Goal: Task Accomplishment & Management: Use online tool/utility

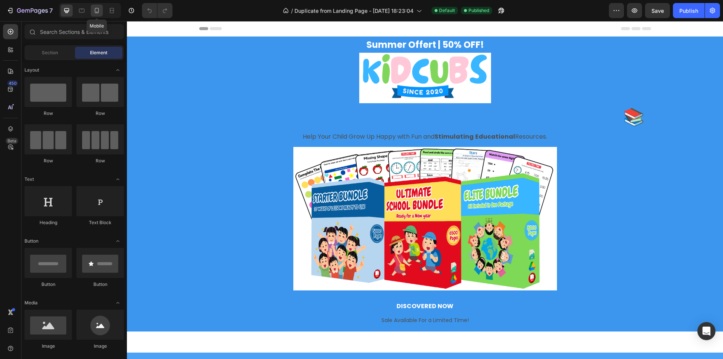
click at [100, 12] on icon at bounding box center [97, 11] width 8 height 8
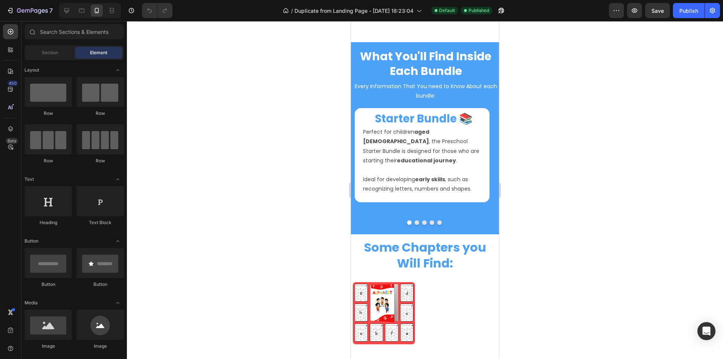
scroll to position [564, 0]
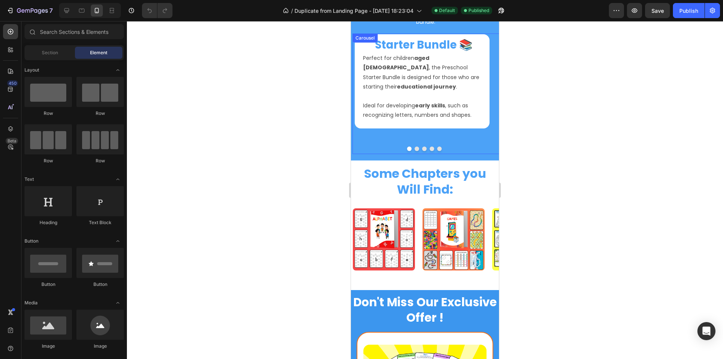
click at [414, 146] on button "Dot" at bounding box center [416, 148] width 5 height 5
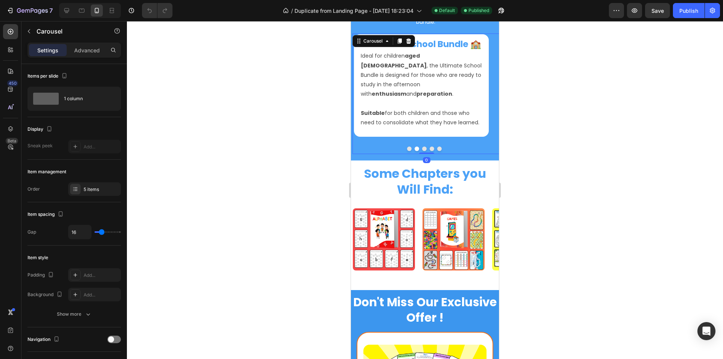
click at [422, 146] on button "Dot" at bounding box center [424, 148] width 5 height 5
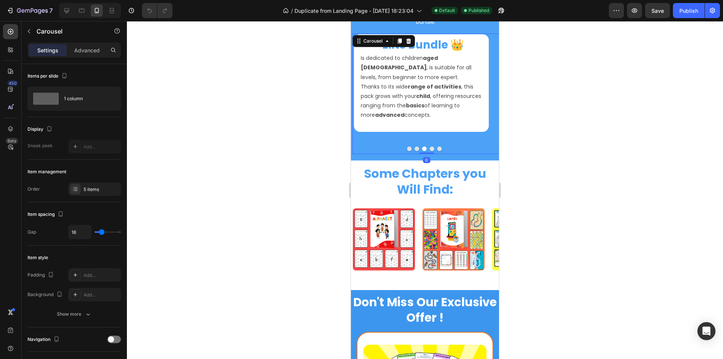
click at [429, 146] on button "Dot" at bounding box center [431, 148] width 5 height 5
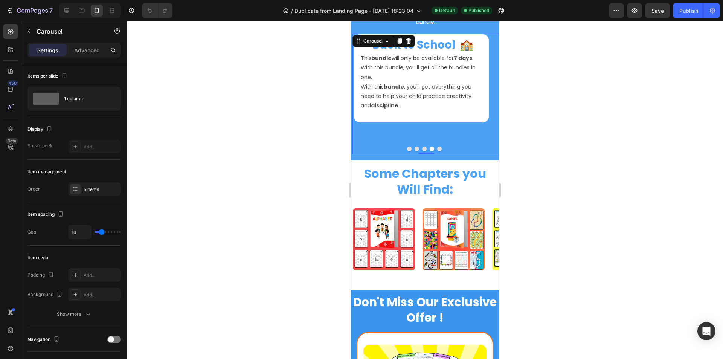
click at [437, 146] on button "Dot" at bounding box center [439, 148] width 5 height 5
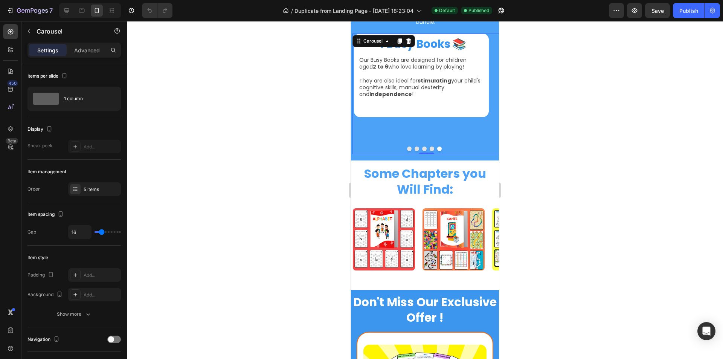
click at [429, 146] on button "Dot" at bounding box center [431, 148] width 5 height 5
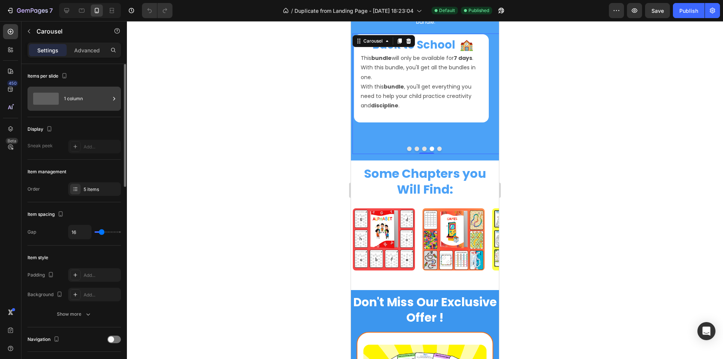
click at [91, 97] on div "1 column" at bounding box center [87, 98] width 46 height 17
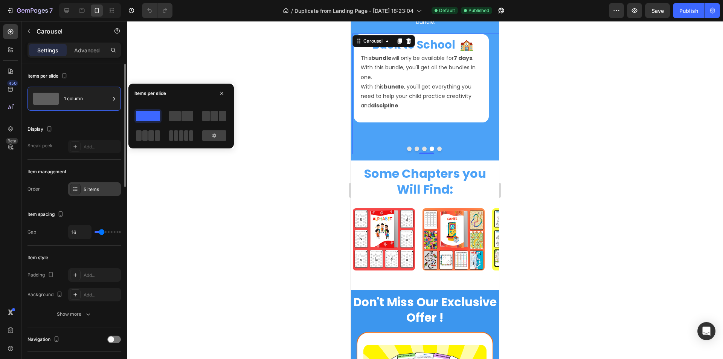
click at [87, 184] on div "5 items" at bounding box center [94, 189] width 53 height 14
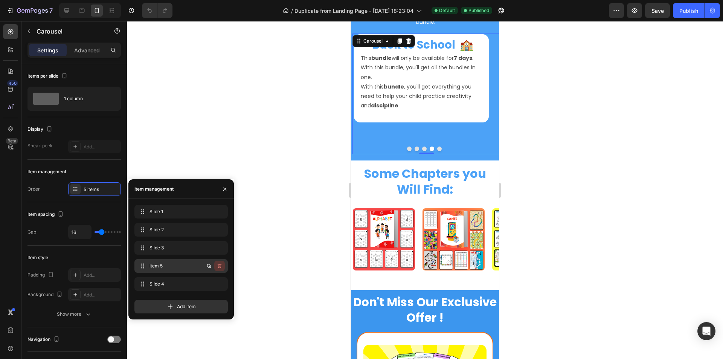
click at [219, 265] on icon "button" at bounding box center [220, 265] width 4 height 5
click at [219, 265] on div "Delete" at bounding box center [214, 265] width 14 height 7
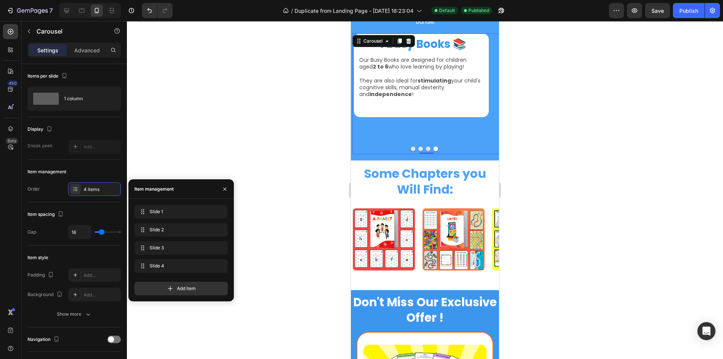
click at [269, 132] on div at bounding box center [425, 190] width 596 height 338
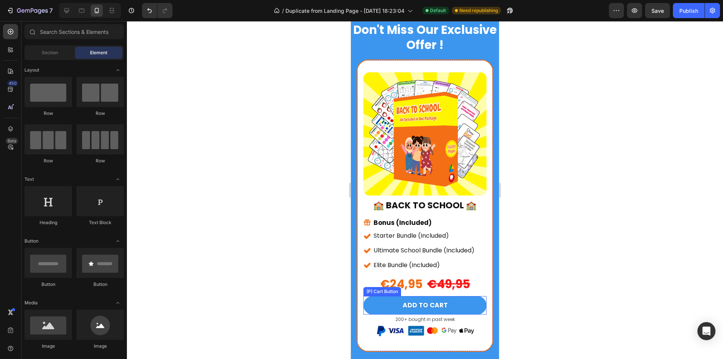
scroll to position [941, 0]
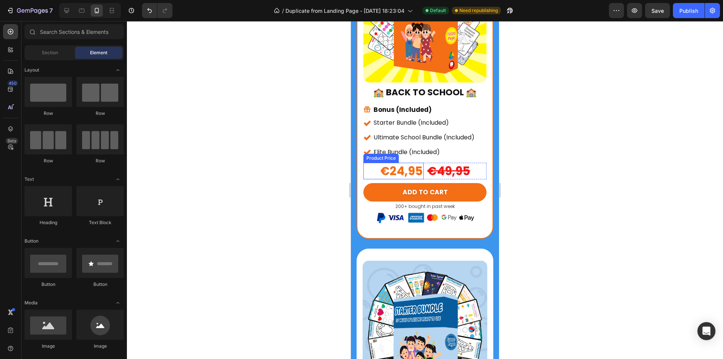
click at [406, 163] on div "€24,95" at bounding box center [393, 171] width 60 height 17
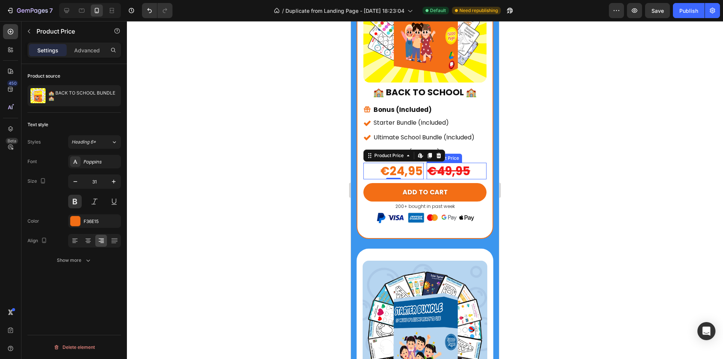
click at [426, 163] on div "€49,95" at bounding box center [456, 171] width 60 height 17
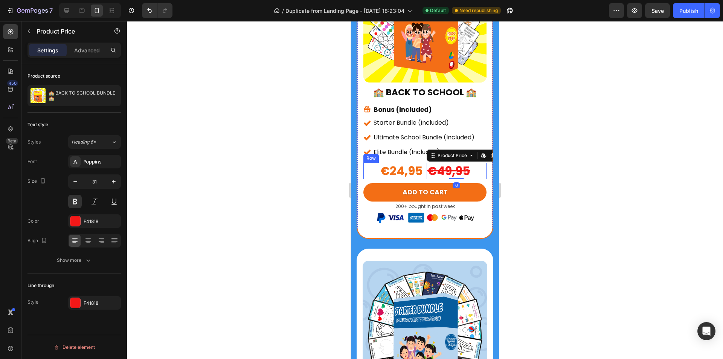
click at [410, 165] on div "€24,95" at bounding box center [393, 171] width 60 height 17
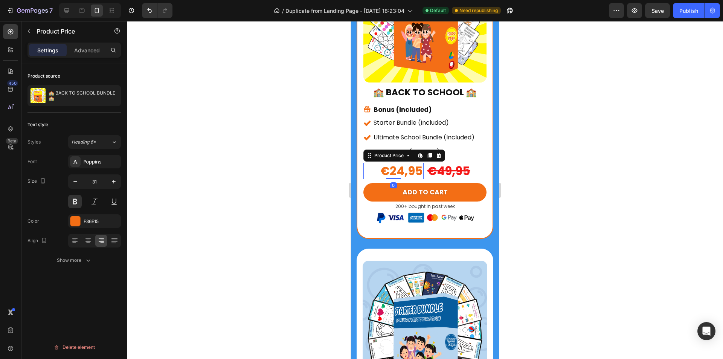
click at [426, 166] on div "€49,95" at bounding box center [456, 171] width 60 height 17
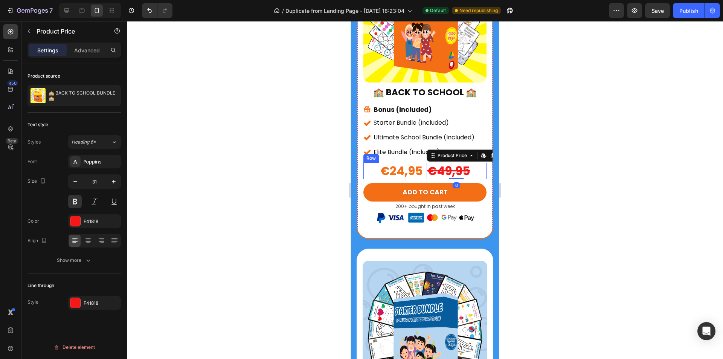
click at [422, 167] on div "€24,95 Product Price Product Price €49,95 Product Price Edit content in Shopify…" at bounding box center [424, 171] width 123 height 17
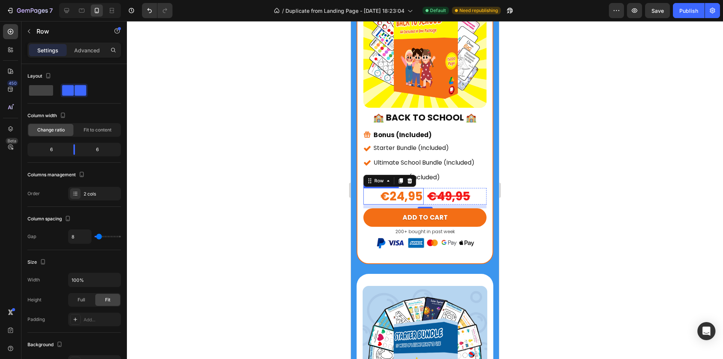
scroll to position [903, 0]
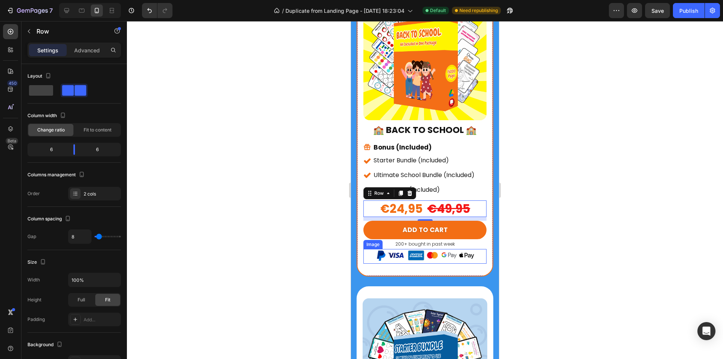
click at [444, 249] on img at bounding box center [425, 256] width 99 height 15
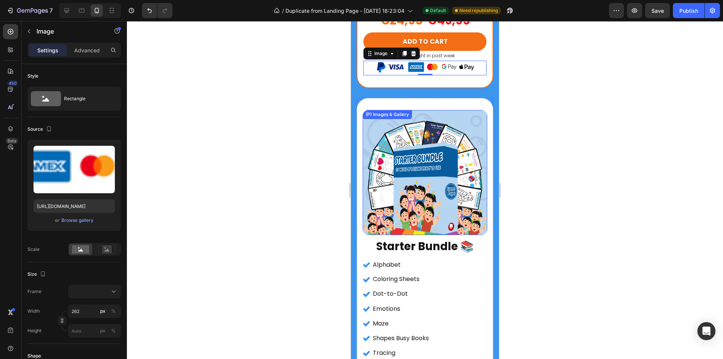
scroll to position [1054, 0]
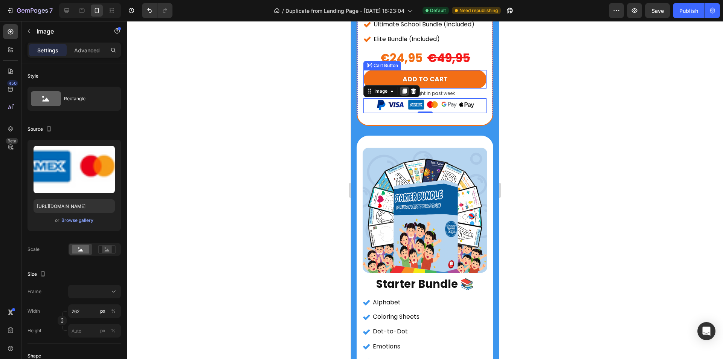
click at [406, 85] on div "Image" at bounding box center [391, 91] width 56 height 12
click at [405, 88] on icon at bounding box center [404, 90] width 4 height 5
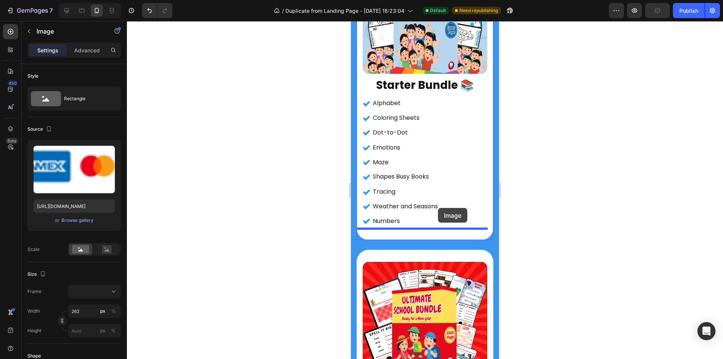
scroll to position [1276, 0]
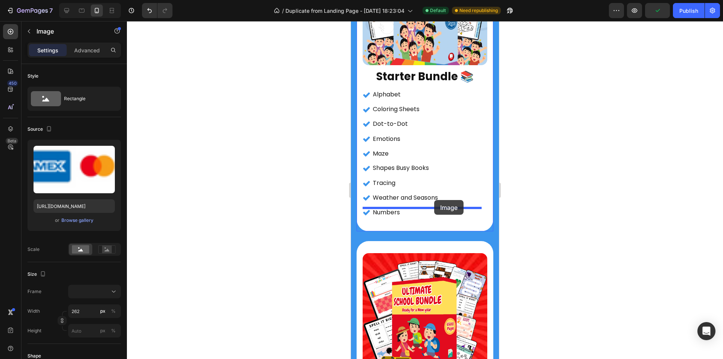
drag, startPoint x: 437, startPoint y: 113, endPoint x: 435, endPoint y: 198, distance: 85.8
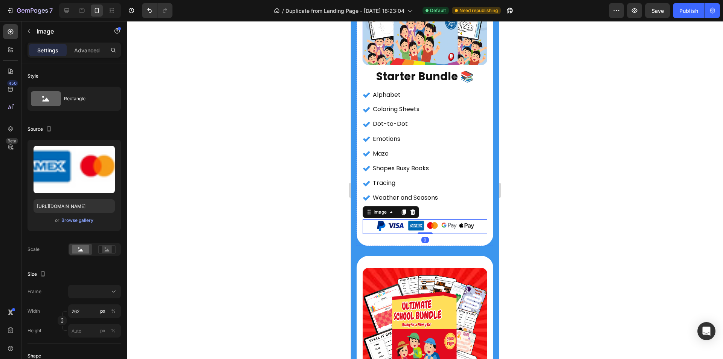
scroll to position [1073, 0]
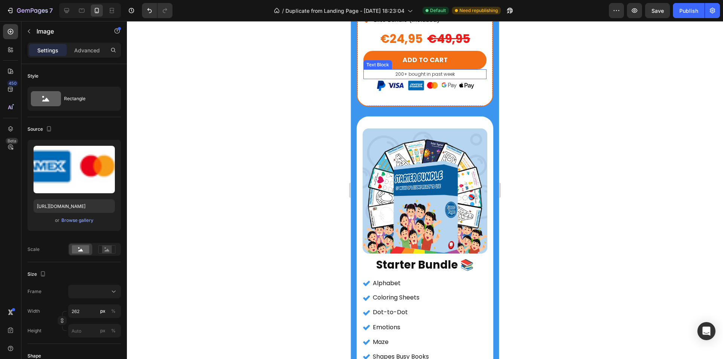
click at [455, 70] on p "200+ bought in past week" at bounding box center [425, 74] width 122 height 8
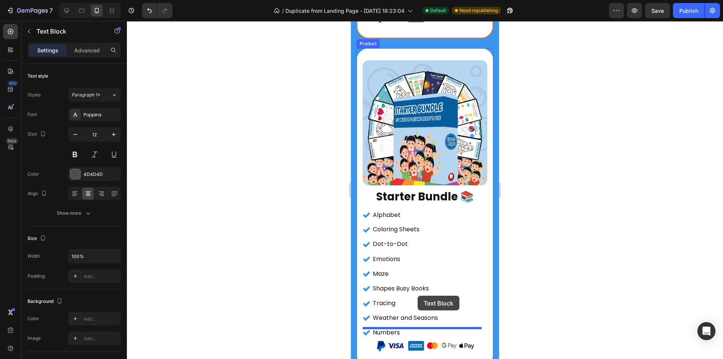
scroll to position [1149, 0]
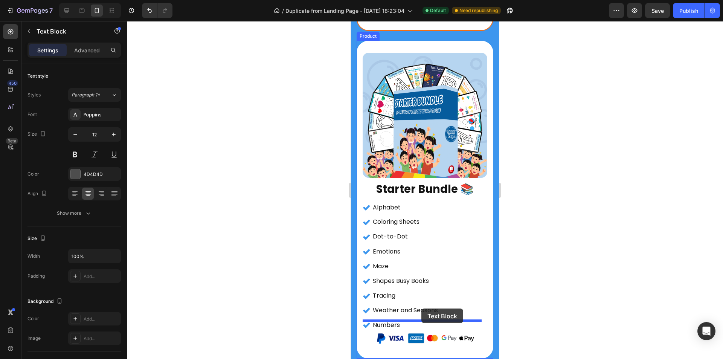
drag, startPoint x: 453, startPoint y: 68, endPoint x: 421, endPoint y: 307, distance: 240.4
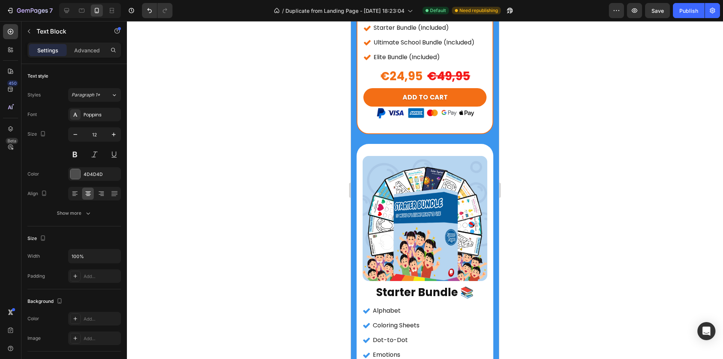
scroll to position [885, 0]
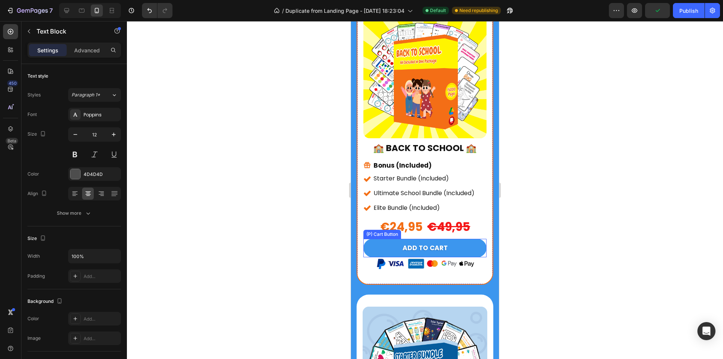
click at [461, 243] on button "ADD TO CART" at bounding box center [424, 248] width 123 height 19
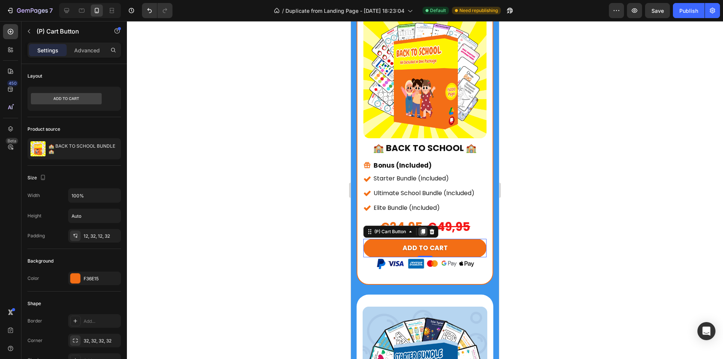
click at [423, 229] on icon at bounding box center [423, 231] width 4 height 5
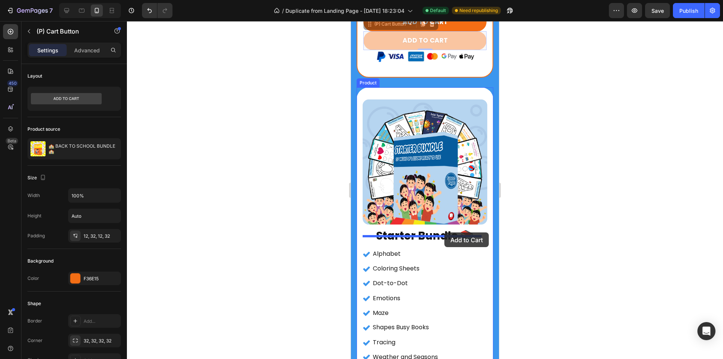
scroll to position [1261, 0]
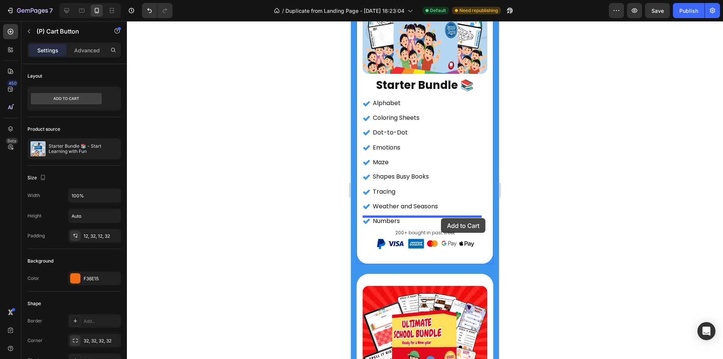
drag, startPoint x: 456, startPoint y: 147, endPoint x: 441, endPoint y: 218, distance: 72.7
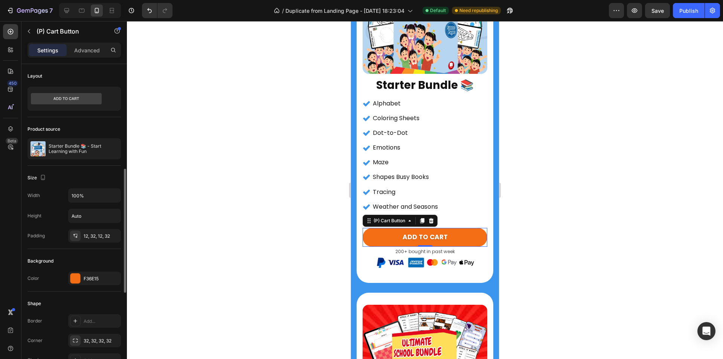
scroll to position [75, 0]
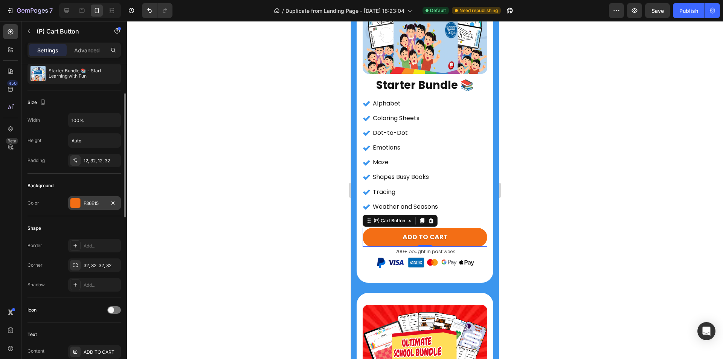
click at [76, 205] on div at bounding box center [75, 203] width 10 height 10
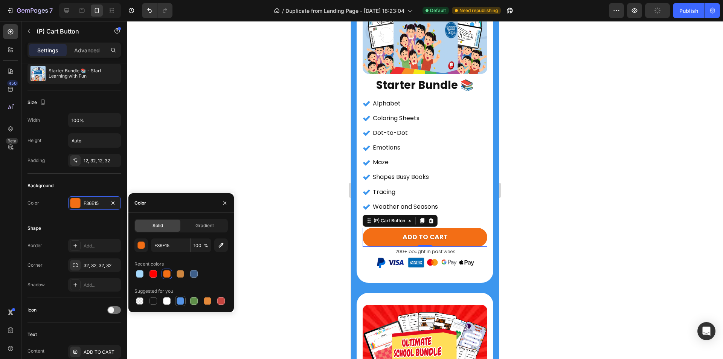
click at [180, 302] on div at bounding box center [180, 301] width 8 height 8
type input "5594E7"
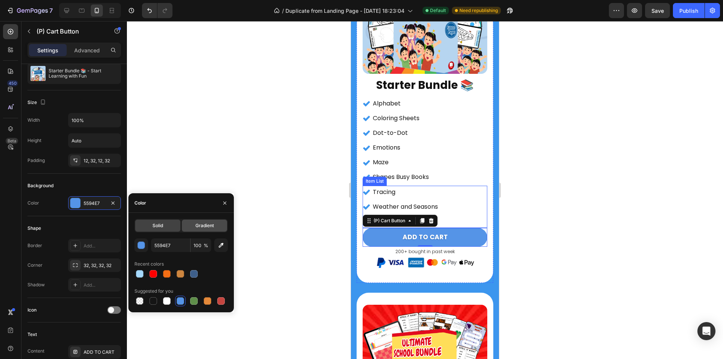
click at [215, 231] on div "Gradient" at bounding box center [204, 225] width 45 height 12
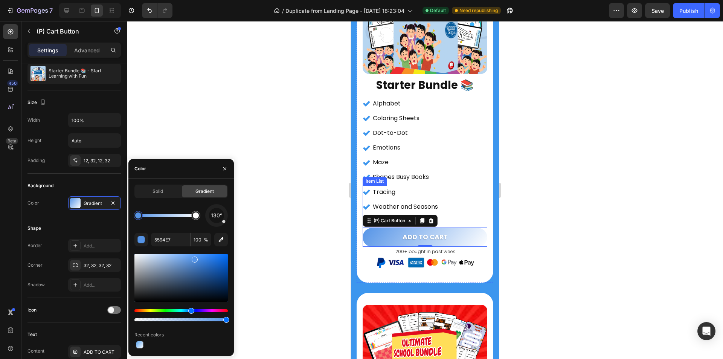
drag, startPoint x: 158, startPoint y: 180, endPoint x: 162, endPoint y: 194, distance: 15.0
click at [158, 180] on div "Solid Gradient 130° 5594E7 100 % Recent colors" at bounding box center [180, 266] width 105 height 177
click at [163, 196] on div "Solid" at bounding box center [157, 191] width 45 height 12
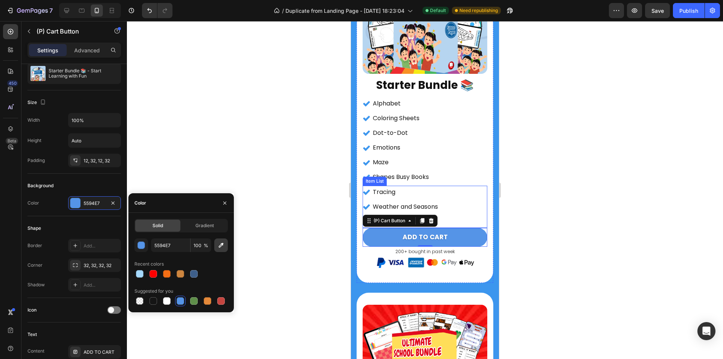
click at [221, 248] on icon "button" at bounding box center [221, 245] width 8 height 8
type input "3C96EE"
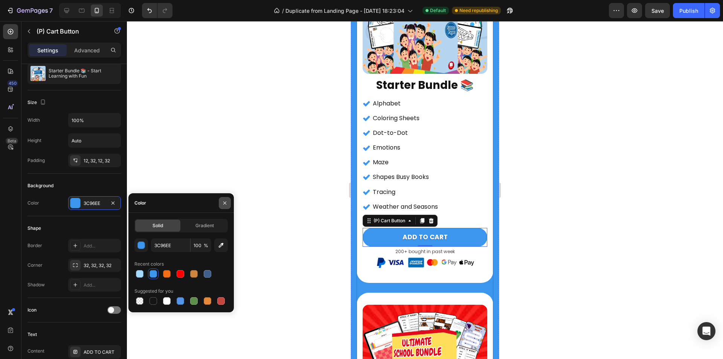
click at [225, 203] on icon "button" at bounding box center [224, 202] width 3 height 3
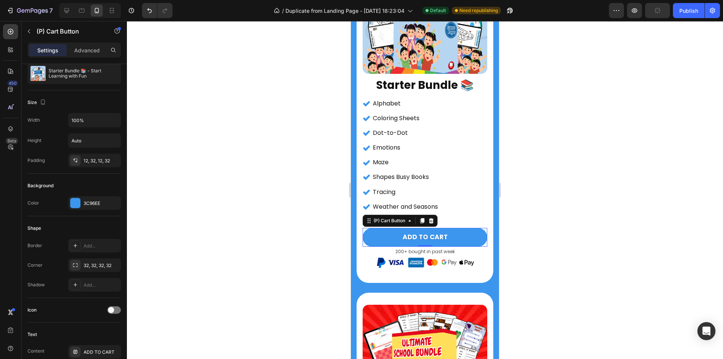
click at [260, 223] on div at bounding box center [425, 190] width 596 height 338
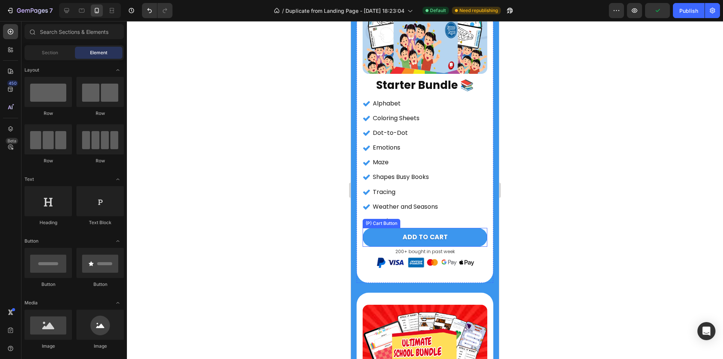
click at [383, 228] on button "ADD TO CART" at bounding box center [424, 237] width 125 height 19
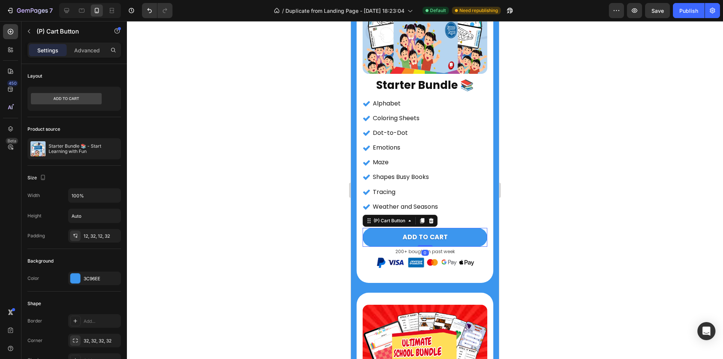
drag, startPoint x: 271, startPoint y: 222, endPoint x: 275, endPoint y: 222, distance: 4.5
click at [271, 222] on div at bounding box center [425, 190] width 596 height 338
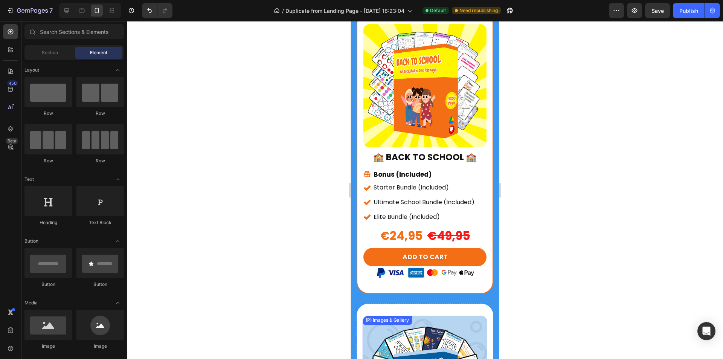
scroll to position [829, 0]
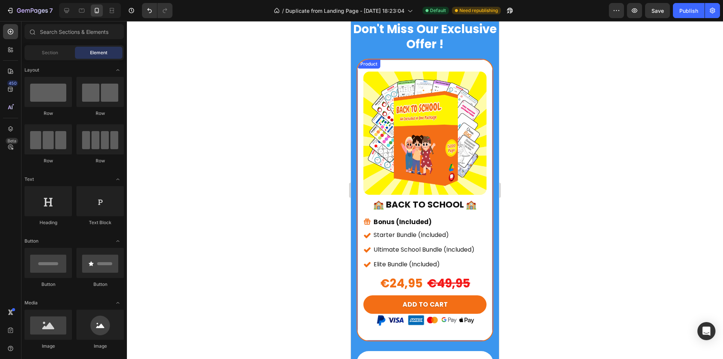
click at [444, 60] on div "(P) Images & Gallery 🏫 BACK TO SCHOOL 🏫 Heading Bonus (Included) Item List Star…" at bounding box center [424, 199] width 135 height 281
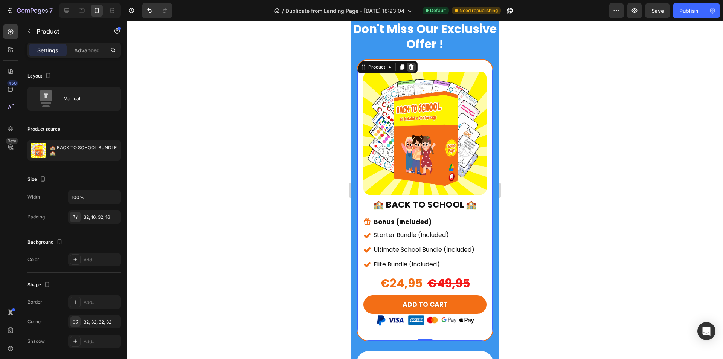
click at [411, 66] on icon at bounding box center [411, 66] width 5 height 5
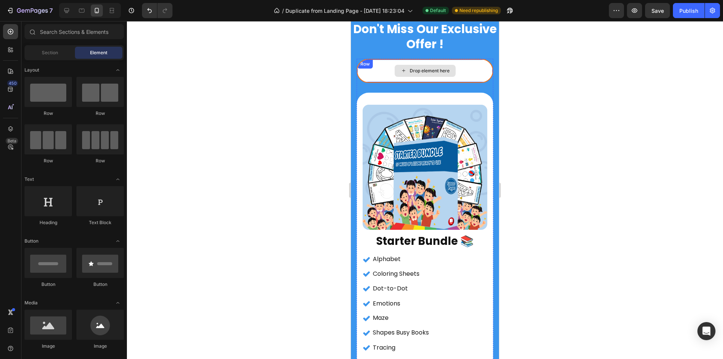
click at [463, 67] on div "Drop element here" at bounding box center [424, 70] width 135 height 23
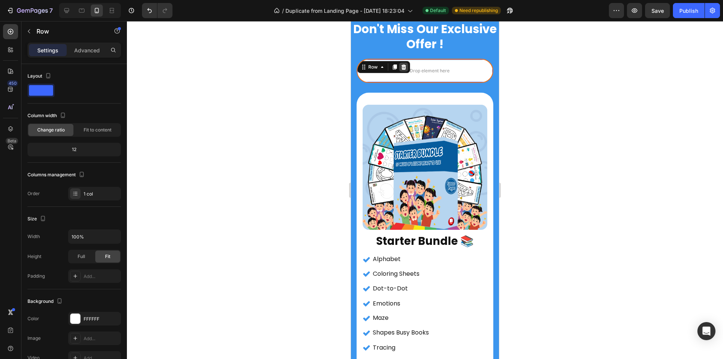
click at [405, 67] on icon at bounding box center [403, 67] width 6 height 6
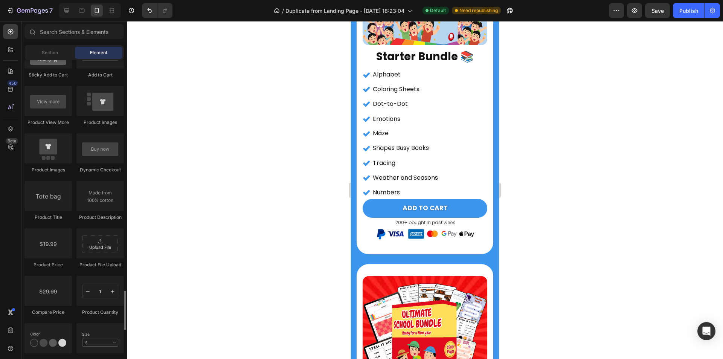
scroll to position [1204, 0]
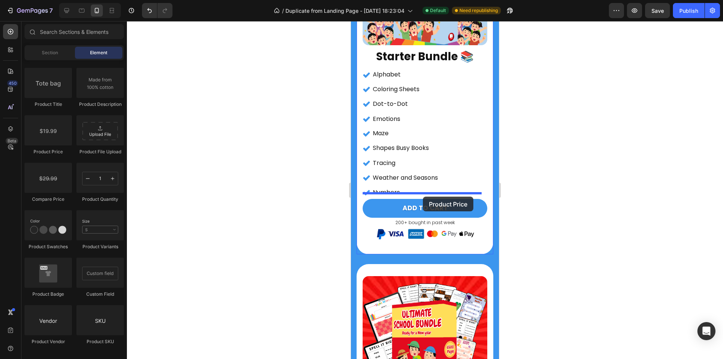
drag, startPoint x: 398, startPoint y: 158, endPoint x: 423, endPoint y: 196, distance: 45.7
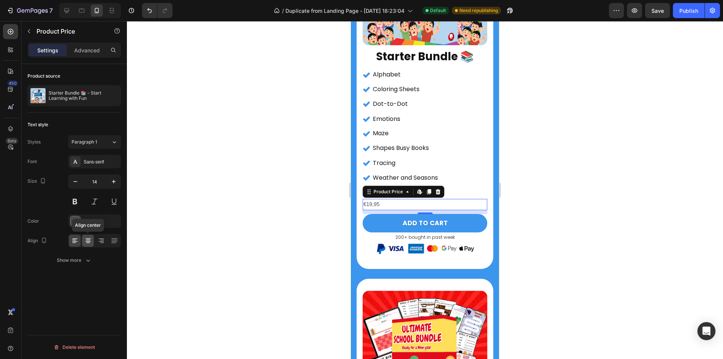
click at [93, 242] on div at bounding box center [88, 240] width 12 height 12
click at [96, 155] on div "Sans-serif" at bounding box center [94, 162] width 53 height 14
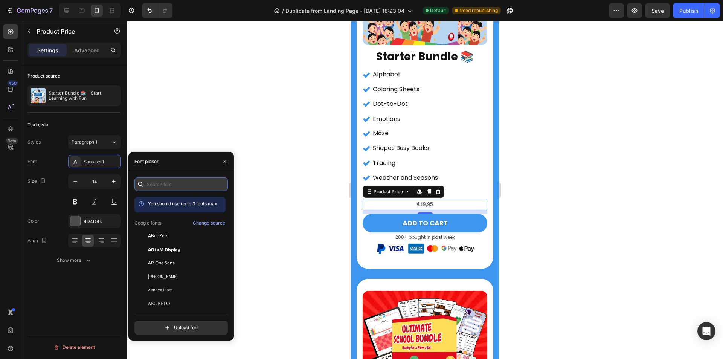
drag, startPoint x: 163, startPoint y: 178, endPoint x: 163, endPoint y: 184, distance: 6.0
click at [163, 184] on input "text" at bounding box center [180, 184] width 93 height 14
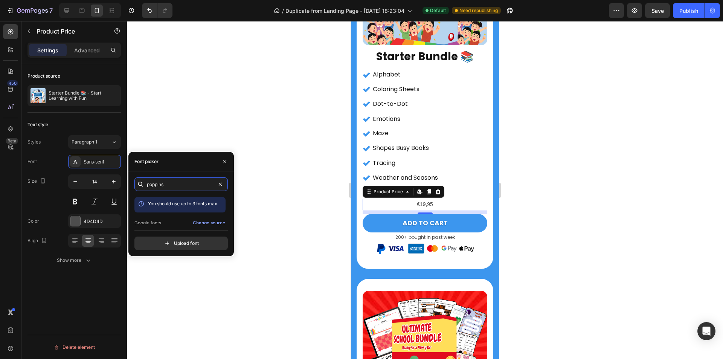
scroll to position [18, 0]
type input "poppins"
click at [176, 211] on div "Poppins" at bounding box center [179, 217] width 91 height 14
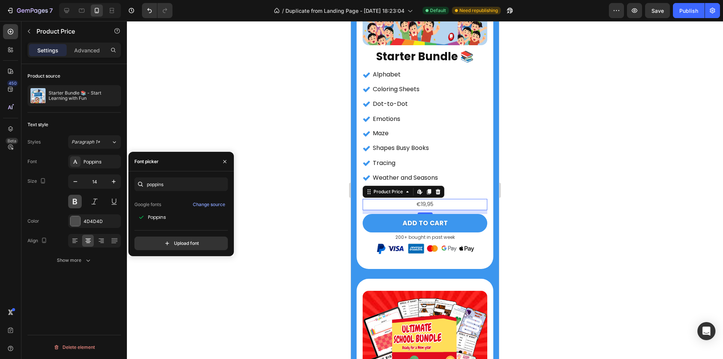
click at [74, 200] on button at bounding box center [75, 202] width 14 height 14
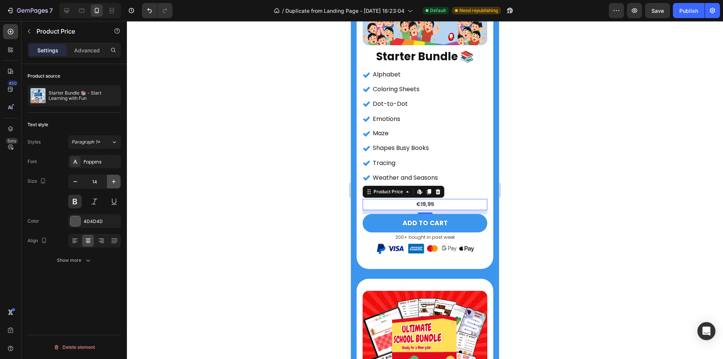
click at [111, 181] on icon "button" at bounding box center [114, 182] width 8 height 8
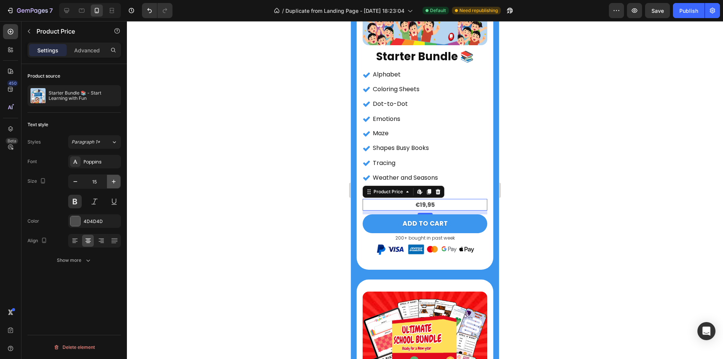
click at [111, 181] on icon "button" at bounding box center [114, 182] width 8 height 8
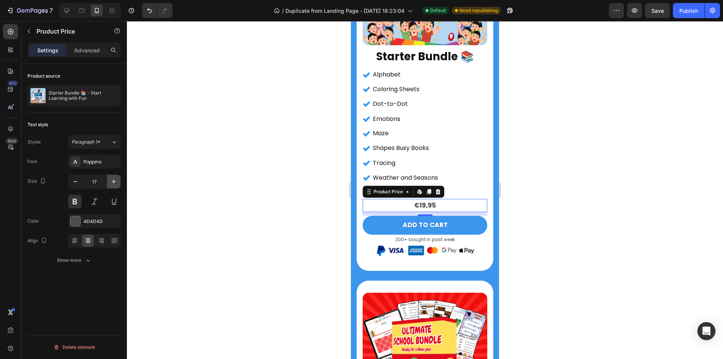
click at [111, 181] on icon "button" at bounding box center [114, 182] width 8 height 8
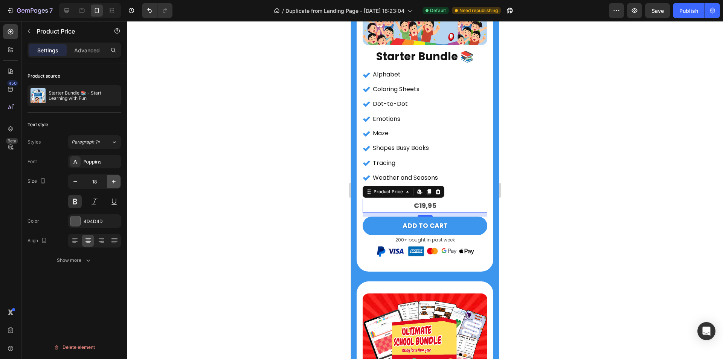
click at [111, 181] on icon "button" at bounding box center [114, 182] width 8 height 8
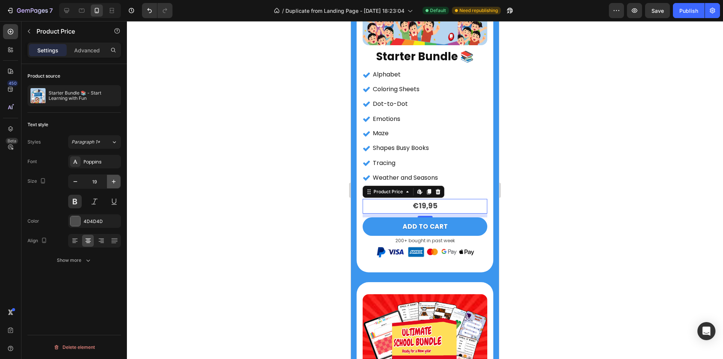
click at [111, 181] on icon "button" at bounding box center [114, 182] width 8 height 8
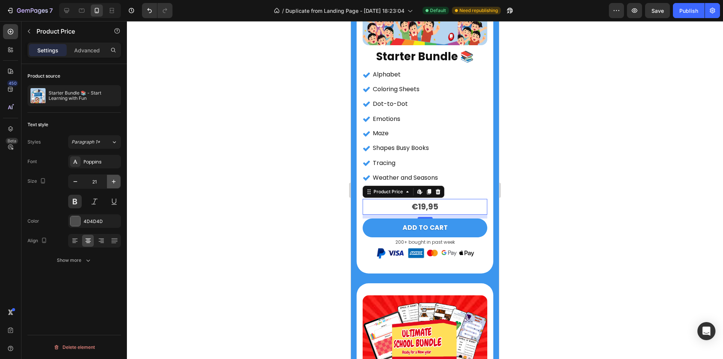
click at [111, 181] on icon "button" at bounding box center [114, 182] width 8 height 8
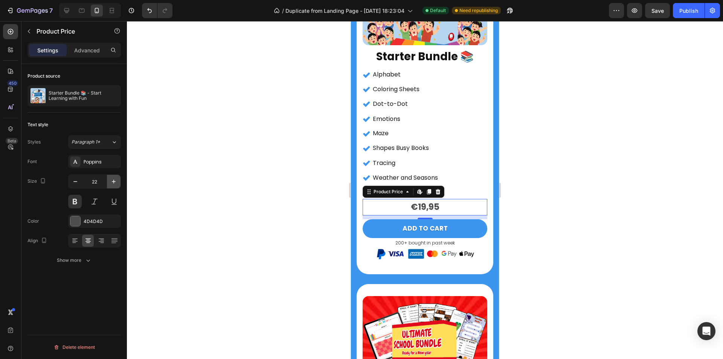
click at [111, 181] on icon "button" at bounding box center [114, 182] width 8 height 8
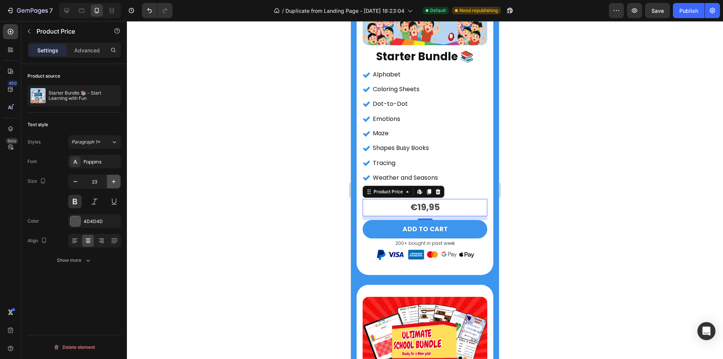
click at [111, 181] on icon "button" at bounding box center [114, 182] width 8 height 8
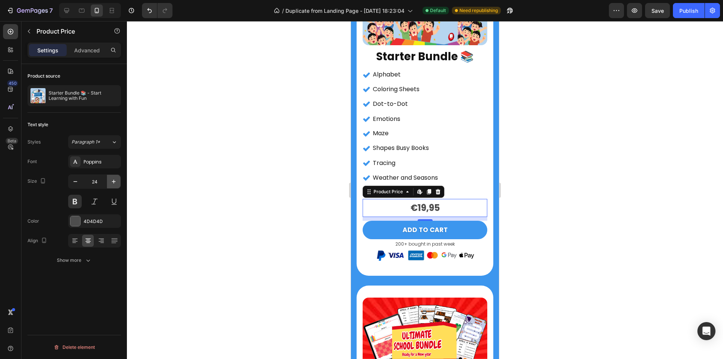
click at [111, 181] on icon "button" at bounding box center [114, 182] width 8 height 8
type input "25"
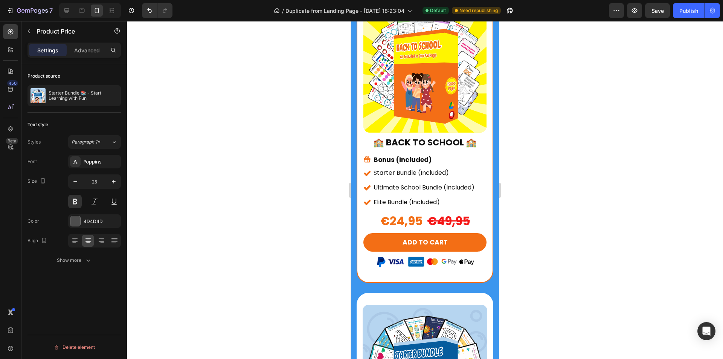
scroll to position [3613, 0]
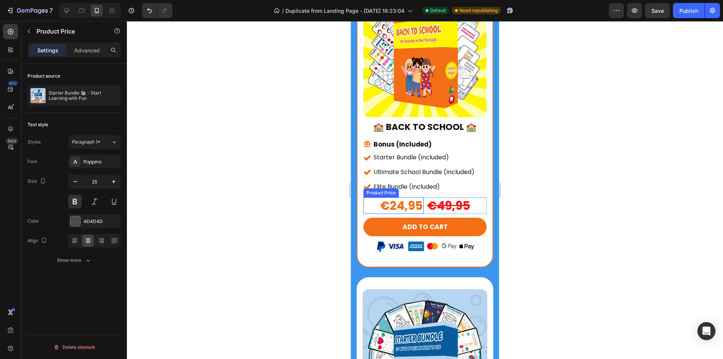
click at [405, 200] on div "€24,95" at bounding box center [393, 205] width 60 height 17
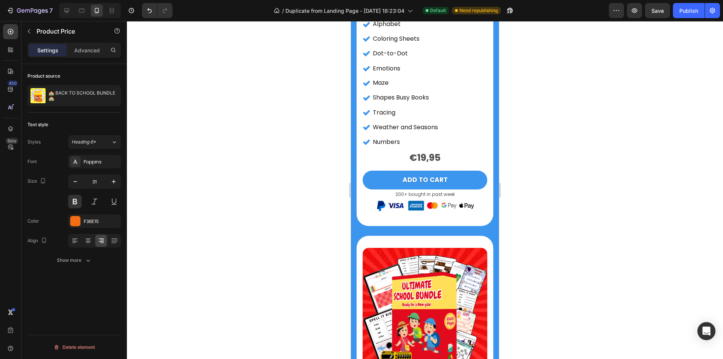
scroll to position [917, 0]
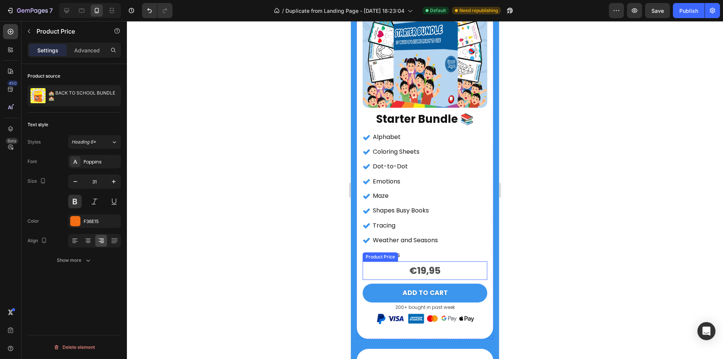
click at [418, 268] on div "€19,95" at bounding box center [424, 270] width 125 height 18
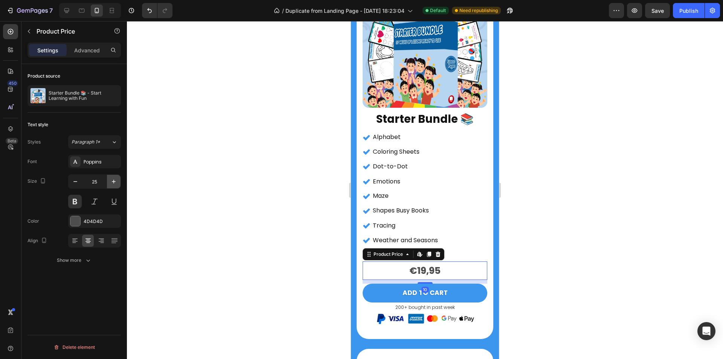
click at [112, 183] on icon "button" at bounding box center [114, 182] width 8 height 8
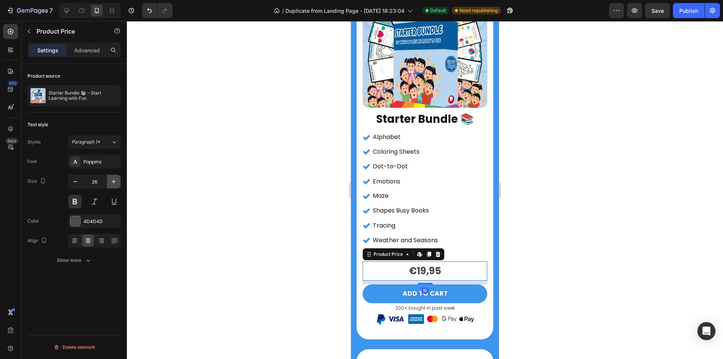
click at [112, 183] on icon "button" at bounding box center [114, 182] width 8 height 8
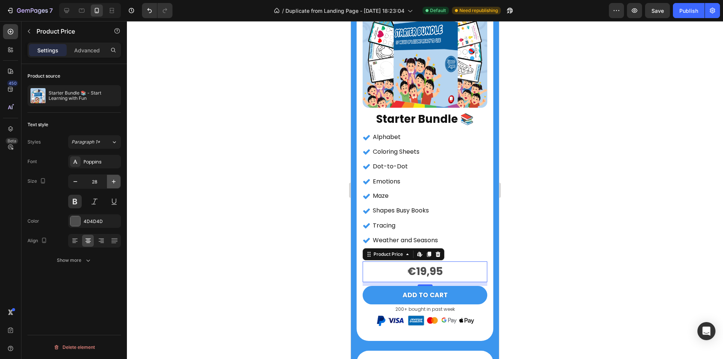
click at [113, 181] on icon "button" at bounding box center [114, 182] width 4 height 4
click at [113, 181] on icon "button" at bounding box center [114, 182] width 8 height 8
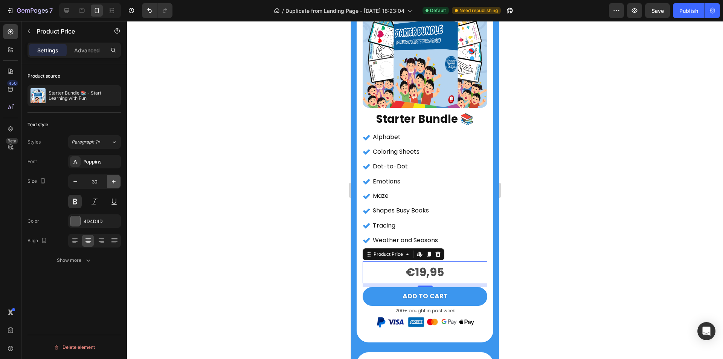
click at [113, 181] on icon "button" at bounding box center [114, 182] width 8 height 8
type input "31"
click at [78, 221] on div at bounding box center [75, 221] width 10 height 10
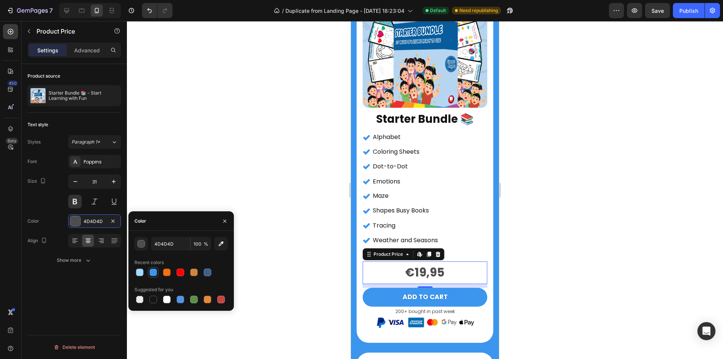
click at [151, 273] on div at bounding box center [153, 272] width 8 height 8
type input "3C96EE"
click at [224, 220] on icon "button" at bounding box center [224, 220] width 3 height 3
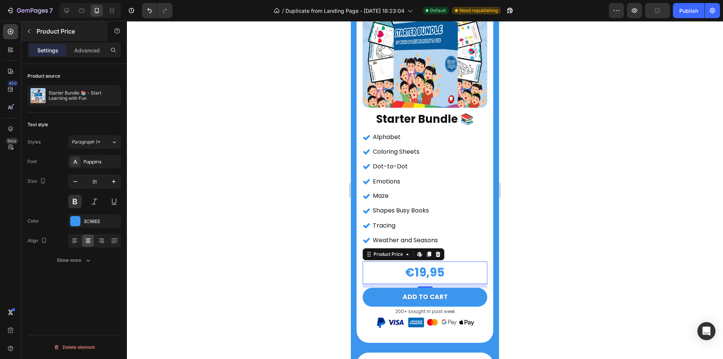
click at [31, 30] on icon "button" at bounding box center [29, 31] width 6 height 6
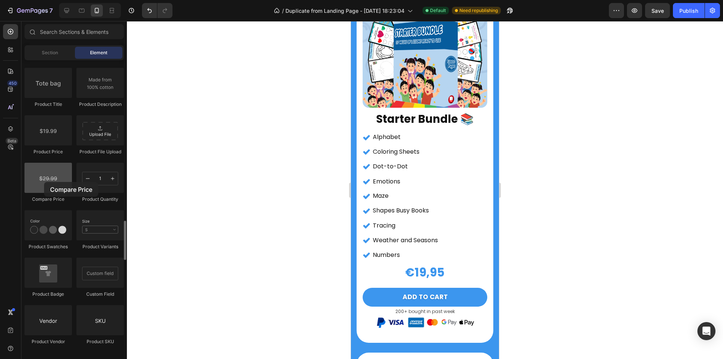
drag, startPoint x: 111, startPoint y: 198, endPoint x: 47, endPoint y: 180, distance: 67.3
click at [47, 180] on div at bounding box center [47, 178] width 47 height 30
click at [458, 271] on div "€19,95" at bounding box center [424, 272] width 125 height 23
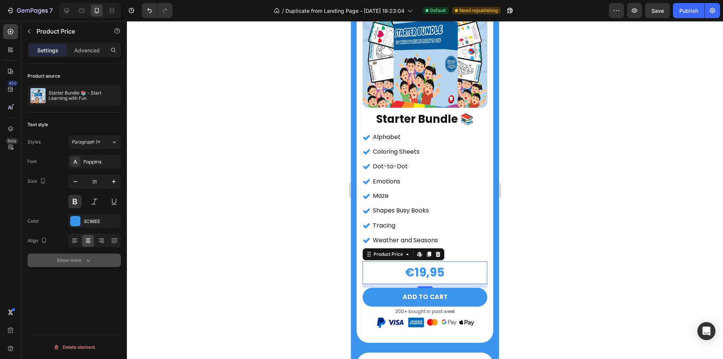
click at [67, 263] on div "Show more" at bounding box center [74, 260] width 35 height 8
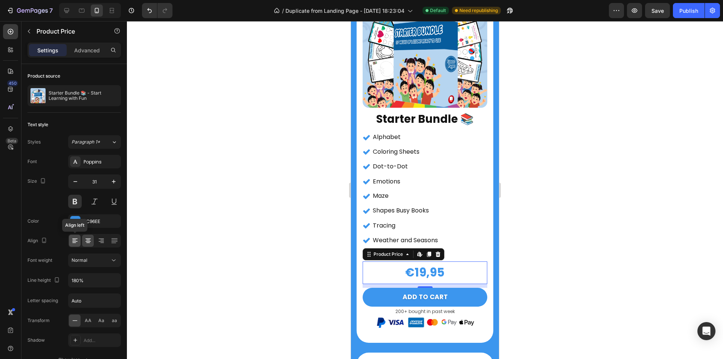
click at [73, 239] on icon at bounding box center [75, 241] width 8 height 8
click at [414, 266] on div "€19,95" at bounding box center [424, 272] width 125 height 23
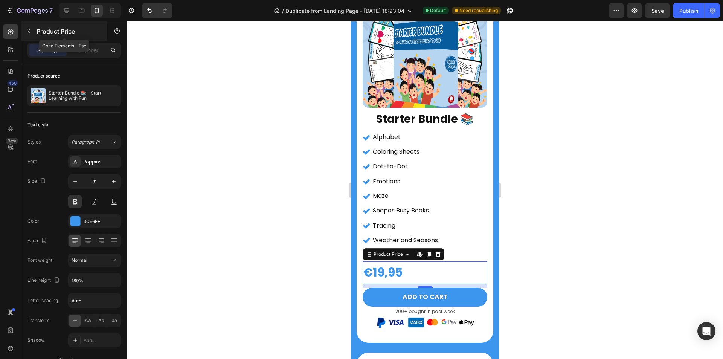
click at [27, 33] on icon "button" at bounding box center [29, 31] width 6 height 6
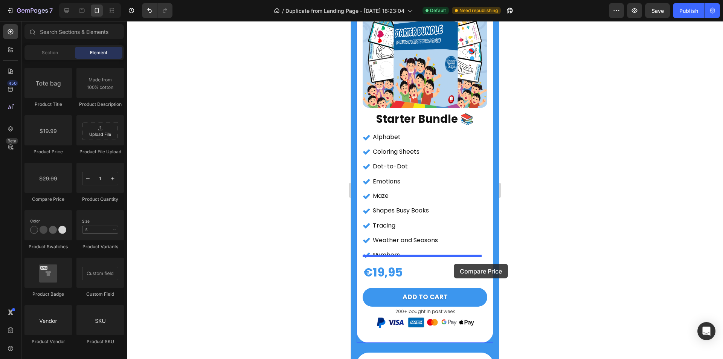
drag, startPoint x: 432, startPoint y: 215, endPoint x: 453, endPoint y: 263, distance: 52.9
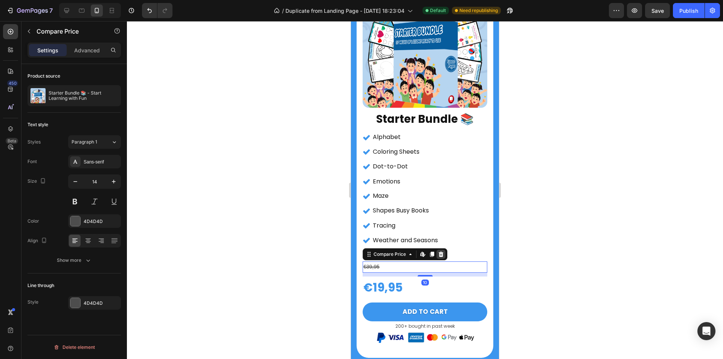
click at [444, 250] on div at bounding box center [440, 254] width 9 height 9
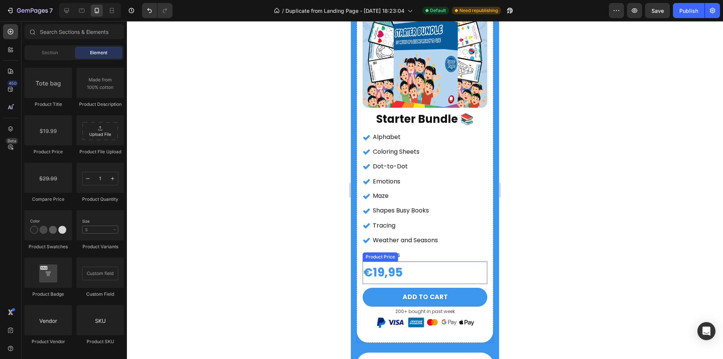
click at [370, 273] on div "€19,95" at bounding box center [424, 272] width 125 height 23
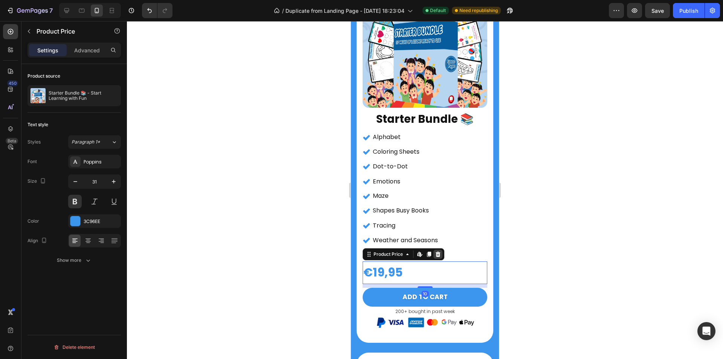
click at [437, 251] on icon at bounding box center [437, 253] width 5 height 5
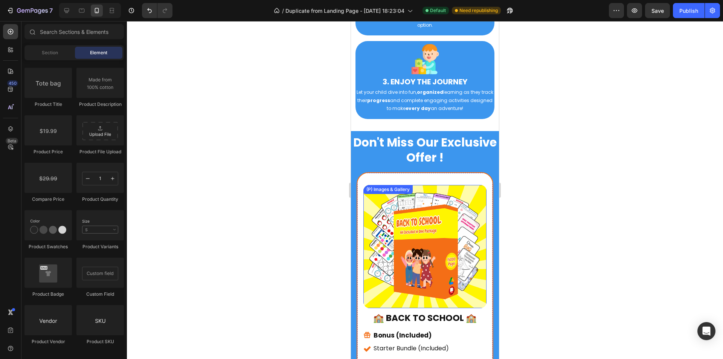
scroll to position [3551, 0]
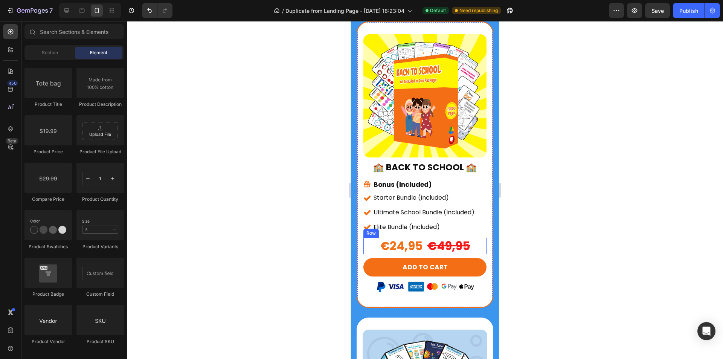
click at [423, 240] on div "€24,95 Product Price Product Price €49,95 Product Price Product Price Row" at bounding box center [424, 245] width 123 height 17
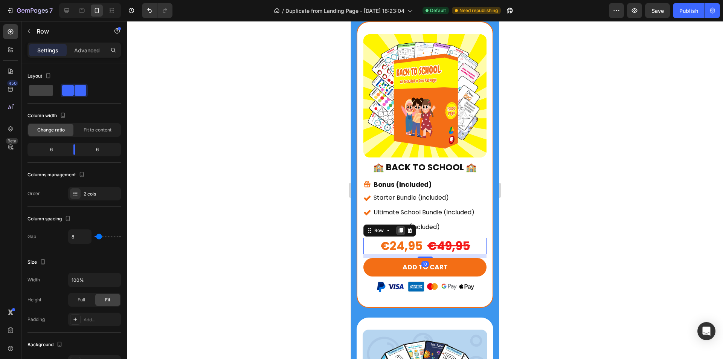
click at [401, 228] on icon at bounding box center [401, 230] width 4 height 5
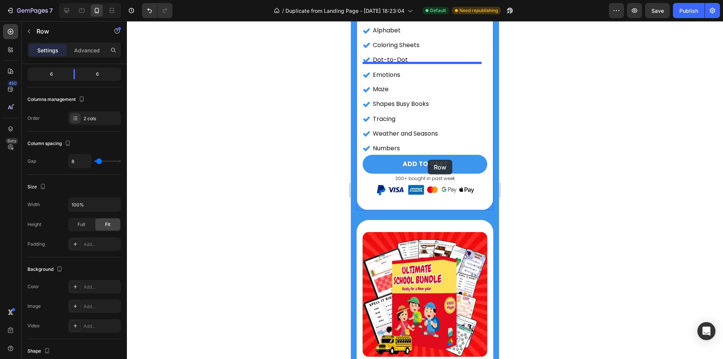
scroll to position [1005, 0]
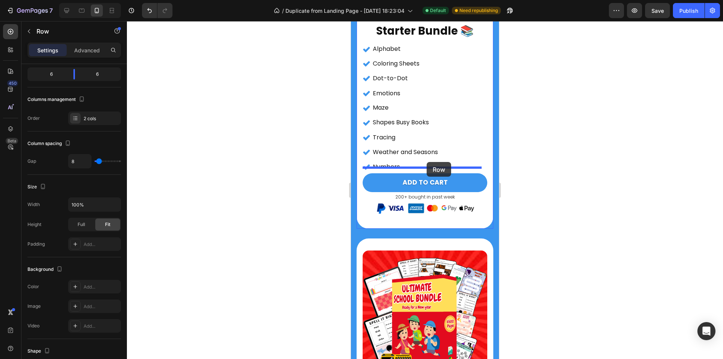
drag, startPoint x: 421, startPoint y: 259, endPoint x: 426, endPoint y: 162, distance: 97.6
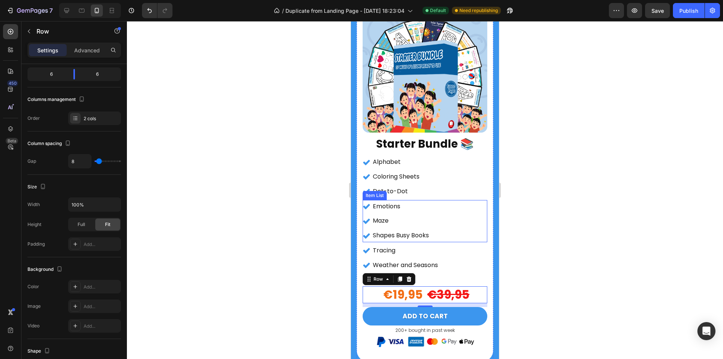
scroll to position [930, 0]
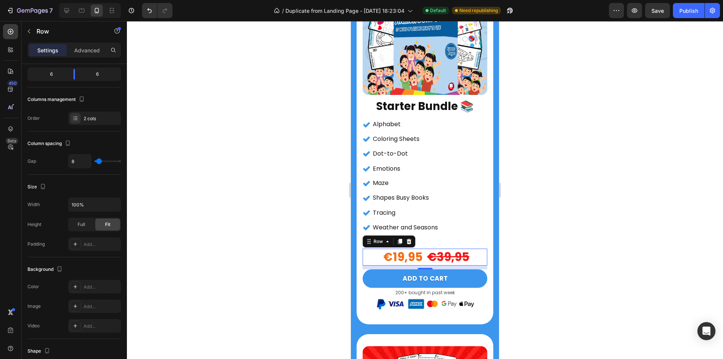
click at [571, 221] on div at bounding box center [425, 190] width 596 height 338
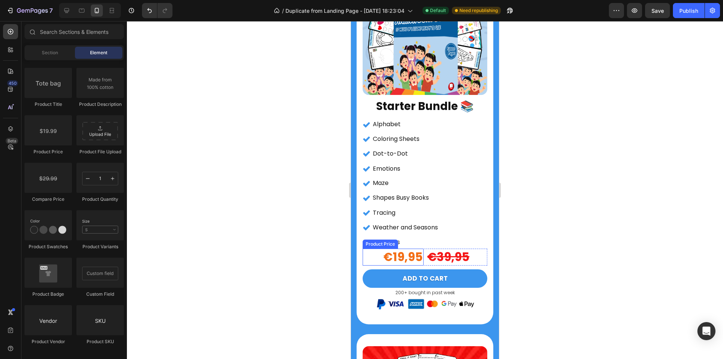
click at [413, 252] on div "€19,95" at bounding box center [392, 256] width 61 height 17
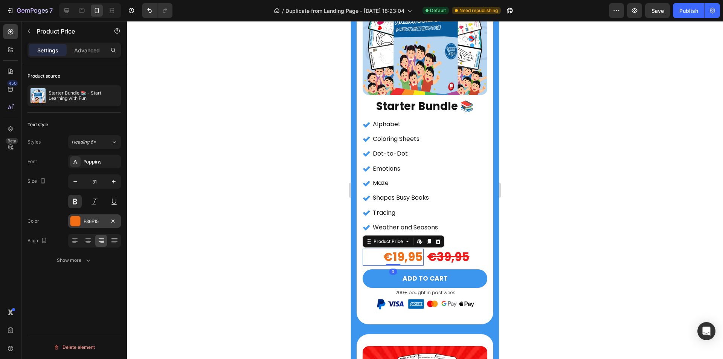
click at [78, 223] on div at bounding box center [75, 221] width 10 height 10
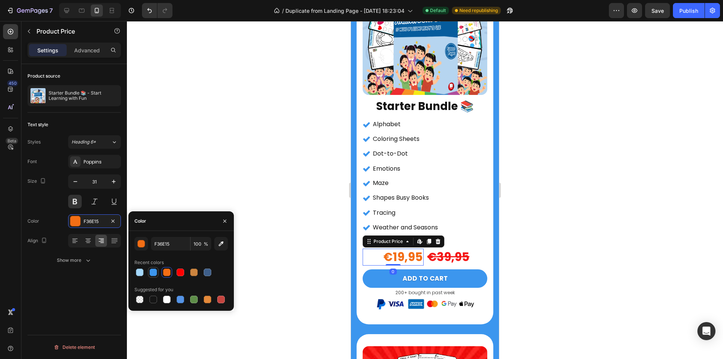
click at [154, 273] on div at bounding box center [153, 272] width 8 height 8
type input "3C96EE"
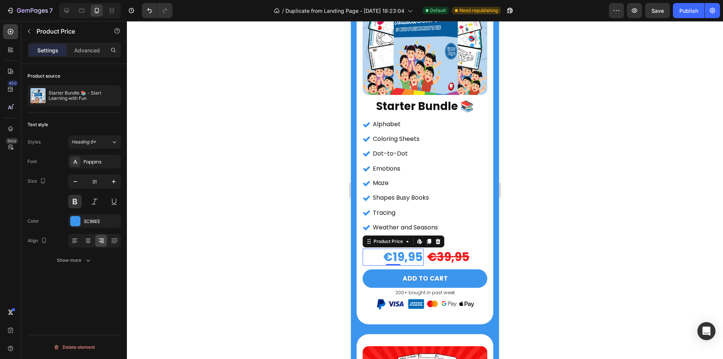
click at [531, 234] on div at bounding box center [425, 190] width 596 height 338
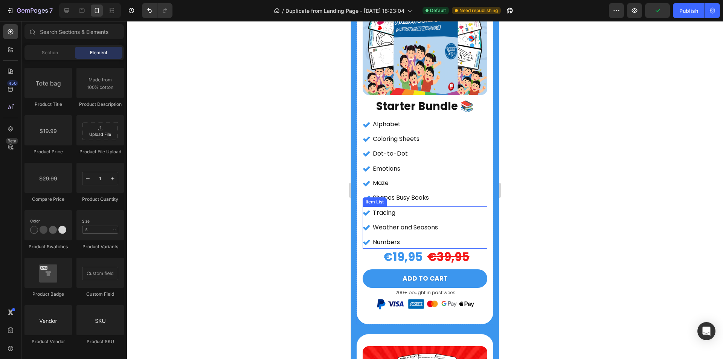
click at [416, 240] on p "Numbers" at bounding box center [405, 242] width 65 height 11
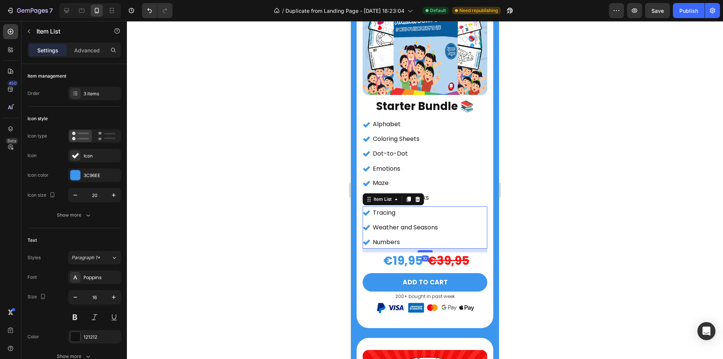
click at [424, 250] on div at bounding box center [424, 251] width 15 height 2
click at [588, 234] on div at bounding box center [425, 190] width 596 height 338
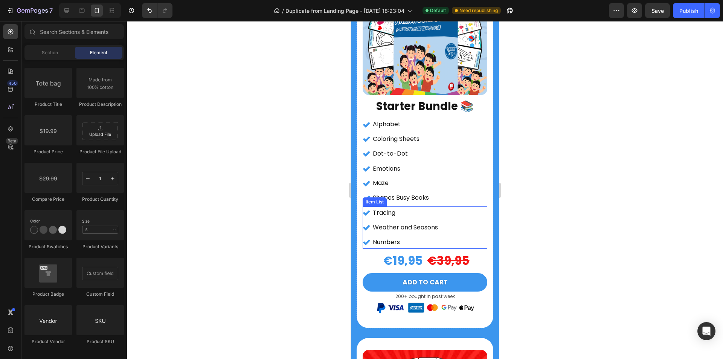
click at [430, 238] on p "Numbers" at bounding box center [405, 242] width 65 height 11
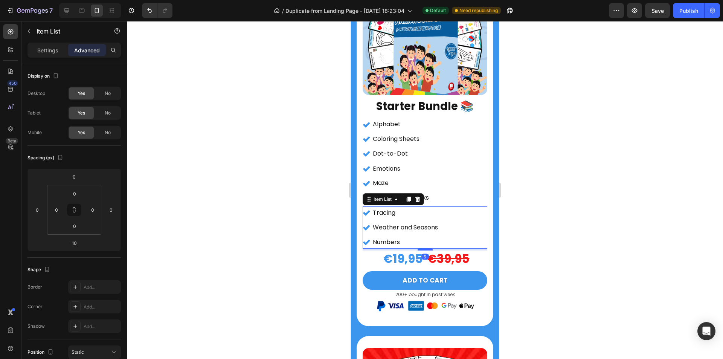
click at [425, 248] on div at bounding box center [424, 249] width 15 height 2
type input "5"
click at [573, 221] on div at bounding box center [425, 190] width 596 height 338
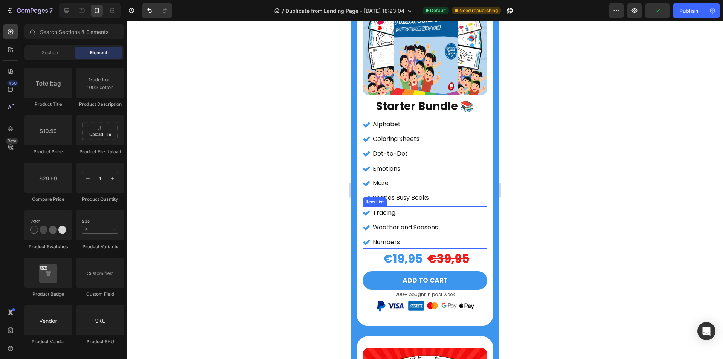
scroll to position [1005, 0]
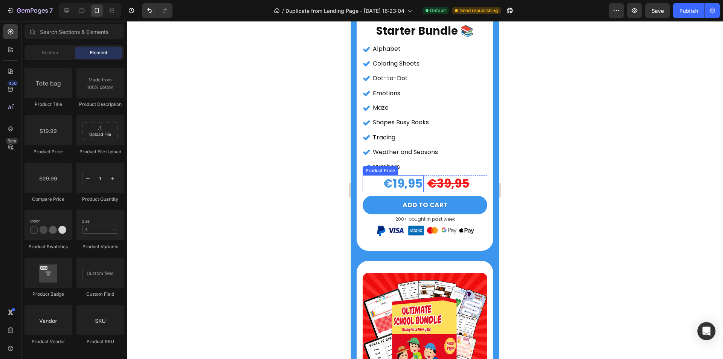
click at [417, 176] on div "€19,95" at bounding box center [392, 183] width 61 height 17
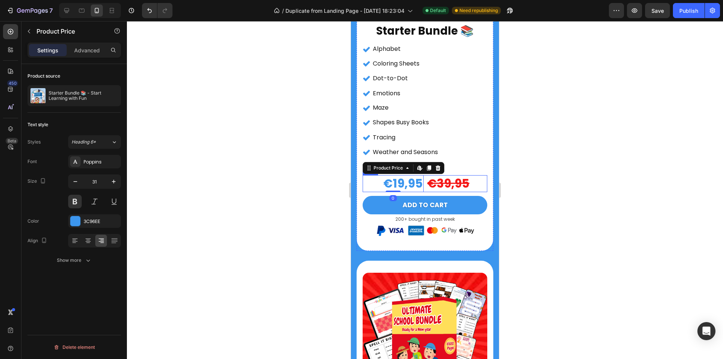
click at [421, 181] on div "€19,95 Product Price Edit content in Shopify 0 Product Price Edit content in Sh…" at bounding box center [424, 183] width 125 height 17
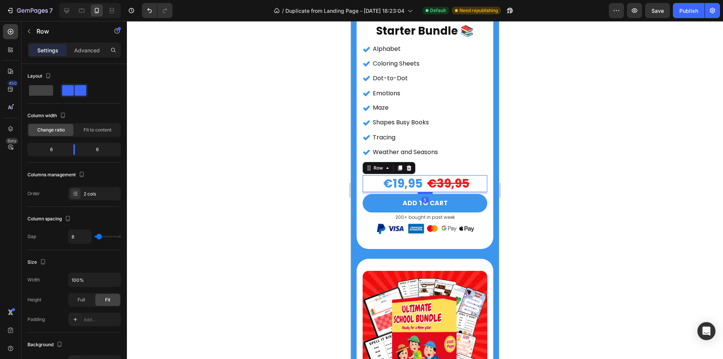
click at [423, 192] on div at bounding box center [424, 193] width 15 height 2
click at [556, 198] on div at bounding box center [425, 190] width 596 height 338
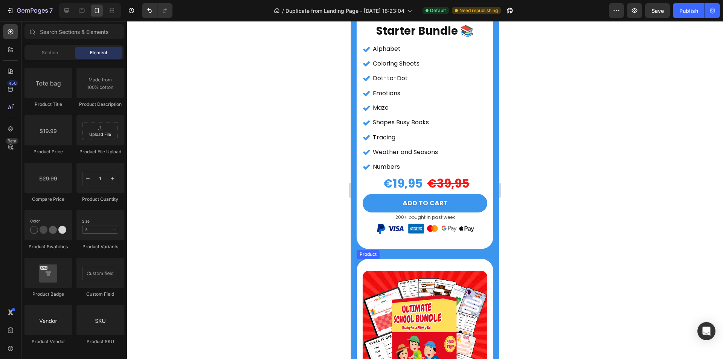
scroll to position [967, 0]
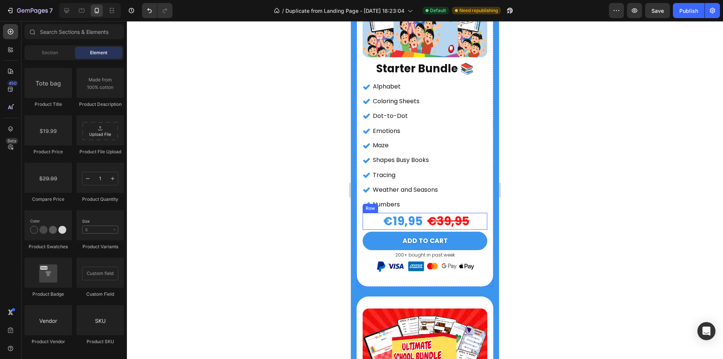
click at [421, 217] on div "€19,95 Product Price Product Price €39,95 Product Price Product Price Row" at bounding box center [424, 221] width 125 height 17
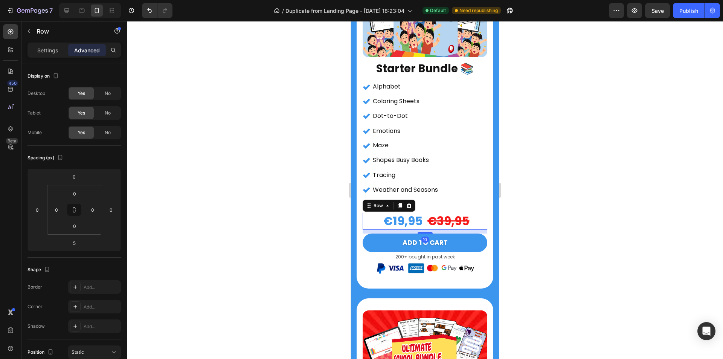
click at [423, 232] on div at bounding box center [424, 233] width 15 height 2
type input "10"
click at [532, 229] on div at bounding box center [425, 190] width 596 height 338
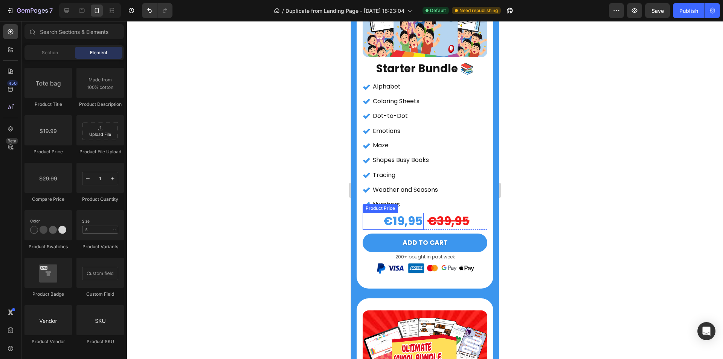
click at [414, 213] on div "€19,95" at bounding box center [392, 221] width 61 height 17
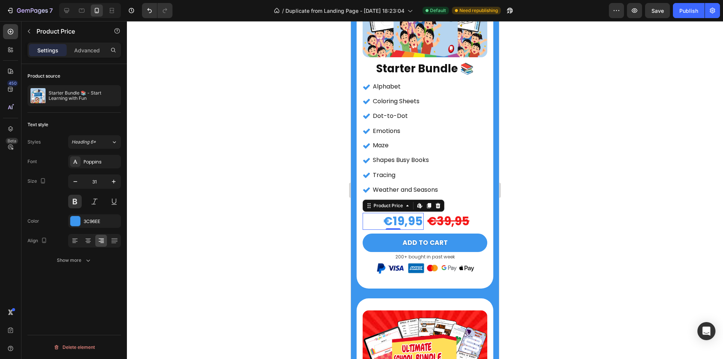
click at [583, 140] on div at bounding box center [425, 190] width 596 height 338
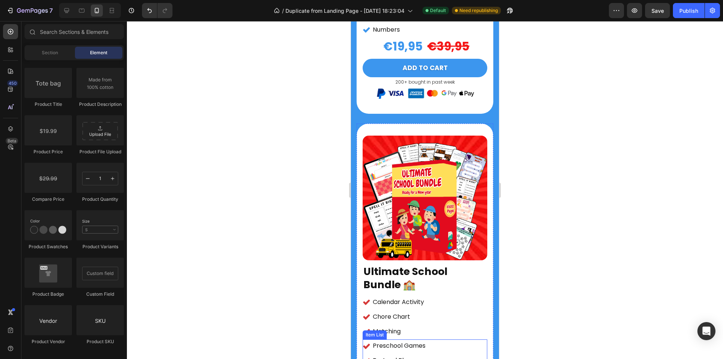
scroll to position [1042, 0]
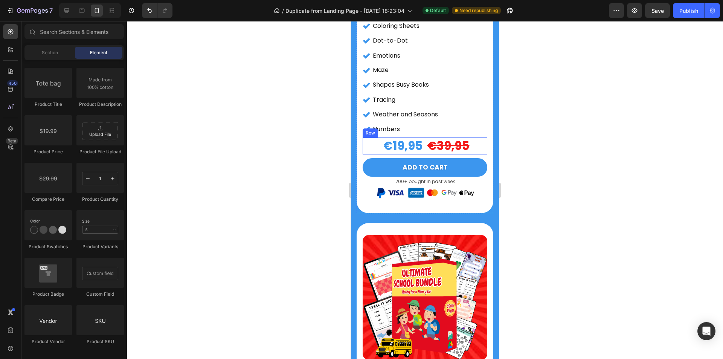
click at [422, 137] on div "€19,95 Product Price Product Price €39,95 Product Price Product Price Row" at bounding box center [424, 145] width 125 height 17
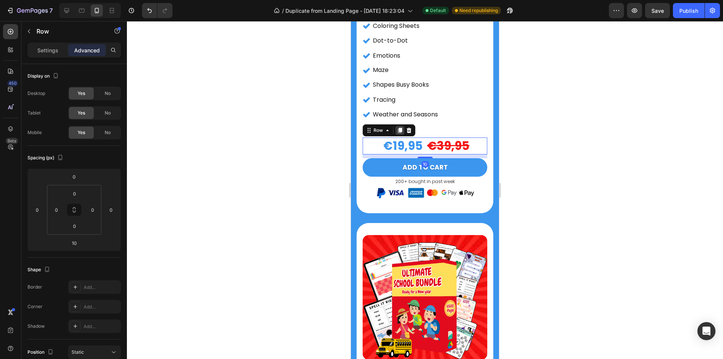
click at [399, 128] on icon at bounding box center [400, 130] width 4 height 5
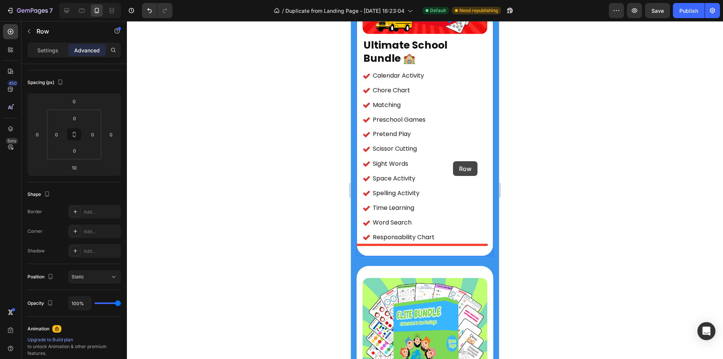
scroll to position [1407, 0]
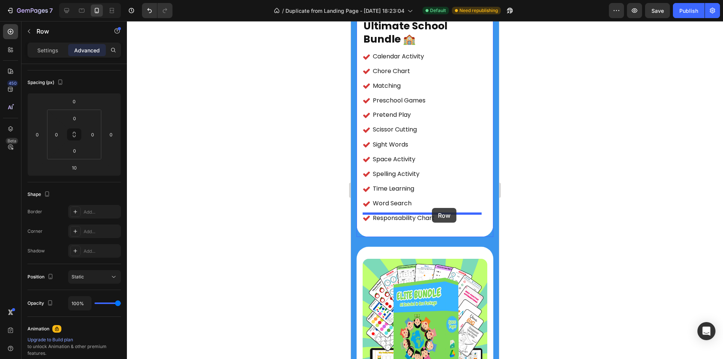
drag, startPoint x: 423, startPoint y: 157, endPoint x: 432, endPoint y: 208, distance: 52.0
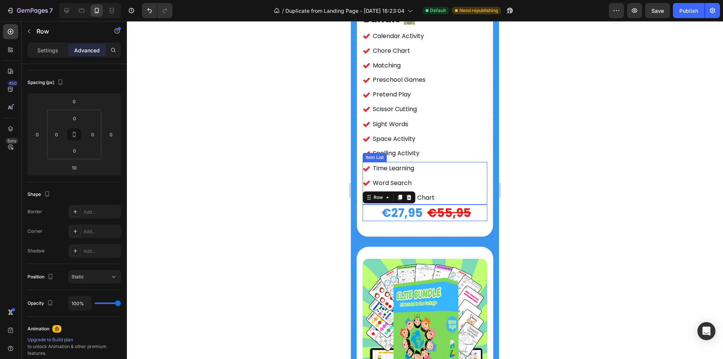
scroll to position [1387, 0]
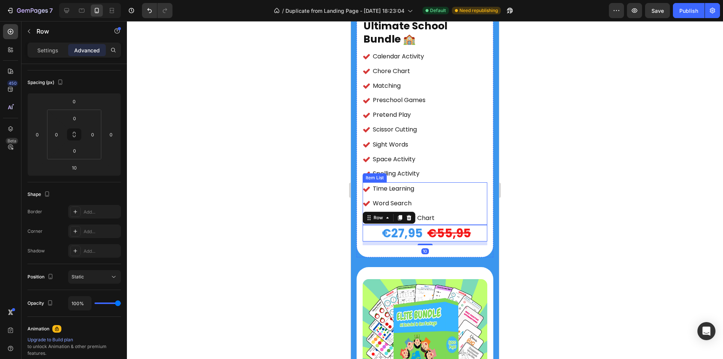
click at [434, 197] on div "Word Search" at bounding box center [403, 203] width 64 height 13
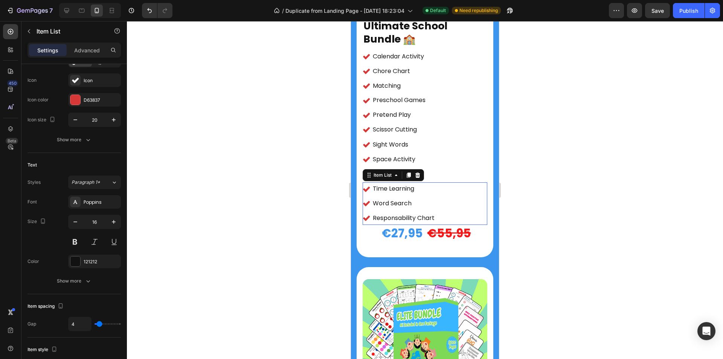
scroll to position [0, 0]
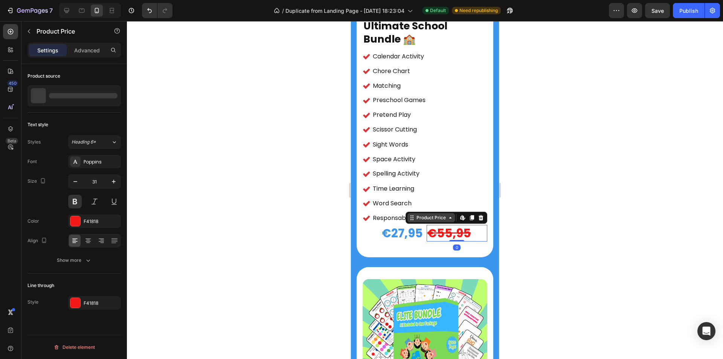
click at [417, 214] on div "Product Price" at bounding box center [431, 217] width 32 height 7
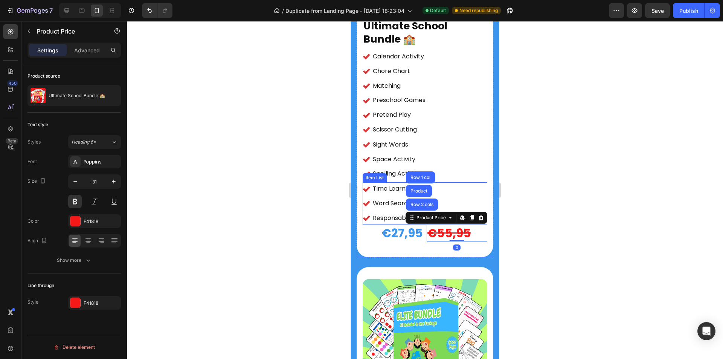
click at [459, 189] on div "Time Learning Word Search Responsability Chart" at bounding box center [424, 203] width 125 height 42
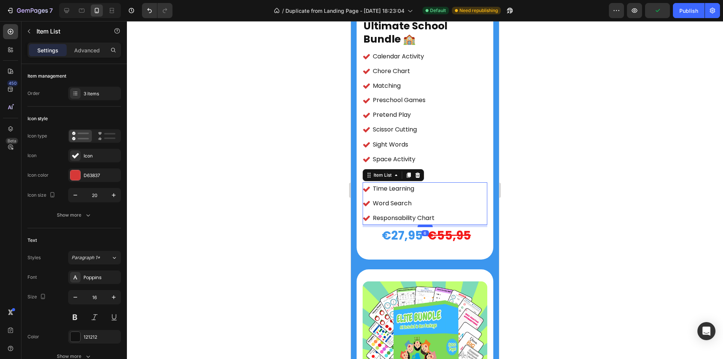
click at [422, 225] on div at bounding box center [424, 226] width 15 height 2
type input "100%"
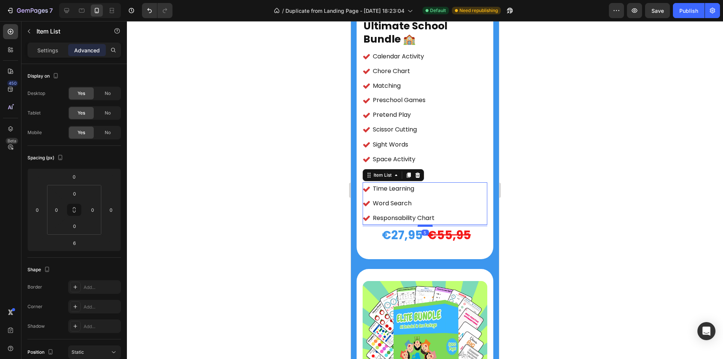
click at [422, 224] on div at bounding box center [424, 225] width 15 height 2
type input "5"
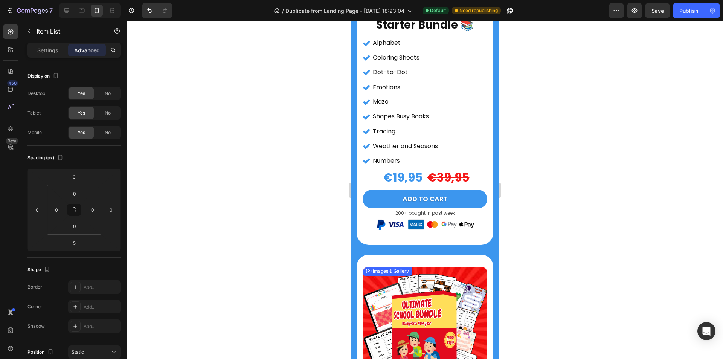
scroll to position [898, 0]
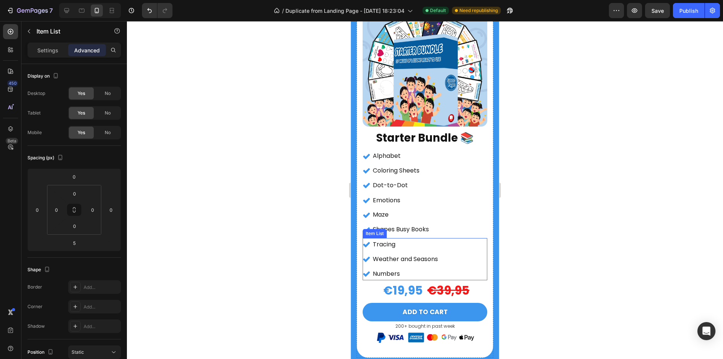
click at [421, 269] on p "Numbers" at bounding box center [405, 273] width 65 height 11
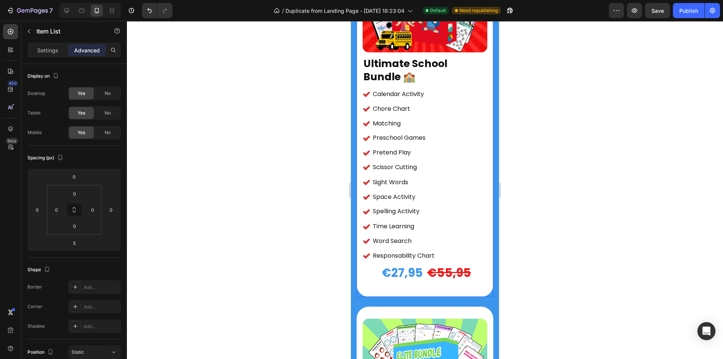
scroll to position [1387, 0]
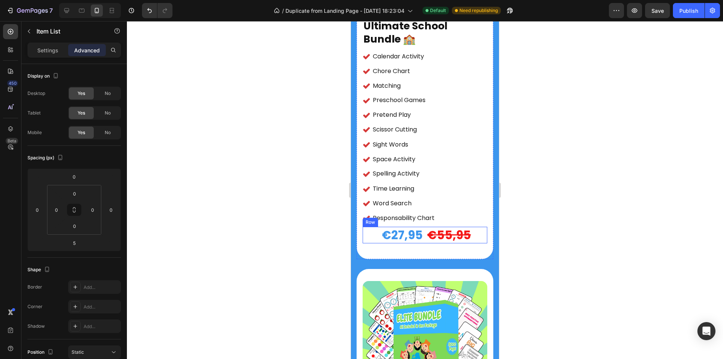
click at [402, 227] on div "€27,95" at bounding box center [392, 235] width 61 height 17
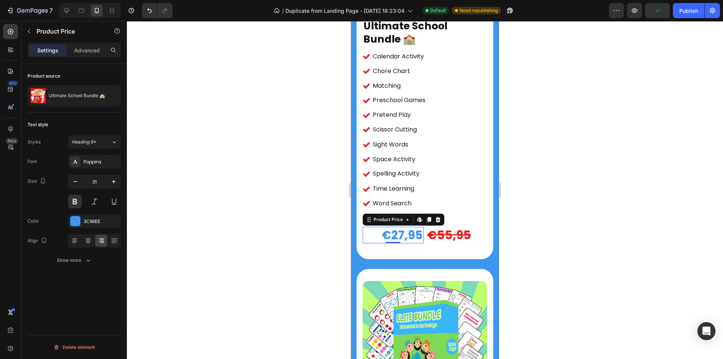
click at [80, 228] on div "Font Poppins Size 31 Color 3C96EE Align Show more" at bounding box center [73, 211] width 93 height 112
click at [77, 222] on div at bounding box center [75, 221] width 10 height 10
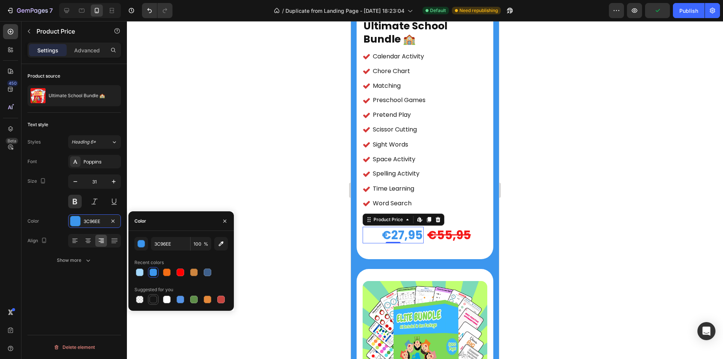
click at [154, 301] on div at bounding box center [153, 299] width 8 height 8
type input "151515"
click at [221, 221] on button "button" at bounding box center [225, 221] width 12 height 12
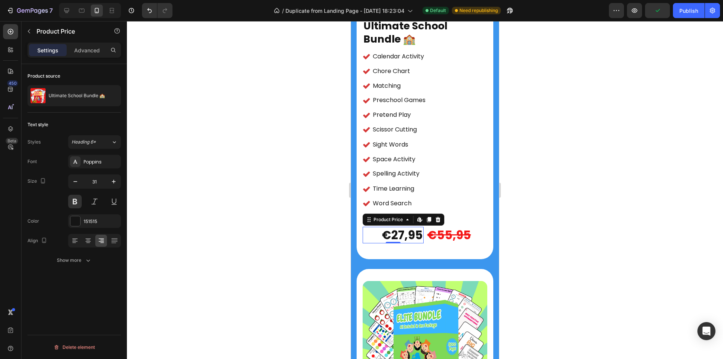
click at [197, 133] on div at bounding box center [425, 190] width 596 height 338
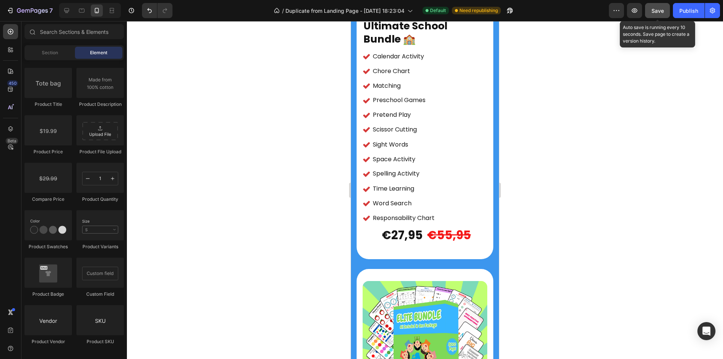
click at [656, 7] on div "Save" at bounding box center [657, 11] width 12 height 8
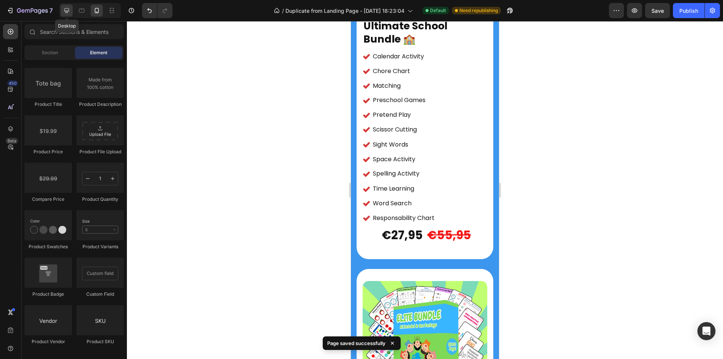
click at [69, 10] on icon at bounding box center [66, 10] width 5 height 5
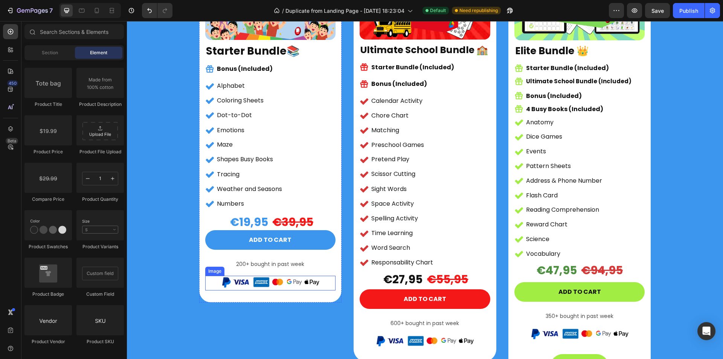
scroll to position [1488, 0]
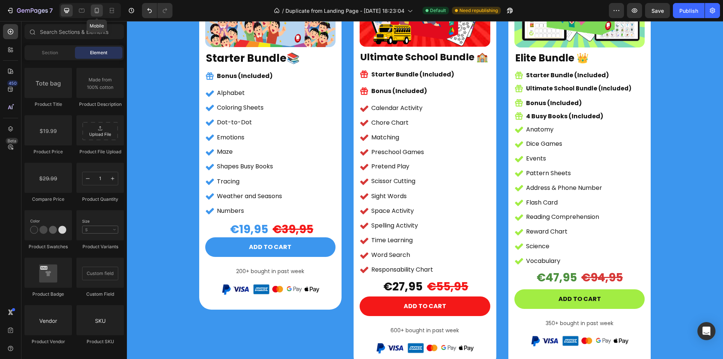
click at [101, 11] on div at bounding box center [97, 11] width 12 height 12
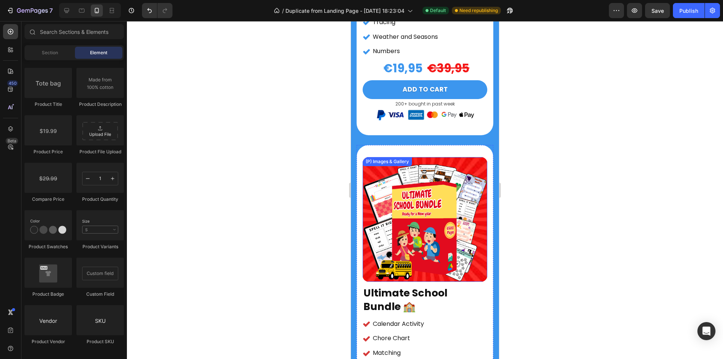
scroll to position [904, 0]
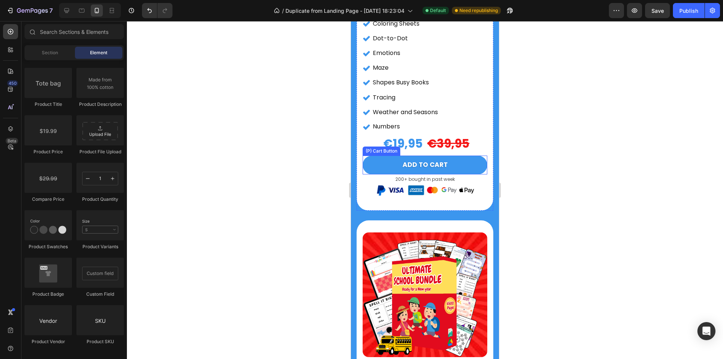
click at [451, 160] on button "ADD TO CART" at bounding box center [424, 164] width 125 height 19
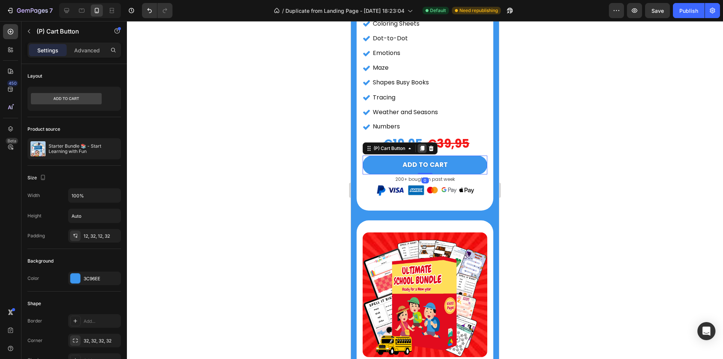
click at [423, 146] on icon at bounding box center [422, 148] width 4 height 5
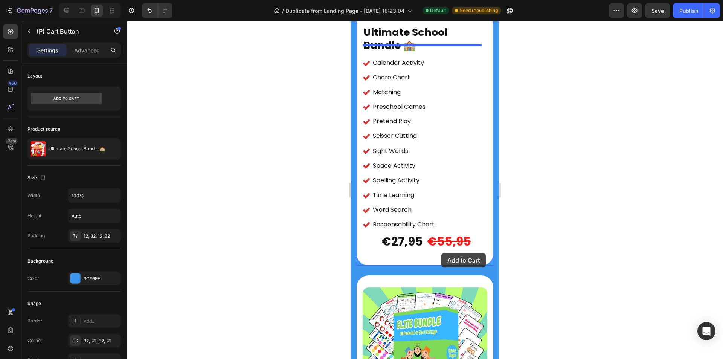
scroll to position [1273, 0]
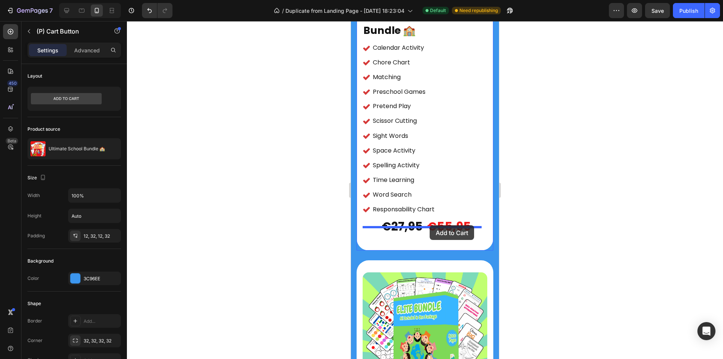
drag, startPoint x: 457, startPoint y: 182, endPoint x: 429, endPoint y: 225, distance: 51.1
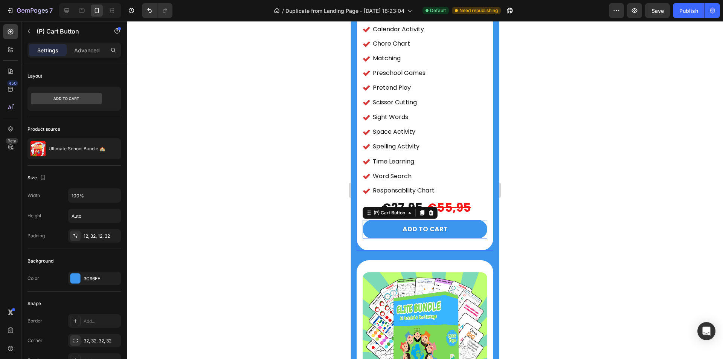
scroll to position [1255, 0]
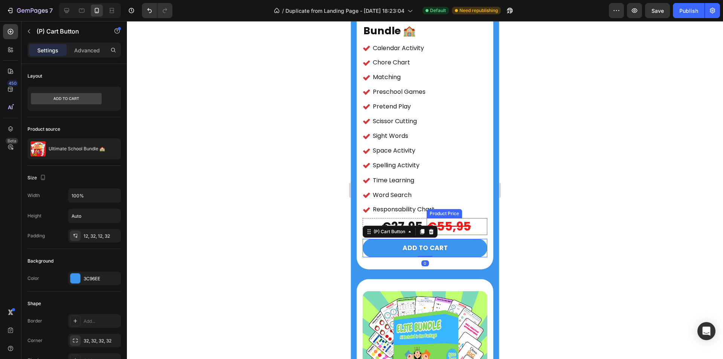
click at [454, 220] on div "€55,95" at bounding box center [456, 226] width 61 height 17
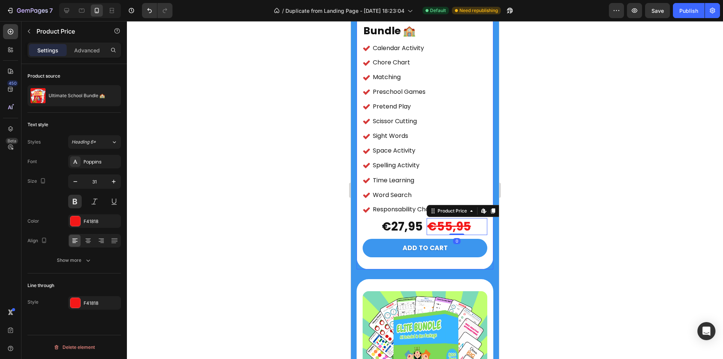
click at [422, 220] on div "€27,95 Product Price Product Price €55,95 Product Price Edit content in Shopify…" at bounding box center [424, 226] width 125 height 17
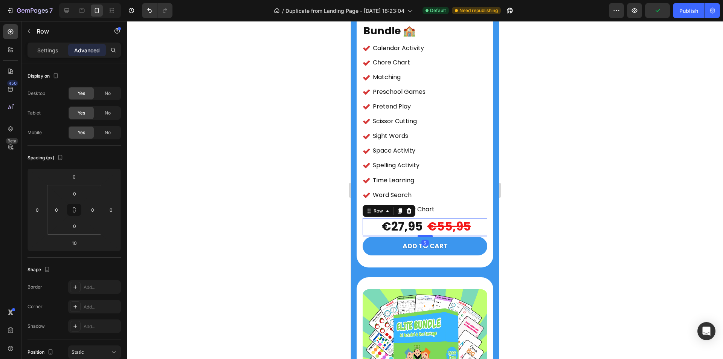
click at [424, 234] on div at bounding box center [424, 235] width 15 height 2
type input "5"
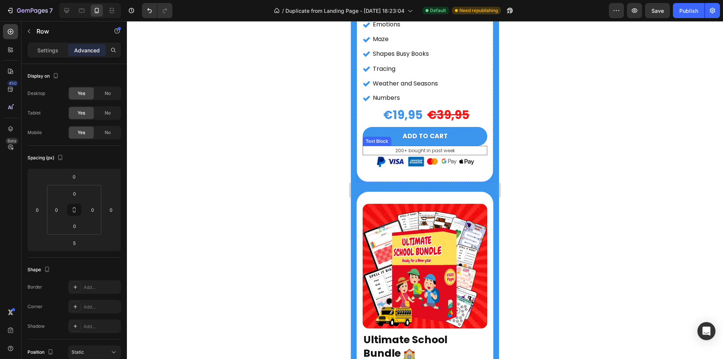
scroll to position [878, 0]
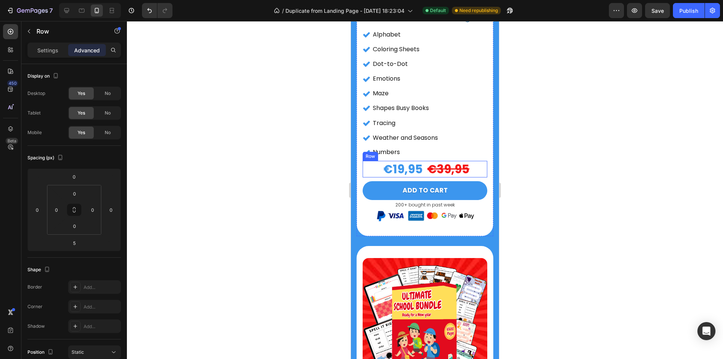
click at [421, 168] on div "€19,95 Product Price Product Price €39,95 Product Price Product Price Row" at bounding box center [424, 169] width 125 height 17
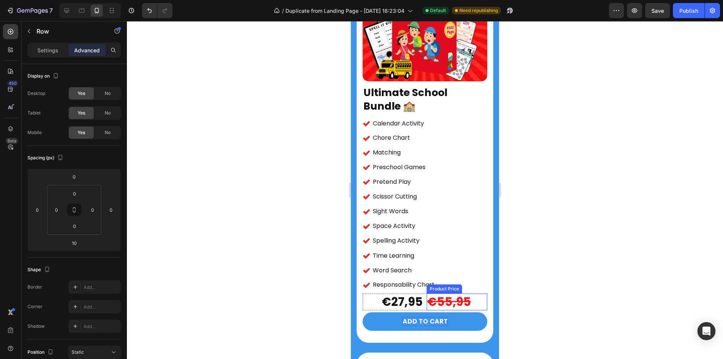
scroll to position [1217, 0]
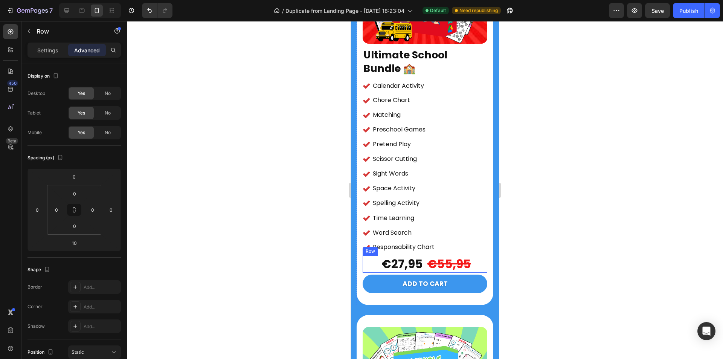
click at [423, 258] on div "€27,95 Product Price Product Price €55,95 Product Price Product Price Row" at bounding box center [424, 264] width 125 height 17
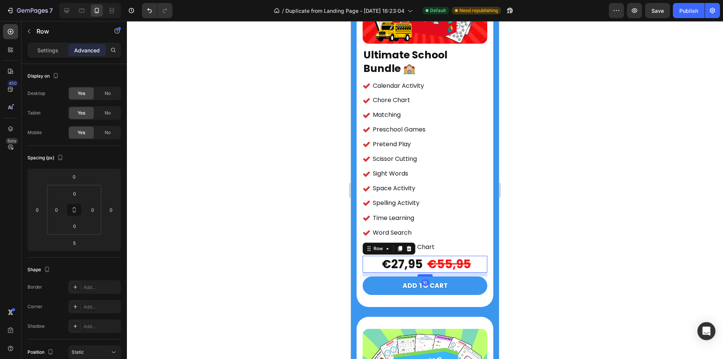
click at [424, 274] on div at bounding box center [424, 275] width 15 height 2
type input "10"
click at [451, 276] on button "ADD TO CART" at bounding box center [424, 285] width 125 height 19
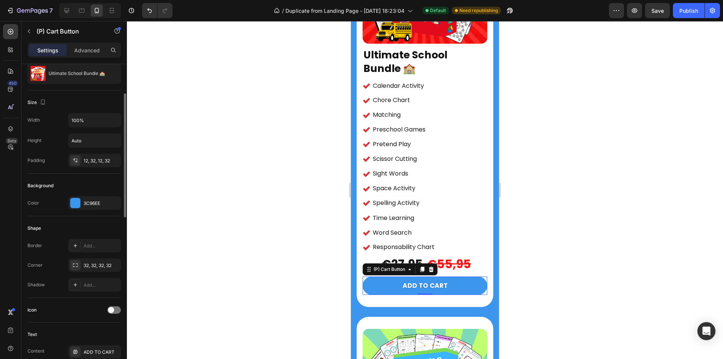
scroll to position [151, 0]
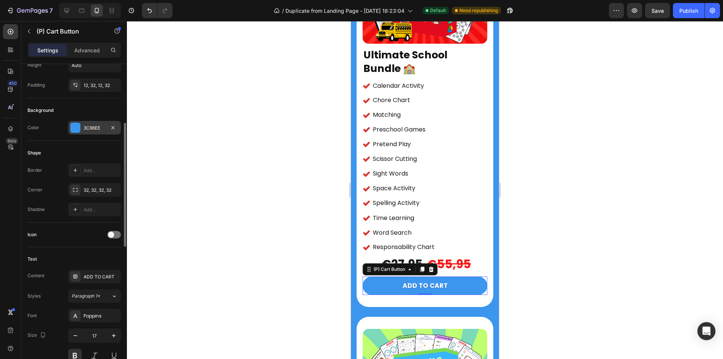
click at [79, 126] on div at bounding box center [75, 128] width 10 height 10
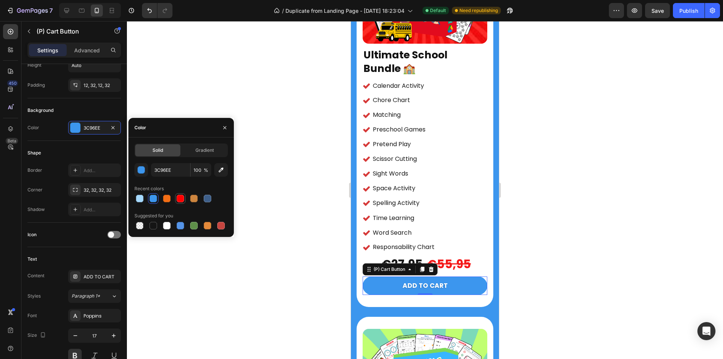
click at [179, 198] on div at bounding box center [180, 199] width 8 height 8
type input "FF0000"
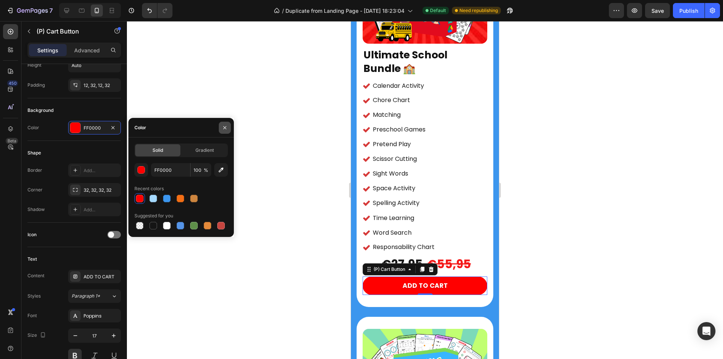
click at [228, 126] on button "button" at bounding box center [225, 128] width 12 height 12
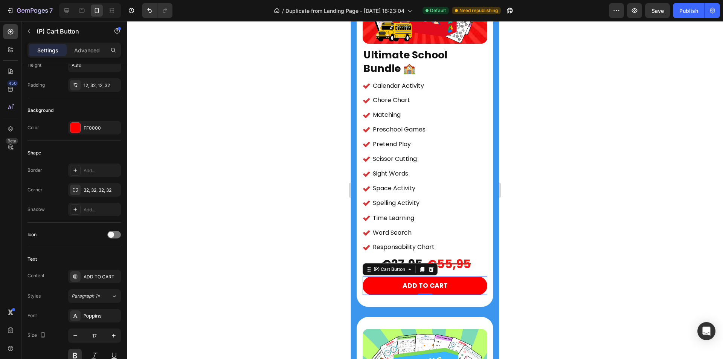
click at [270, 244] on div at bounding box center [425, 190] width 596 height 338
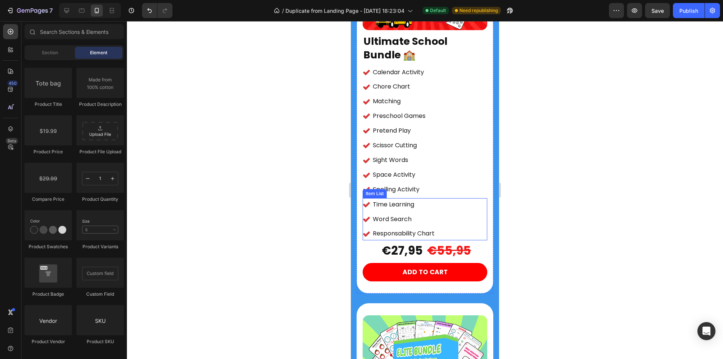
scroll to position [1255, 0]
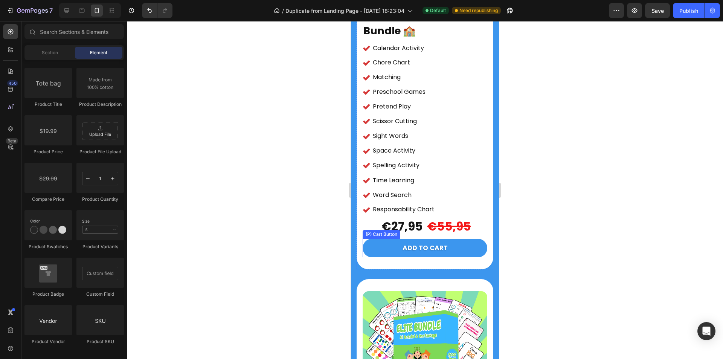
click at [394, 239] on button "ADD TO CART" at bounding box center [424, 248] width 125 height 19
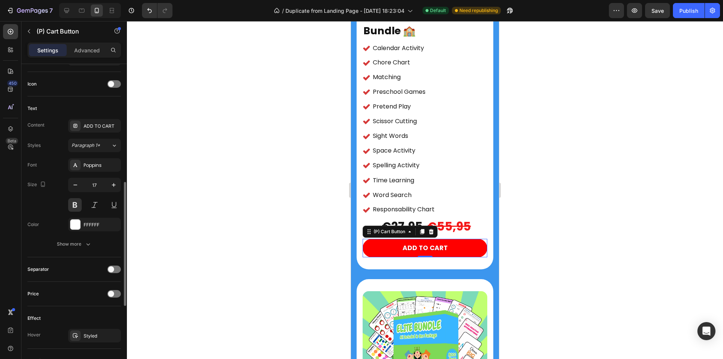
scroll to position [414, 0]
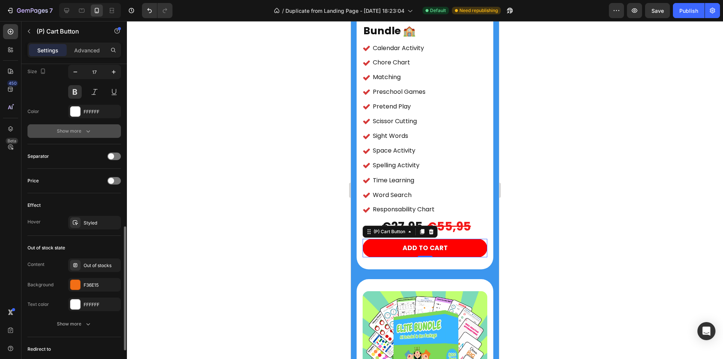
click at [77, 126] on button "Show more" at bounding box center [73, 131] width 93 height 14
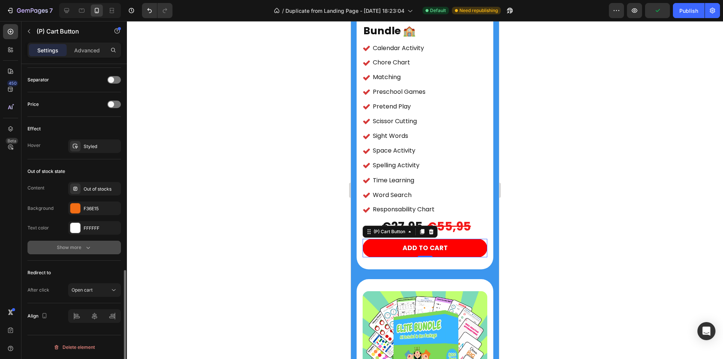
click at [67, 246] on div "Show more" at bounding box center [74, 247] width 35 height 8
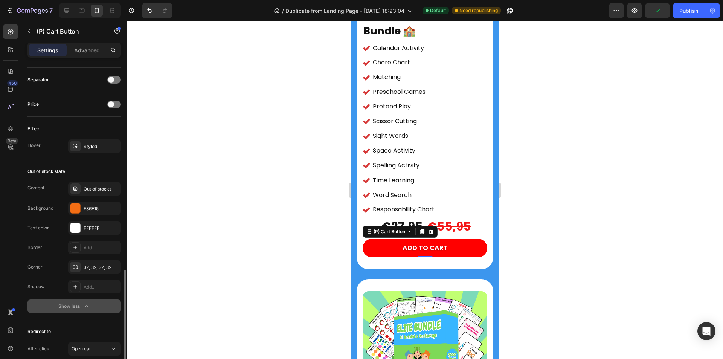
scroll to position [648, 0]
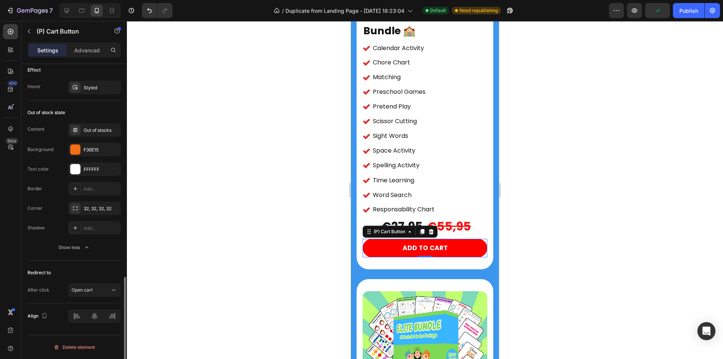
drag, startPoint x: 82, startPoint y: 49, endPoint x: 75, endPoint y: 71, distance: 22.5
click at [82, 50] on p "Advanced" at bounding box center [87, 50] width 26 height 8
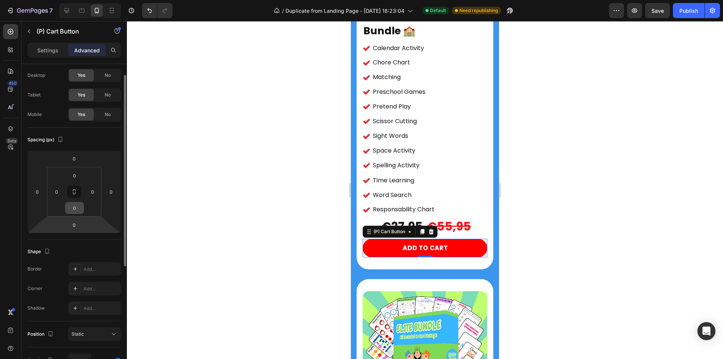
scroll to position [0, 0]
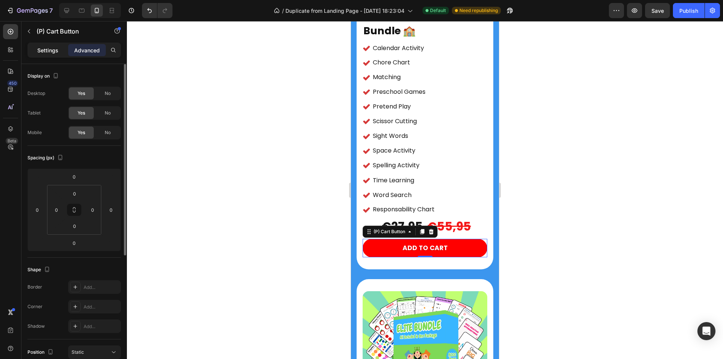
click at [41, 44] on div "Settings" at bounding box center [48, 50] width 38 height 12
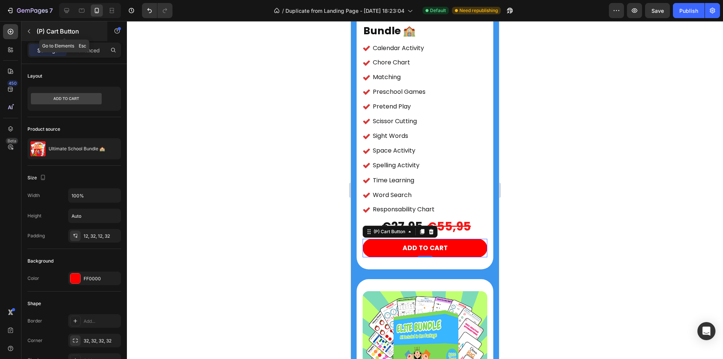
click at [30, 31] on icon "button" at bounding box center [29, 31] width 6 height 6
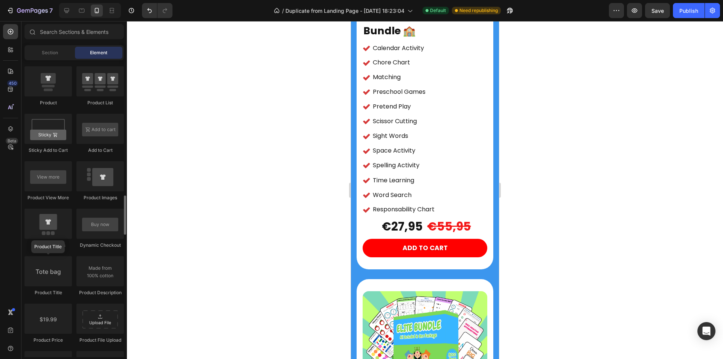
scroll to position [903, 0]
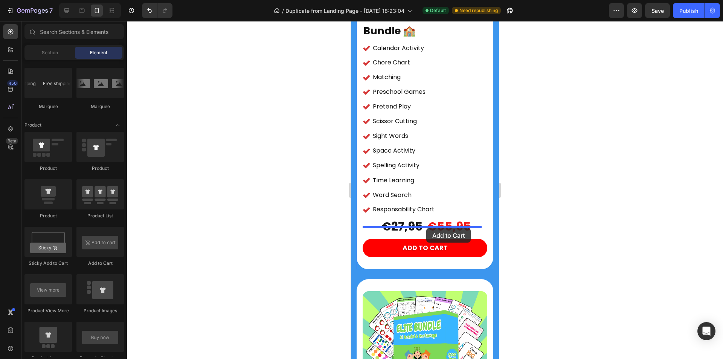
drag, startPoint x: 566, startPoint y: 265, endPoint x: 426, endPoint y: 228, distance: 144.4
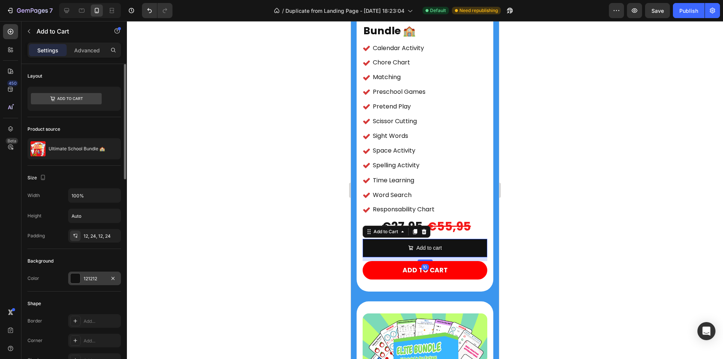
click at [77, 279] on div at bounding box center [75, 278] width 10 height 10
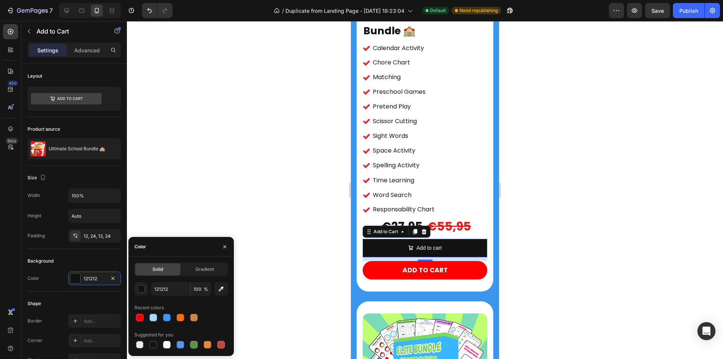
click at [135, 319] on div at bounding box center [139, 317] width 9 height 9
type input "FF0000"
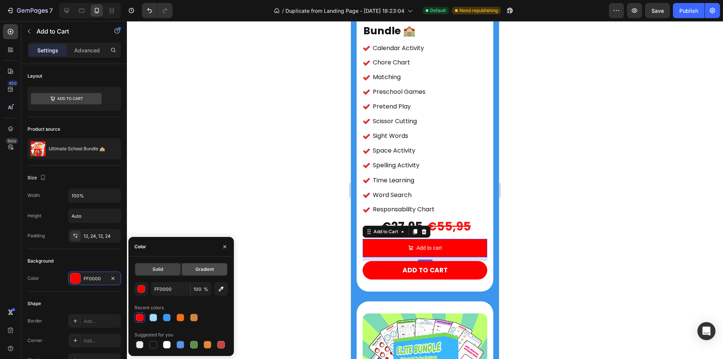
click at [208, 271] on span "Gradient" at bounding box center [204, 269] width 18 height 7
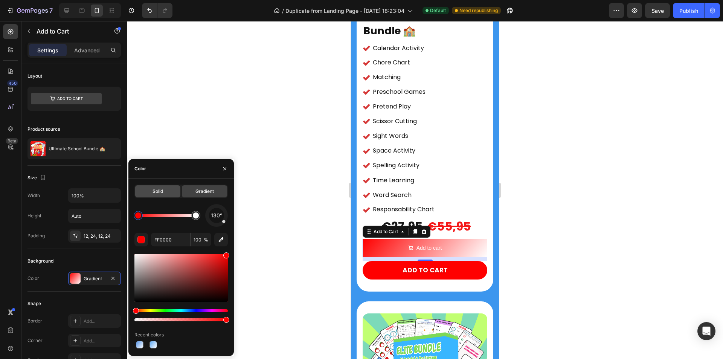
click at [160, 190] on span "Solid" at bounding box center [157, 191] width 11 height 7
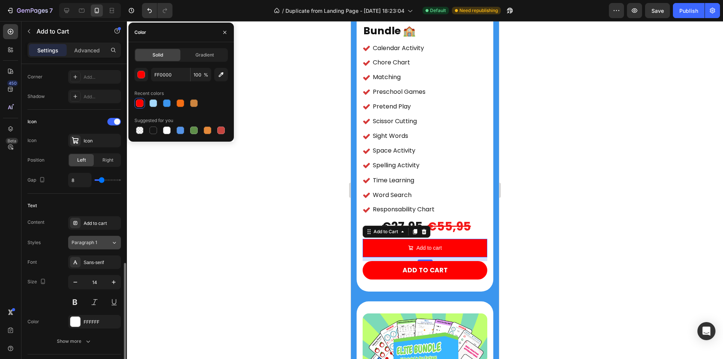
scroll to position [339, 0]
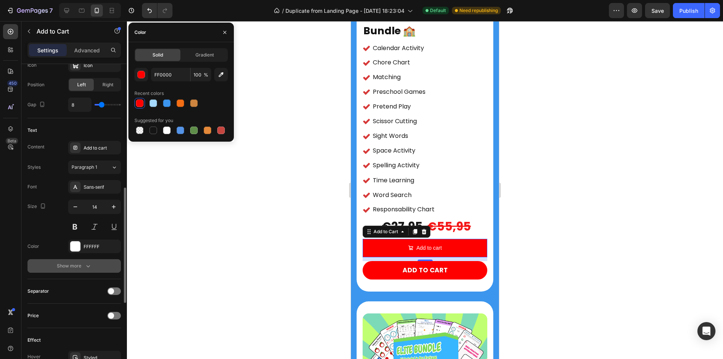
click at [80, 264] on div "Show more" at bounding box center [74, 266] width 35 height 8
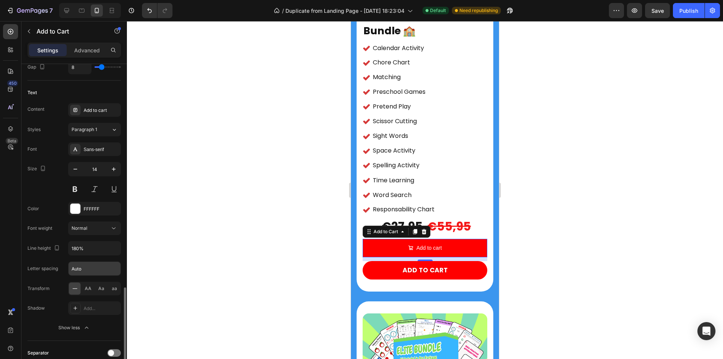
scroll to position [452, 0]
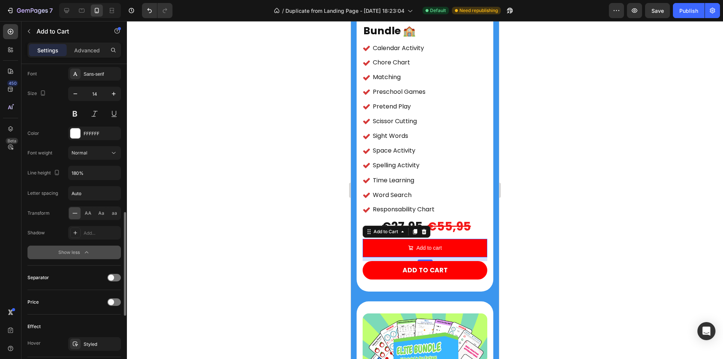
click at [85, 252] on icon "button" at bounding box center [87, 252] width 8 height 8
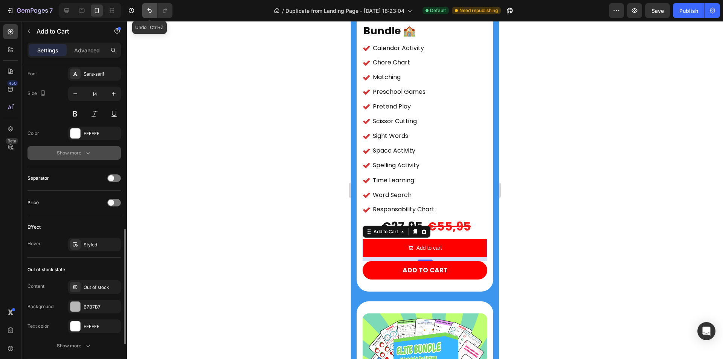
click at [150, 12] on icon "Undo/Redo" at bounding box center [150, 11] width 8 height 8
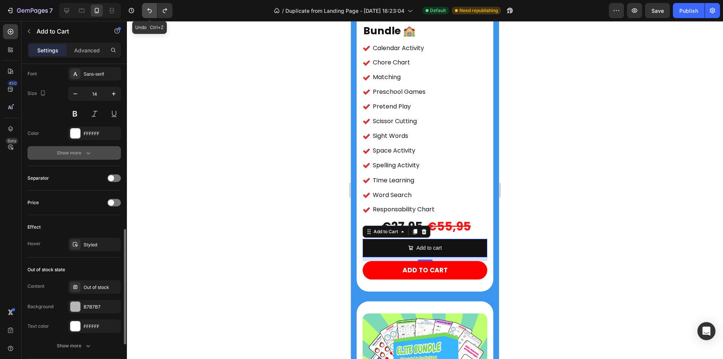
click at [150, 12] on icon "Undo/Redo" at bounding box center [150, 11] width 8 height 8
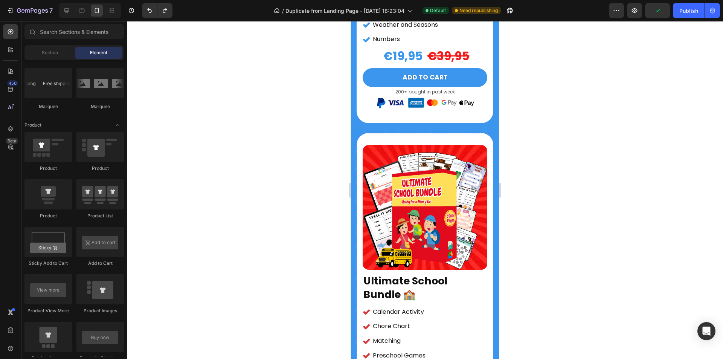
scroll to position [878, 0]
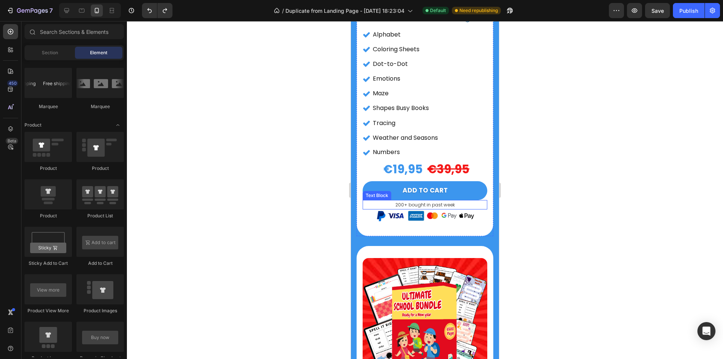
click at [453, 201] on p "200+ bought in past week" at bounding box center [424, 205] width 123 height 8
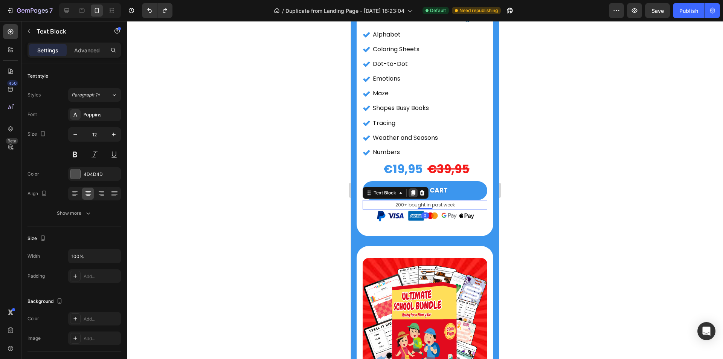
click at [416, 189] on div at bounding box center [412, 192] width 9 height 9
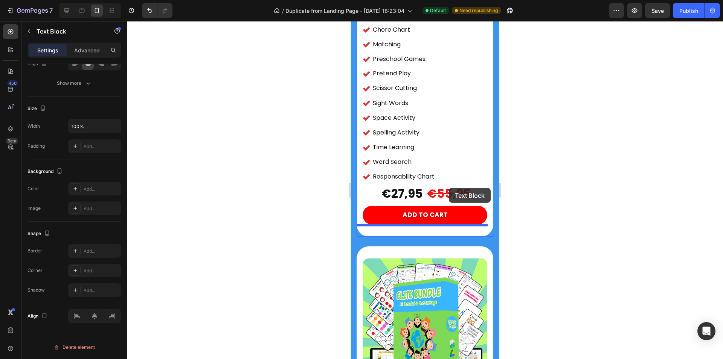
scroll to position [1333, 0]
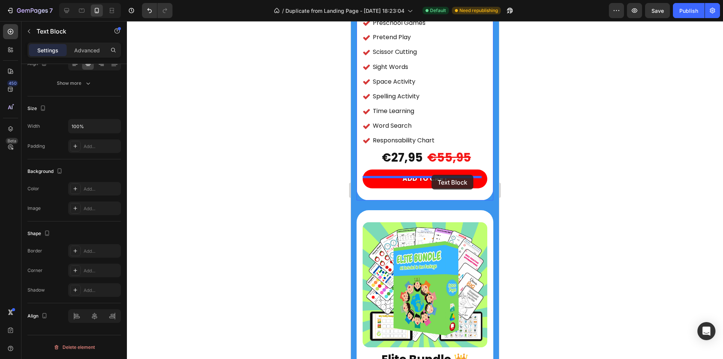
drag, startPoint x: 455, startPoint y: 209, endPoint x: 431, endPoint y: 175, distance: 41.4
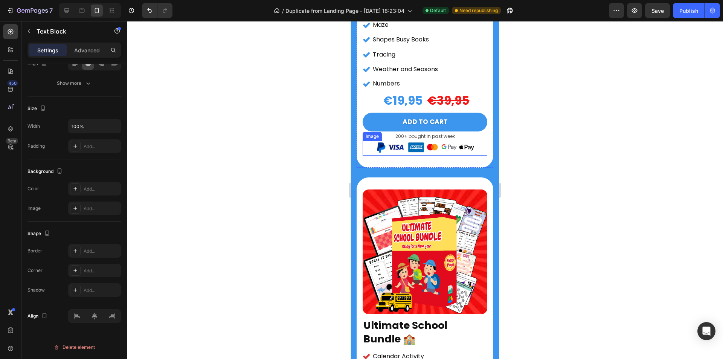
scroll to position [910, 0]
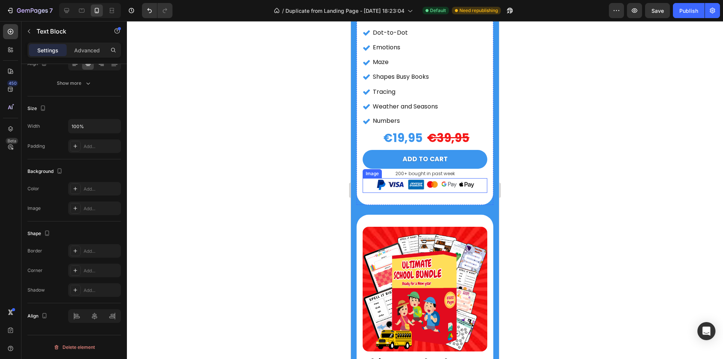
click at [429, 178] on img at bounding box center [425, 185] width 99 height 15
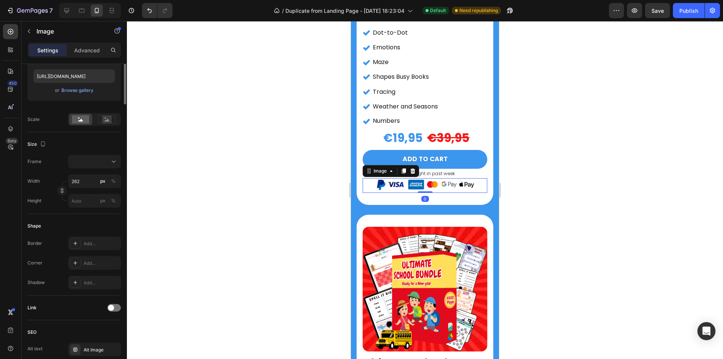
scroll to position [0, 0]
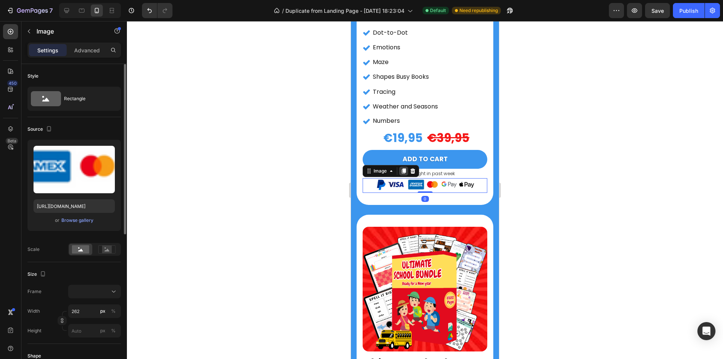
click at [402, 169] on icon at bounding box center [404, 171] width 4 height 5
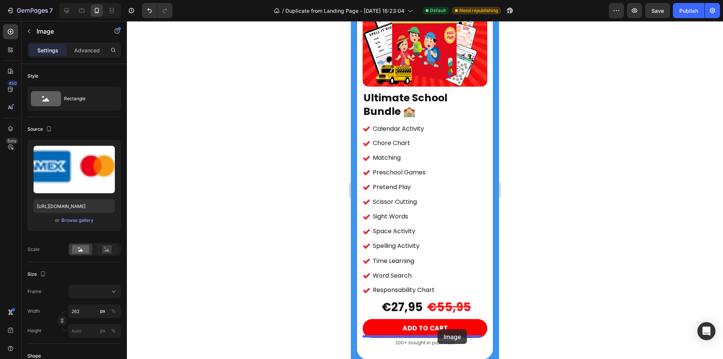
scroll to position [1193, 0]
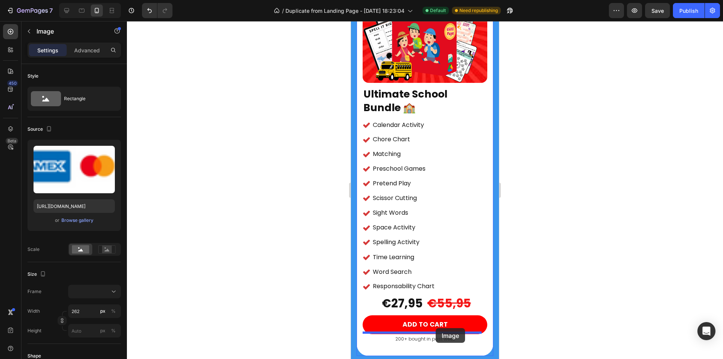
drag, startPoint x: 438, startPoint y: 196, endPoint x: 435, endPoint y: 330, distance: 134.0
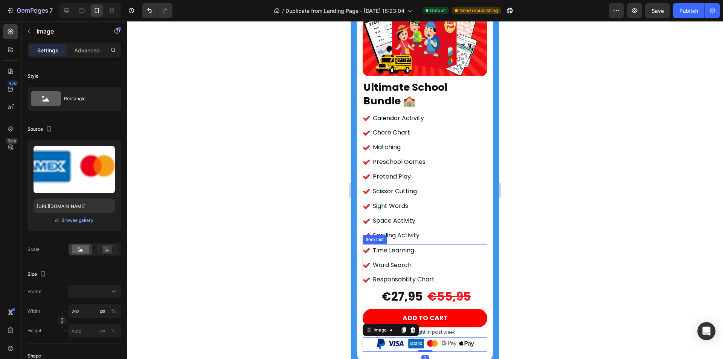
scroll to position [1109, 0]
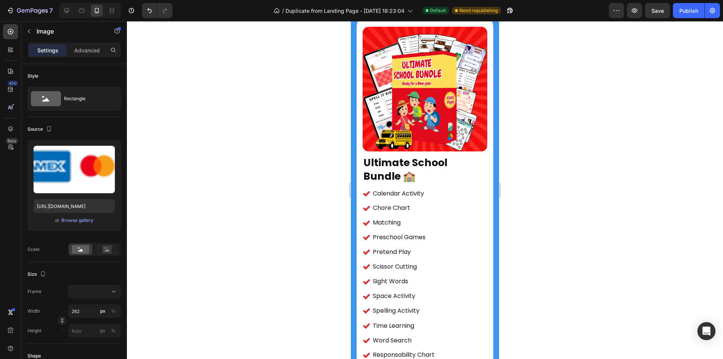
click at [525, 208] on div at bounding box center [425, 190] width 596 height 338
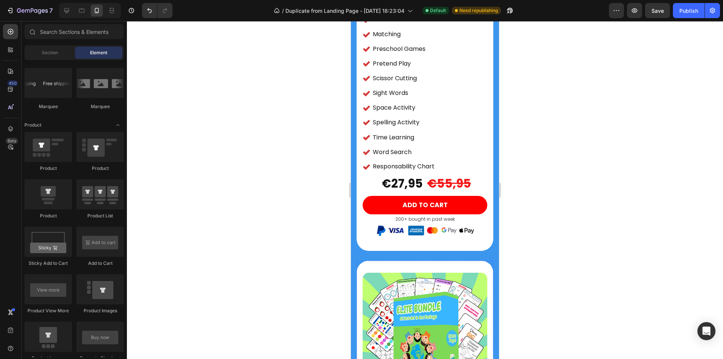
scroll to position [1260, 0]
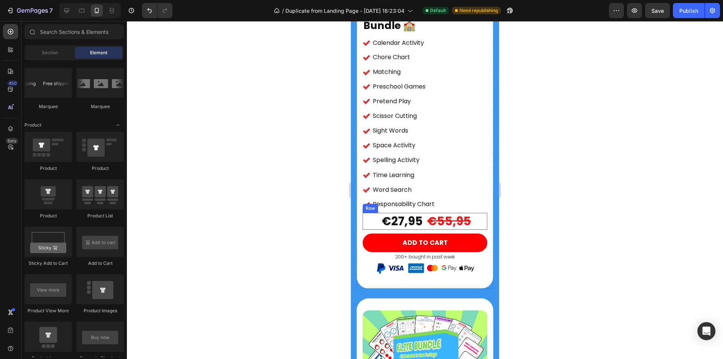
click at [422, 213] on div "€27,95 Product Price Product Price €55,95 Product Price Product Price Row" at bounding box center [424, 221] width 125 height 17
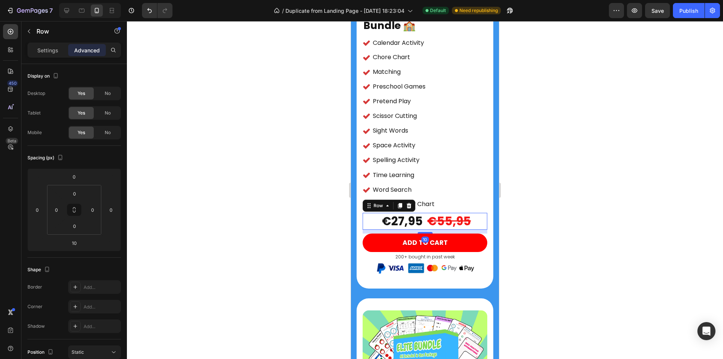
drag, startPoint x: 400, startPoint y: 196, endPoint x: 406, endPoint y: 214, distance: 19.0
click at [399, 202] on icon at bounding box center [400, 205] width 6 height 6
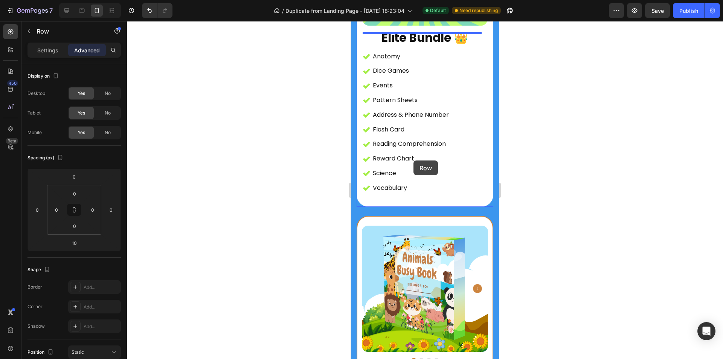
scroll to position [1654, 0]
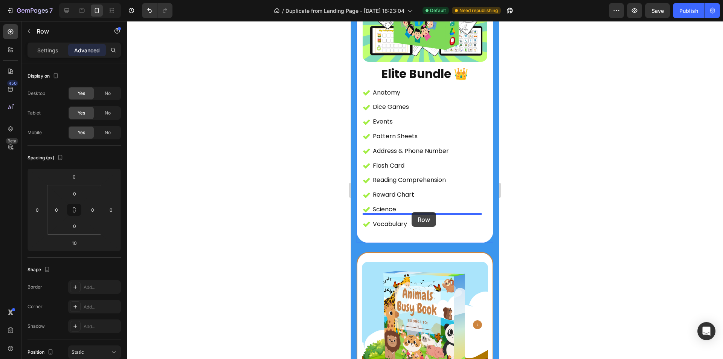
drag, startPoint x: 423, startPoint y: 230, endPoint x: 411, endPoint y: 212, distance: 21.3
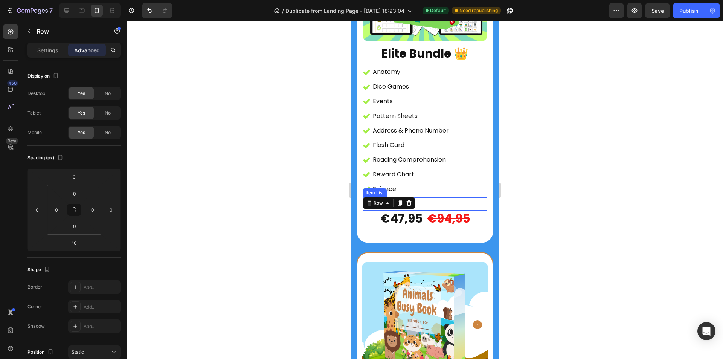
scroll to position [1633, 0]
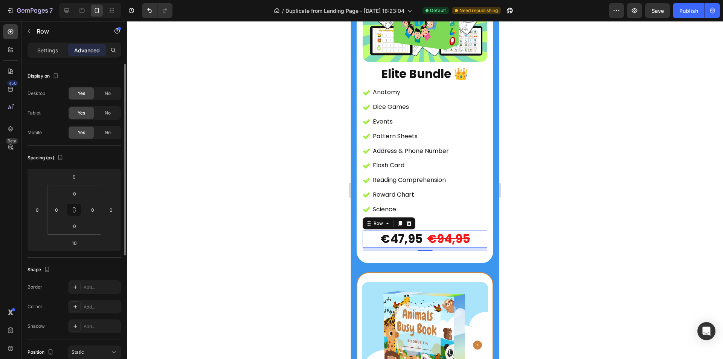
click at [52, 54] on div "Settings Advanced" at bounding box center [73, 53] width 105 height 21
click at [391, 230] on div "€47,95" at bounding box center [392, 238] width 61 height 17
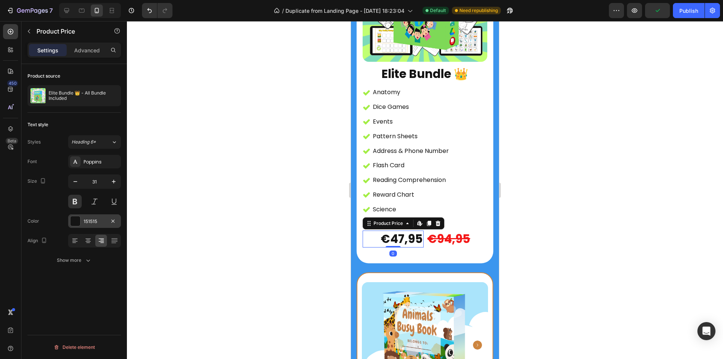
click at [76, 221] on div at bounding box center [75, 221] width 10 height 10
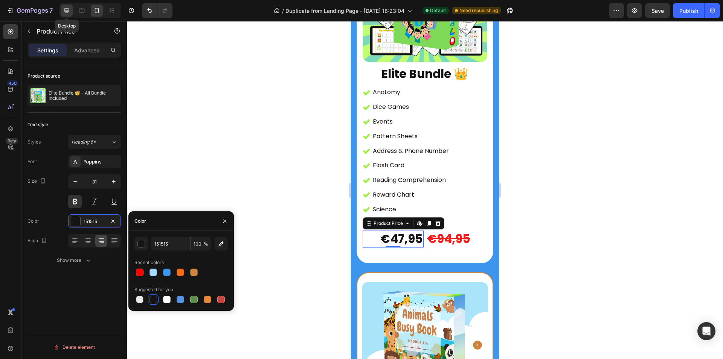
click at [68, 9] on icon at bounding box center [67, 11] width 8 height 8
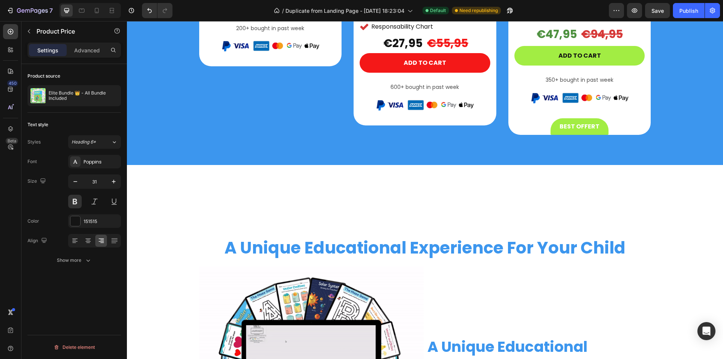
click at [556, 42] on div "€47,95" at bounding box center [557, 34] width 42 height 16
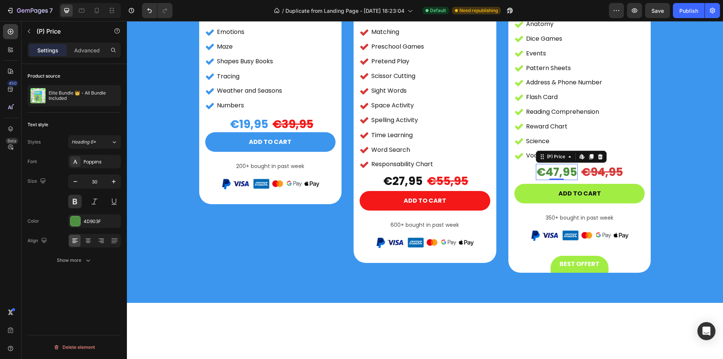
scroll to position [1750, 0]
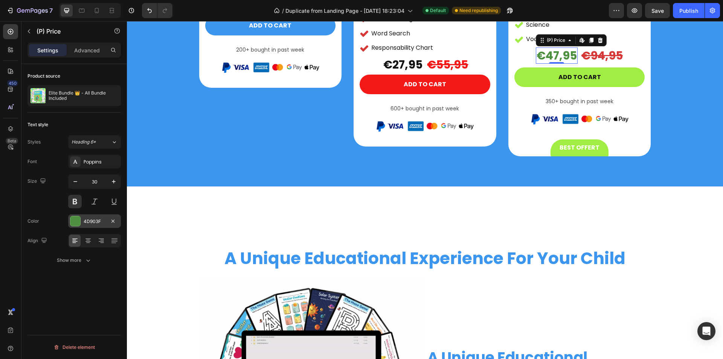
click at [72, 219] on div at bounding box center [75, 221] width 10 height 10
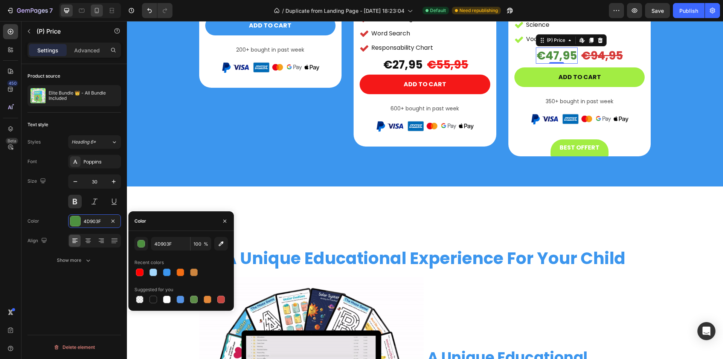
click at [96, 11] on icon at bounding box center [97, 11] width 8 height 8
type input "31"
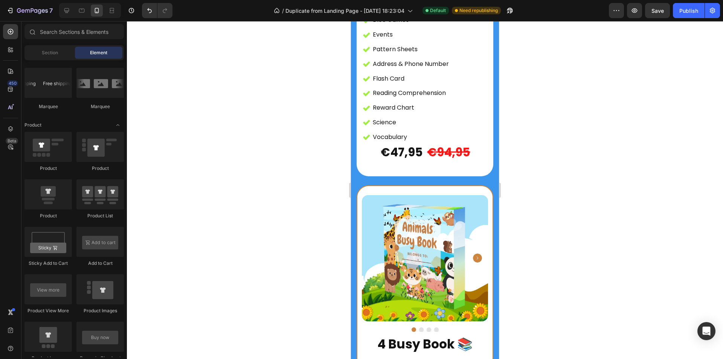
scroll to position [1832, 0]
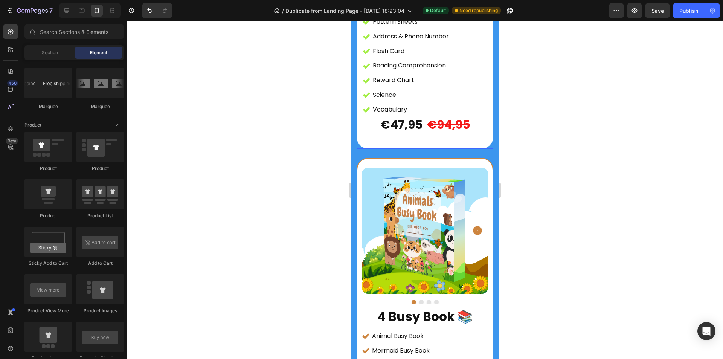
click at [402, 116] on div "€47,95" at bounding box center [392, 124] width 61 height 17
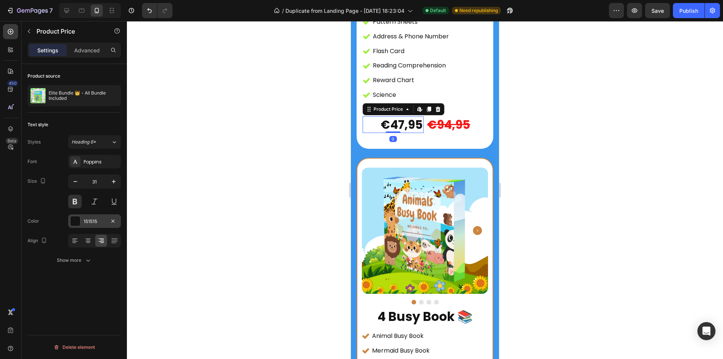
click at [87, 217] on div "151515" at bounding box center [94, 221] width 53 height 14
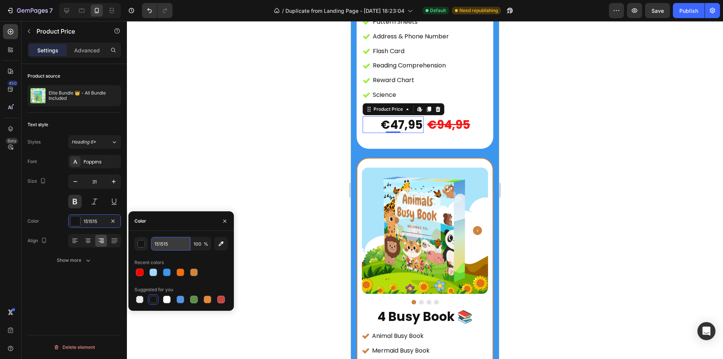
click at [170, 243] on input "151515" at bounding box center [170, 244] width 39 height 14
paste input "4D903F"
type input "4D903F"
drag, startPoint x: 222, startPoint y: 221, endPoint x: 242, endPoint y: 189, distance: 37.2
click at [222, 221] on icon "button" at bounding box center [225, 221] width 6 height 6
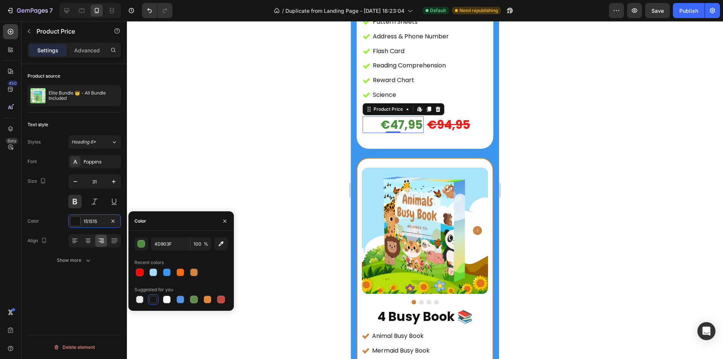
click at [241, 189] on div at bounding box center [425, 190] width 596 height 338
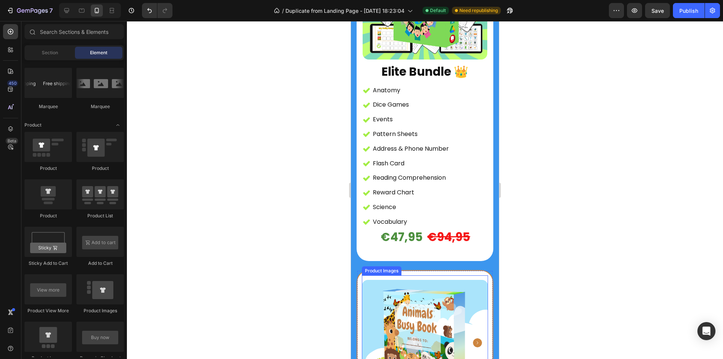
scroll to position [1719, 0]
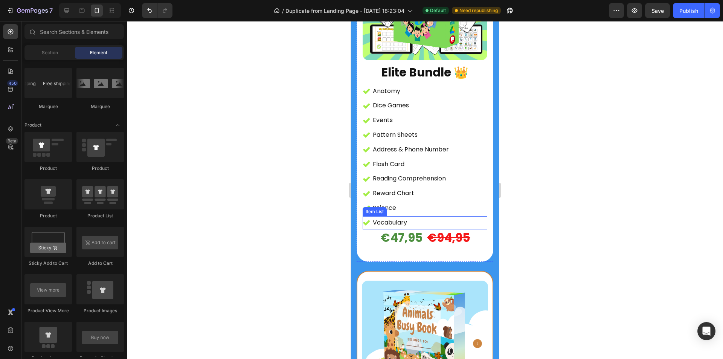
click at [420, 216] on div "Vocabulary" at bounding box center [424, 222] width 125 height 13
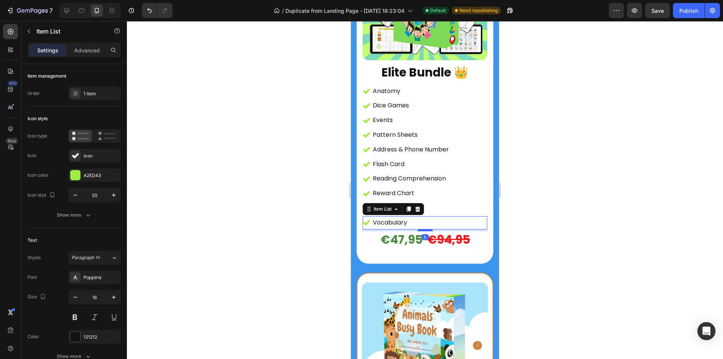
click at [425, 229] on div at bounding box center [424, 230] width 15 height 2
type input "100%"
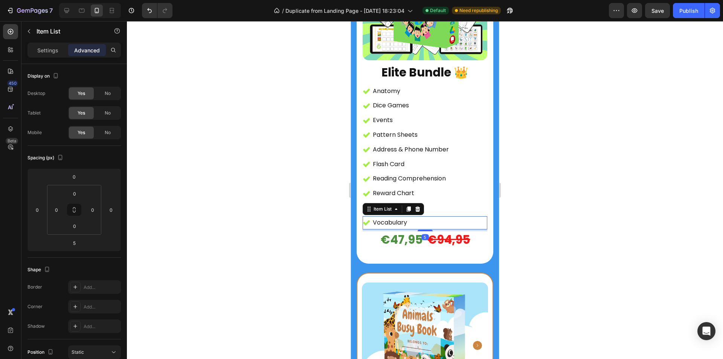
click at [662, 201] on div at bounding box center [425, 190] width 596 height 338
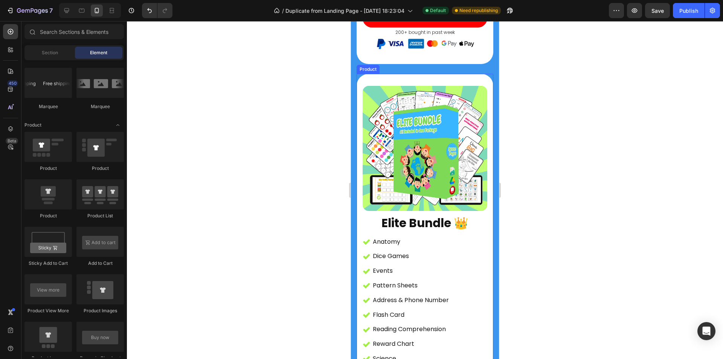
scroll to position [1418, 0]
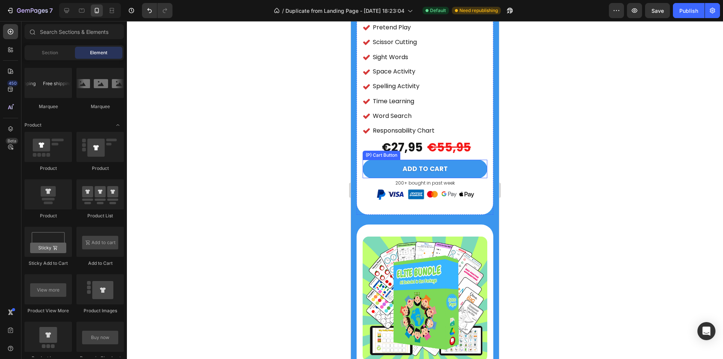
click at [454, 160] on button "ADD TO CART" at bounding box center [424, 169] width 125 height 19
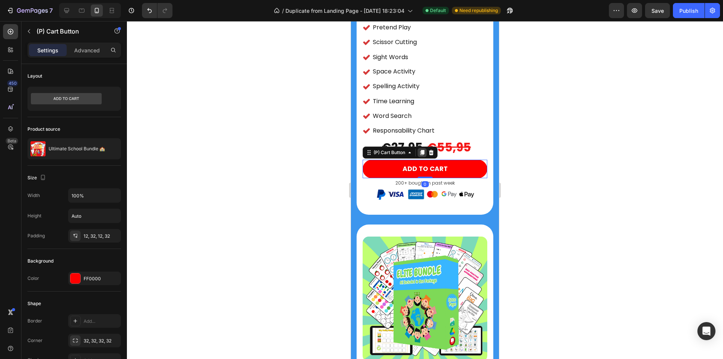
click at [420, 149] on icon at bounding box center [422, 152] width 6 height 6
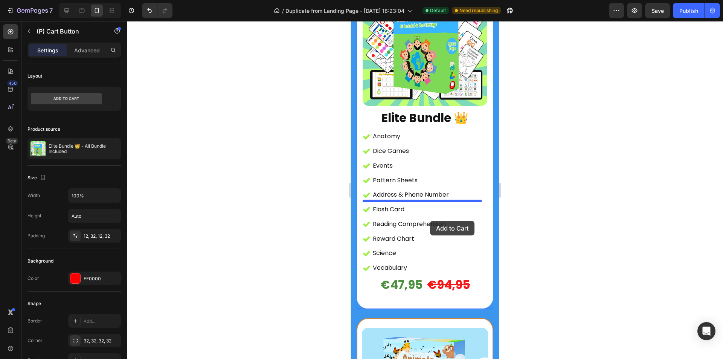
scroll to position [1709, 0]
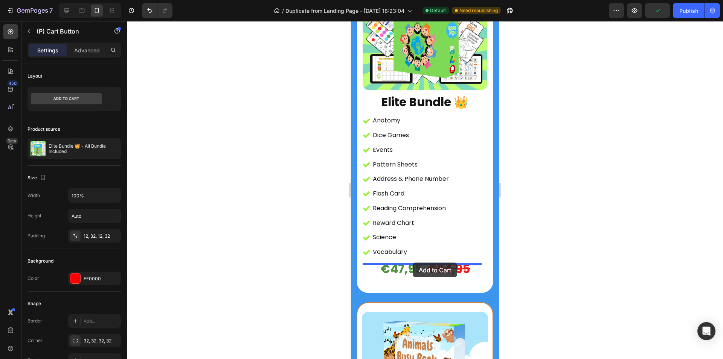
drag, startPoint x: 453, startPoint y: 176, endPoint x: 412, endPoint y: 262, distance: 95.3
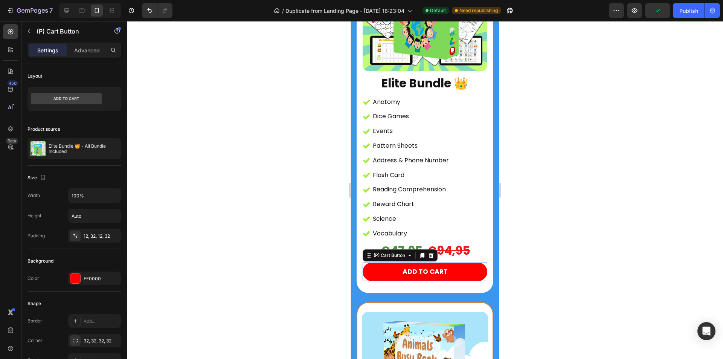
scroll to position [1690, 0]
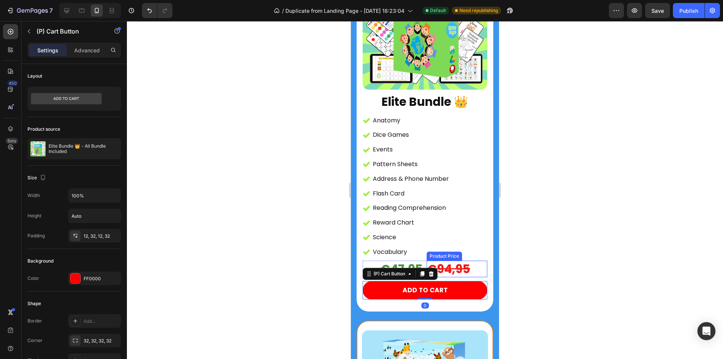
click at [449, 260] on div "€94,95" at bounding box center [456, 268] width 61 height 17
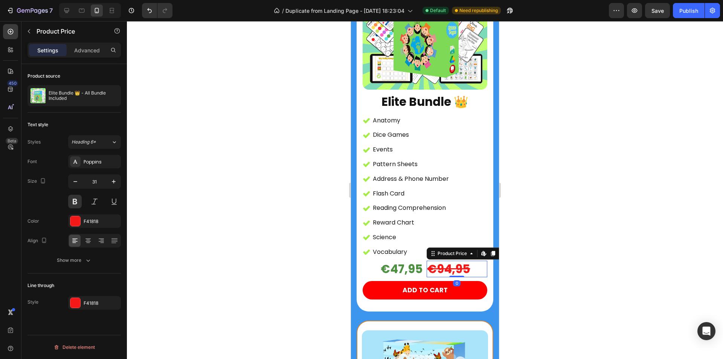
click at [426, 260] on div "€94,95" at bounding box center [456, 268] width 61 height 17
click at [423, 260] on div "€47,95 Product Price Product Price €94,95 Product Price Edit content in Shopify…" at bounding box center [424, 268] width 125 height 17
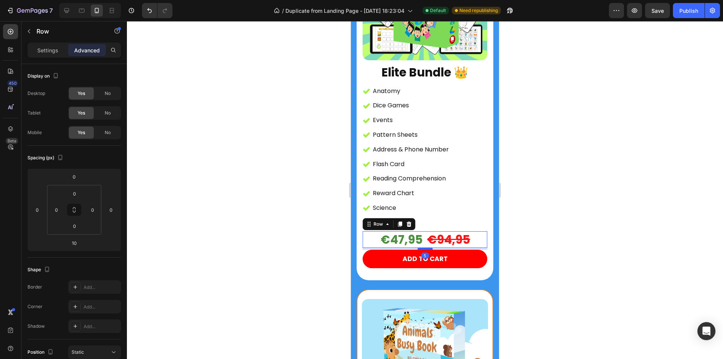
click at [424, 250] on div at bounding box center [424, 248] width 15 height 2
type input "5"
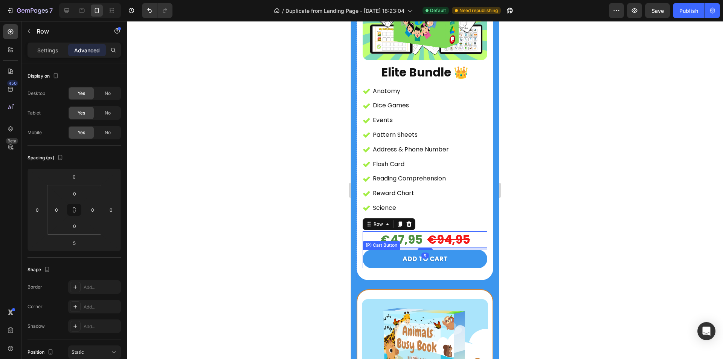
click at [457, 268] on button "ADD TO CART" at bounding box center [424, 259] width 125 height 19
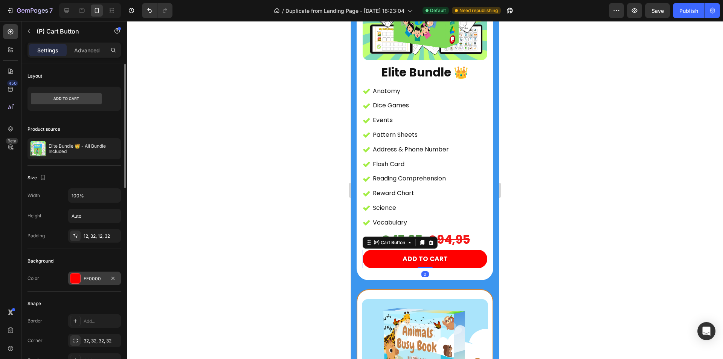
click at [68, 283] on div "FF0000" at bounding box center [94, 278] width 53 height 14
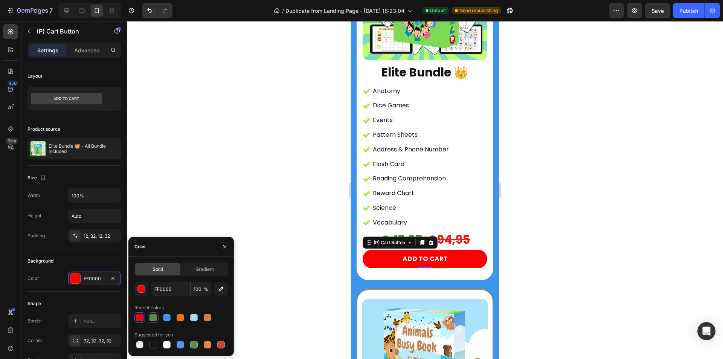
click at [157, 319] on div at bounding box center [153, 317] width 9 height 9
click at [221, 288] on icon "button" at bounding box center [221, 288] width 5 height 5
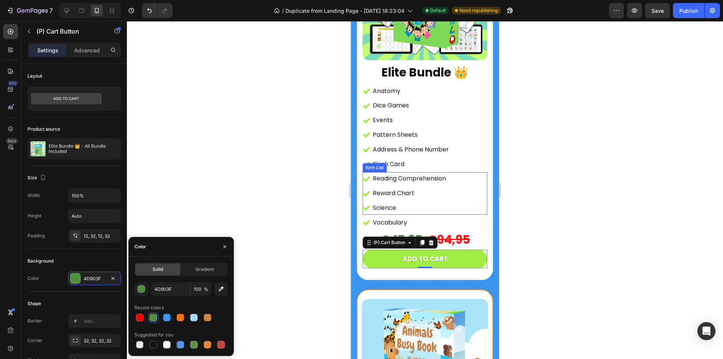
type input "A2ED43"
click at [225, 246] on icon "button" at bounding box center [225, 246] width 6 height 6
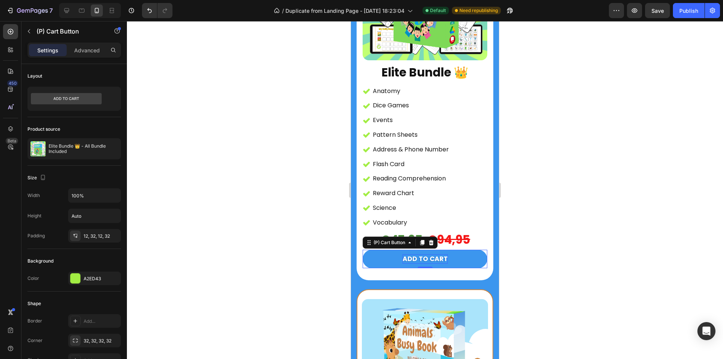
click at [427, 264] on div "ADD TO CART" at bounding box center [424, 259] width 45 height 10
drag, startPoint x: 443, startPoint y: 269, endPoint x: 402, endPoint y: 270, distance: 41.8
click at [402, 264] on p "ADD TO CART" at bounding box center [424, 259] width 45 height 10
click at [418, 264] on p "ADD TO CART" at bounding box center [424, 259] width 45 height 10
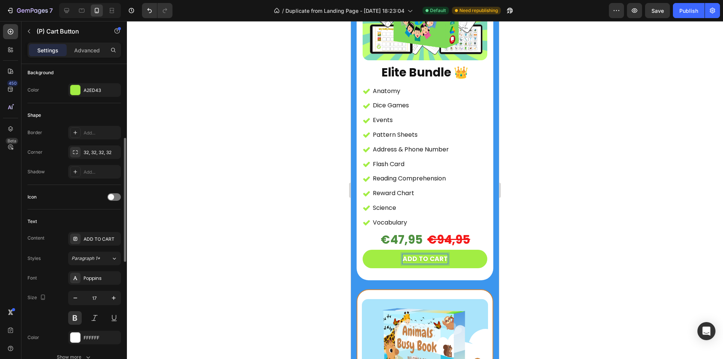
scroll to position [263, 0]
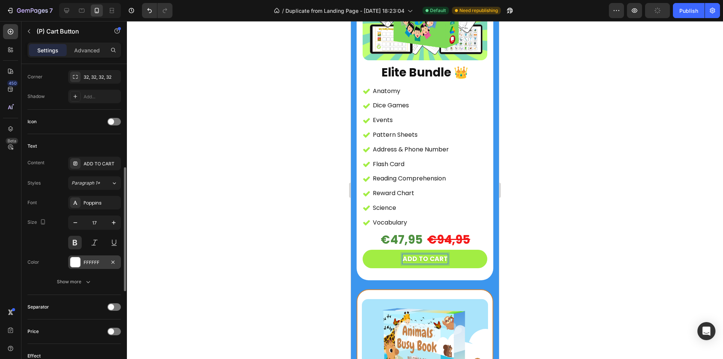
click at [73, 261] on div at bounding box center [75, 262] width 10 height 10
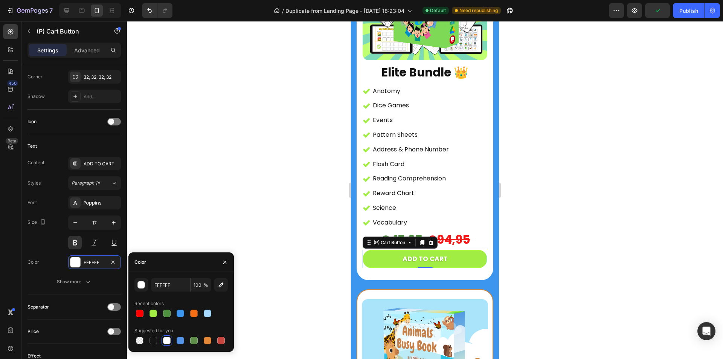
click at [154, 339] on div at bounding box center [153, 340] width 8 height 8
click at [221, 198] on div at bounding box center [425, 190] width 596 height 338
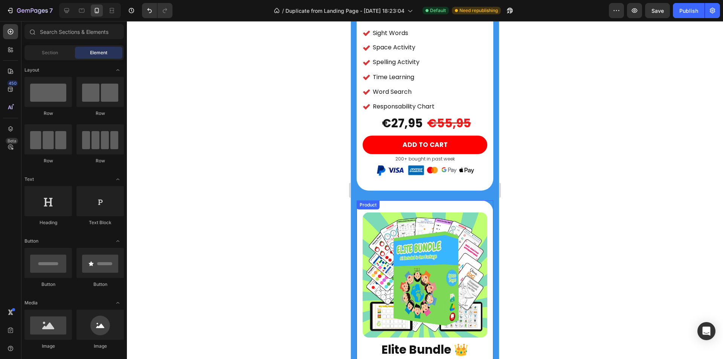
scroll to position [1314, 0]
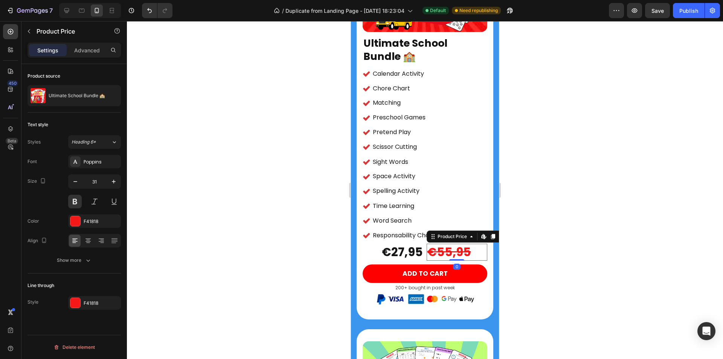
click at [565, 241] on div at bounding box center [425, 190] width 596 height 338
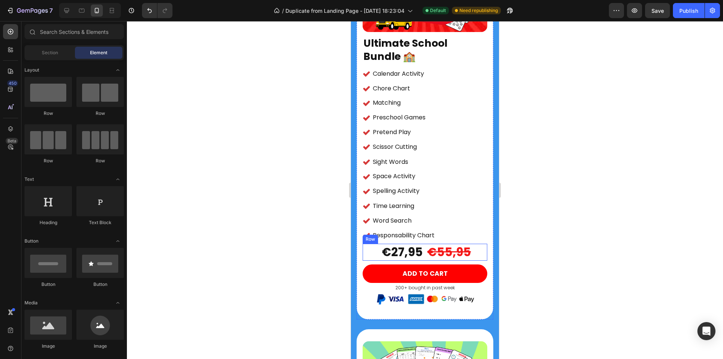
click at [421, 246] on div "€27,95 Product Price Product Price €55,95 Product Price Product Price Row" at bounding box center [424, 251] width 125 height 17
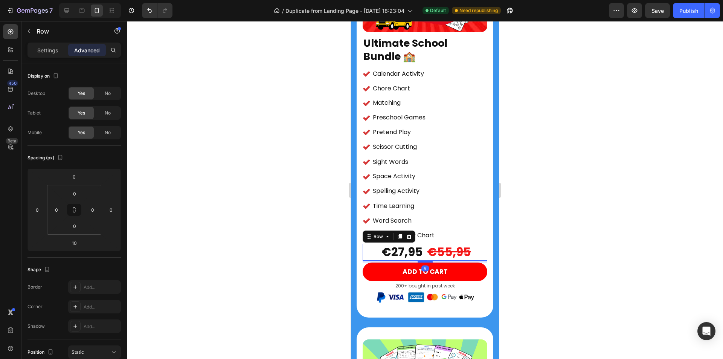
click at [422, 260] on div at bounding box center [424, 261] width 15 height 2
type input "5"
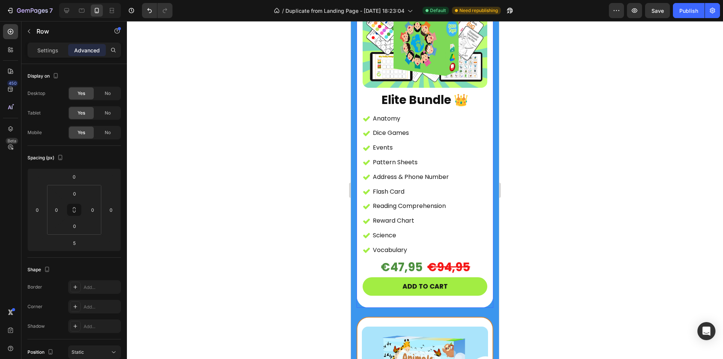
scroll to position [1464, 0]
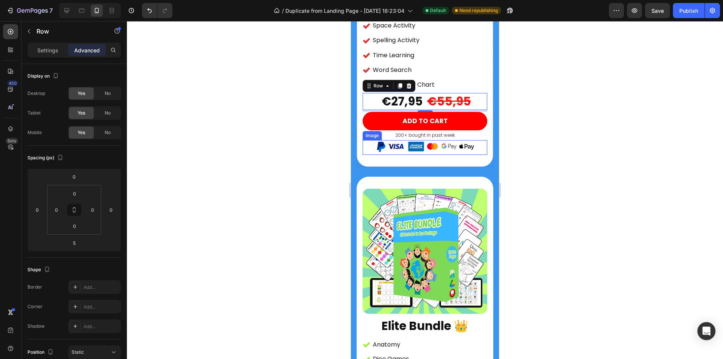
click at [432, 131] on p "200+ bought in past week" at bounding box center [424, 135] width 123 height 8
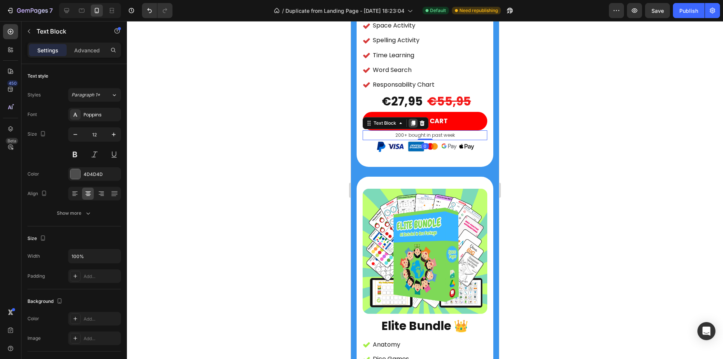
click at [410, 120] on icon at bounding box center [413, 123] width 6 height 6
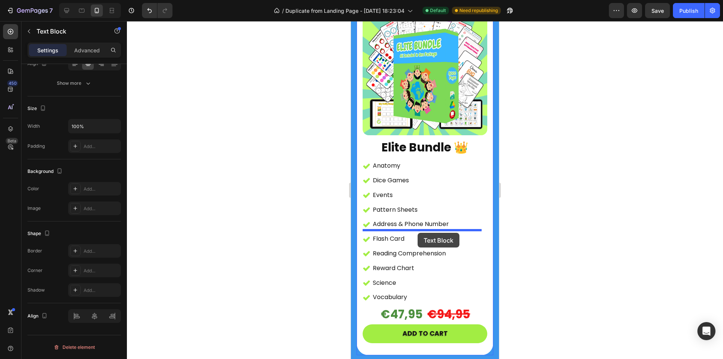
scroll to position [1728, 0]
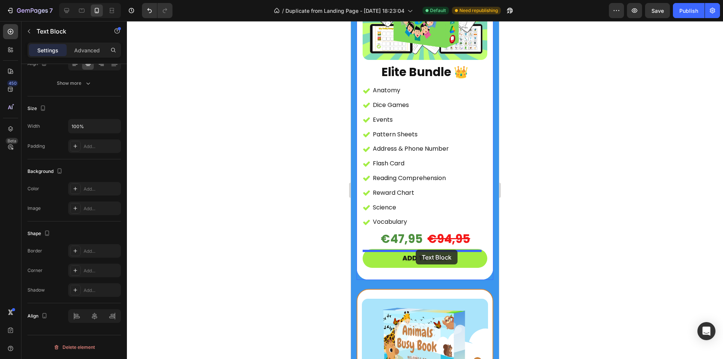
drag, startPoint x: 423, startPoint y: 133, endPoint x: 415, endPoint y: 250, distance: 116.6
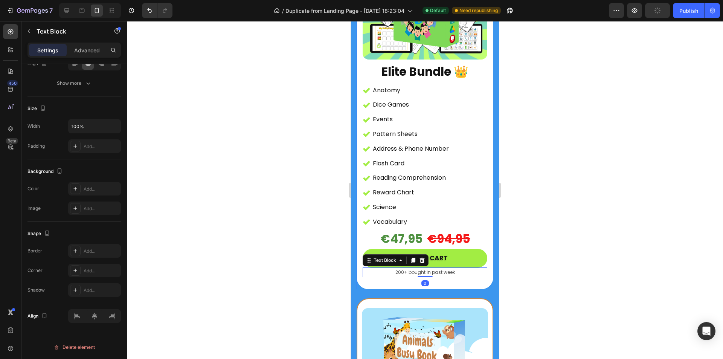
scroll to position [1455, 0]
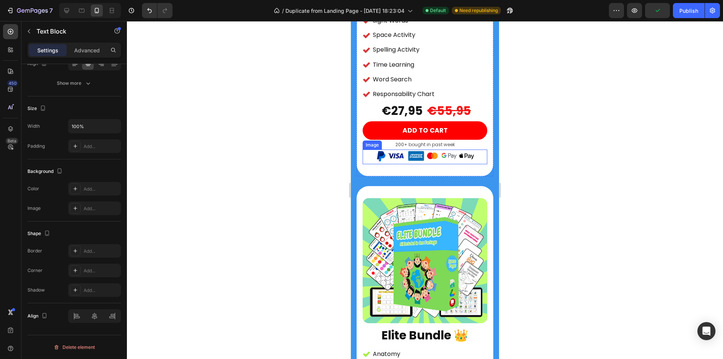
click at [423, 149] on img at bounding box center [425, 156] width 99 height 15
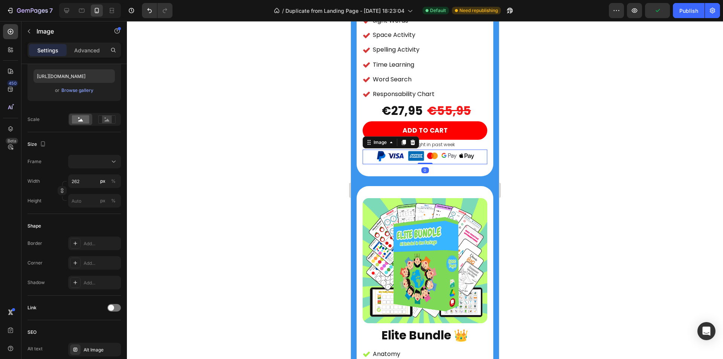
scroll to position [0, 0]
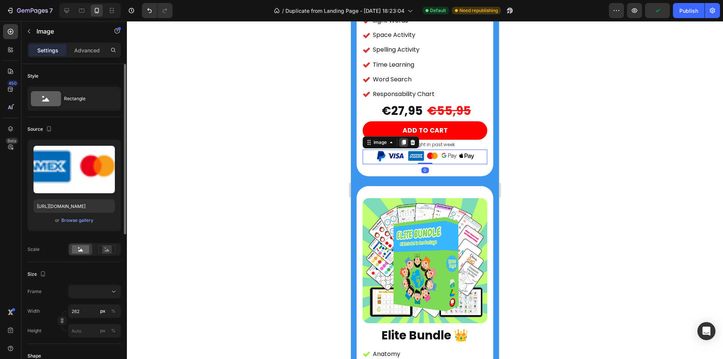
click at [405, 140] on icon at bounding box center [404, 142] width 4 height 5
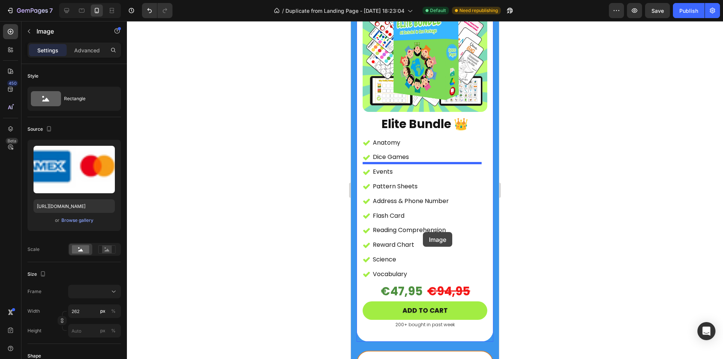
scroll to position [1718, 0]
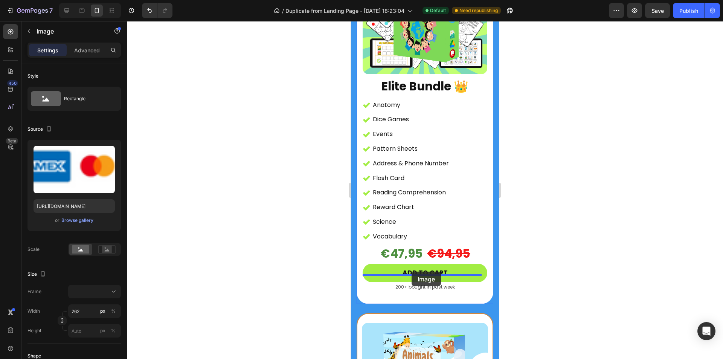
drag, startPoint x: 421, startPoint y: 156, endPoint x: 411, endPoint y: 271, distance: 116.0
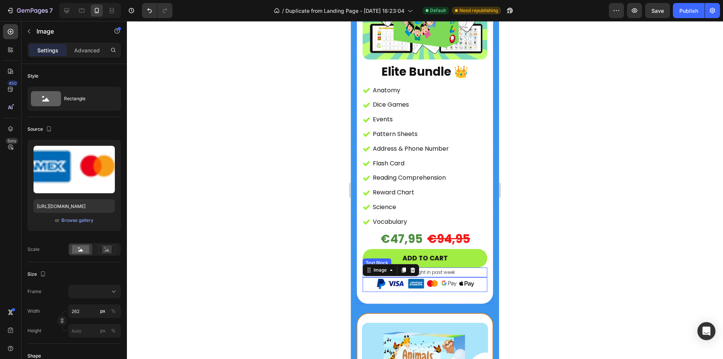
scroll to position [1704, 0]
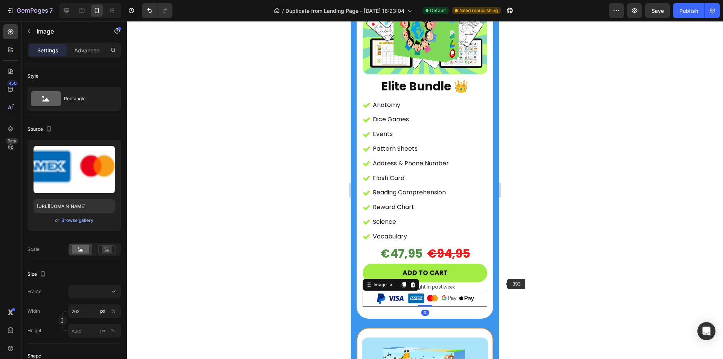
click at [561, 268] on div at bounding box center [425, 190] width 596 height 338
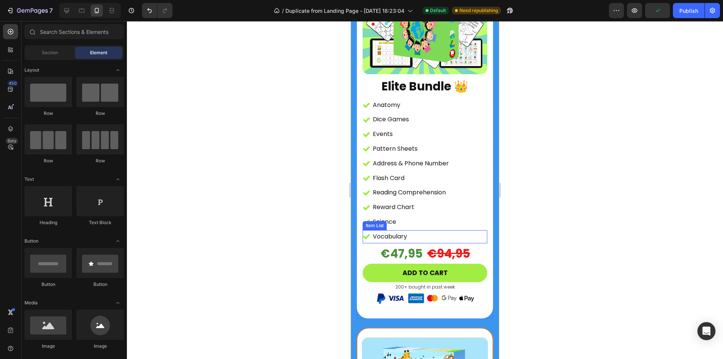
click at [432, 230] on div "Vocabulary" at bounding box center [424, 236] width 125 height 13
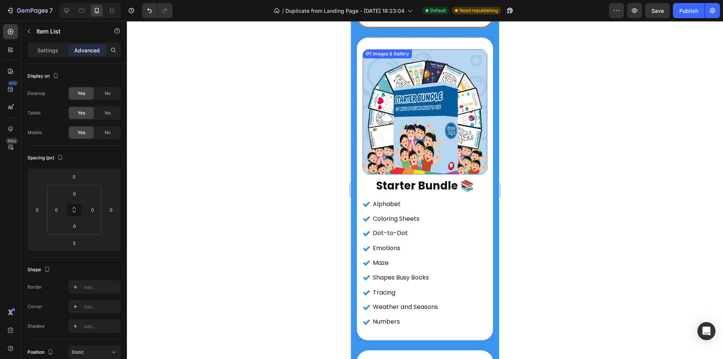
scroll to position [3811, 0]
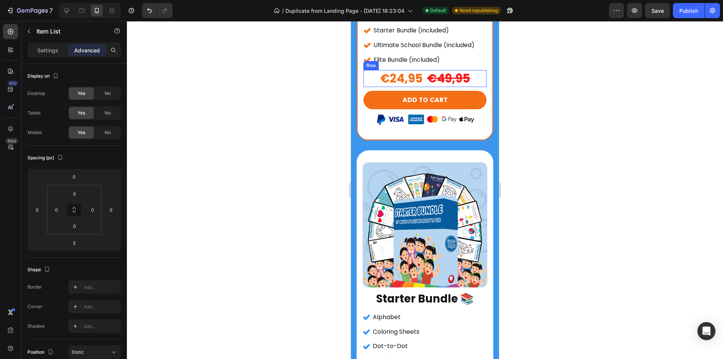
click at [423, 73] on div "€24,95 Product Price Product Price €49,95 Product Price Product Price Row" at bounding box center [424, 78] width 123 height 17
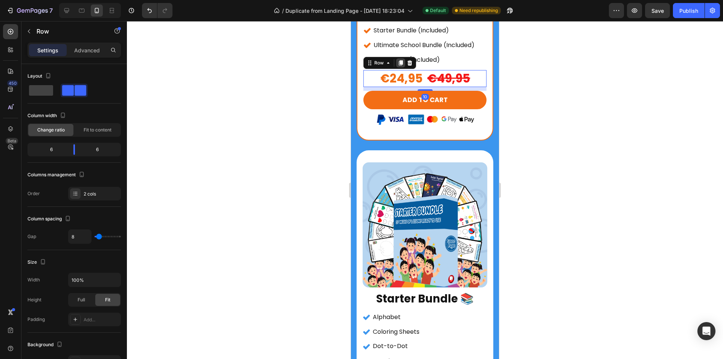
click at [400, 61] on icon at bounding box center [401, 63] width 4 height 5
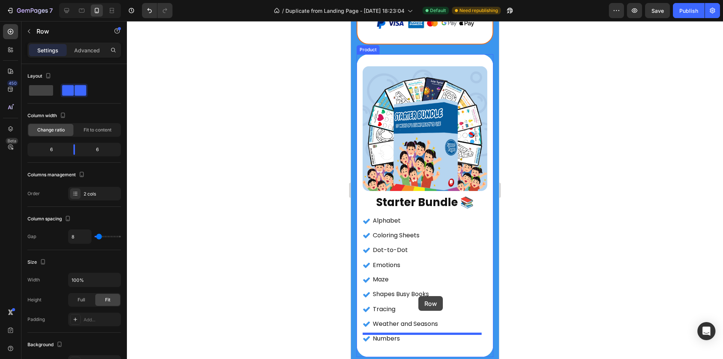
scroll to position [3935, 0]
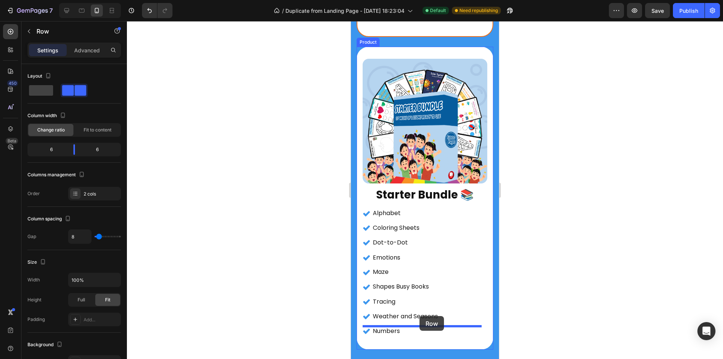
drag, startPoint x: 423, startPoint y: 91, endPoint x: 419, endPoint y: 316, distance: 224.3
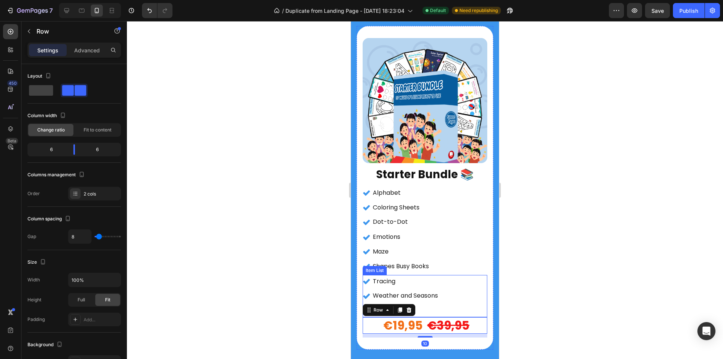
click at [428, 290] on div "Weather and Seasons" at bounding box center [404, 295] width 67 height 13
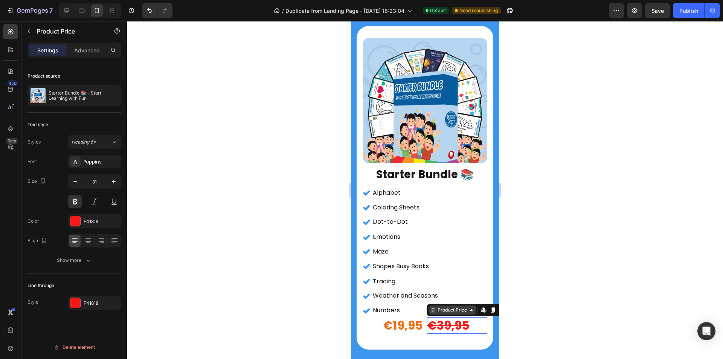
click at [428, 305] on div "Product Price" at bounding box center [451, 309] width 47 height 9
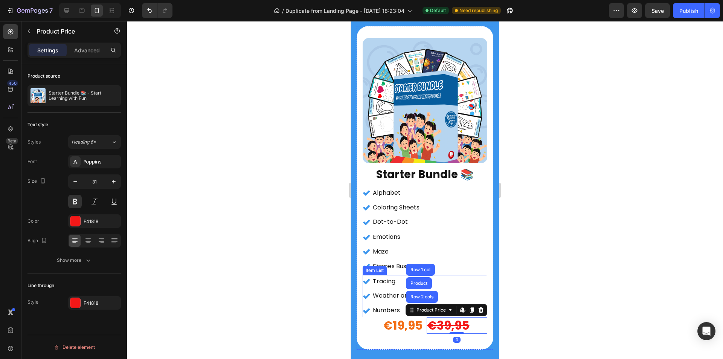
click at [386, 305] on p "Numbers" at bounding box center [405, 310] width 65 height 11
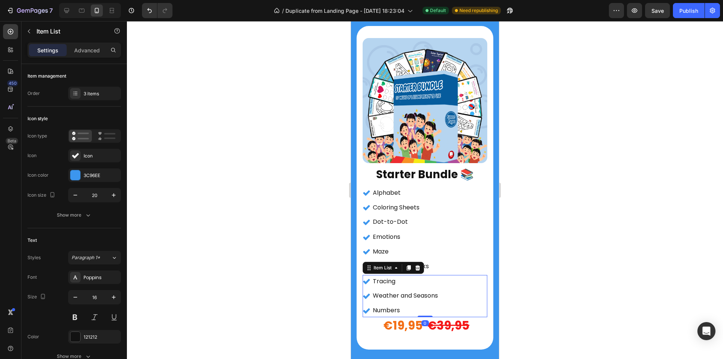
click at [439, 304] on div "Numbers" at bounding box center [404, 310] width 67 height 13
click at [455, 309] on div "Product Price" at bounding box center [444, 312] width 32 height 7
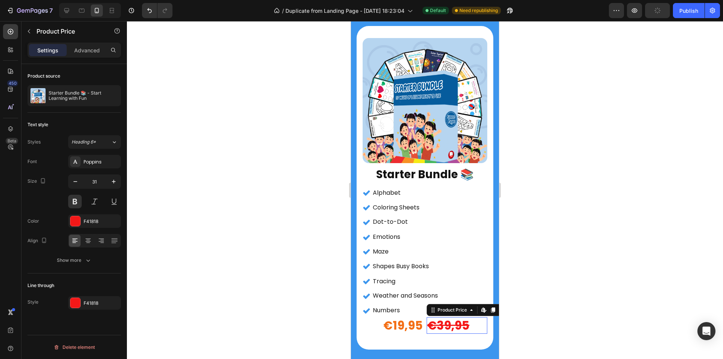
click at [532, 284] on div at bounding box center [425, 190] width 596 height 338
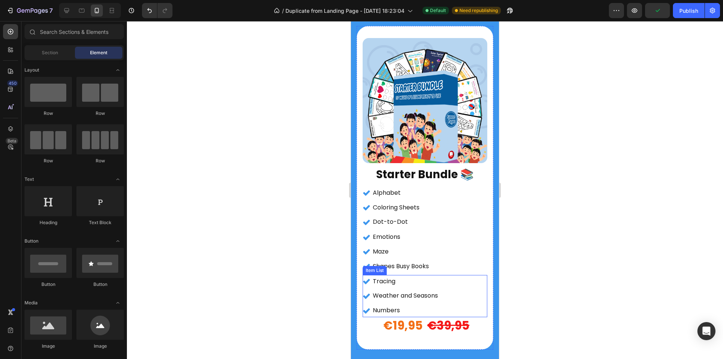
click at [444, 285] on div "Tracing Weather and Seasons Numbers" at bounding box center [424, 296] width 125 height 42
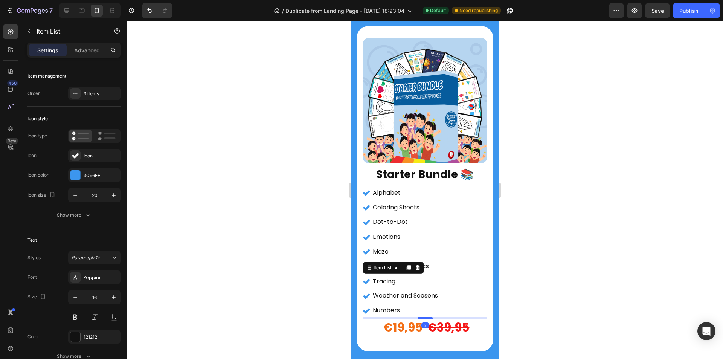
click at [421, 316] on div at bounding box center [424, 317] width 15 height 2
type input "100%"
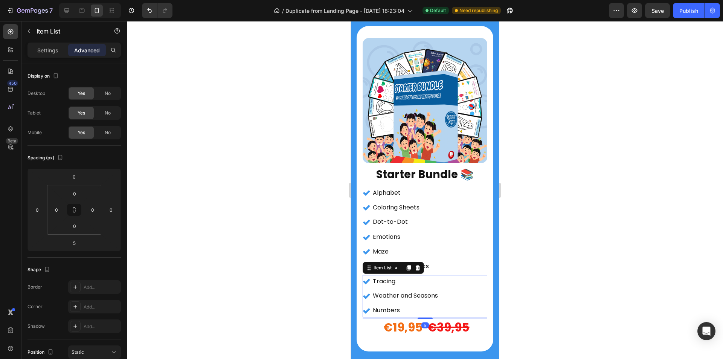
scroll to position [4010, 0]
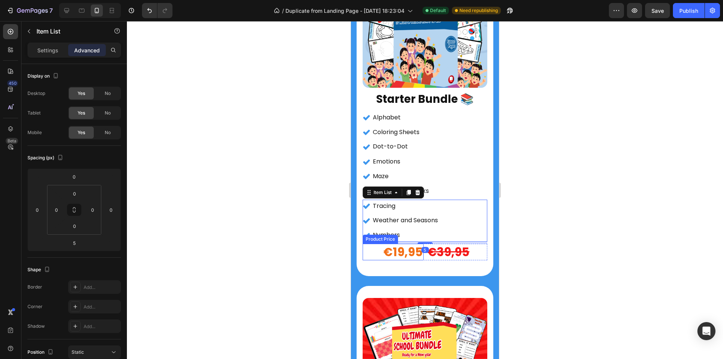
click at [408, 243] on div "€19,95" at bounding box center [392, 251] width 61 height 17
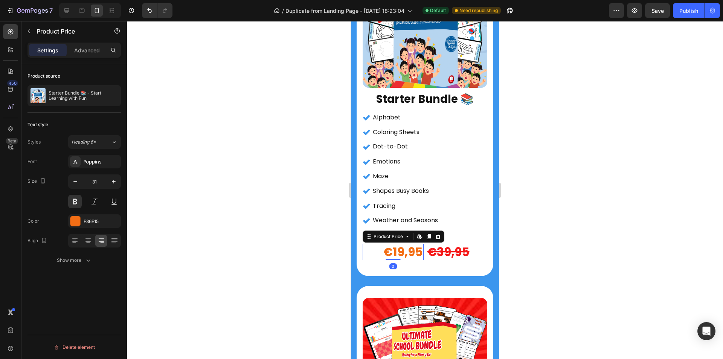
click at [79, 230] on div "Font Poppins Size 31 Color F36E15 Align Show more" at bounding box center [73, 211] width 93 height 112
click at [75, 224] on div at bounding box center [75, 221] width 10 height 10
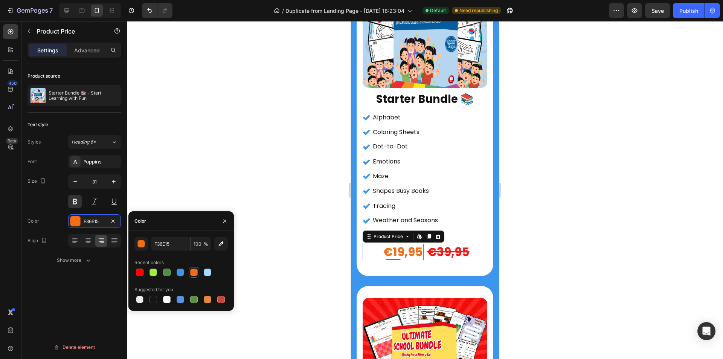
click at [187, 274] on div at bounding box center [180, 272] width 93 height 11
click at [182, 274] on div at bounding box center [180, 272] width 8 height 8
type input "3C96EE"
click at [260, 202] on div at bounding box center [425, 190] width 596 height 338
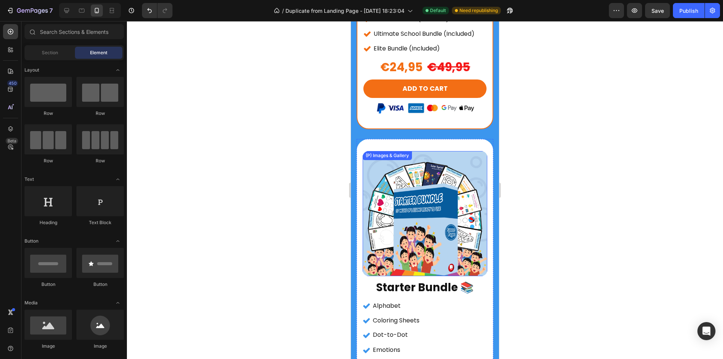
scroll to position [3634, 0]
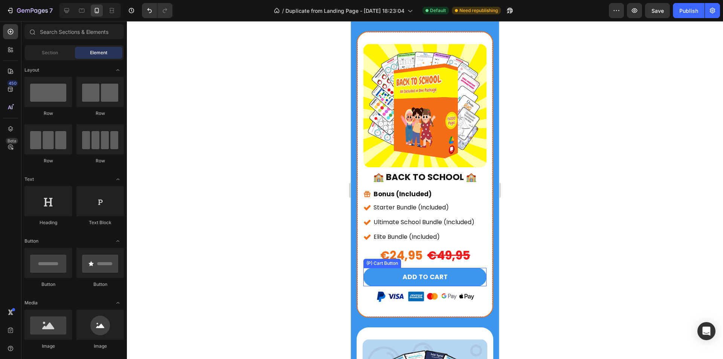
click at [447, 269] on button "ADD TO CART" at bounding box center [424, 277] width 123 height 19
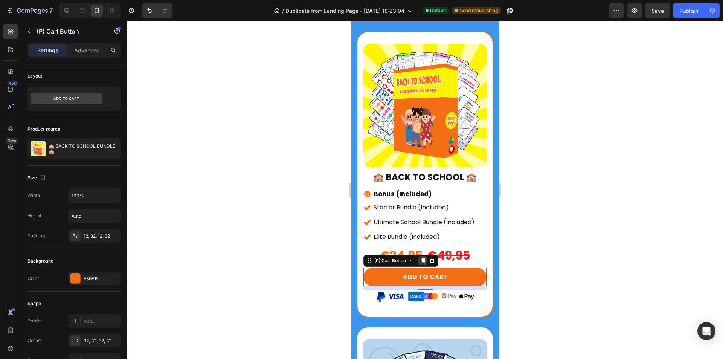
click at [421, 258] on icon at bounding box center [423, 260] width 4 height 5
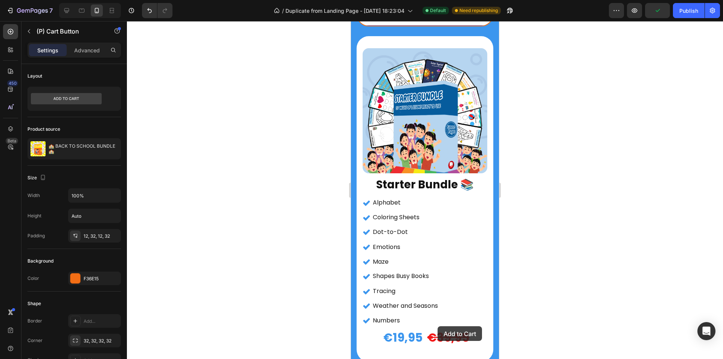
scroll to position [3985, 0]
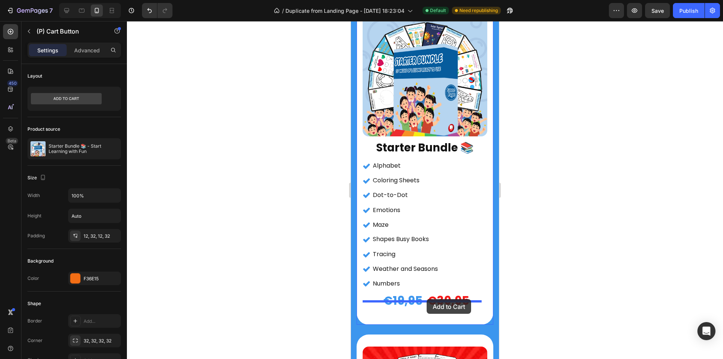
drag, startPoint x: 451, startPoint y: 290, endPoint x: 426, endPoint y: 299, distance: 26.1
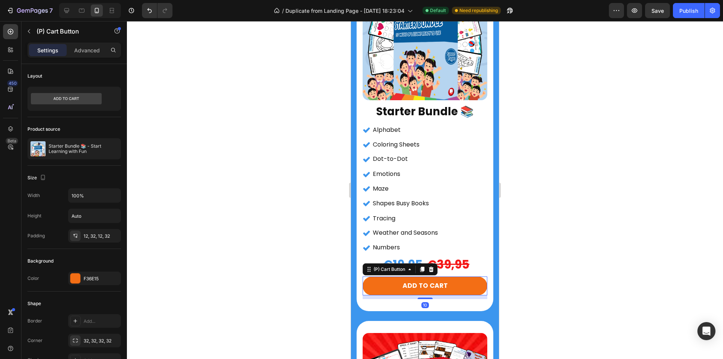
scroll to position [4000, 0]
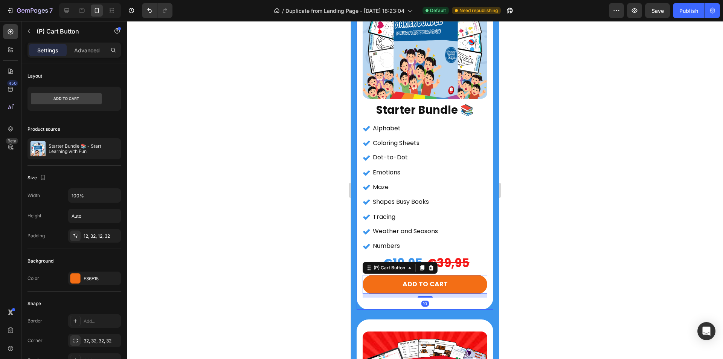
click at [455, 258] on div "€39,95" at bounding box center [456, 262] width 61 height 17
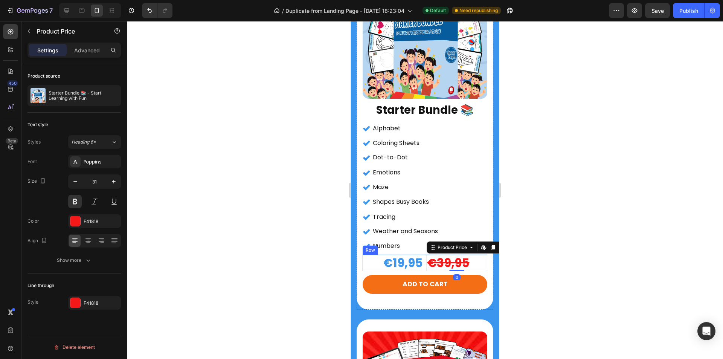
click at [422, 257] on div "€19,95 Product Price Product Price €39,95 Product Price Edit content in Shopify…" at bounding box center [424, 262] width 125 height 17
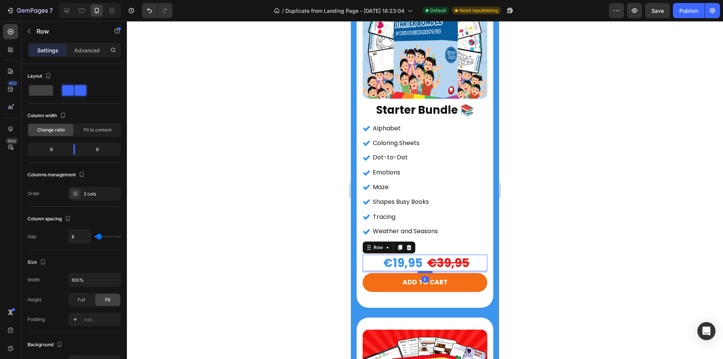
click at [423, 271] on div at bounding box center [424, 272] width 15 height 2
click at [443, 277] on div "ADD TO CART" at bounding box center [424, 282] width 45 height 10
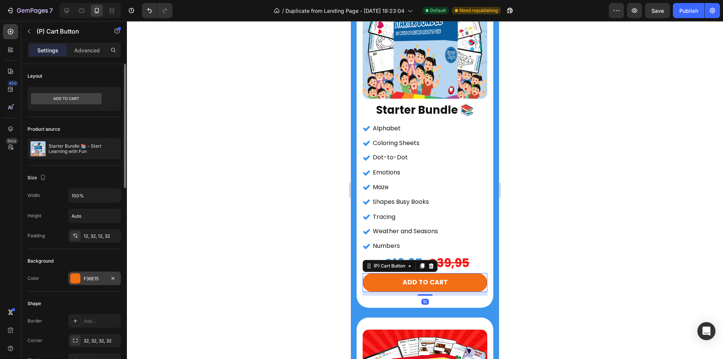
click at [73, 277] on div at bounding box center [75, 278] width 10 height 10
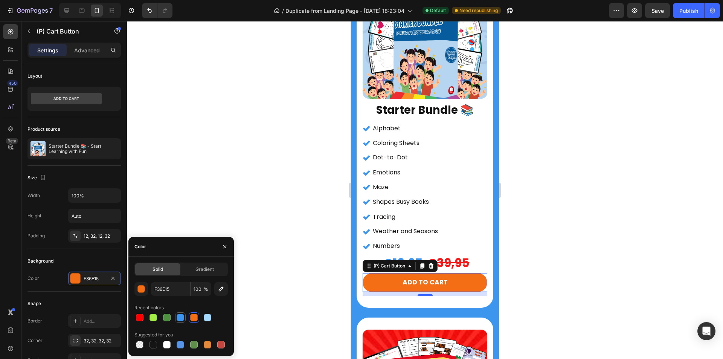
click at [181, 315] on div at bounding box center [180, 317] width 8 height 8
type input "3C96EE"
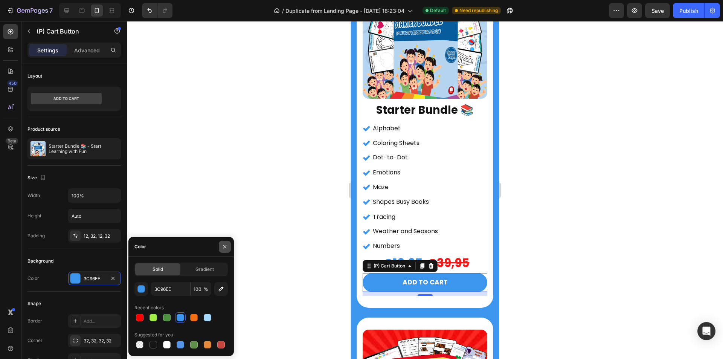
click at [224, 245] on icon "button" at bounding box center [224, 246] width 3 height 3
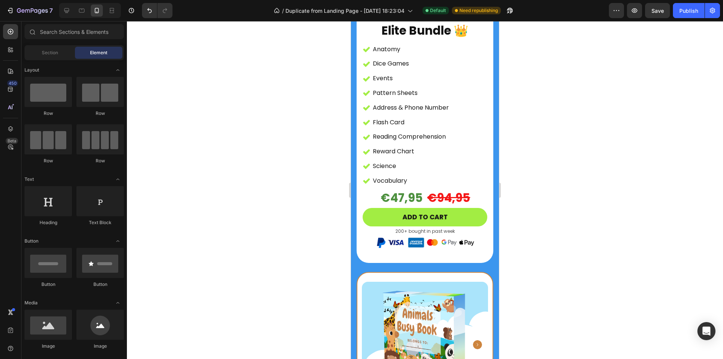
scroll to position [1787, 0]
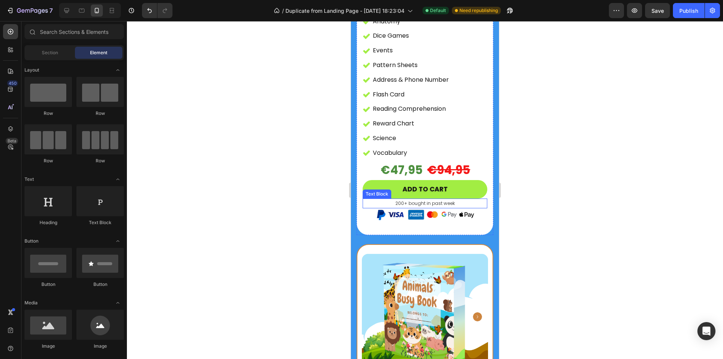
click at [427, 199] on p "200+ bought in past week" at bounding box center [424, 203] width 123 height 8
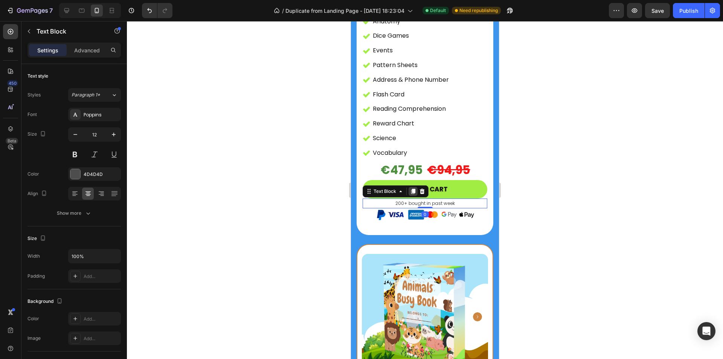
click at [412, 188] on icon at bounding box center [413, 191] width 6 height 6
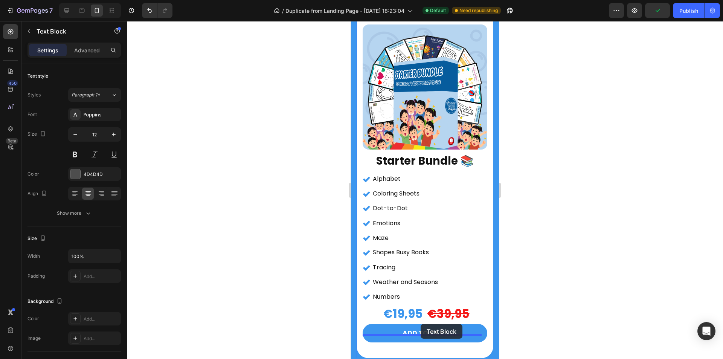
scroll to position [3965, 0]
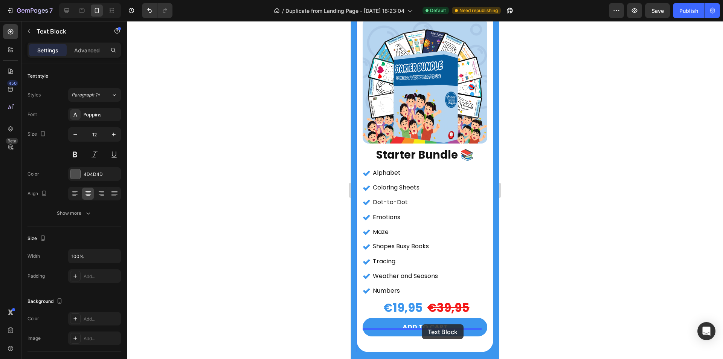
drag, startPoint x: 434, startPoint y: 195, endPoint x: 421, endPoint y: 324, distance: 129.7
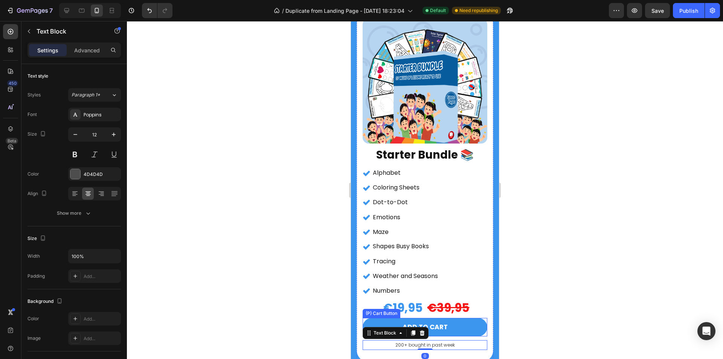
click at [449, 321] on button "ADD TO CART" at bounding box center [424, 327] width 125 height 19
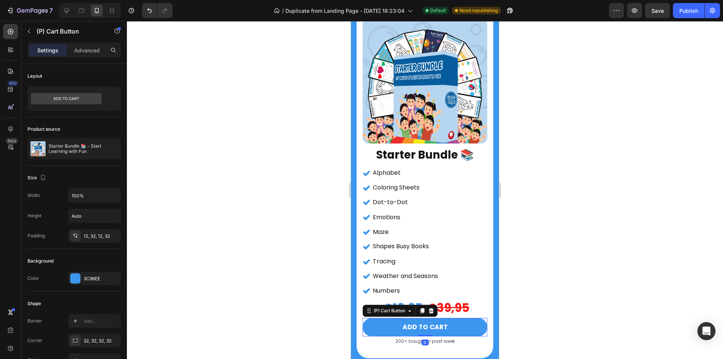
drag, startPoint x: 426, startPoint y: 328, endPoint x: 429, endPoint y: 322, distance: 6.9
click at [429, 322] on div "ADD TO CART (P) Cart Button 0" at bounding box center [424, 327] width 125 height 19
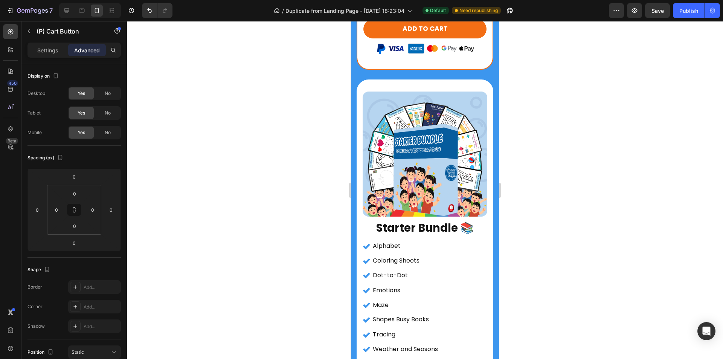
scroll to position [3889, 0]
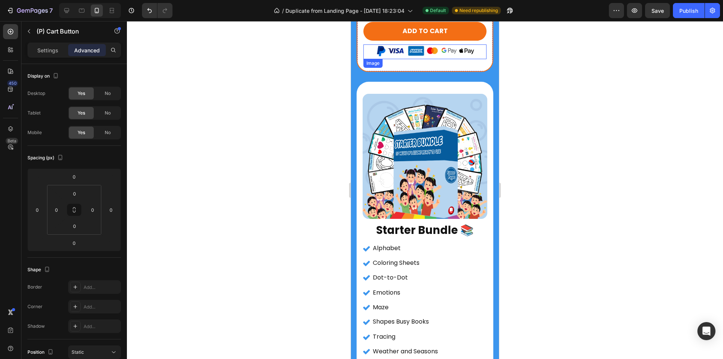
click at [429, 44] on img at bounding box center [425, 51] width 99 height 15
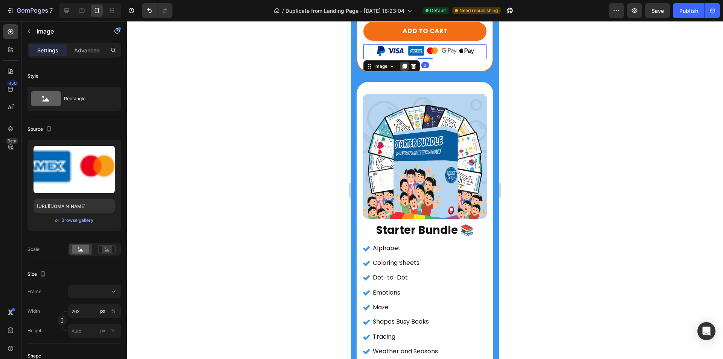
click at [403, 63] on icon at bounding box center [404, 66] width 6 height 6
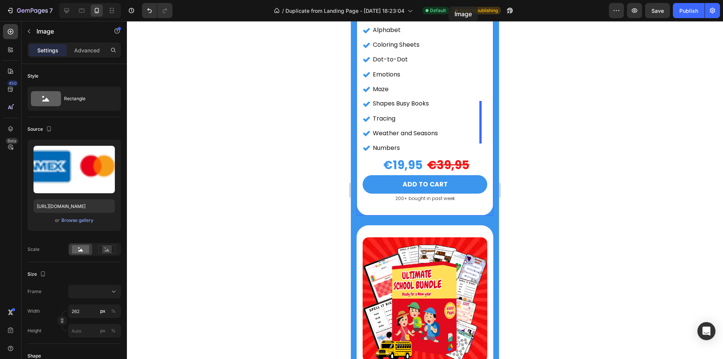
scroll to position [4004, 0]
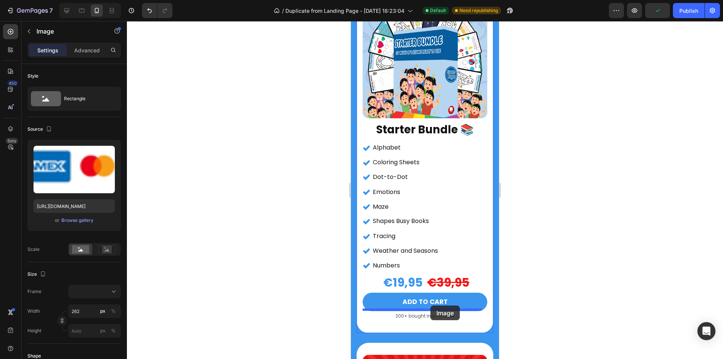
drag, startPoint x: 434, startPoint y: 58, endPoint x: 430, endPoint y: 305, distance: 246.9
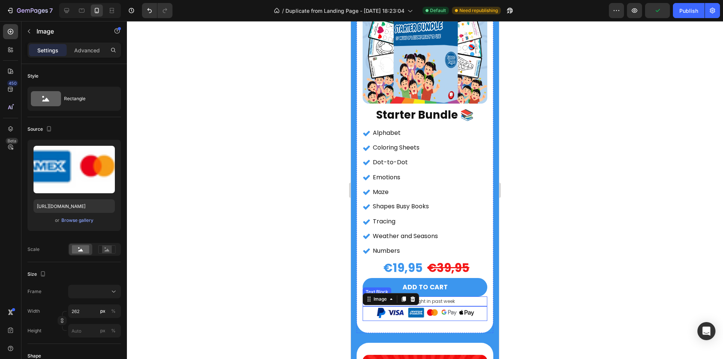
scroll to position [3990, 0]
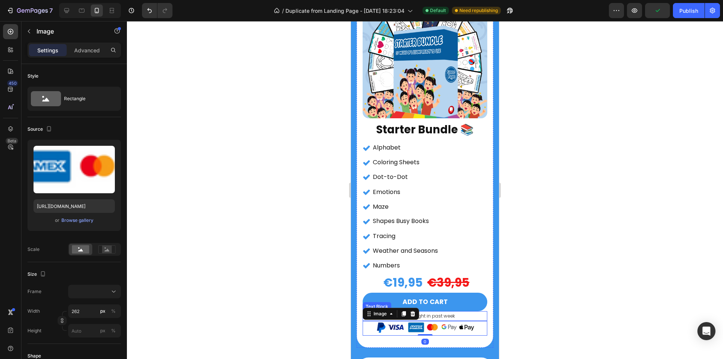
click at [576, 291] on div at bounding box center [425, 190] width 596 height 338
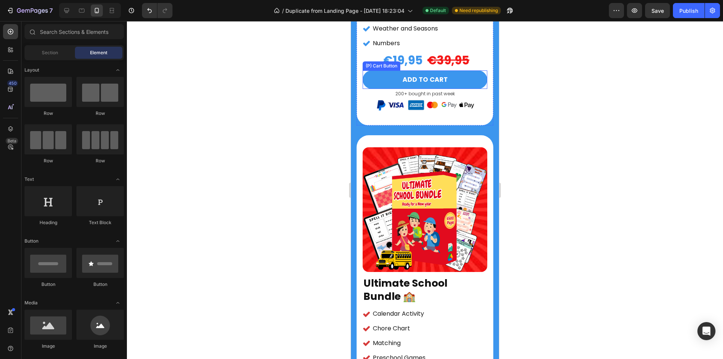
scroll to position [4216, 0]
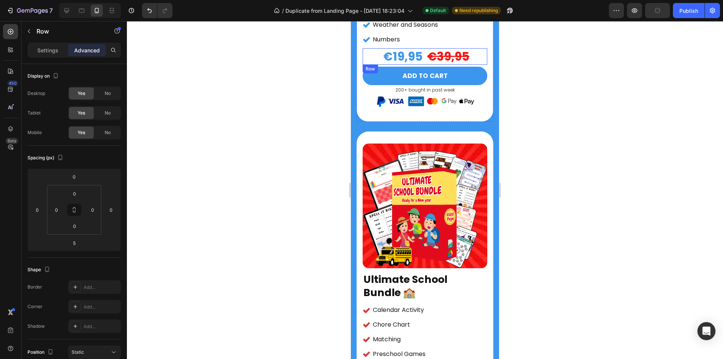
click at [422, 48] on div "€19,95 Product Price Product Price €39,95 Product Price Product Price Row" at bounding box center [424, 56] width 125 height 17
click at [402, 69] on icon at bounding box center [400, 72] width 6 height 6
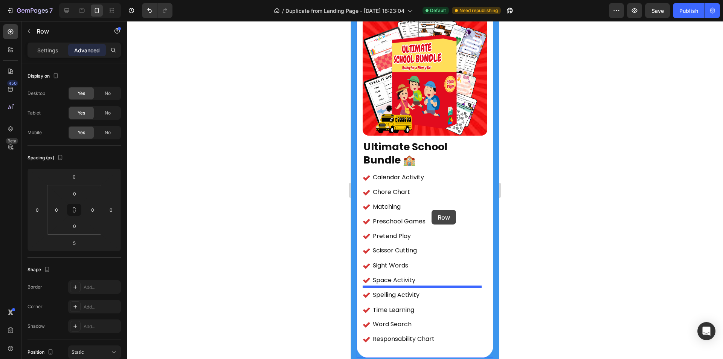
scroll to position [4383, 0]
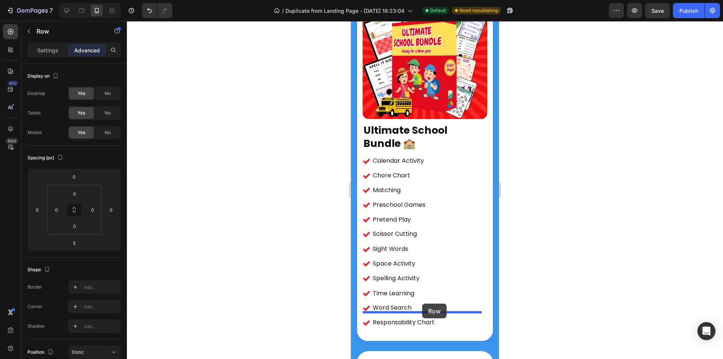
drag, startPoint x: 423, startPoint y: 64, endPoint x: 422, endPoint y: 303, distance: 239.3
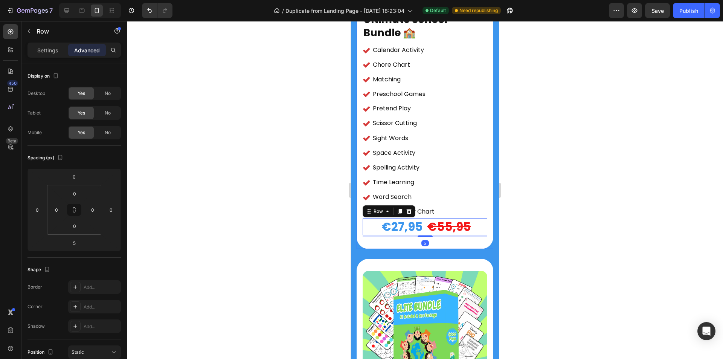
scroll to position [4478, 0]
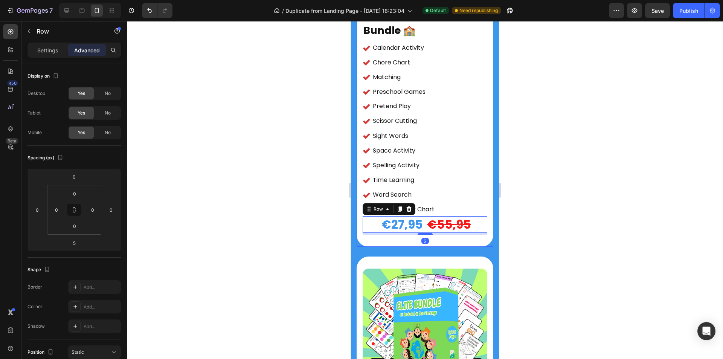
click at [405, 216] on div "€27,95" at bounding box center [392, 224] width 61 height 17
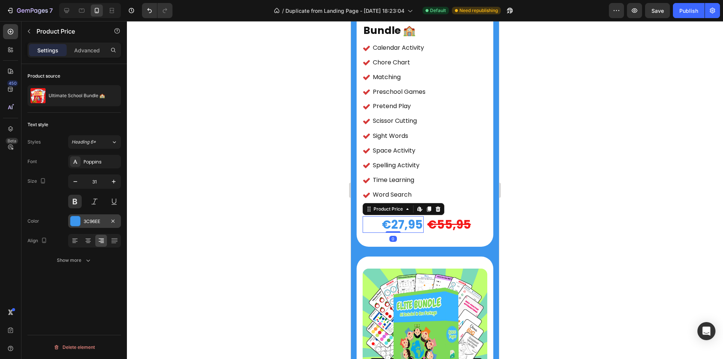
click at [81, 223] on div "3C96EE" at bounding box center [94, 221] width 53 height 14
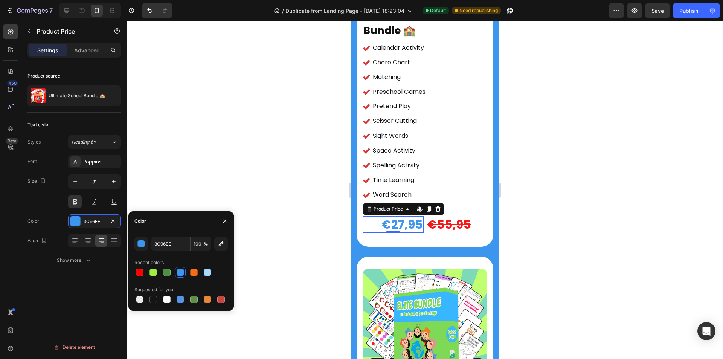
drag, startPoint x: 154, startPoint y: 295, endPoint x: 211, endPoint y: 233, distance: 85.5
click at [154, 296] on div at bounding box center [153, 299] width 8 height 8
type input "151515"
click at [222, 221] on icon "button" at bounding box center [225, 221] width 6 height 6
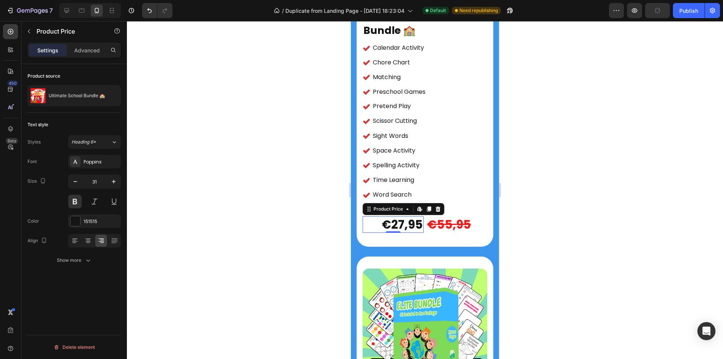
click at [286, 203] on div at bounding box center [425, 190] width 596 height 338
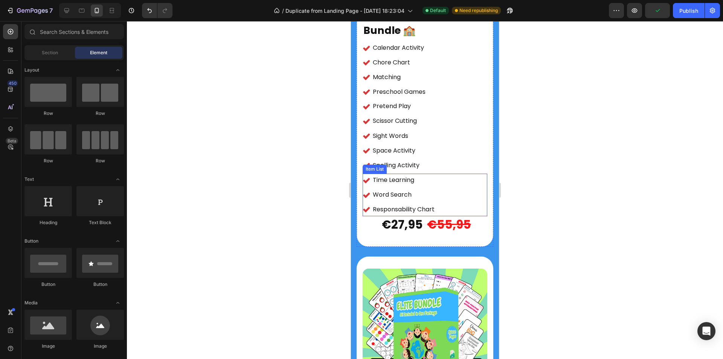
click at [449, 192] on div "Time Learning Word Search Responsability Chart" at bounding box center [424, 194] width 125 height 42
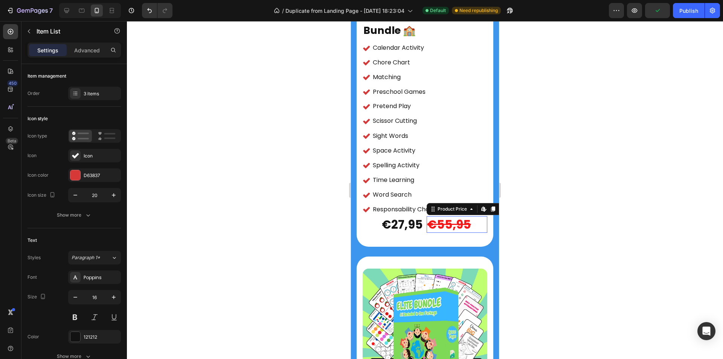
click at [424, 198] on div "(P) Images & Gallery Ultimate School Bundle 🏫 Heading Calendar Activity Chore C…" at bounding box center [424, 57] width 125 height 353
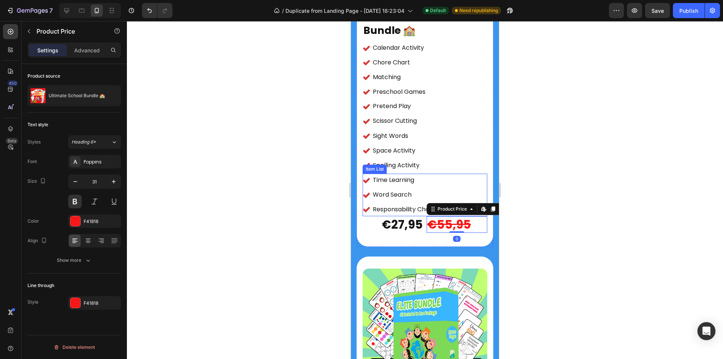
click at [443, 173] on div "Time Learning Word Search Responsability Chart" at bounding box center [424, 194] width 125 height 42
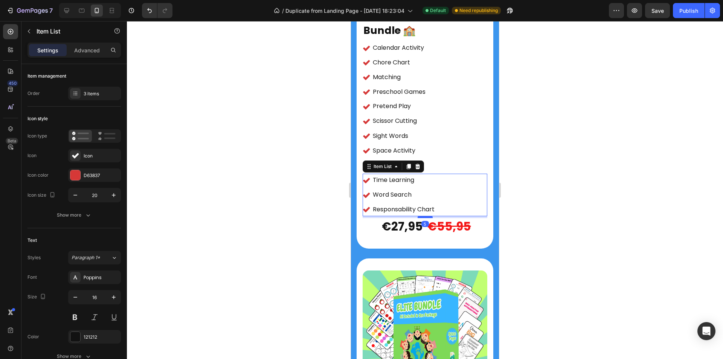
click at [423, 216] on div at bounding box center [424, 217] width 15 height 2
type input "100%"
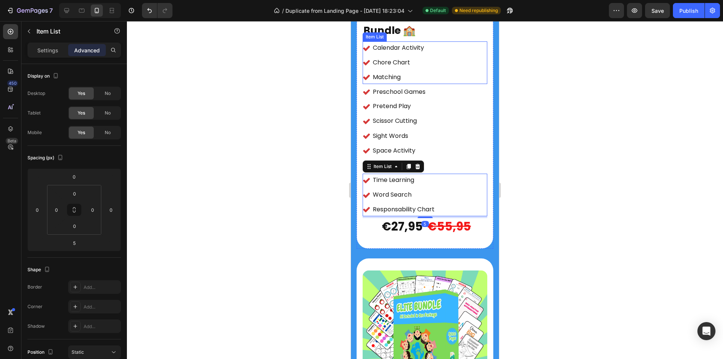
scroll to position [4176, 0]
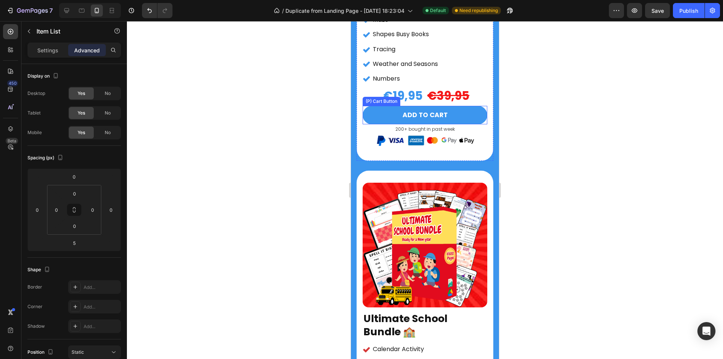
click at [449, 106] on button "ADD TO CART" at bounding box center [424, 115] width 125 height 19
click at [422, 96] on icon at bounding box center [422, 98] width 4 height 5
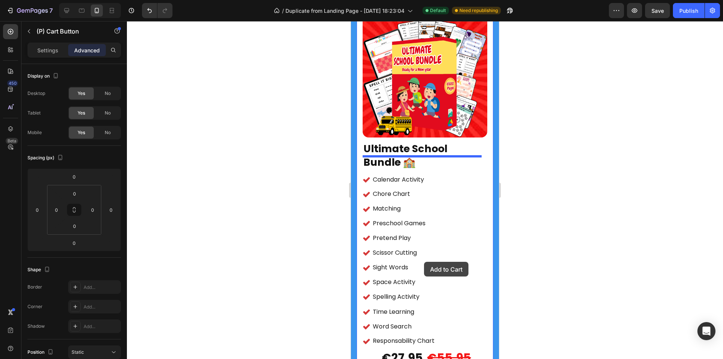
scroll to position [4478, 0]
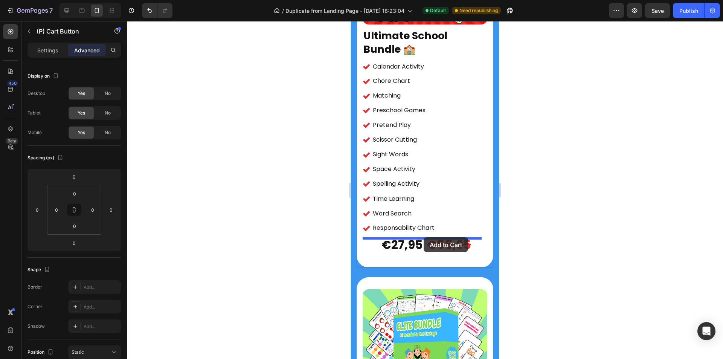
drag, startPoint x: 449, startPoint y: 121, endPoint x: 423, endPoint y: 237, distance: 119.1
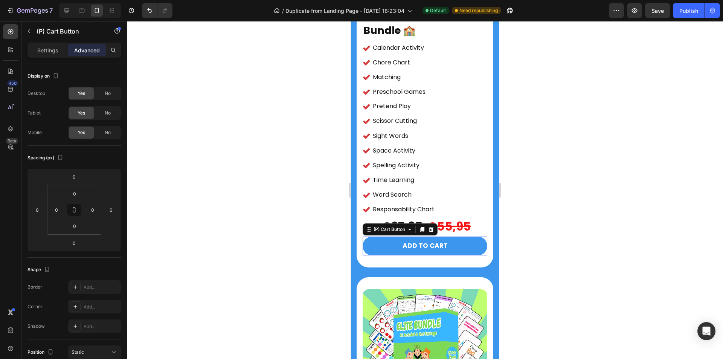
scroll to position [4459, 0]
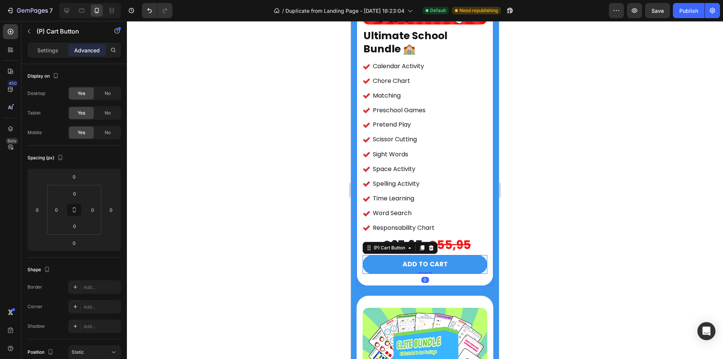
click at [438, 236] on div "(P) Images & Gallery Ultimate School Bundle 🏫 Heading Calendar Activity Chore C…" at bounding box center [424, 87] width 125 height 374
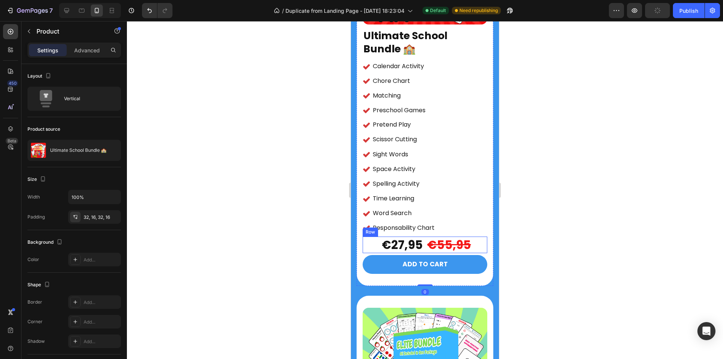
click at [423, 236] on div "€27,95 Product Price Product Price €55,95 Product Price Product Price Row" at bounding box center [424, 244] width 125 height 17
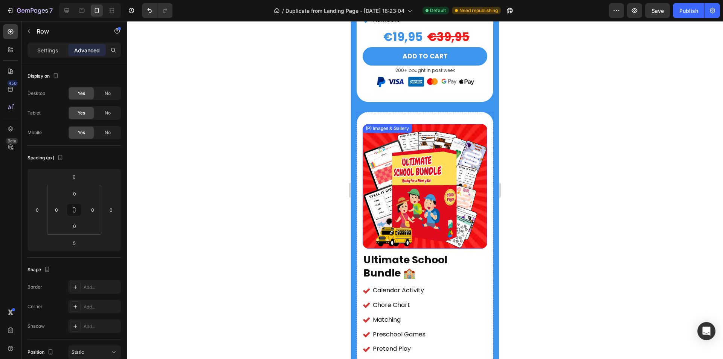
scroll to position [4196, 0]
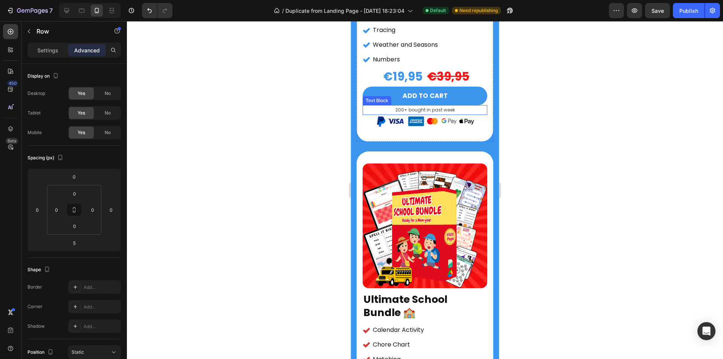
click at [428, 106] on p "200+ bought in past week" at bounding box center [424, 110] width 123 height 8
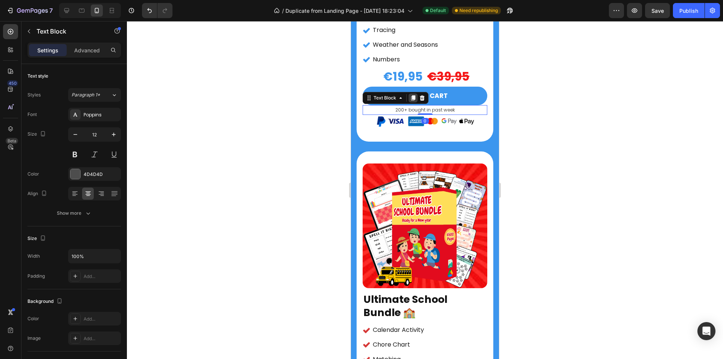
click at [413, 95] on icon at bounding box center [413, 98] width 6 height 6
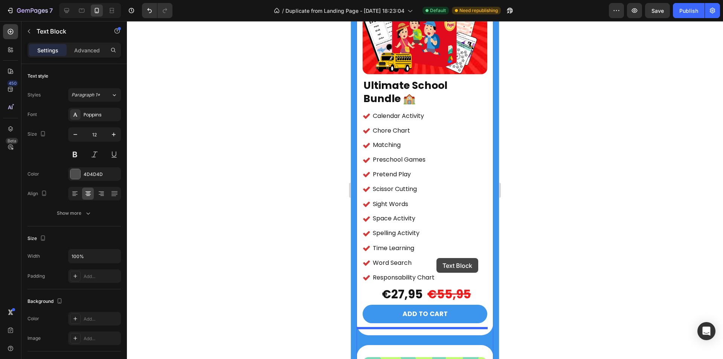
scroll to position [4430, 0]
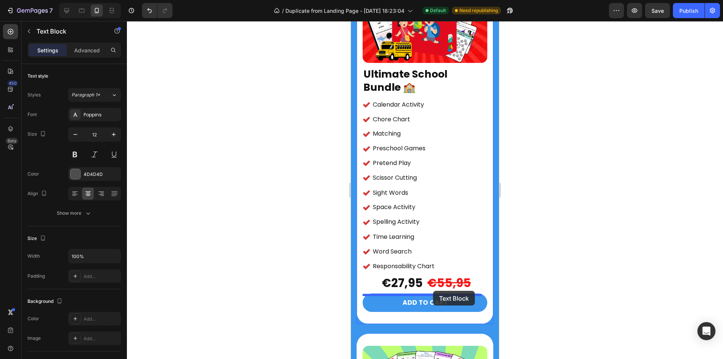
drag, startPoint x: 444, startPoint y: 107, endPoint x: 433, endPoint y: 291, distance: 184.0
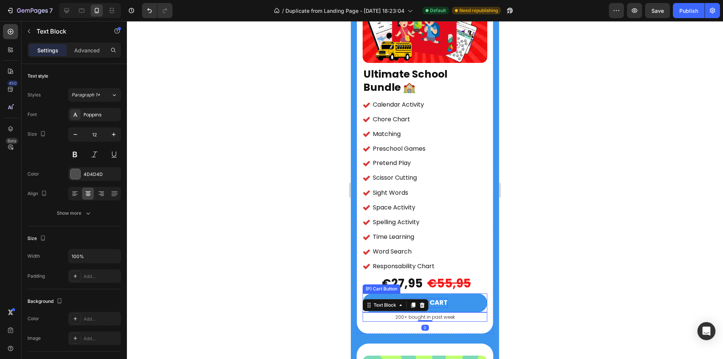
scroll to position [4195, 0]
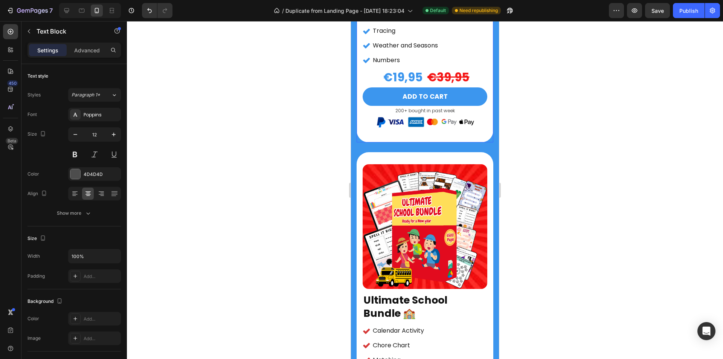
click at [422, 116] on img at bounding box center [425, 123] width 99 height 15
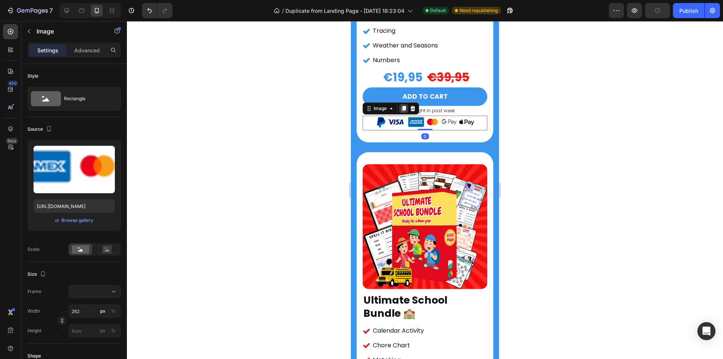
click at [403, 106] on icon at bounding box center [404, 108] width 4 height 5
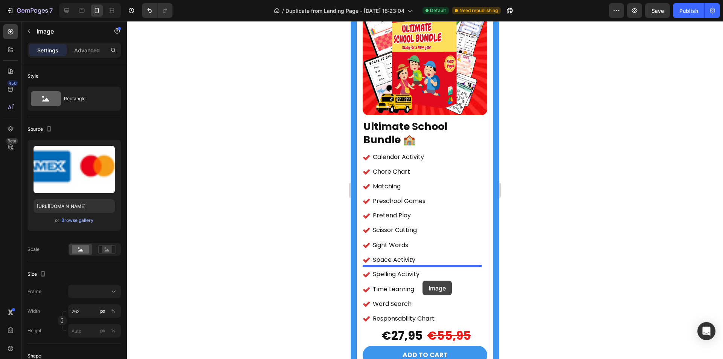
scroll to position [4421, 0]
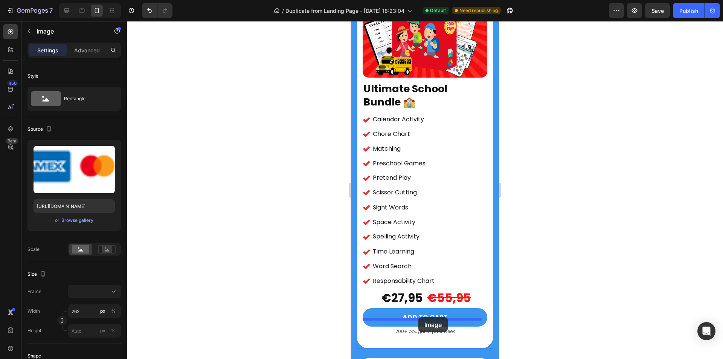
drag, startPoint x: 440, startPoint y: 125, endPoint x: 418, endPoint y: 317, distance: 193.2
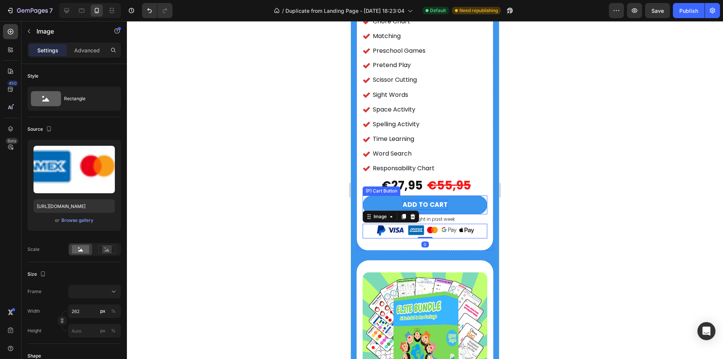
scroll to position [4519, 0]
click at [567, 185] on div at bounding box center [425, 190] width 596 height 338
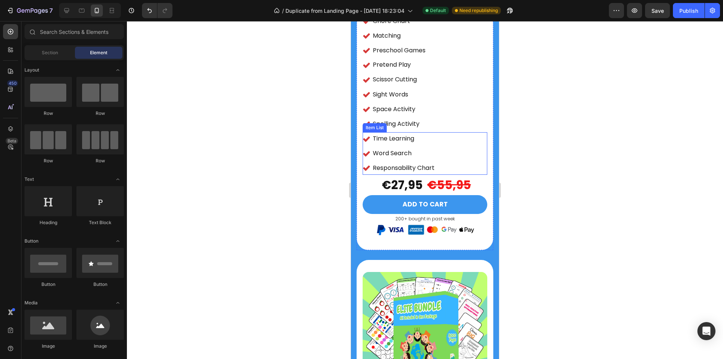
click at [452, 151] on div "Time Learning Word Search Responsability Chart" at bounding box center [424, 153] width 125 height 42
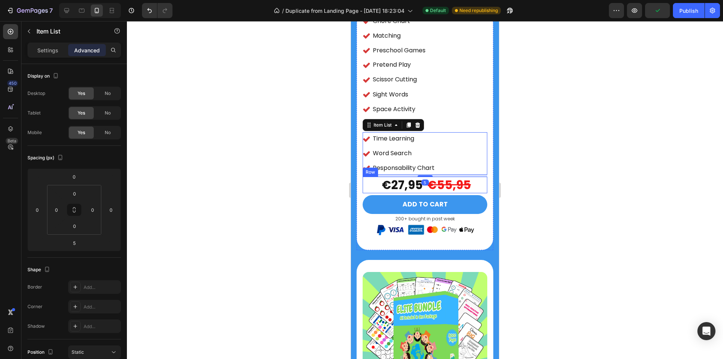
click at [422, 176] on div "€27,95 Product Price Product Price €55,95 Product Price Product Price Row" at bounding box center [424, 184] width 125 height 17
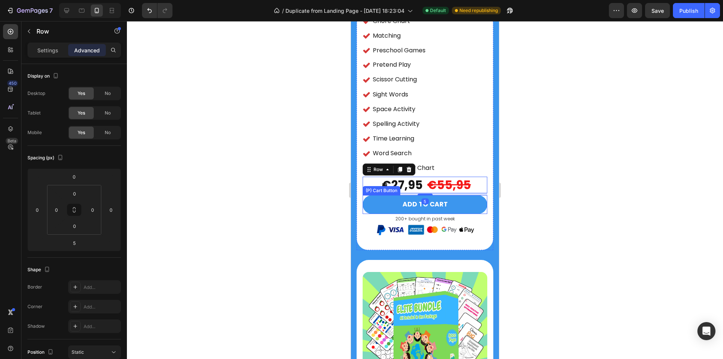
click at [459, 195] on button "ADD TO CART" at bounding box center [424, 204] width 125 height 19
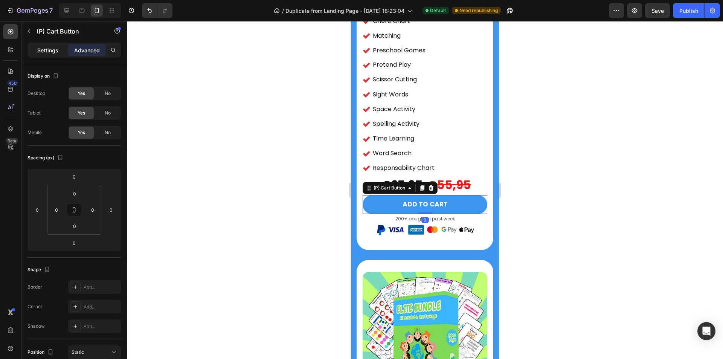
click at [50, 49] on p "Settings" at bounding box center [47, 50] width 21 height 8
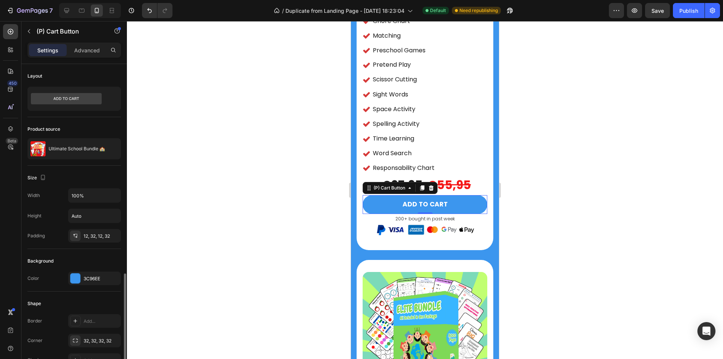
scroll to position [151, 0]
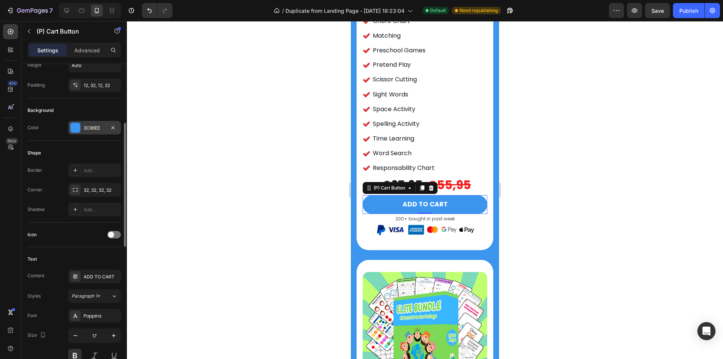
click at [71, 129] on div at bounding box center [75, 128] width 10 height 10
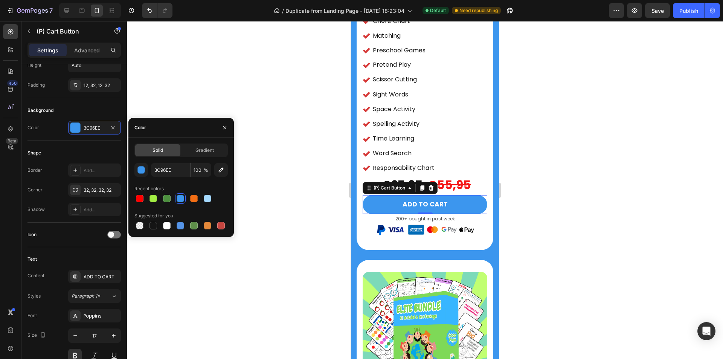
drag, startPoint x: 136, startPoint y: 196, endPoint x: 233, endPoint y: 123, distance: 121.9
click at [135, 196] on div at bounding box center [139, 198] width 9 height 9
type input "FF0000"
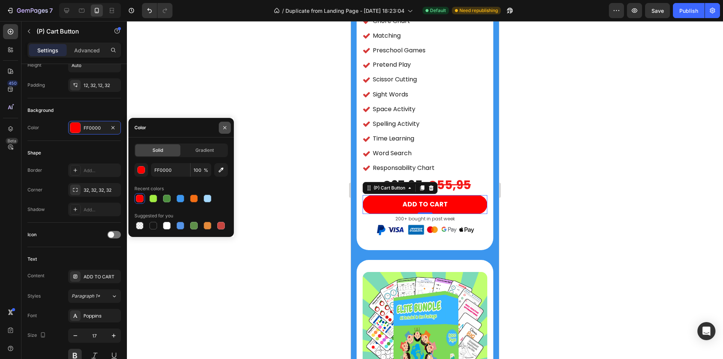
click at [228, 123] on button "button" at bounding box center [225, 128] width 12 height 12
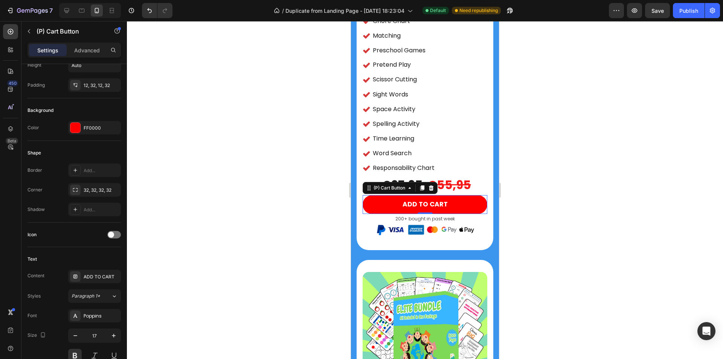
click at [281, 197] on div at bounding box center [425, 190] width 596 height 338
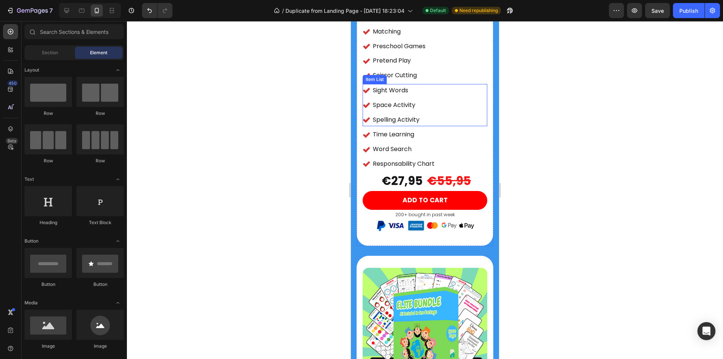
scroll to position [4519, 0]
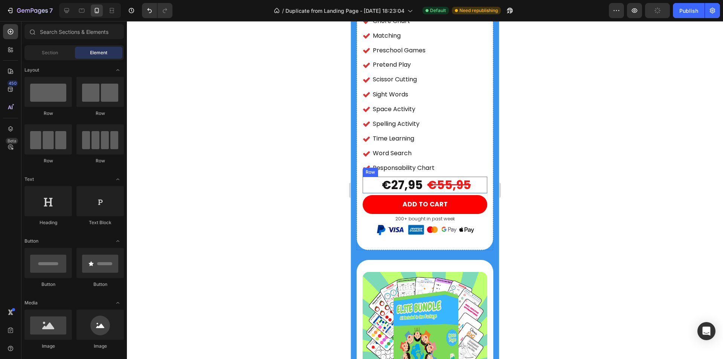
click at [423, 176] on div "€27,95 Product Price Product Price €55,95 Product Price Product Price Row" at bounding box center [424, 184] width 125 height 17
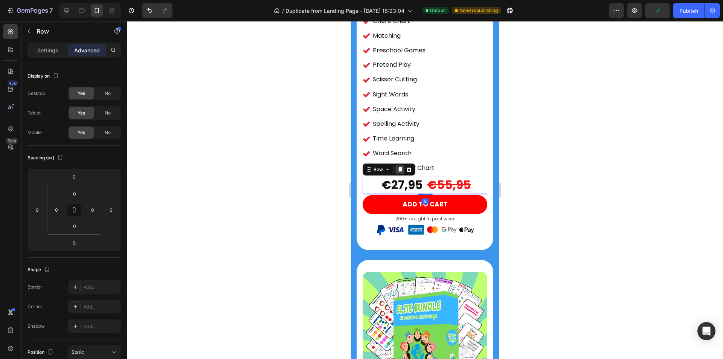
click at [401, 167] on icon at bounding box center [400, 169] width 4 height 5
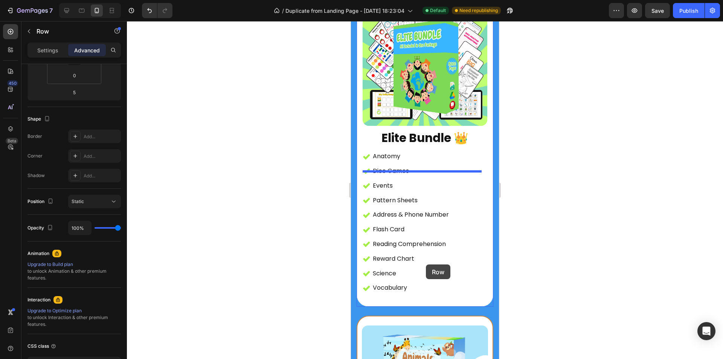
scroll to position [4820, 0]
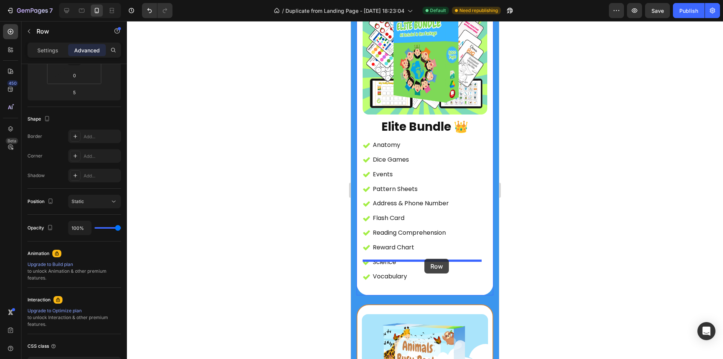
drag, startPoint x: 423, startPoint y: 185, endPoint x: 424, endPoint y: 259, distance: 73.4
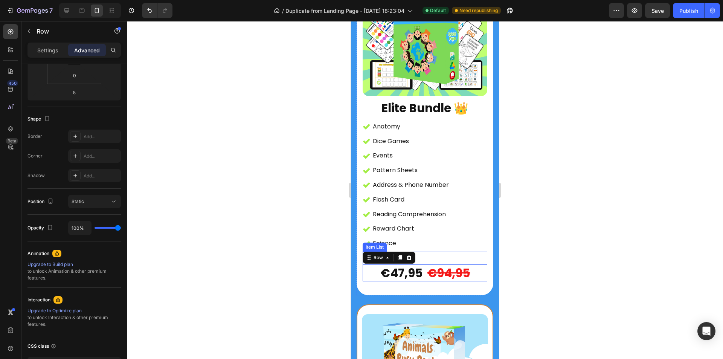
scroll to position [4802, 0]
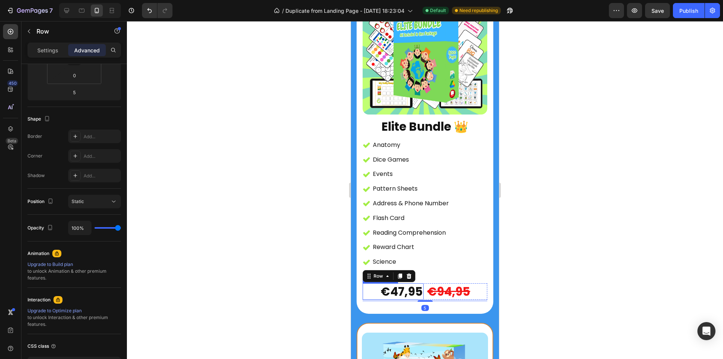
click at [406, 283] on div "€47,95" at bounding box center [392, 291] width 61 height 17
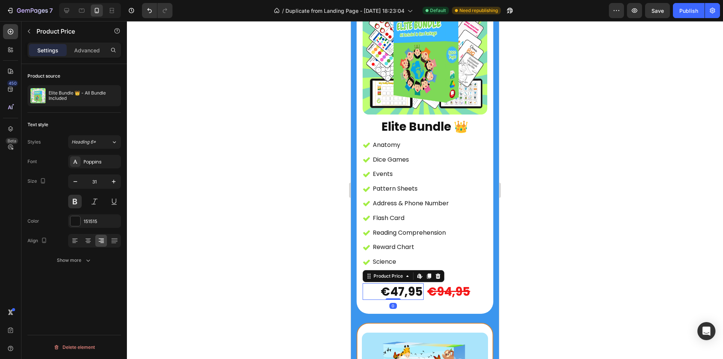
scroll to position [0, 0]
click at [73, 219] on div at bounding box center [75, 221] width 10 height 10
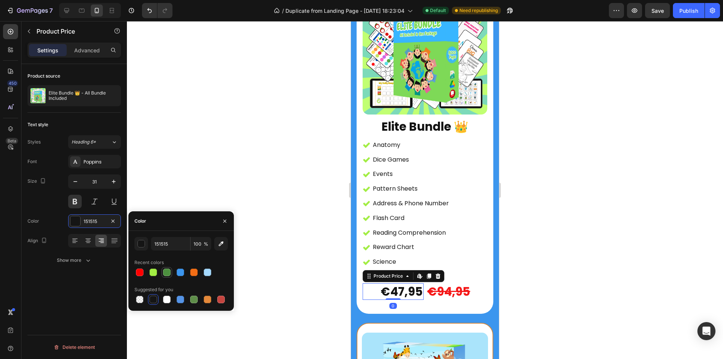
click at [166, 274] on div at bounding box center [167, 272] width 8 height 8
click at [150, 272] on div at bounding box center [153, 272] width 8 height 8
click at [167, 271] on div at bounding box center [167, 272] width 8 height 8
type input "4D903F"
click at [225, 224] on icon "button" at bounding box center [225, 221] width 6 height 6
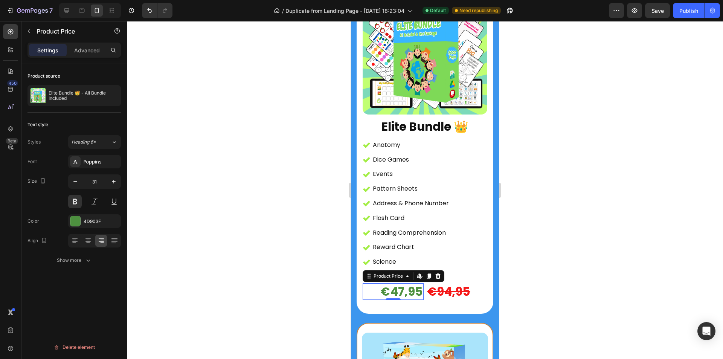
click at [580, 225] on div at bounding box center [425, 190] width 596 height 338
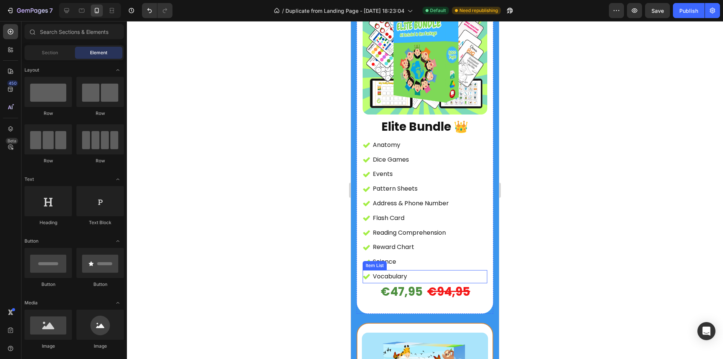
click at [426, 270] on div "Vocabulary" at bounding box center [424, 276] width 125 height 13
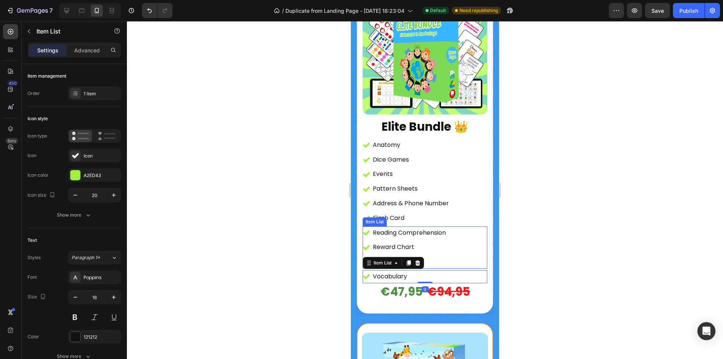
click at [454, 237] on div "Reading Comprehension Reward Chart Science" at bounding box center [424, 247] width 125 height 42
click at [461, 270] on div "Vocabulary" at bounding box center [424, 276] width 125 height 13
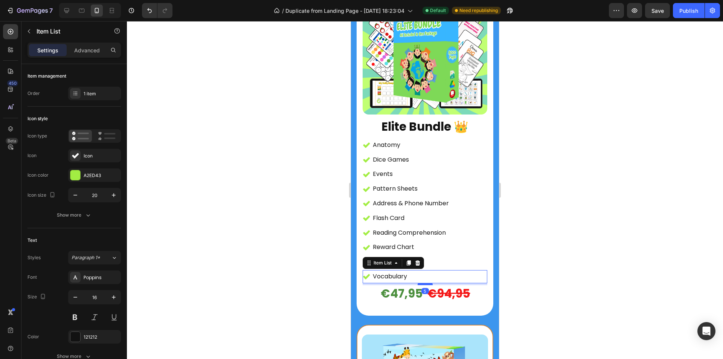
click at [423, 283] on div at bounding box center [424, 284] width 15 height 2
type input "100%"
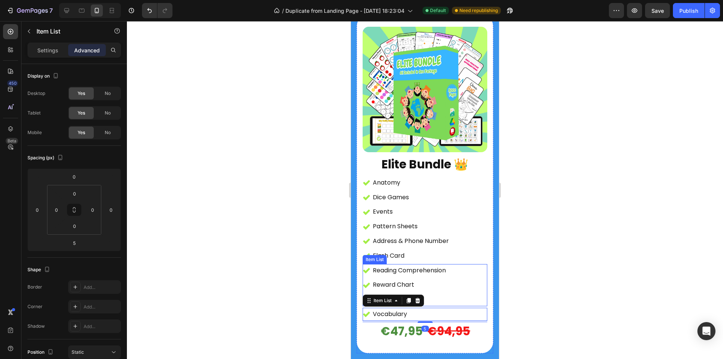
scroll to position [4613, 0]
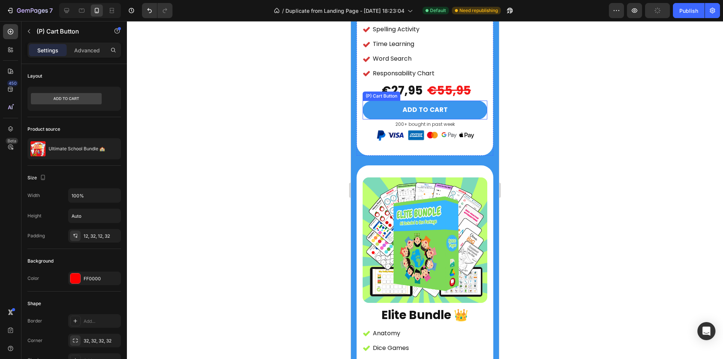
click at [459, 100] on button "ADD TO CART" at bounding box center [424, 109] width 125 height 19
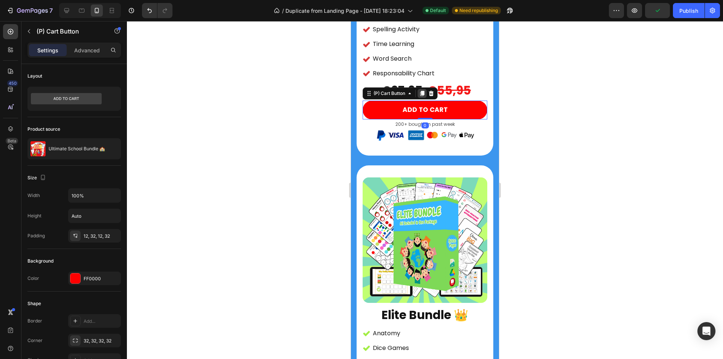
click at [421, 90] on icon at bounding box center [422, 93] width 6 height 6
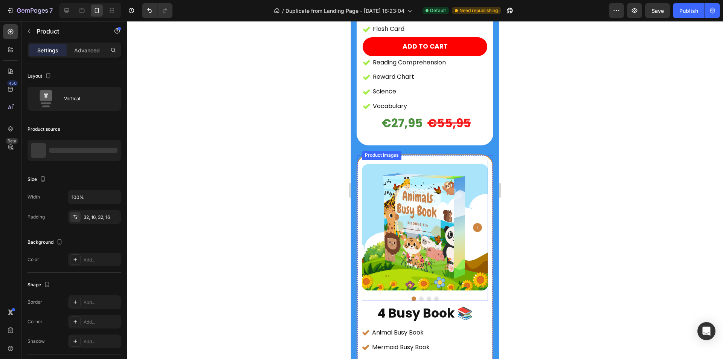
scroll to position [4914, 0]
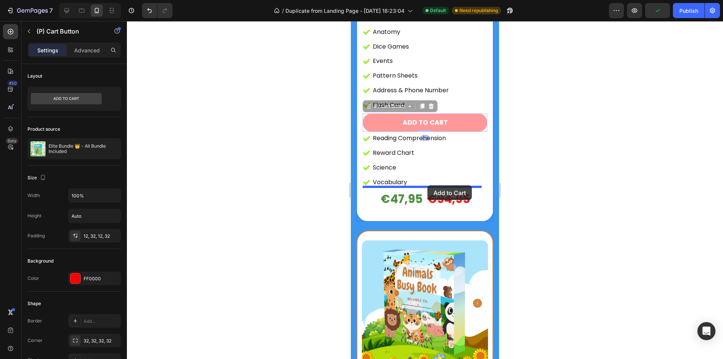
drag, startPoint x: 451, startPoint y: 100, endPoint x: 428, endPoint y: 185, distance: 87.6
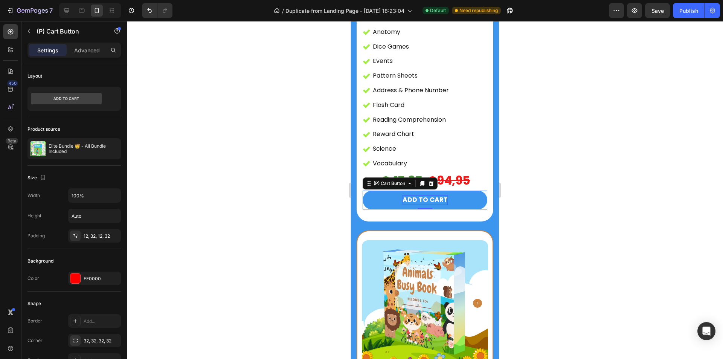
click at [443, 195] on div "ADD TO CART" at bounding box center [424, 200] width 45 height 10
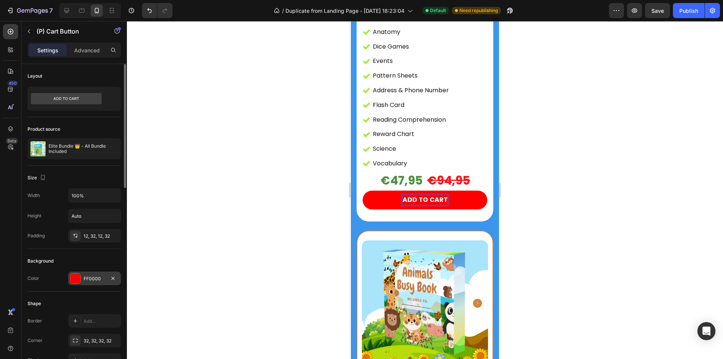
click at [75, 275] on div at bounding box center [75, 278] width 10 height 10
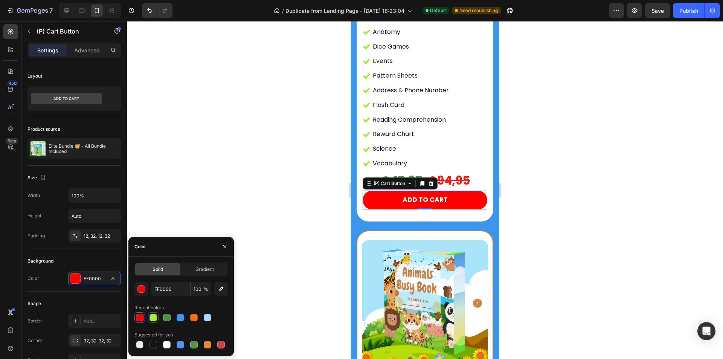
click at [150, 318] on div at bounding box center [153, 317] width 8 height 8
type input "A2ED43"
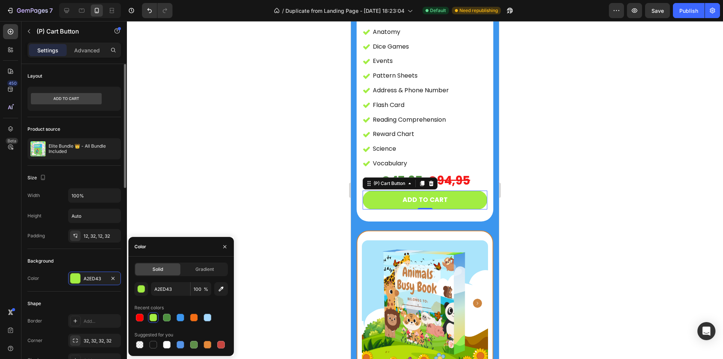
scroll to position [188, 0]
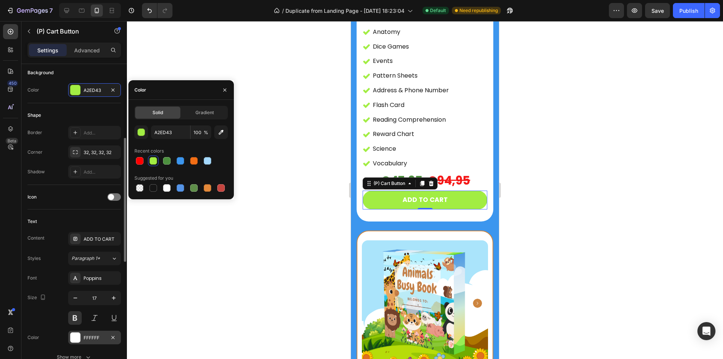
click at [76, 336] on div at bounding box center [75, 337] width 10 height 10
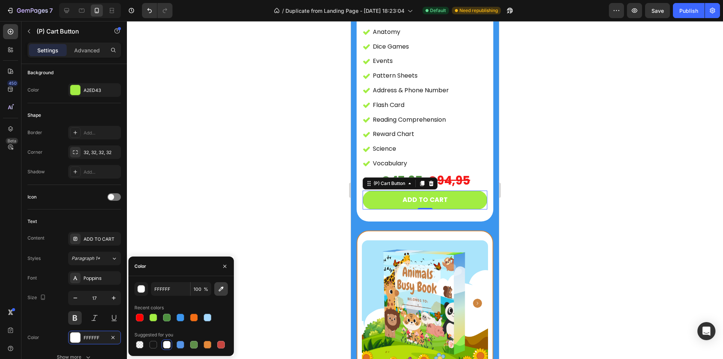
click at [151, 349] on div at bounding box center [153, 344] width 11 height 11
type input "151515"
click at [221, 267] on button "button" at bounding box center [225, 266] width 12 height 12
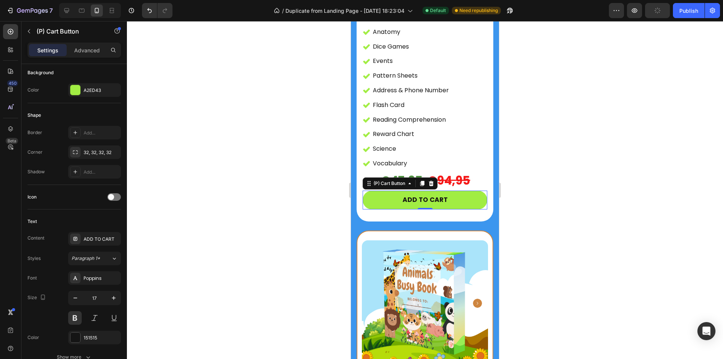
click at [263, 200] on div at bounding box center [425, 190] width 596 height 338
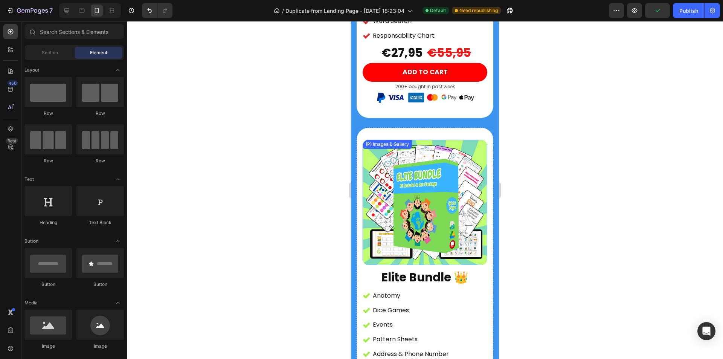
scroll to position [4538, 0]
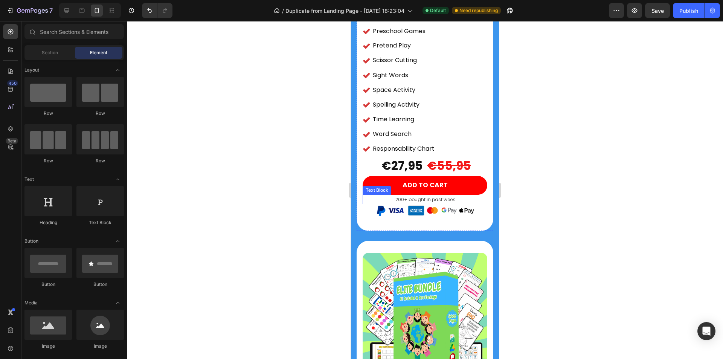
click at [440, 195] on p "200+ bought in past week" at bounding box center [424, 199] width 123 height 8
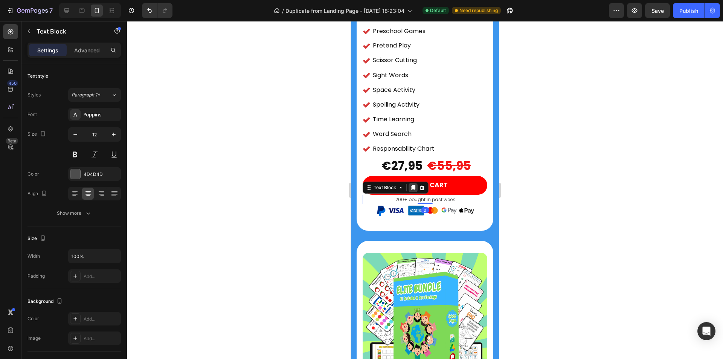
click at [413, 185] on icon at bounding box center [413, 187] width 4 height 5
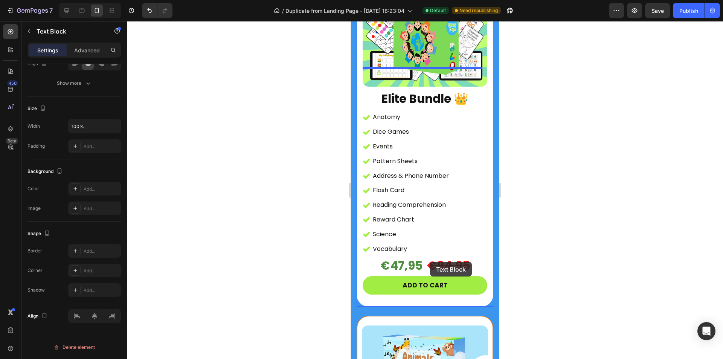
scroll to position [4839, 0]
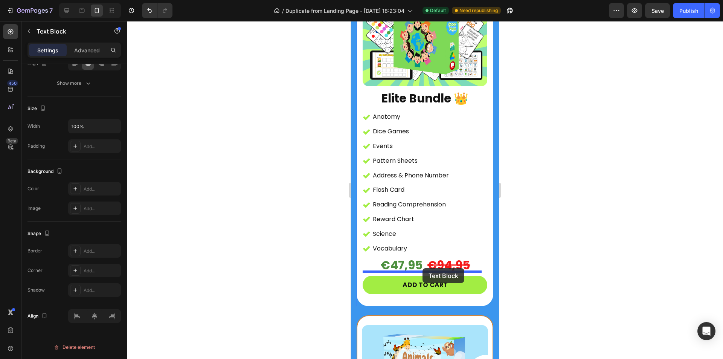
drag, startPoint x: 438, startPoint y: 189, endPoint x: 422, endPoint y: 268, distance: 80.6
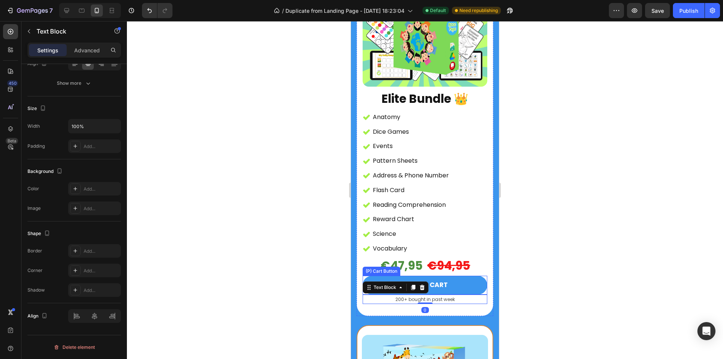
scroll to position [4679, 0]
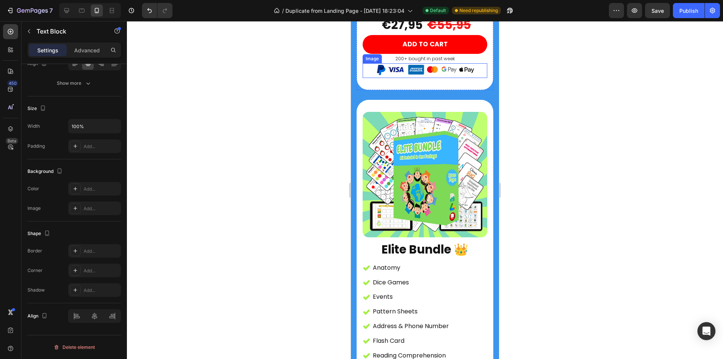
click at [428, 63] on img at bounding box center [425, 70] width 99 height 15
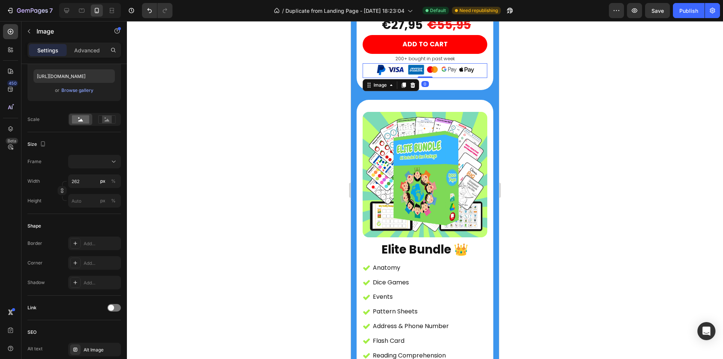
scroll to position [0, 0]
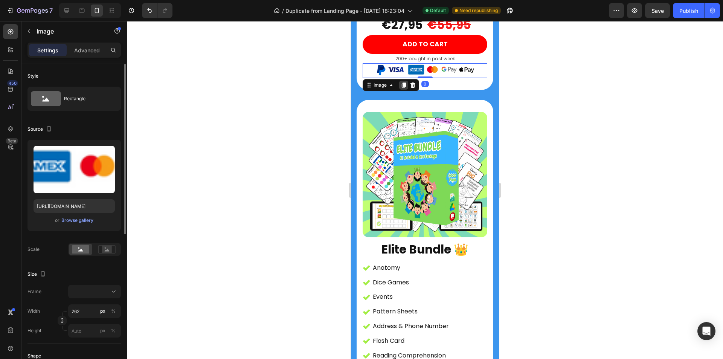
click at [403, 82] on icon at bounding box center [404, 84] width 4 height 5
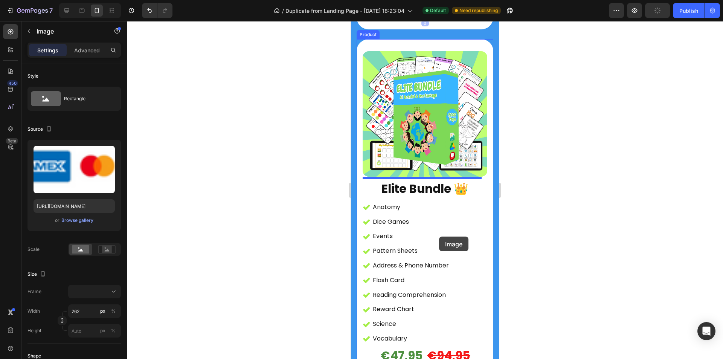
scroll to position [4867, 0]
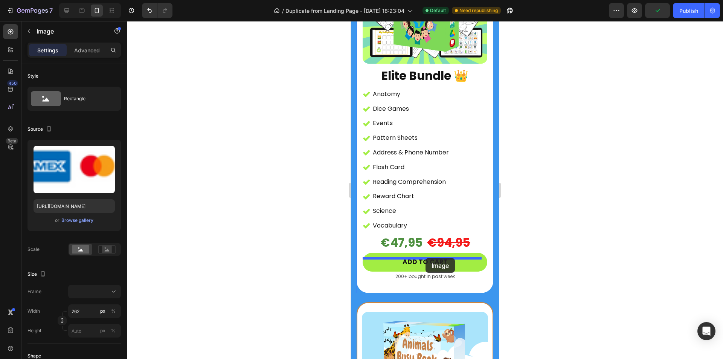
drag, startPoint x: 440, startPoint y: 69, endPoint x: 425, endPoint y: 258, distance: 189.5
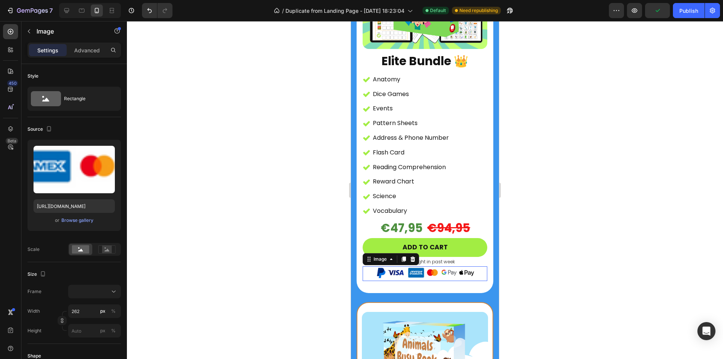
scroll to position [4852, 0]
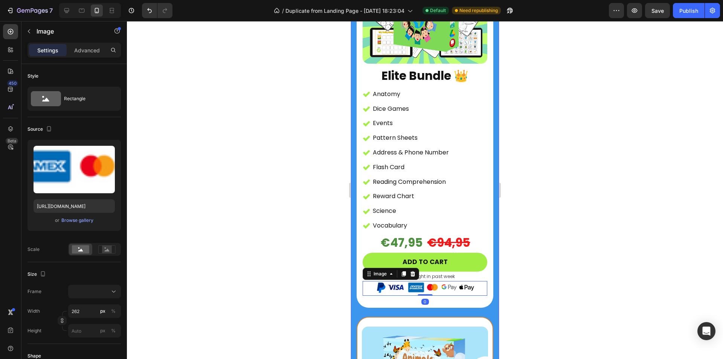
click at [561, 218] on div at bounding box center [425, 190] width 596 height 338
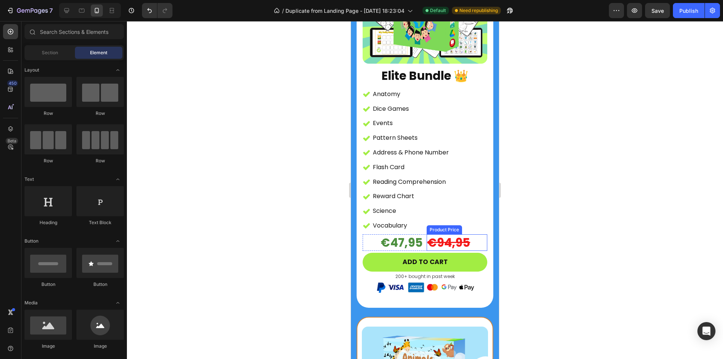
click at [434, 234] on div "€94,95" at bounding box center [456, 242] width 61 height 17
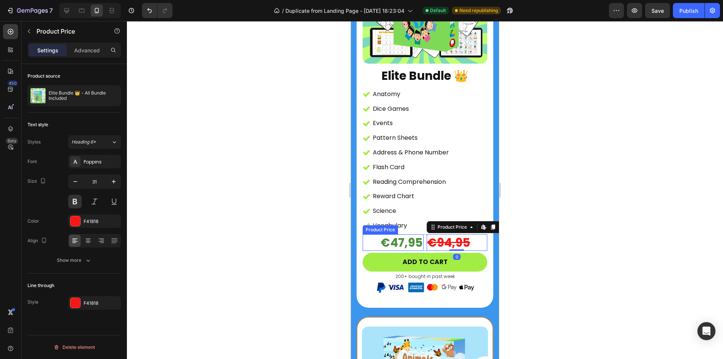
click at [423, 234] on div "€47,95 Product Price Product Price €94,95 Product Price Edit content in Shopify…" at bounding box center [424, 242] width 125 height 17
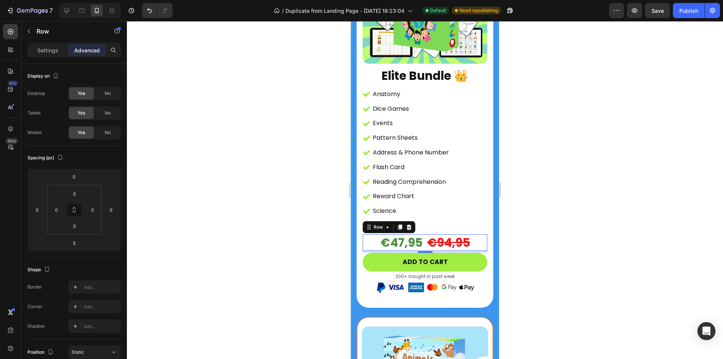
click at [568, 224] on div at bounding box center [425, 190] width 596 height 338
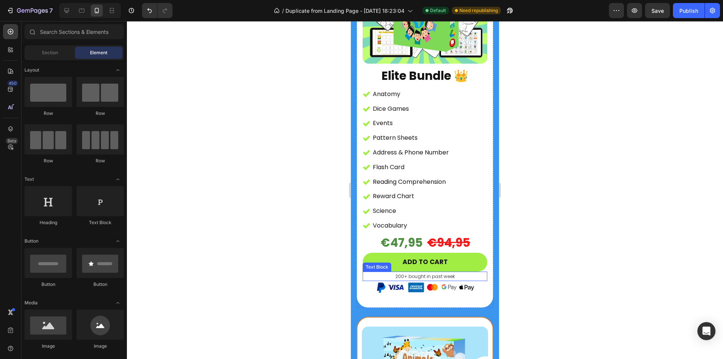
click at [412, 272] on p "200+ bought in past week" at bounding box center [424, 276] width 123 height 8
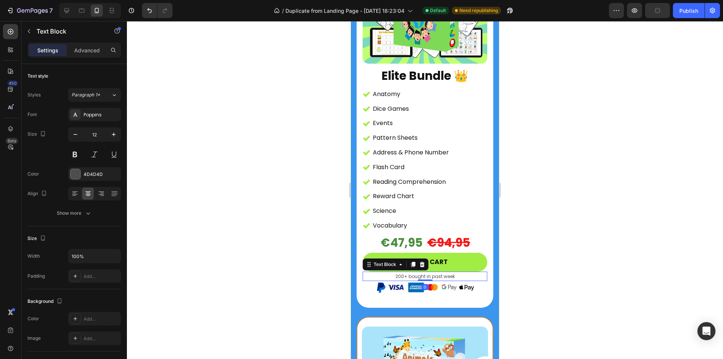
click at [397, 272] on p "200+ bought in past week" at bounding box center [424, 276] width 123 height 8
click at [537, 253] on div at bounding box center [425, 190] width 596 height 338
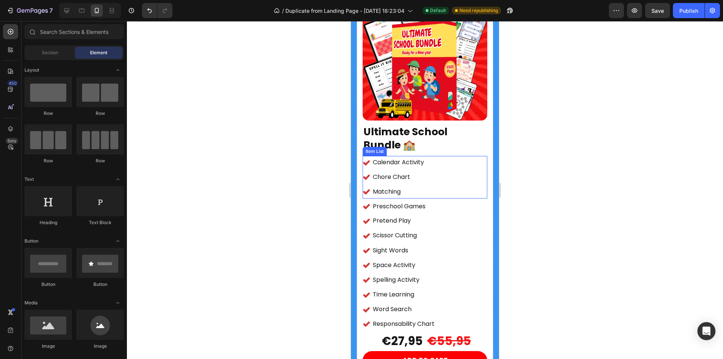
scroll to position [4438, 0]
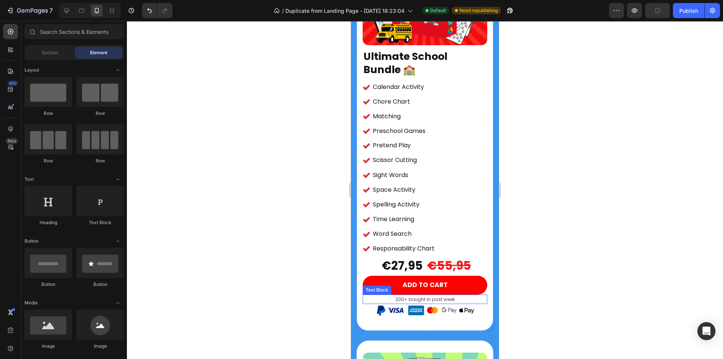
click at [394, 295] on p "200+ bought in past week" at bounding box center [424, 299] width 123 height 8
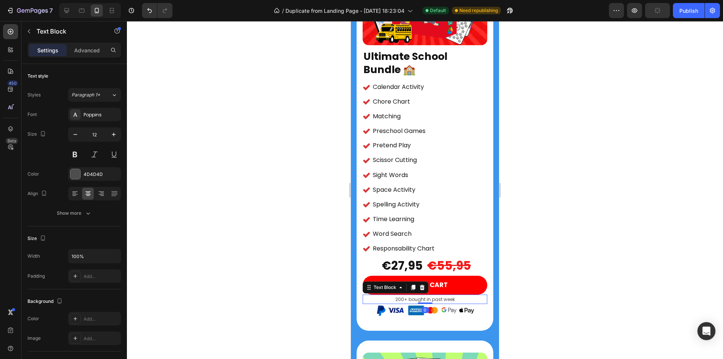
click at [395, 295] on p "200+ bought in past week" at bounding box center [424, 299] width 123 height 8
click at [618, 176] on div at bounding box center [425, 190] width 596 height 338
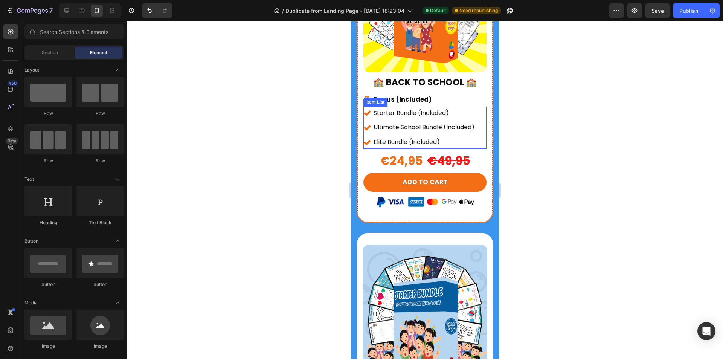
scroll to position [3535, 0]
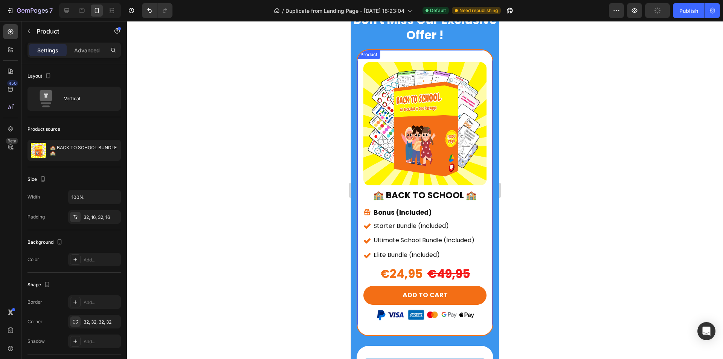
click at [430, 53] on div "(P) Images & Gallery 🏫 BACK TO SCHOOL 🏫 Heading Bonus (Included) Item List Star…" at bounding box center [424, 192] width 135 height 285
click at [412, 58] on icon at bounding box center [411, 58] width 6 height 6
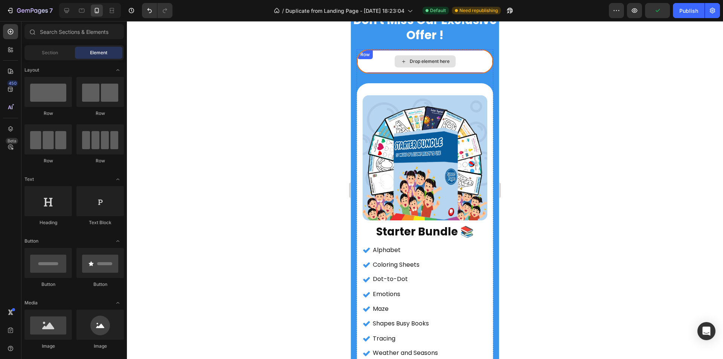
click at [436, 55] on div "Drop element here" at bounding box center [424, 61] width 135 height 23
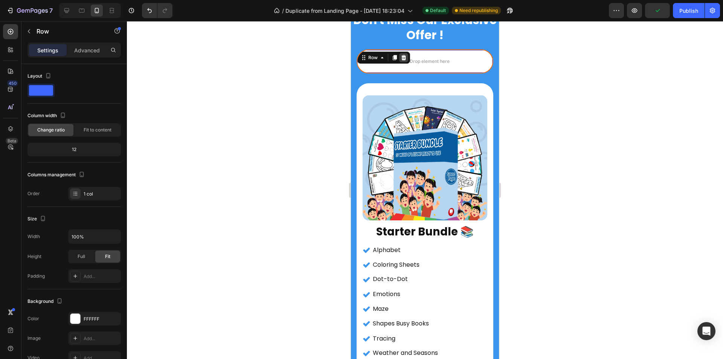
click at [400, 56] on icon at bounding box center [403, 58] width 6 height 6
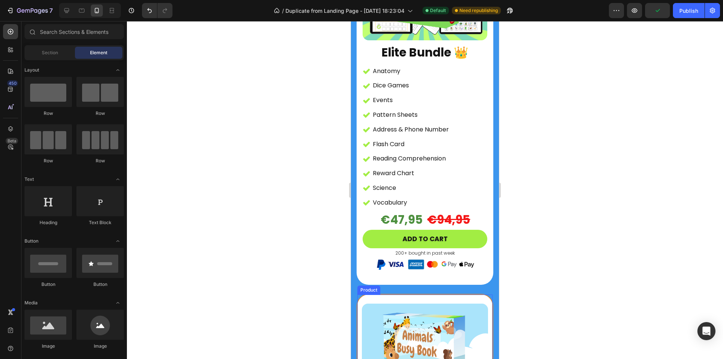
scroll to position [1729, 0]
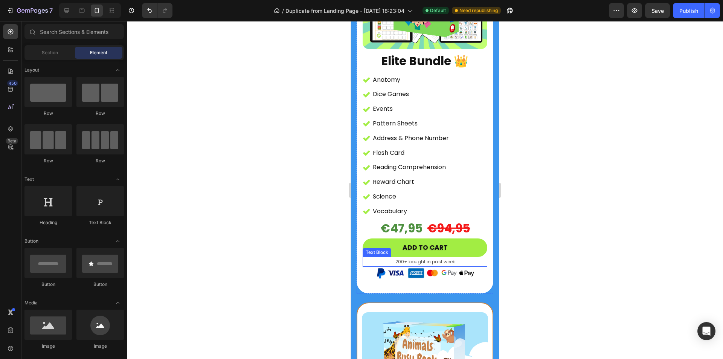
click at [396, 257] on p "200+ bought in past week" at bounding box center [424, 261] width 123 height 8
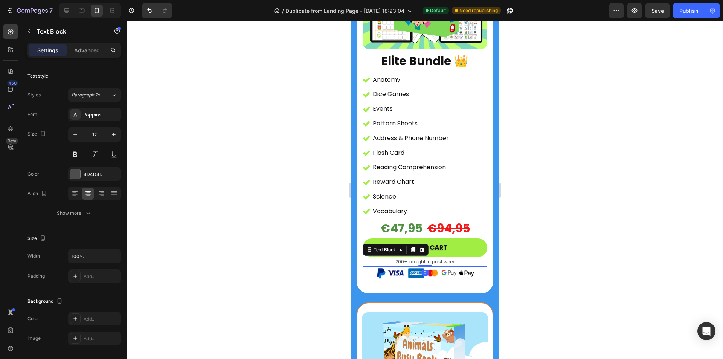
click at [396, 257] on p "200+ bought in past week" at bounding box center [424, 261] width 123 height 8
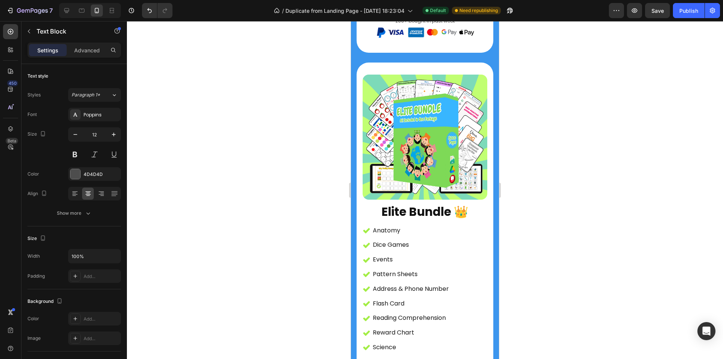
scroll to position [1390, 0]
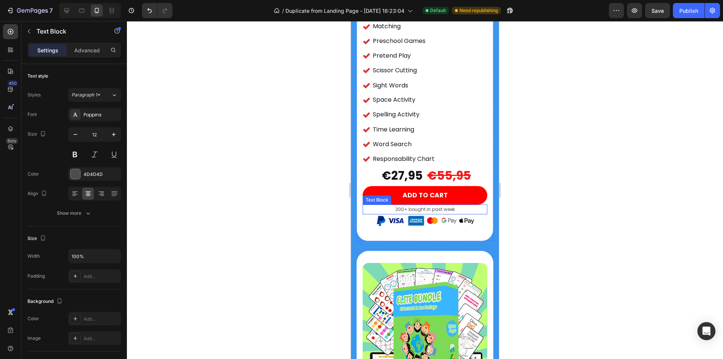
click at [396, 205] on p "200+ bought in past week" at bounding box center [424, 209] width 123 height 8
click at [395, 205] on p "200+ bought in past week" at bounding box center [424, 209] width 123 height 8
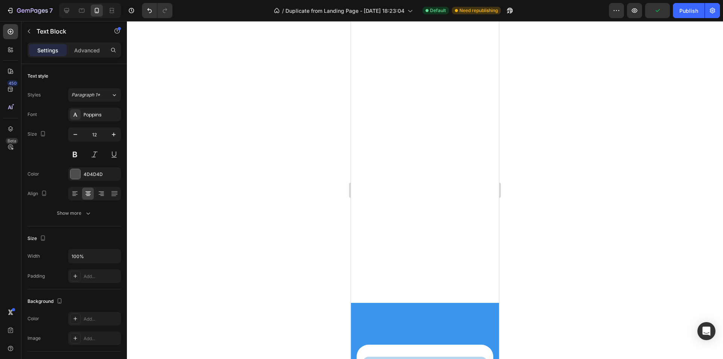
scroll to position [890, 0]
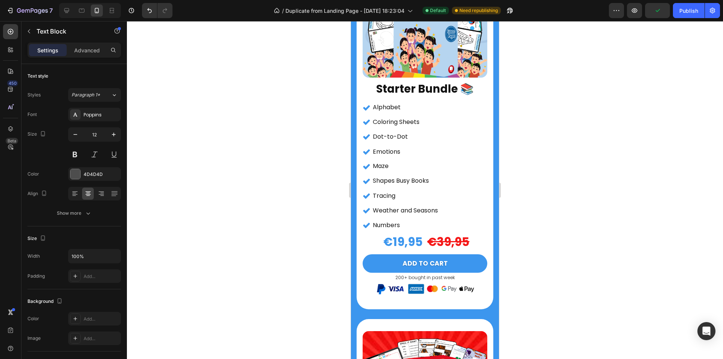
click at [600, 100] on div at bounding box center [425, 190] width 596 height 338
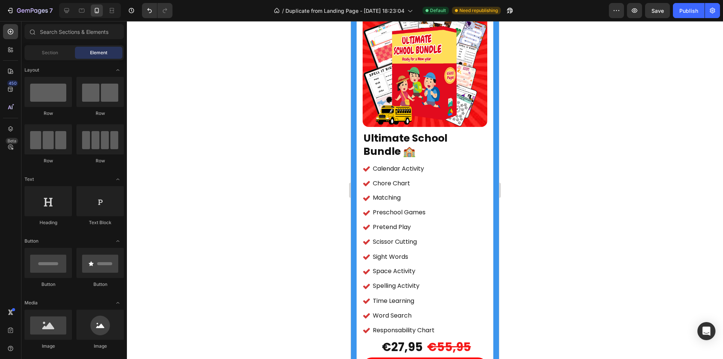
scroll to position [4052, 0]
click at [275, 81] on div at bounding box center [425, 190] width 596 height 338
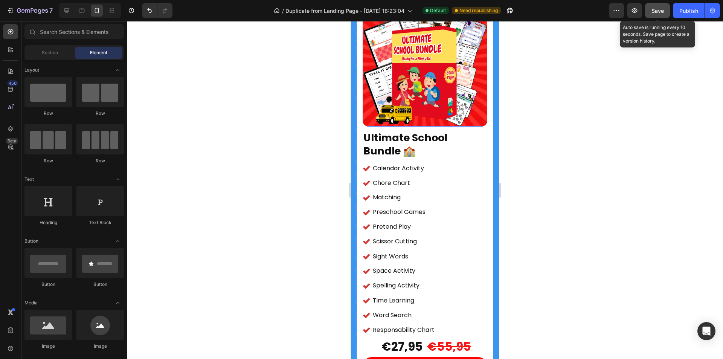
click at [652, 10] on span "Save" at bounding box center [657, 11] width 12 height 6
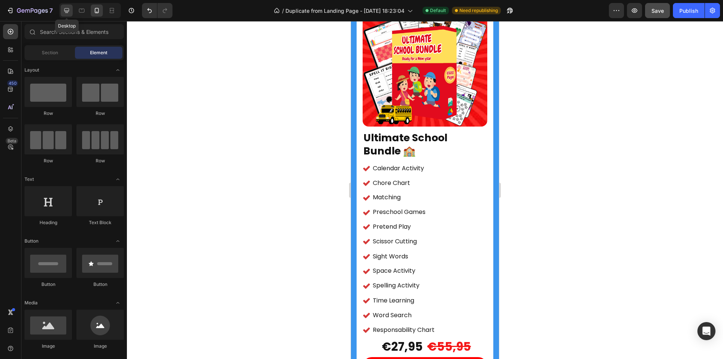
click at [67, 13] on icon at bounding box center [67, 11] width 8 height 8
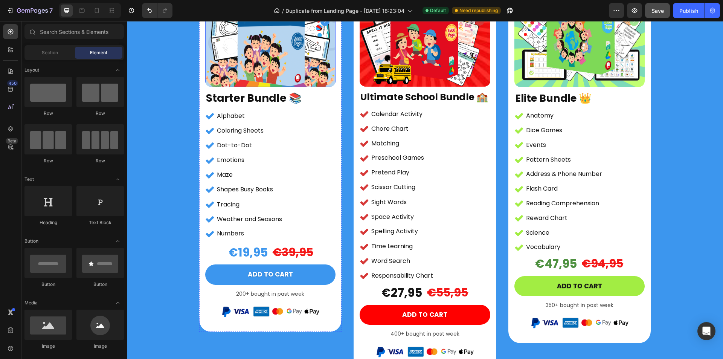
scroll to position [1371, 0]
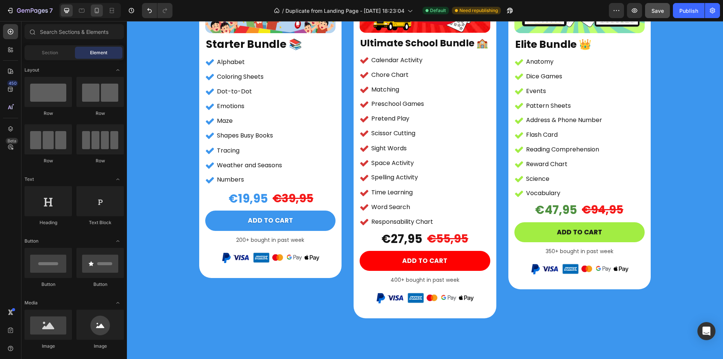
click at [96, 10] on icon at bounding box center [97, 11] width 8 height 8
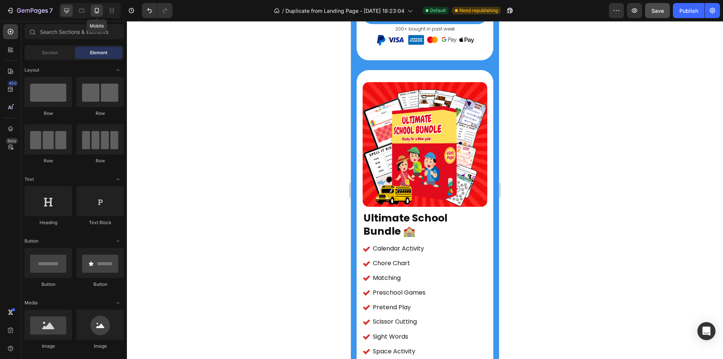
click at [63, 11] on icon at bounding box center [67, 11] width 8 height 8
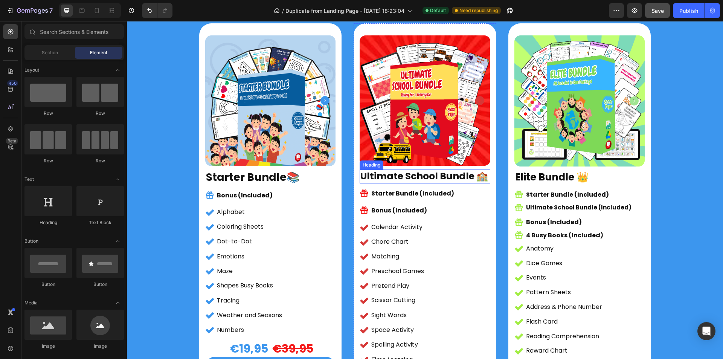
scroll to position [1801, 0]
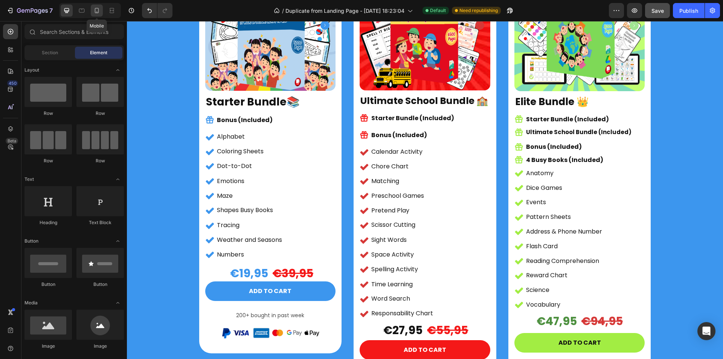
click at [95, 9] on icon at bounding box center [97, 10] width 4 height 5
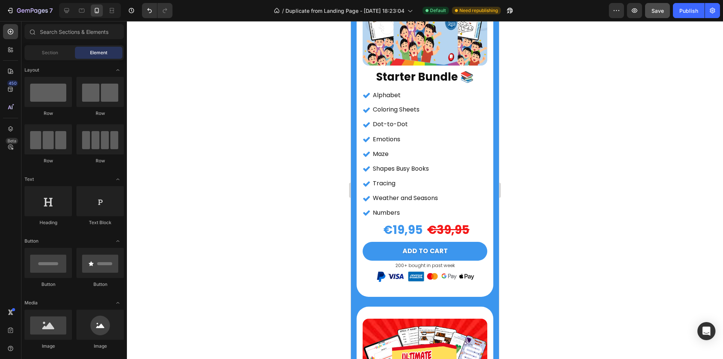
scroll to position [1140, 0]
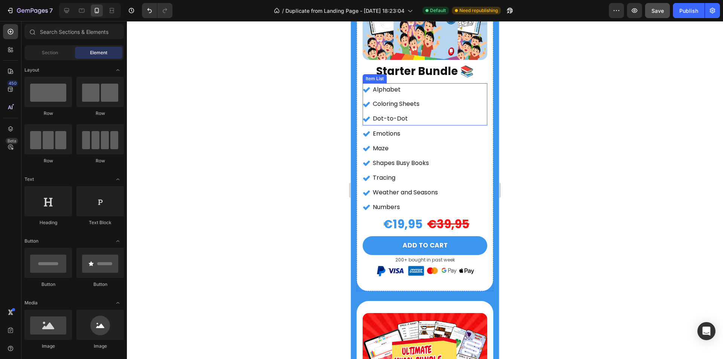
click at [429, 83] on div "Alphabet Coloring Sheets Dot-to-Dot" at bounding box center [424, 104] width 125 height 42
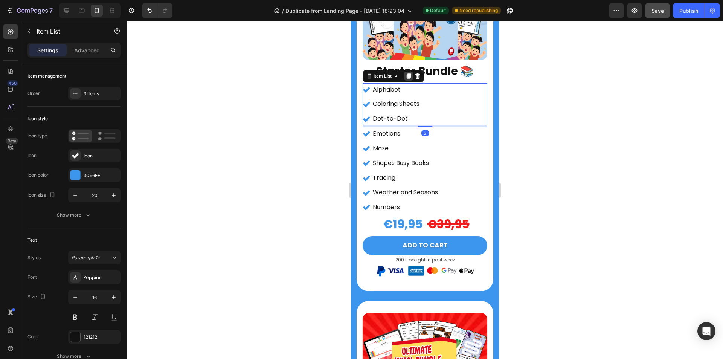
click at [411, 73] on icon at bounding box center [408, 76] width 6 height 6
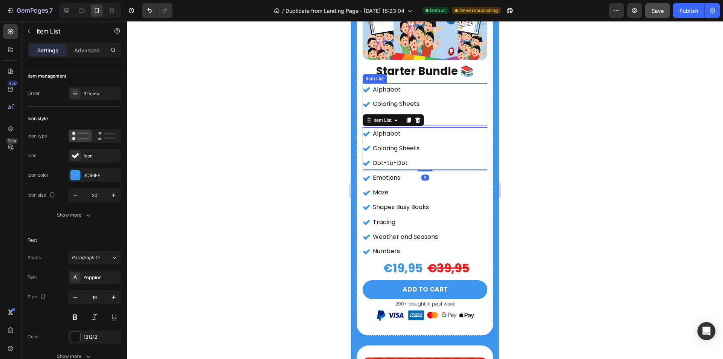
click at [425, 85] on div "Alphabet Coloring Sheets Dot-to-Dot" at bounding box center [424, 104] width 125 height 42
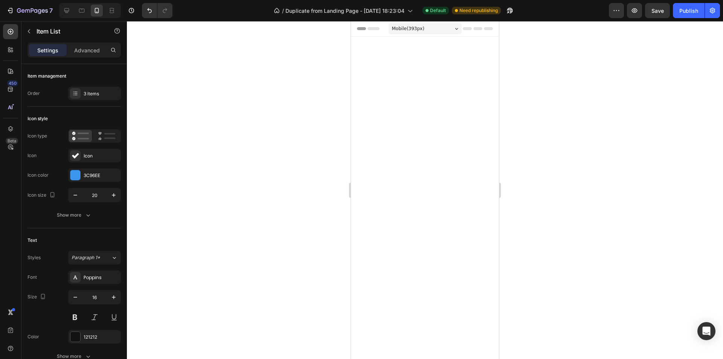
scroll to position [1140, 0]
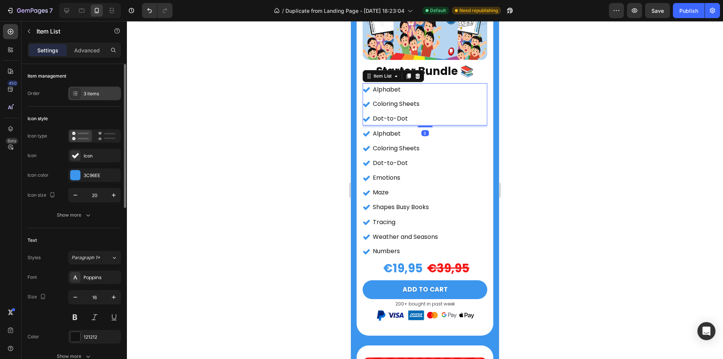
click at [90, 92] on div "3 items" at bounding box center [101, 93] width 35 height 7
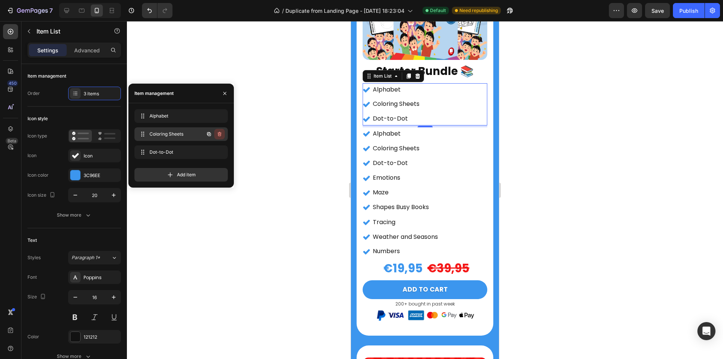
click at [218, 135] on icon "button" at bounding box center [219, 134] width 6 height 6
click at [218, 135] on div "Delete" at bounding box center [214, 134] width 14 height 7
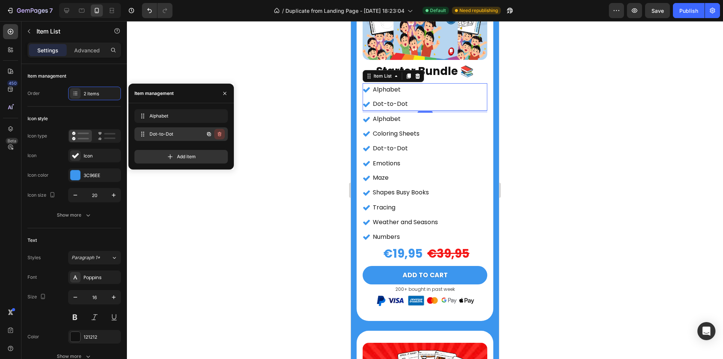
click at [218, 134] on icon "button" at bounding box center [220, 134] width 4 height 5
click at [218, 134] on div "Delete" at bounding box center [214, 134] width 14 height 7
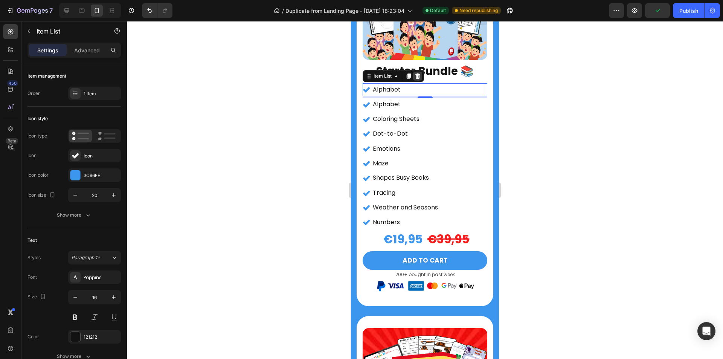
click at [418, 73] on icon at bounding box center [417, 75] width 5 height 5
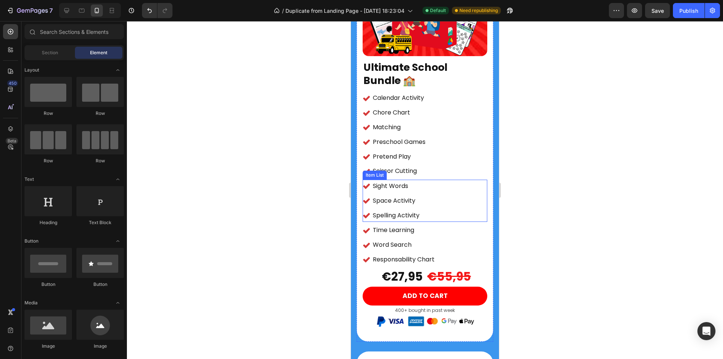
scroll to position [1517, 0]
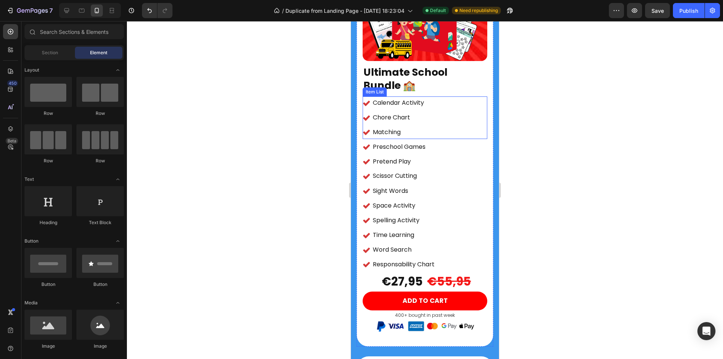
click at [440, 99] on div "Calendar Activity Chore Chart Matching" at bounding box center [424, 117] width 125 height 42
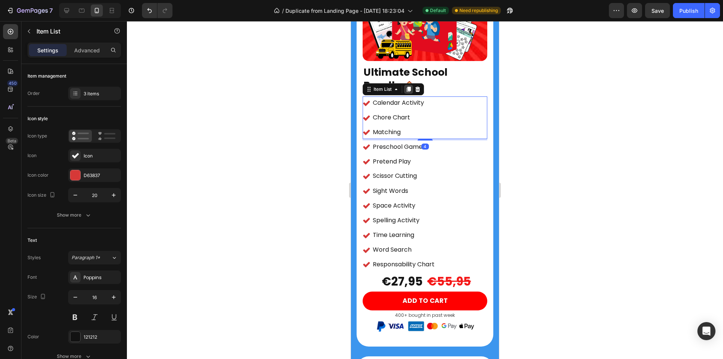
click at [409, 87] on icon at bounding box center [408, 89] width 4 height 5
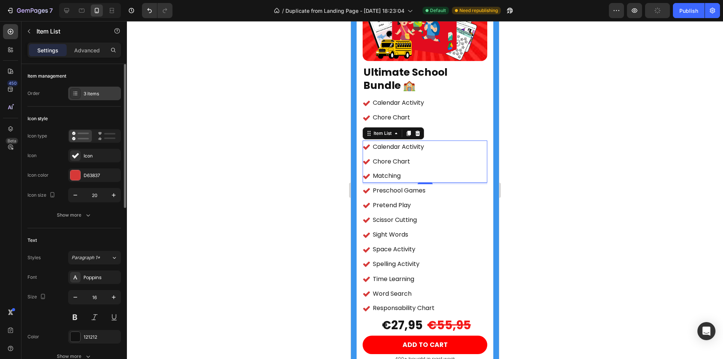
click at [102, 95] on div "3 items" at bounding box center [101, 93] width 35 height 7
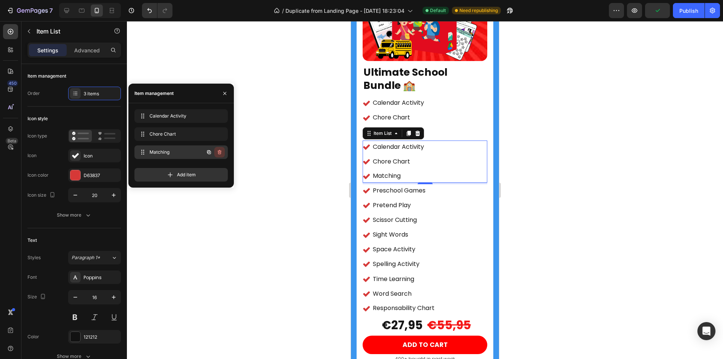
click at [222, 151] on button "button" at bounding box center [219, 152] width 11 height 11
click at [221, 151] on div "Delete" at bounding box center [214, 152] width 14 height 7
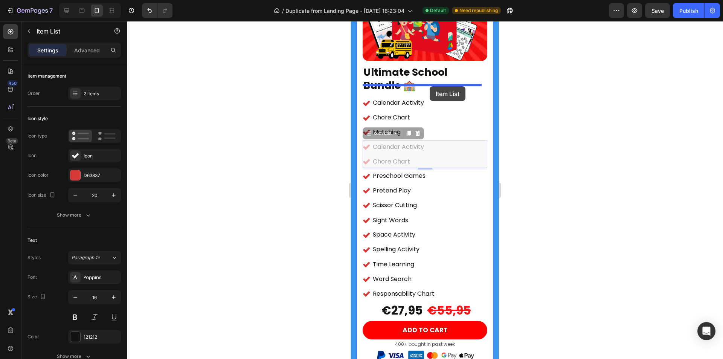
drag, startPoint x: 439, startPoint y: 140, endPoint x: 429, endPoint y: 86, distance: 54.3
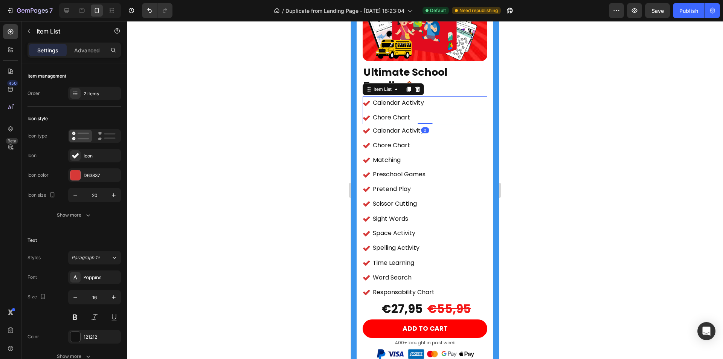
drag, startPoint x: 426, startPoint y: 114, endPoint x: 428, endPoint y: 109, distance: 5.6
click at [428, 109] on div "Calendar Activity Chore Chart Item List 0" at bounding box center [424, 110] width 125 height 28
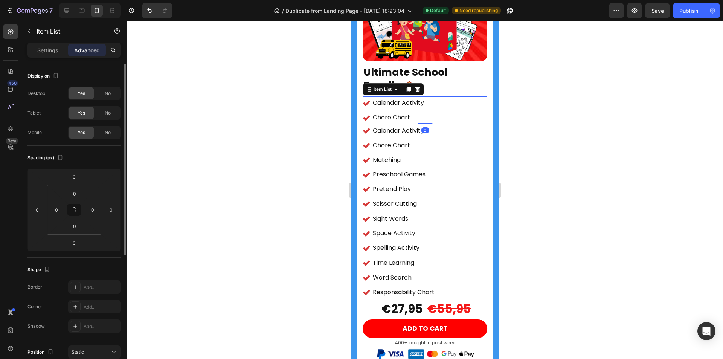
click at [52, 48] on p "Settings" at bounding box center [47, 50] width 21 height 8
type input "4"
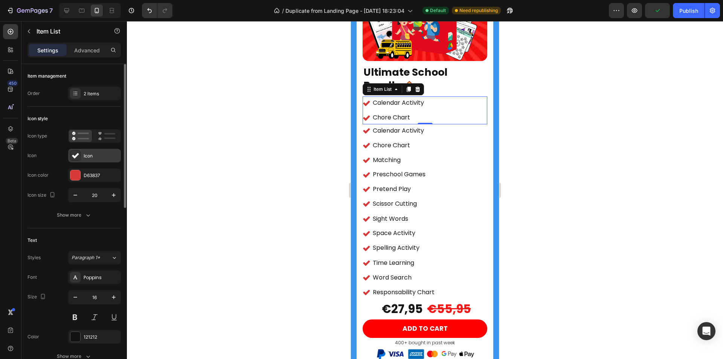
click at [82, 157] on div "Icon" at bounding box center [94, 156] width 53 height 14
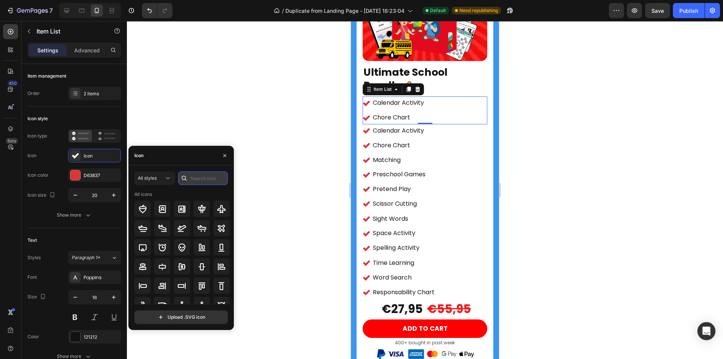
click at [197, 175] on input "text" at bounding box center [203, 178] width 50 height 14
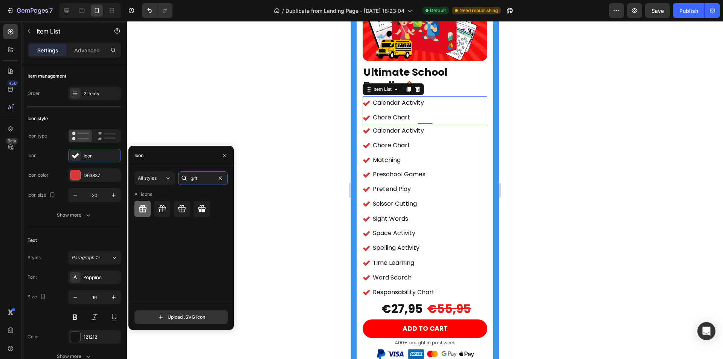
type input "gift"
click at [144, 211] on icon at bounding box center [142, 208] width 9 height 9
click at [224, 155] on icon "button" at bounding box center [225, 155] width 6 height 6
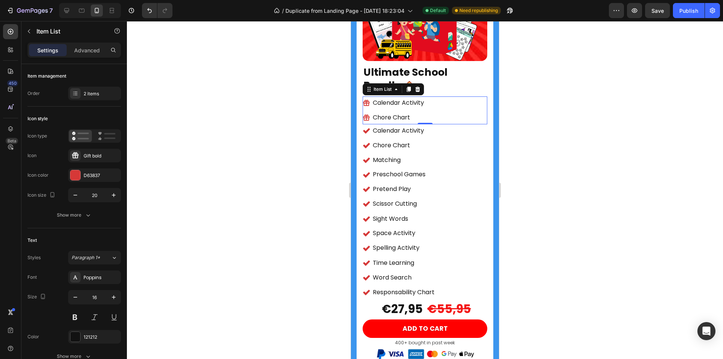
click at [405, 96] on div "Calendar Activity" at bounding box center [397, 102] width 53 height 13
click at [424, 97] on p "Calendar Activity" at bounding box center [398, 102] width 51 height 11
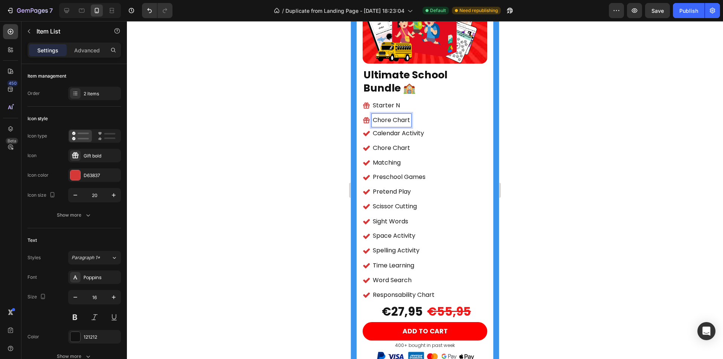
click at [408, 100] on p "Starter N" at bounding box center [391, 105] width 37 height 11
click at [403, 100] on p "Starter N" at bounding box center [391, 105] width 37 height 11
click at [150, 9] on icon "Undo/Redo" at bounding box center [150, 11] width 8 height 8
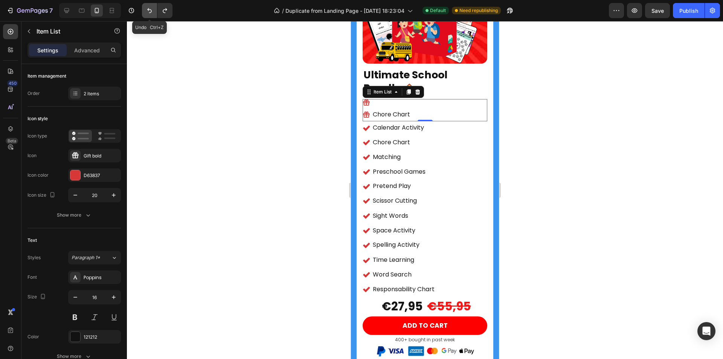
click at [150, 9] on icon "Undo/Redo" at bounding box center [150, 11] width 8 height 8
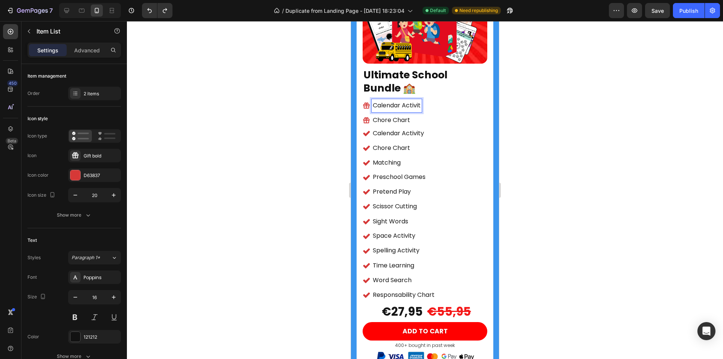
click at [420, 100] on p "Calendar Activit" at bounding box center [397, 105] width 48 height 11
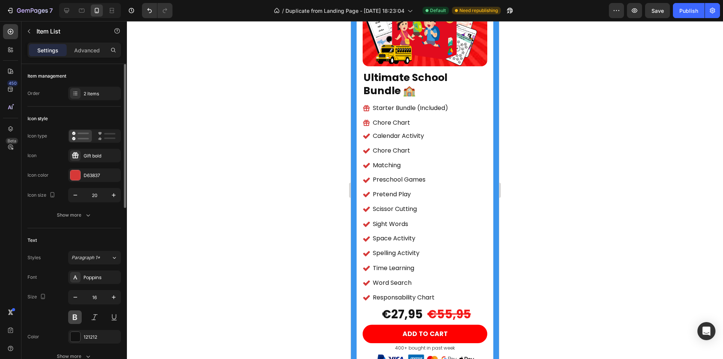
click at [75, 316] on button at bounding box center [75, 317] width 14 height 14
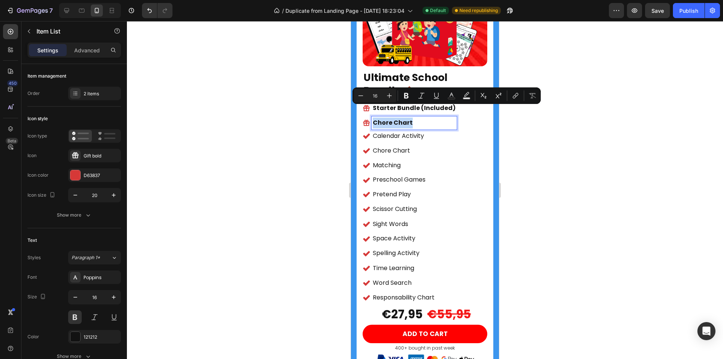
drag, startPoint x: 410, startPoint y: 111, endPoint x: 374, endPoint y: 113, distance: 36.6
click at [374, 117] on p "Chore Chart" at bounding box center [414, 122] width 83 height 11
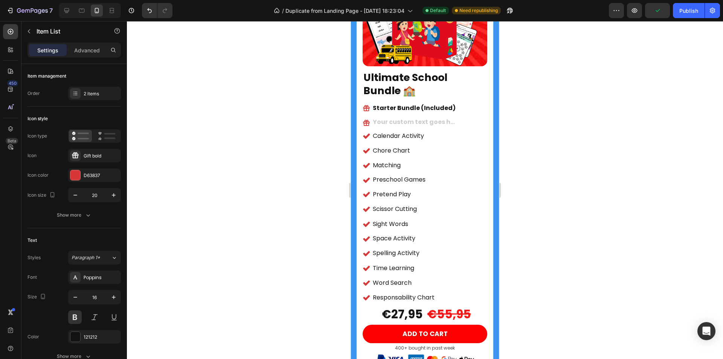
scroll to position [1509, 0]
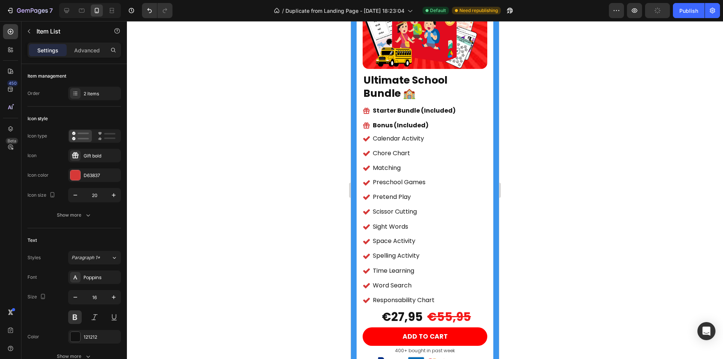
click at [430, 120] on p "Bonus (Included)" at bounding box center [414, 125] width 83 height 11
click at [424, 106] on div "Starter Bundle (Included)" at bounding box center [413, 110] width 85 height 13
click at [468, 108] on div "Starter Bundle (Included) Bonus (Included)" at bounding box center [424, 118] width 125 height 28
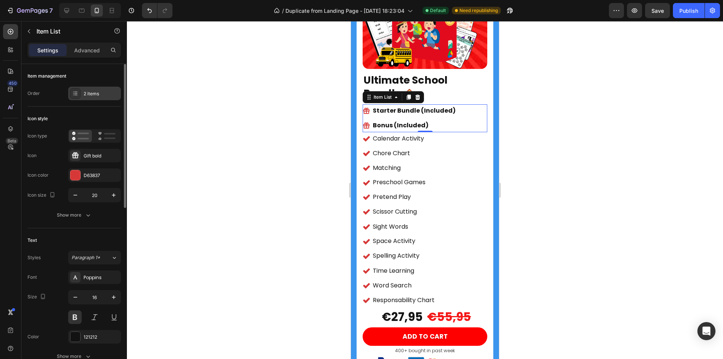
click at [99, 90] on div "2 items" at bounding box center [101, 93] width 35 height 7
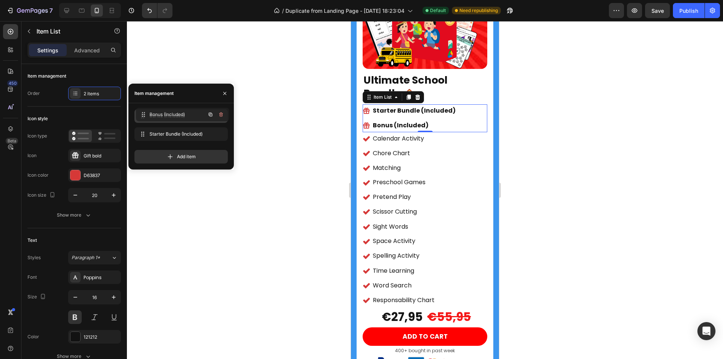
drag, startPoint x: 160, startPoint y: 133, endPoint x: 0, endPoint y: 113, distance: 160.8
drag, startPoint x: 172, startPoint y: 131, endPoint x: 175, endPoint y: 118, distance: 13.1
click at [287, 137] on div at bounding box center [425, 190] width 596 height 338
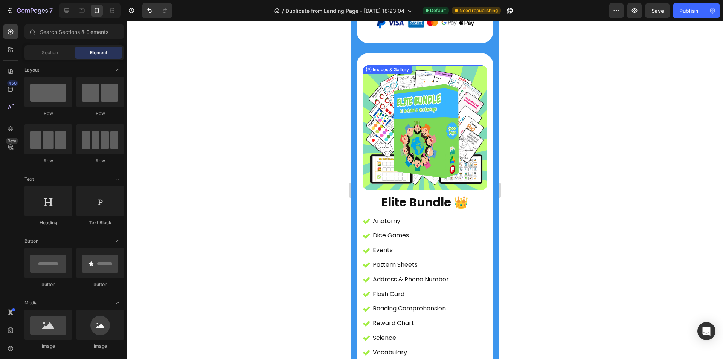
scroll to position [1923, 0]
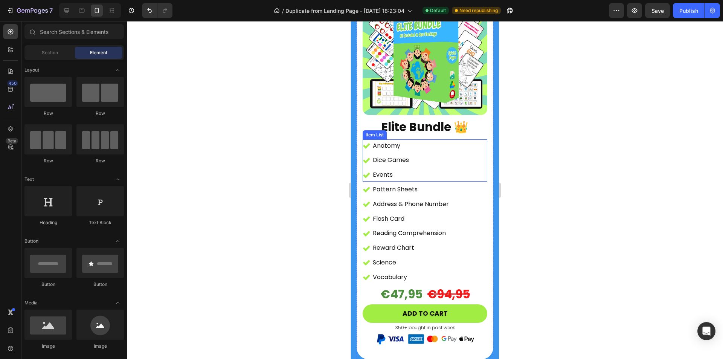
click at [431, 139] on div "Anatomy Dice Games Events" at bounding box center [424, 160] width 125 height 42
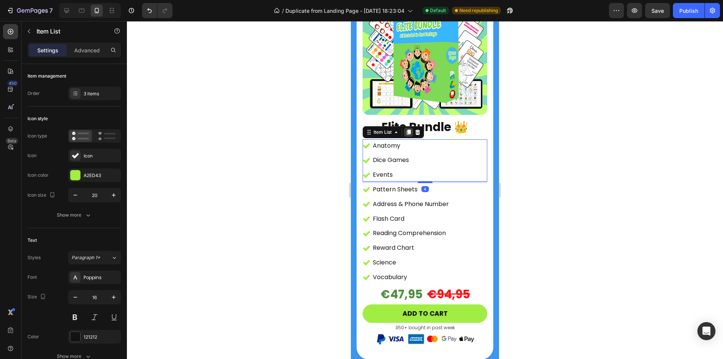
click at [409, 129] on icon at bounding box center [408, 131] width 4 height 5
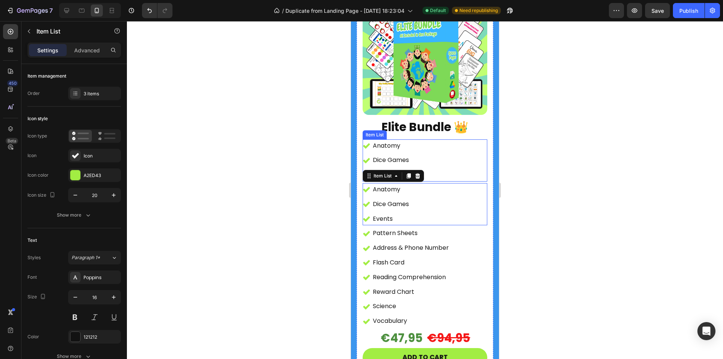
click at [443, 139] on div "Anatomy Dice Games Events" at bounding box center [424, 160] width 125 height 42
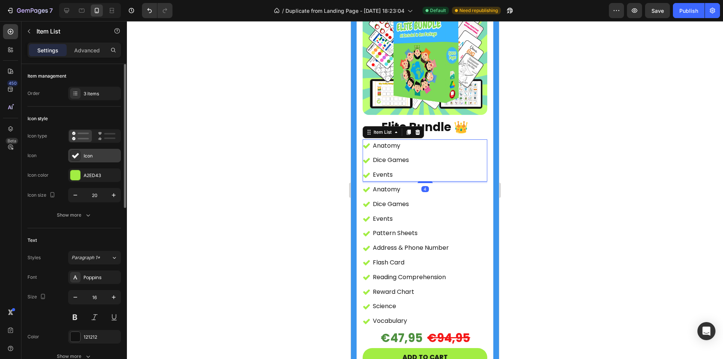
click at [84, 154] on div "Icon" at bounding box center [101, 155] width 35 height 7
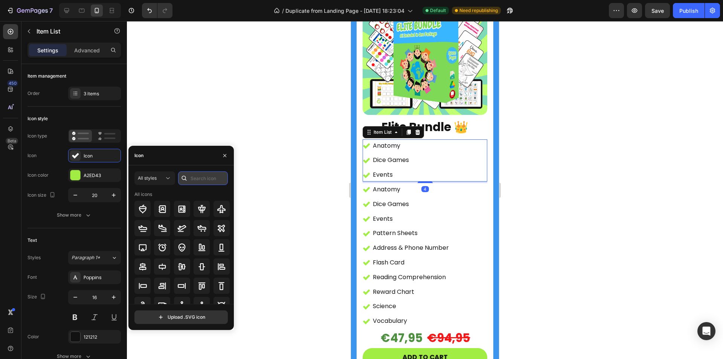
click at [204, 179] on input "text" at bounding box center [203, 178] width 50 height 14
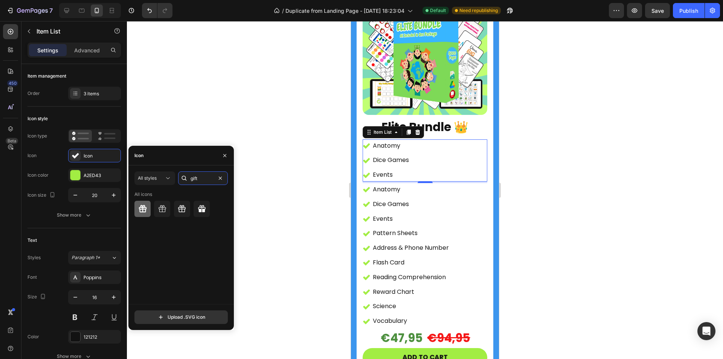
type input "gift"
click at [145, 202] on div at bounding box center [142, 209] width 16 height 16
click at [402, 140] on p "Anatomy" at bounding box center [391, 145] width 36 height 11
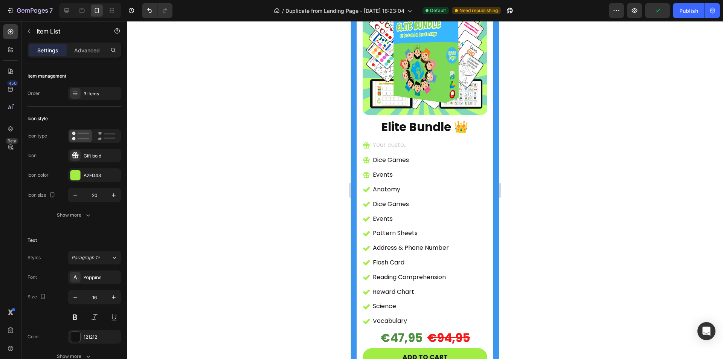
scroll to position [1920, 0]
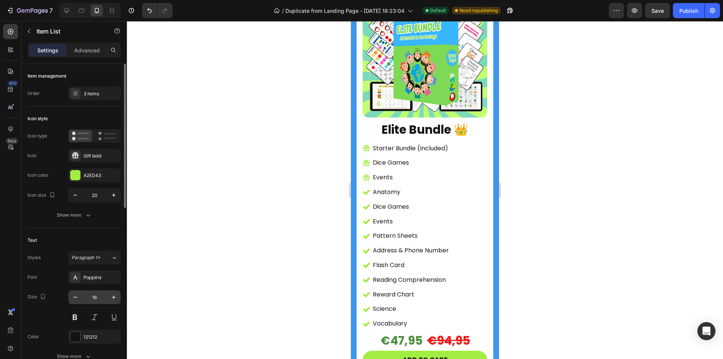
drag, startPoint x: 77, startPoint y: 313, endPoint x: 85, endPoint y: 303, distance: 13.9
click at [76, 313] on button at bounding box center [75, 317] width 14 height 14
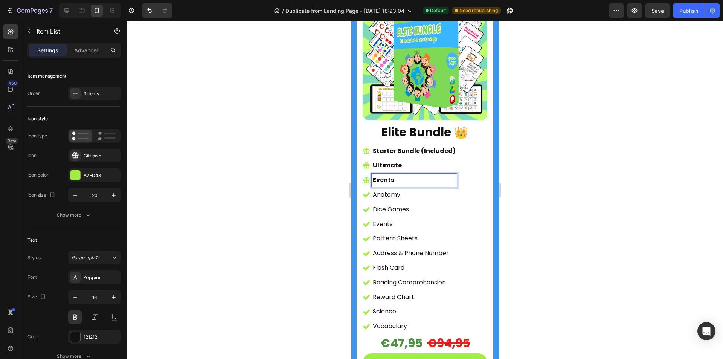
click at [412, 160] on p "Ultimate" at bounding box center [414, 165] width 83 height 11
click at [411, 175] on p "Events" at bounding box center [428, 180] width 111 height 11
click at [406, 175] on p "Events" at bounding box center [428, 180] width 111 height 11
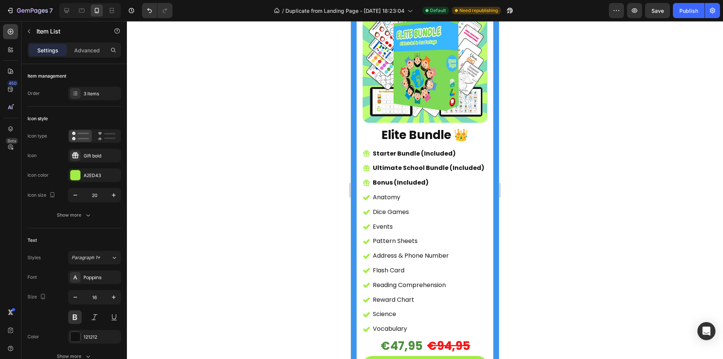
click at [590, 138] on div at bounding box center [425, 190] width 596 height 338
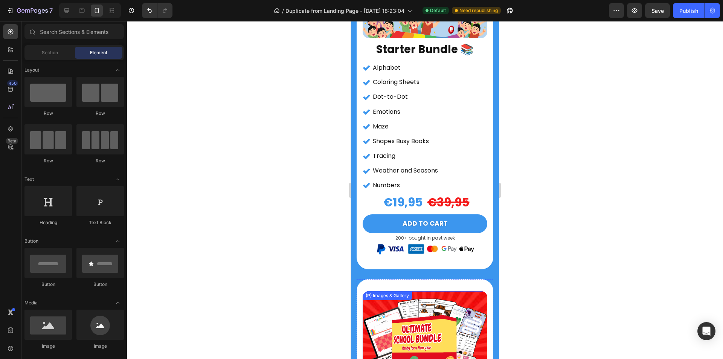
scroll to position [1087, 0]
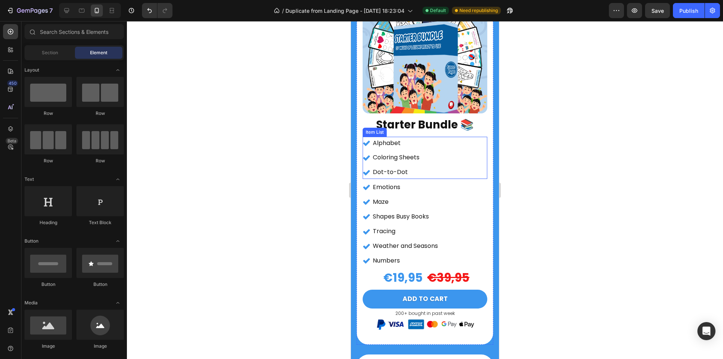
click at [433, 137] on div "Alphabet Coloring Sheets Dot-to-Dot" at bounding box center [424, 158] width 125 height 42
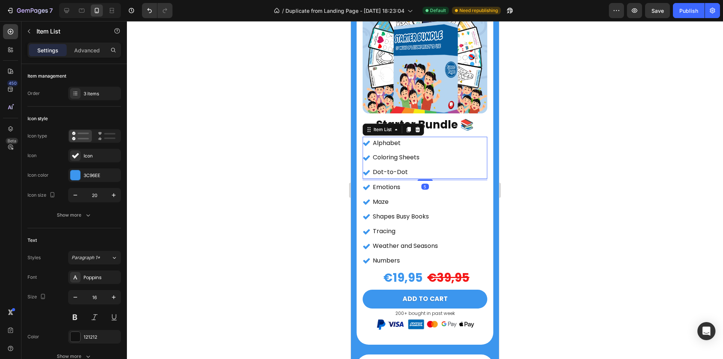
click at [407, 126] on icon at bounding box center [408, 129] width 6 height 6
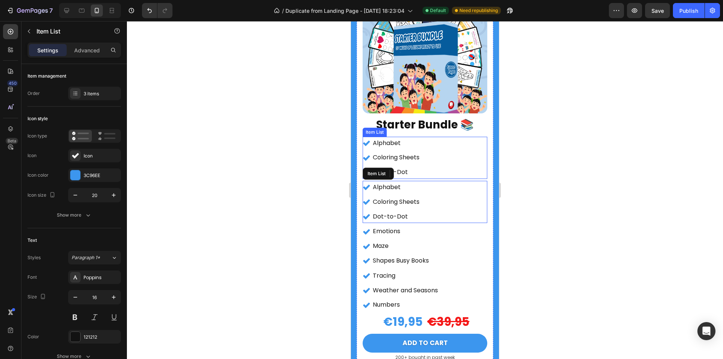
click at [440, 146] on div "Alphabet Coloring Sheets Dot-to-Dot" at bounding box center [424, 158] width 125 height 42
click at [79, 93] on div at bounding box center [75, 93] width 11 height 11
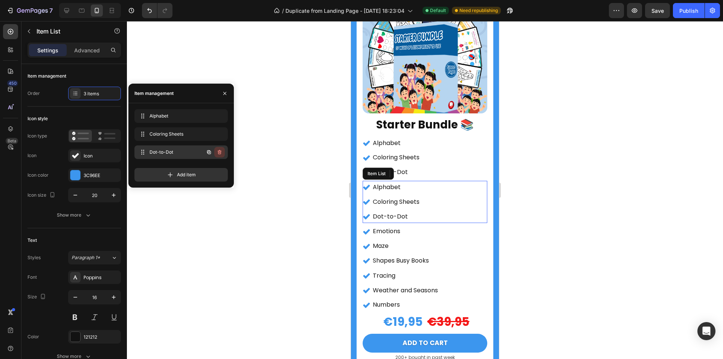
click at [219, 150] on icon "button" at bounding box center [220, 152] width 4 height 5
click at [219, 150] on div "Delete" at bounding box center [214, 152] width 14 height 7
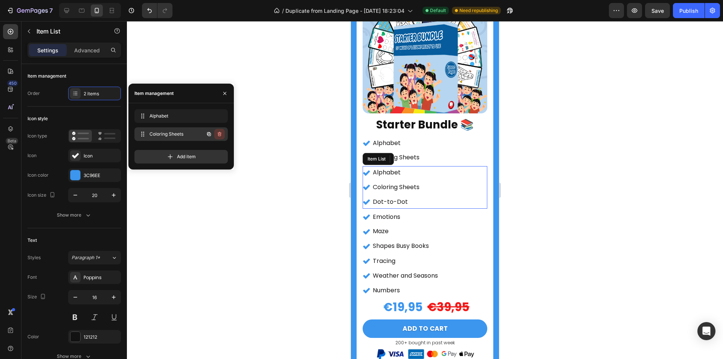
click at [218, 132] on icon "button" at bounding box center [219, 134] width 6 height 6
click at [218, 132] on div "Delete" at bounding box center [214, 134] width 14 height 7
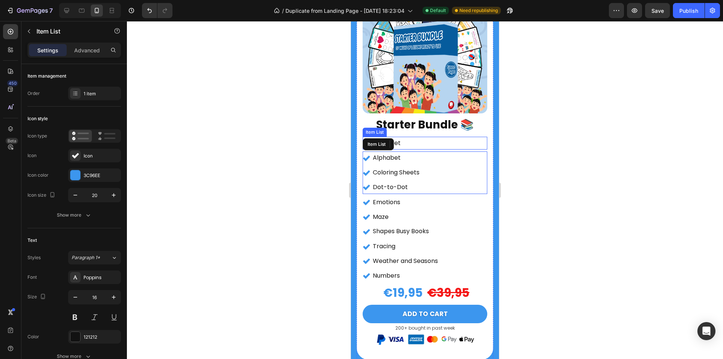
click at [422, 140] on div "Alphabet" at bounding box center [424, 143] width 125 height 13
click at [428, 137] on div "Alphabet" at bounding box center [424, 143] width 125 height 13
click at [431, 137] on div "Alphabet" at bounding box center [424, 143] width 125 height 13
click at [457, 137] on div "Alphabet" at bounding box center [424, 143] width 125 height 13
click at [578, 153] on div at bounding box center [425, 190] width 596 height 338
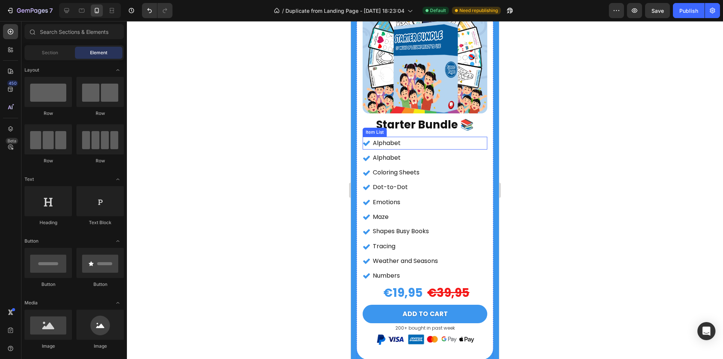
click at [453, 140] on div "Alphabet" at bounding box center [424, 143] width 125 height 13
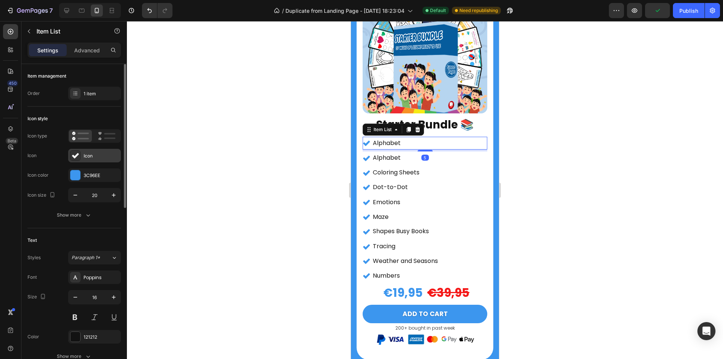
click at [91, 157] on div "Icon" at bounding box center [101, 155] width 35 height 7
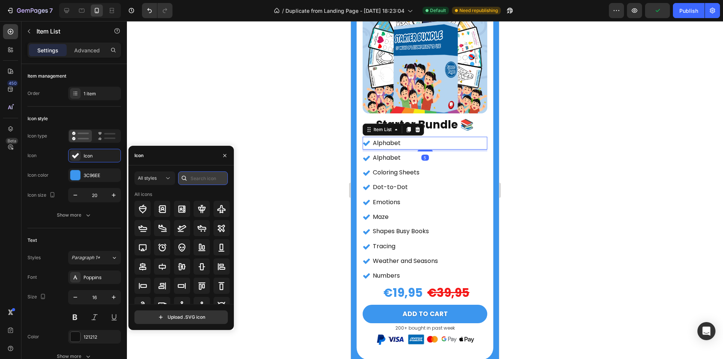
click at [198, 175] on input "text" at bounding box center [203, 178] width 50 height 14
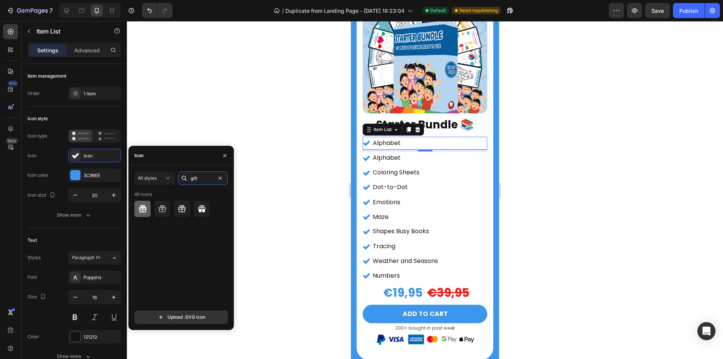
type input "gift"
drag, startPoint x: 143, startPoint y: 213, endPoint x: 1, endPoint y: 137, distance: 160.9
click at [143, 213] on icon at bounding box center [142, 208] width 9 height 9
click at [399, 138] on p "Alphabet" at bounding box center [387, 143] width 28 height 11
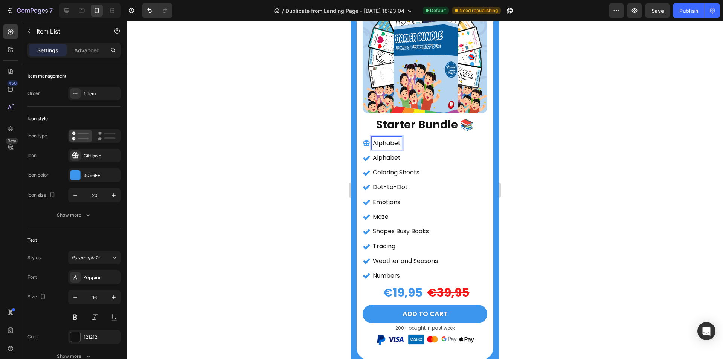
click at [400, 137] on div "Alphabet" at bounding box center [386, 143] width 30 height 13
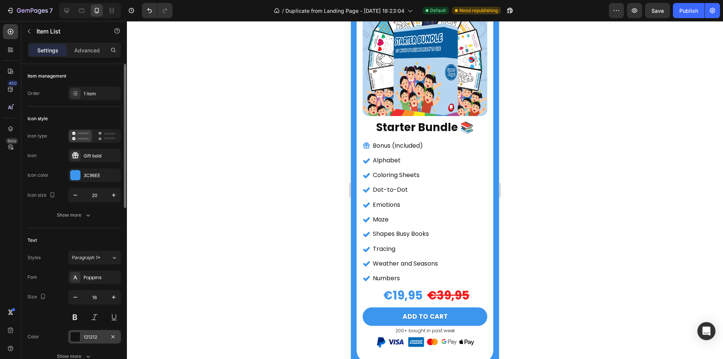
click at [73, 334] on div at bounding box center [75, 337] width 10 height 10
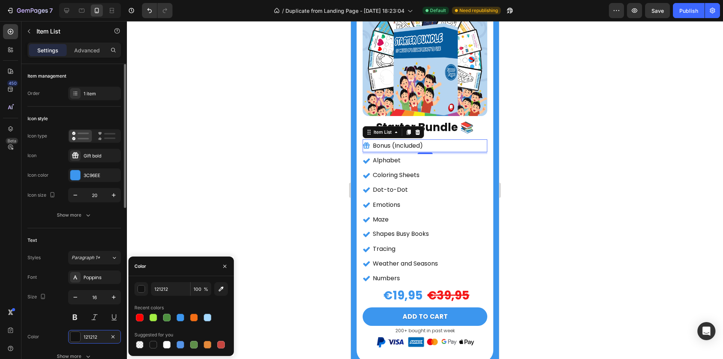
click at [75, 314] on button at bounding box center [75, 317] width 14 height 14
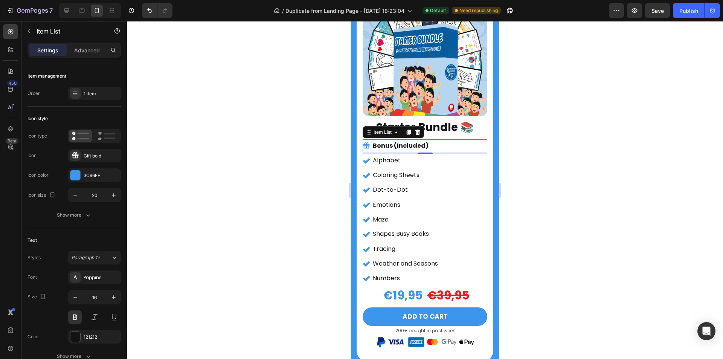
click at [254, 161] on div at bounding box center [425, 190] width 596 height 338
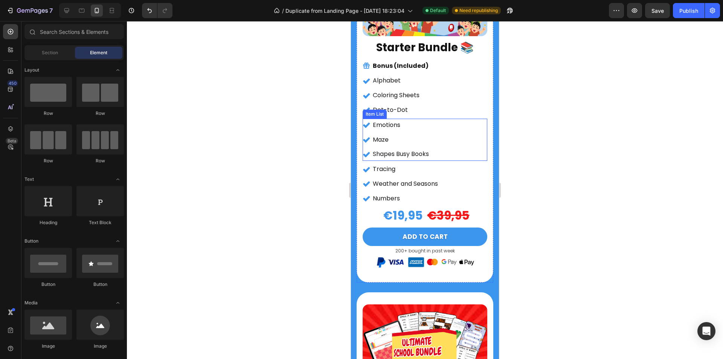
scroll to position [1159, 0]
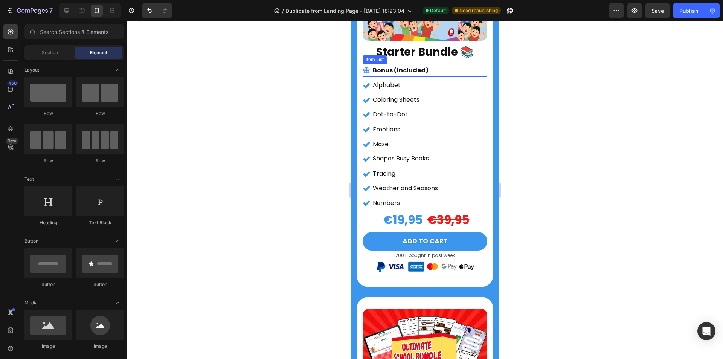
click at [372, 64] on div "Bonus (Included)" at bounding box center [400, 70] width 58 height 13
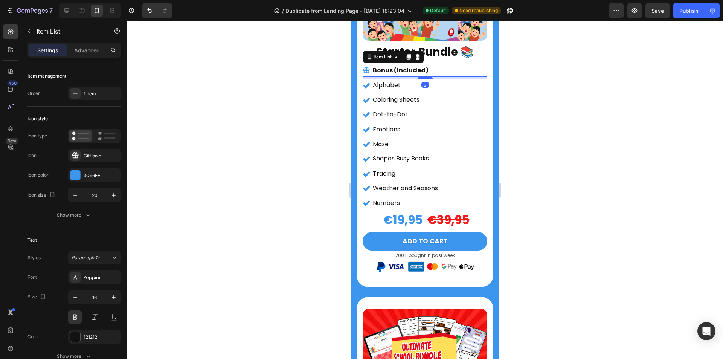
click at [368, 67] on icon at bounding box center [366, 70] width 6 height 6
click at [115, 193] on icon "button" at bounding box center [114, 195] width 8 height 8
click at [72, 195] on icon "button" at bounding box center [76, 195] width 8 height 8
click at [109, 197] on button "button" at bounding box center [114, 195] width 14 height 14
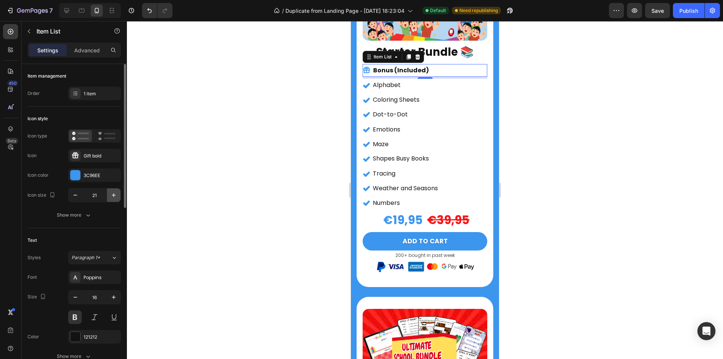
type input "22"
click at [214, 184] on div at bounding box center [425, 190] width 596 height 338
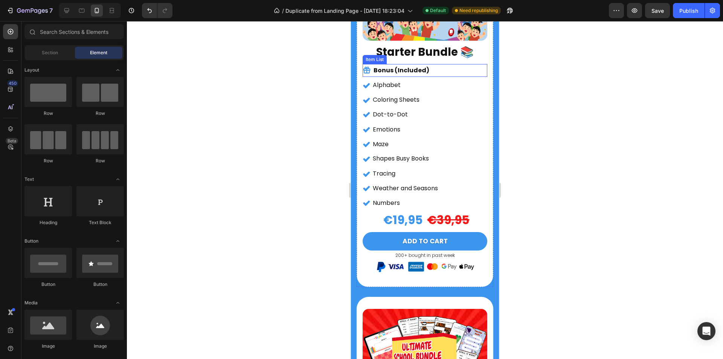
click at [374, 65] on p "Bonus (Included)" at bounding box center [401, 70] width 56 height 11
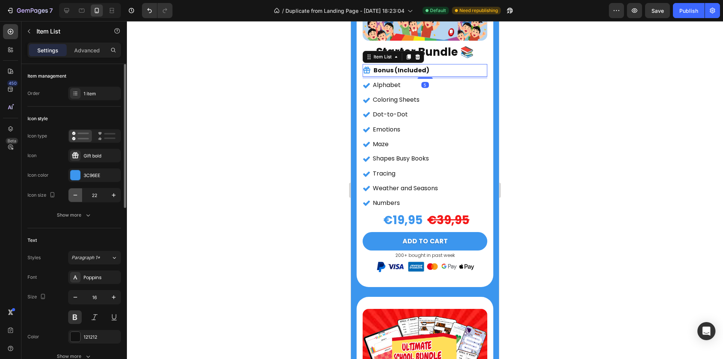
click at [78, 190] on button "button" at bounding box center [75, 195] width 14 height 14
type input "21"
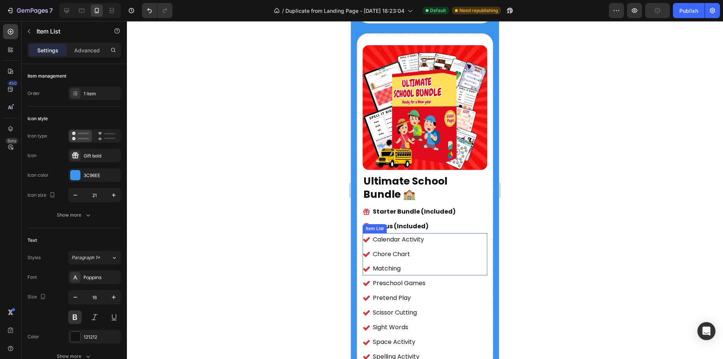
scroll to position [1536, 0]
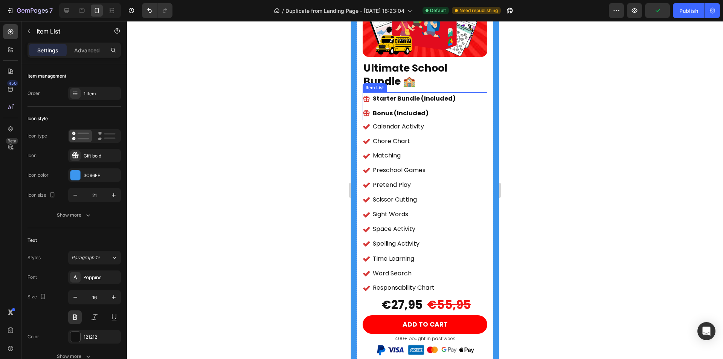
click at [460, 92] on div "Starter Bundle (Included) Bonus (Included)" at bounding box center [424, 106] width 125 height 28
click at [111, 198] on button "button" at bounding box center [114, 195] width 14 height 14
type input "21"
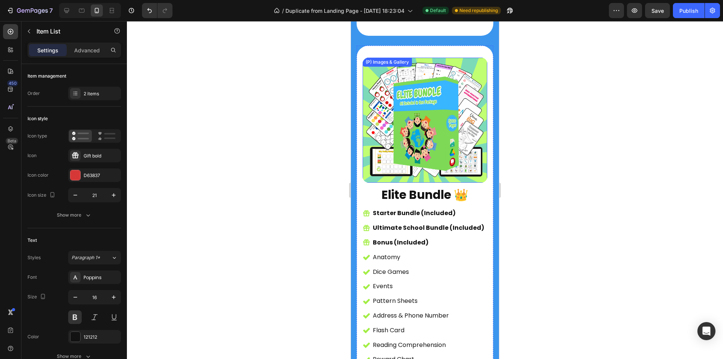
scroll to position [1874, 0]
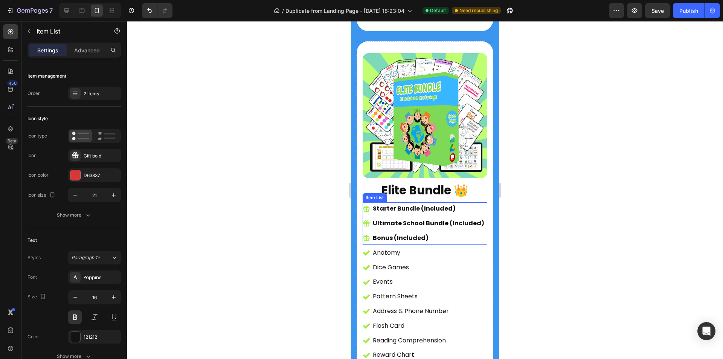
click at [477, 217] on div "Ultimate School Bundle (Included)" at bounding box center [428, 223] width 114 height 13
click at [110, 195] on icon "button" at bounding box center [114, 195] width 8 height 8
type input "21"
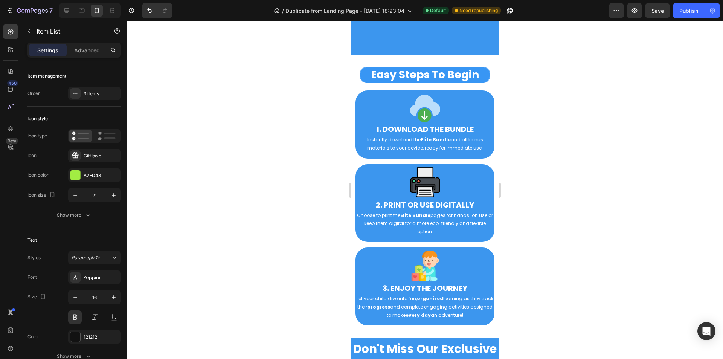
scroll to position [3982, 0]
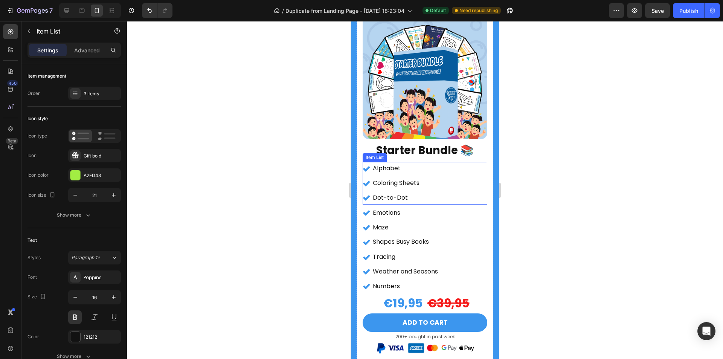
click at [448, 167] on div "Alphabet Coloring Sheets Dot-to-Dot" at bounding box center [424, 183] width 125 height 42
click at [407, 152] on icon at bounding box center [408, 154] width 4 height 5
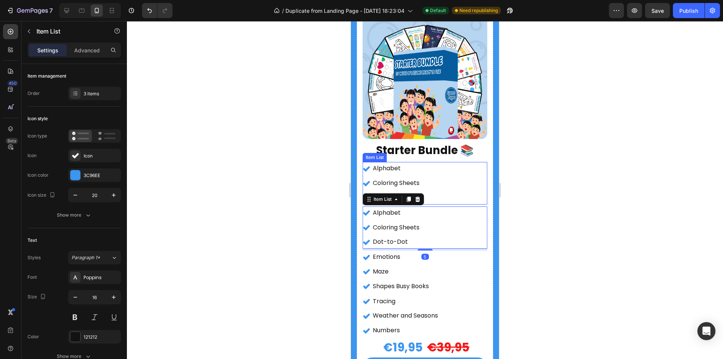
click at [458, 169] on div "Alphabet Coloring Sheets Dot-to-Dot" at bounding box center [424, 183] width 125 height 42
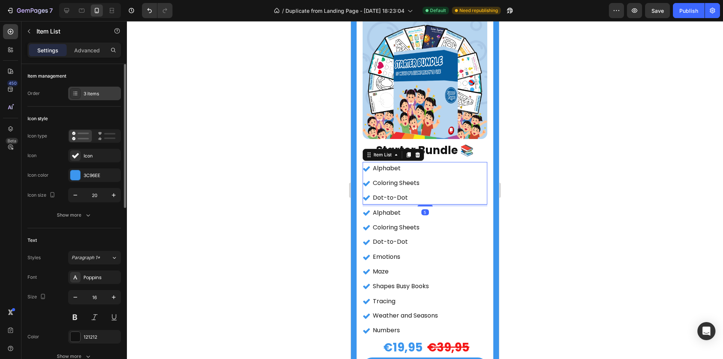
click at [98, 97] on div "3 items" at bounding box center [94, 94] width 53 height 14
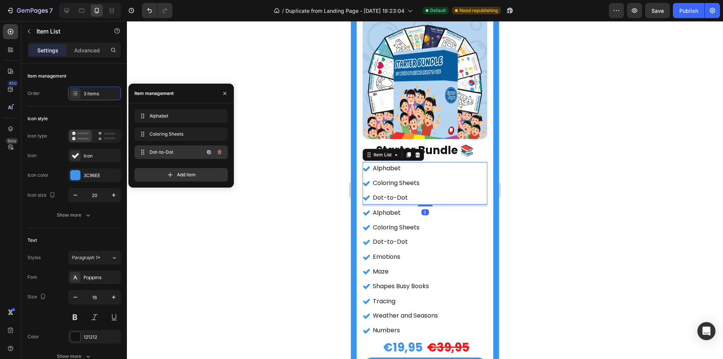
click at [219, 149] on button "button" at bounding box center [219, 152] width 11 height 11
click at [219, 149] on div "Delete" at bounding box center [214, 152] width 14 height 7
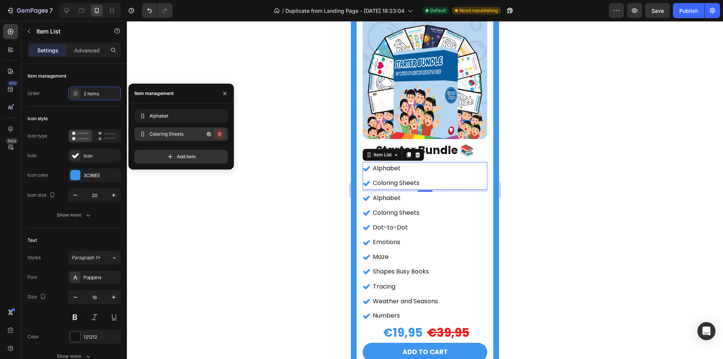
click at [221, 132] on icon "button" at bounding box center [219, 134] width 6 height 6
click at [221, 132] on div "Delete" at bounding box center [214, 134] width 14 height 7
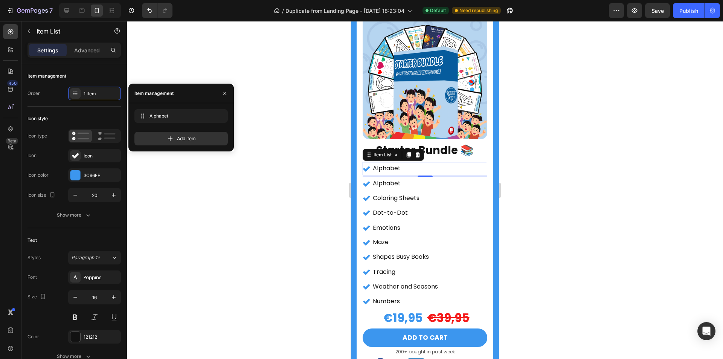
click at [396, 163] on p "Alphabet" at bounding box center [387, 168] width 28 height 11
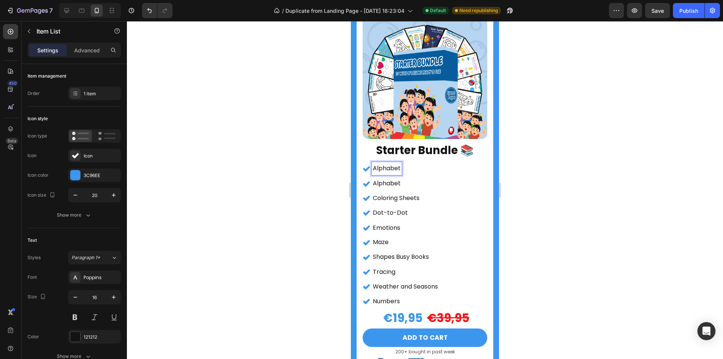
click at [398, 163] on p "Alphabet" at bounding box center [387, 168] width 28 height 11
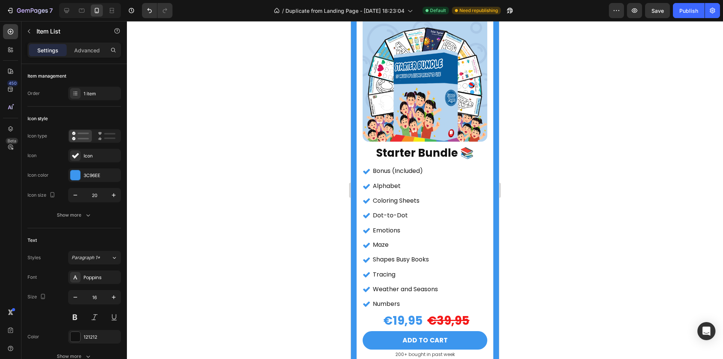
click at [448, 164] on div "Bonus (Included)" at bounding box center [424, 170] width 125 height 13
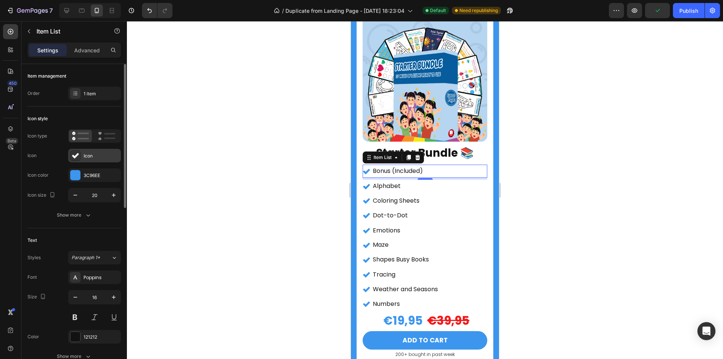
click at [94, 155] on div "Icon" at bounding box center [101, 155] width 35 height 7
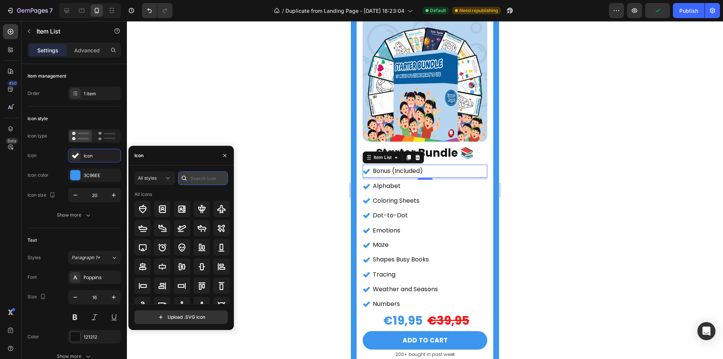
click at [202, 178] on input "text" at bounding box center [203, 178] width 50 height 14
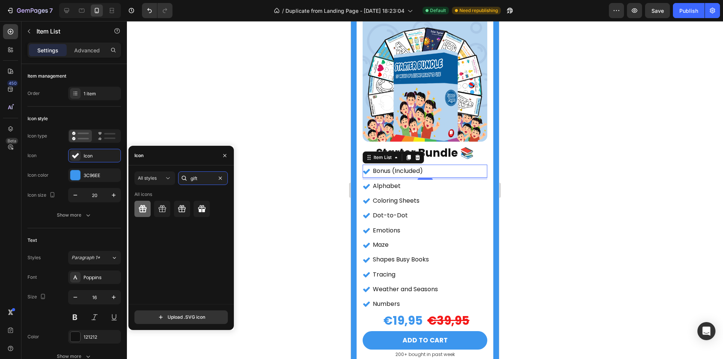
type input "gift"
click at [140, 209] on icon at bounding box center [142, 209] width 8 height 8
click at [113, 193] on icon "button" at bounding box center [114, 195] width 8 height 8
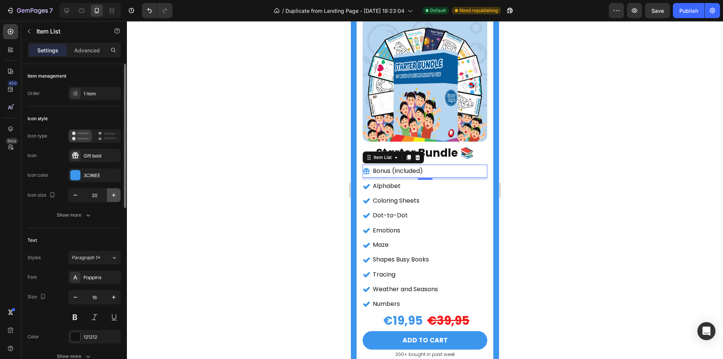
type input "21"
click at [77, 315] on button at bounding box center [75, 317] width 14 height 14
click at [255, 209] on div at bounding box center [425, 190] width 596 height 338
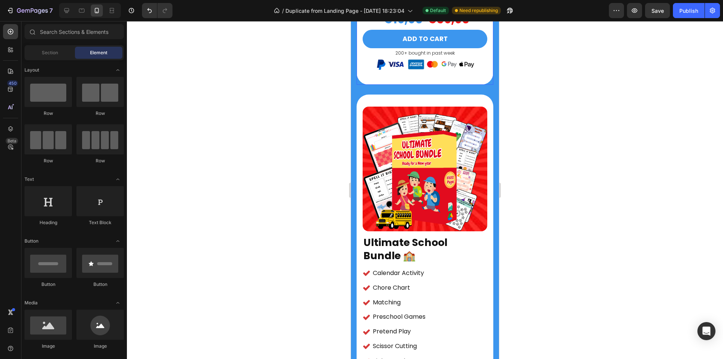
scroll to position [4356, 0]
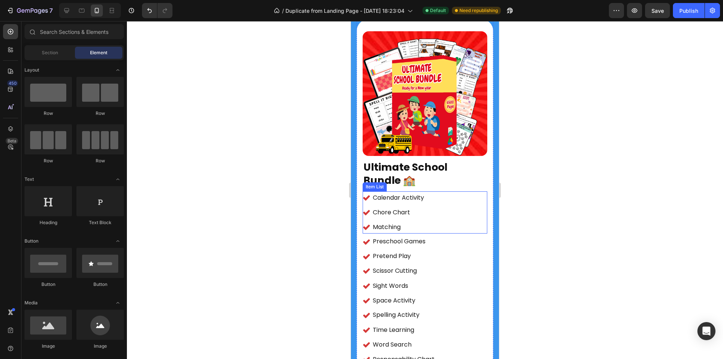
click at [459, 194] on div "Calendar Activity Chore Chart Matching" at bounding box center [424, 212] width 125 height 42
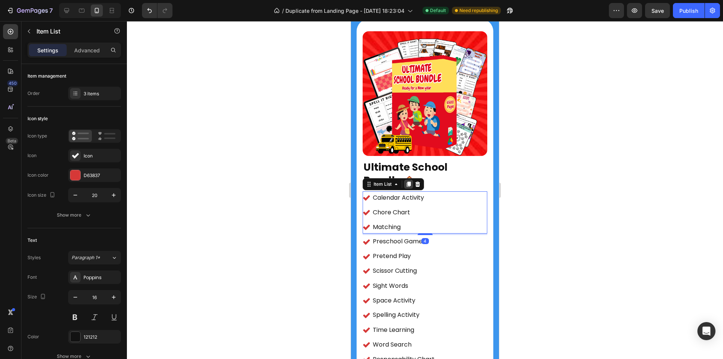
click at [408, 181] on icon at bounding box center [408, 183] width 4 height 5
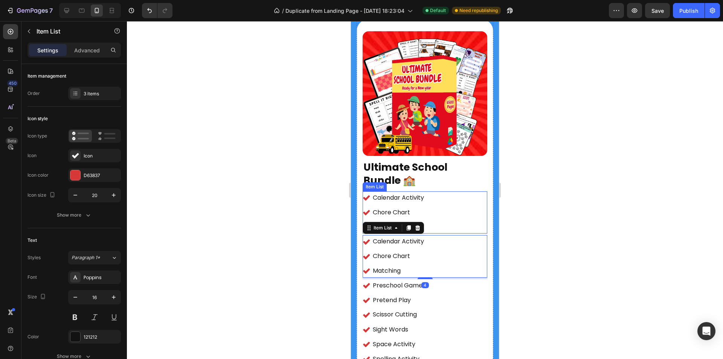
click at [454, 196] on div "Calendar Activity Chore Chart Matching" at bounding box center [424, 212] width 125 height 42
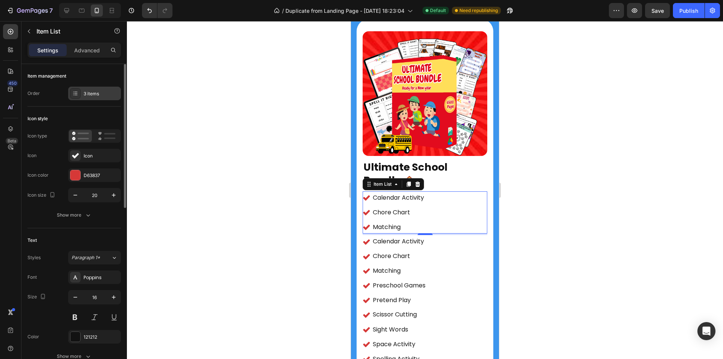
click at [94, 88] on div "3 items" at bounding box center [94, 94] width 53 height 14
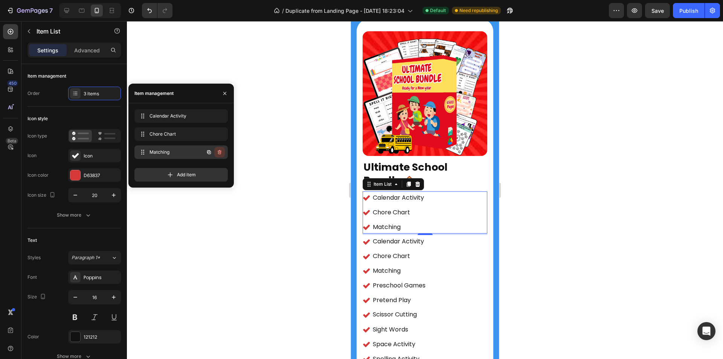
click at [222, 155] on icon "button" at bounding box center [219, 152] width 6 height 6
click at [221, 153] on div "Delete" at bounding box center [214, 152] width 14 height 7
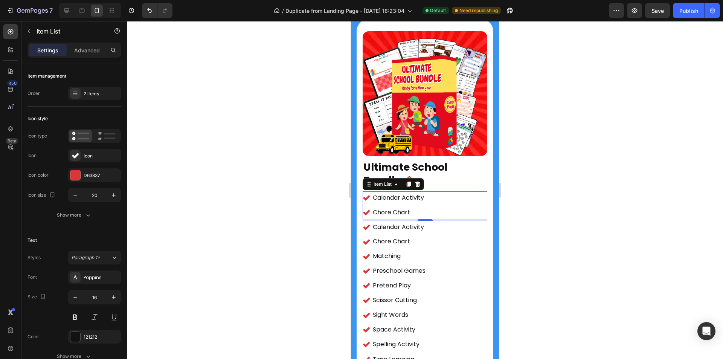
click at [452, 191] on div "Calendar Activity Chore Chart" at bounding box center [424, 205] width 125 height 28
click at [99, 158] on div "Icon" at bounding box center [101, 155] width 35 height 7
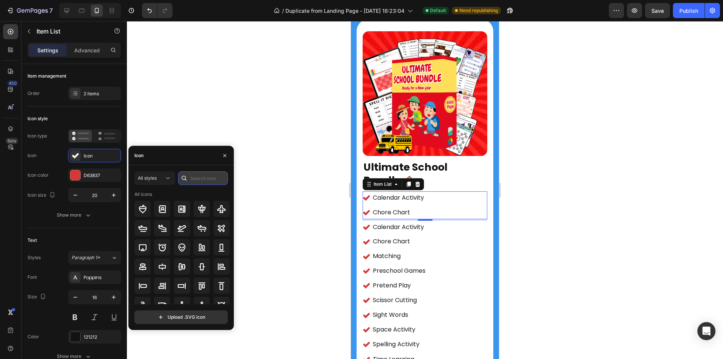
click at [198, 178] on input "text" at bounding box center [203, 178] width 50 height 14
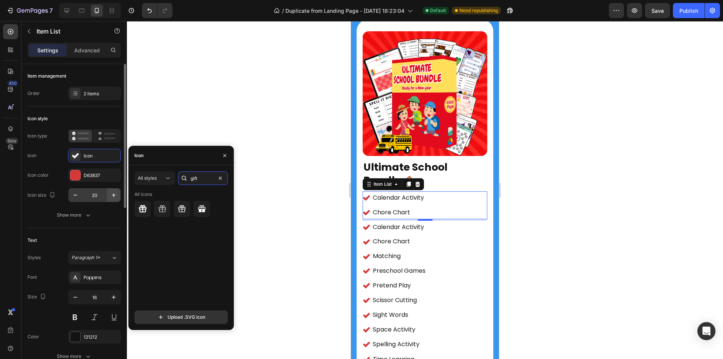
type input "gift"
click at [150, 207] on div at bounding box center [142, 209] width 16 height 16
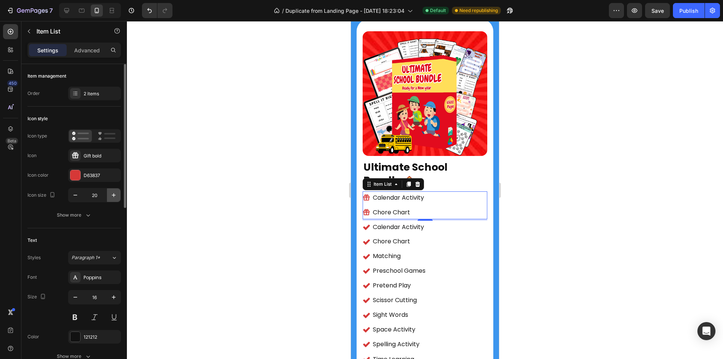
click at [114, 193] on icon "button" at bounding box center [114, 195] width 8 height 8
type input "21"
click at [419, 192] on p "Calendar Activity" at bounding box center [398, 197] width 51 height 11
click at [424, 192] on p "Calendar Activity" at bounding box center [398, 197] width 51 height 11
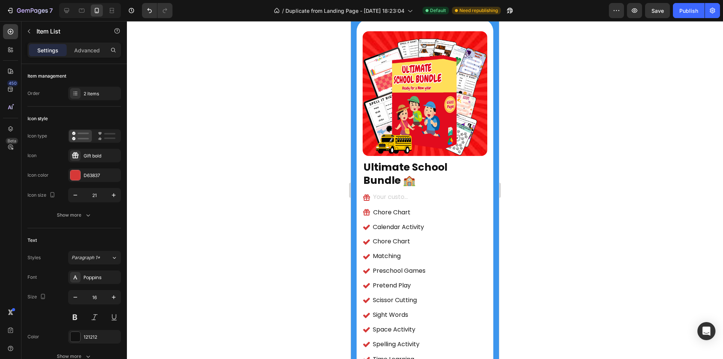
scroll to position [4353, 0]
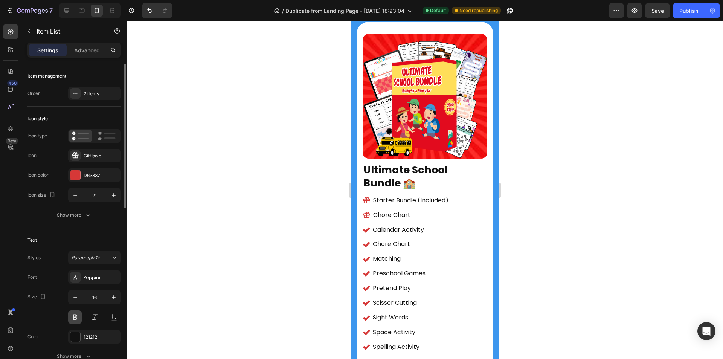
click at [75, 314] on button at bounding box center [75, 317] width 14 height 14
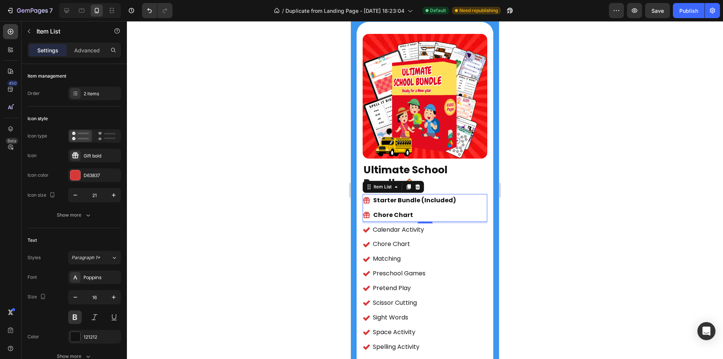
click at [408, 210] on p "Chore Chart" at bounding box center [414, 215] width 83 height 11
click at [411, 210] on p "Chore Chart" at bounding box center [414, 215] width 83 height 11
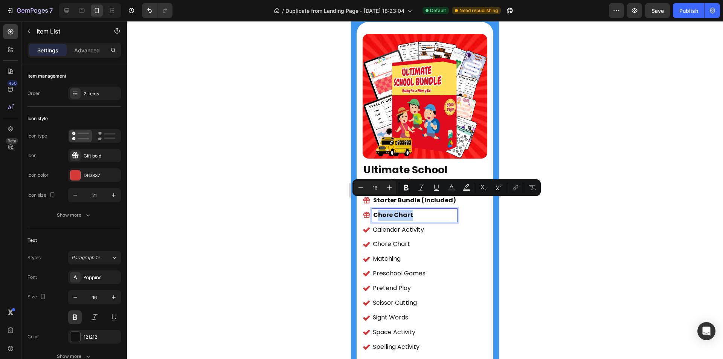
drag, startPoint x: 411, startPoint y: 203, endPoint x: 376, endPoint y: 204, distance: 35.0
click at [376, 210] on p "Chore Chart" at bounding box center [414, 215] width 83 height 11
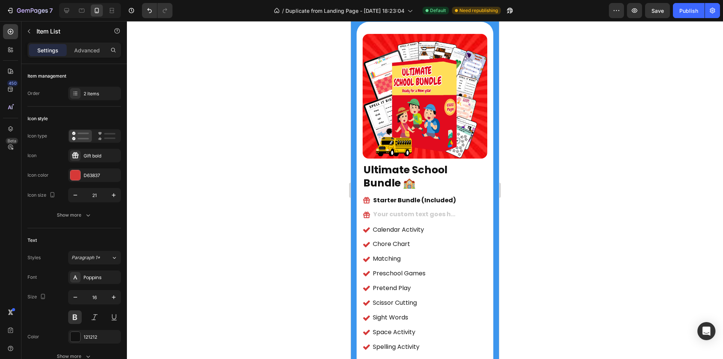
scroll to position [4350, 0]
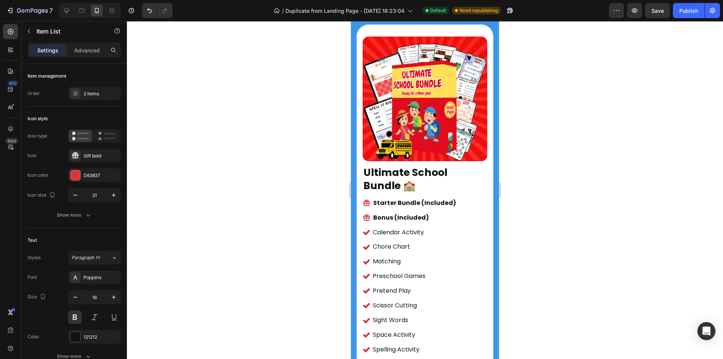
click at [551, 199] on div at bounding box center [425, 190] width 596 height 338
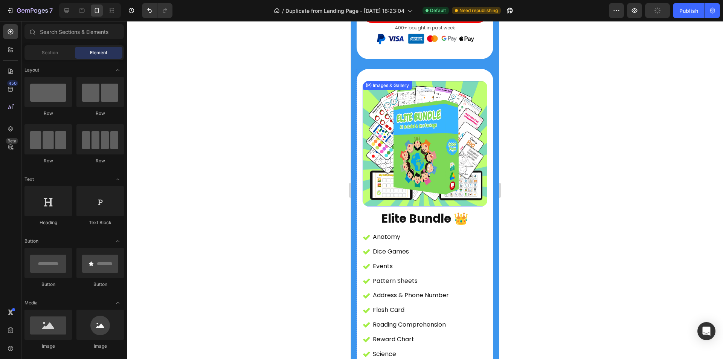
scroll to position [4877, 0]
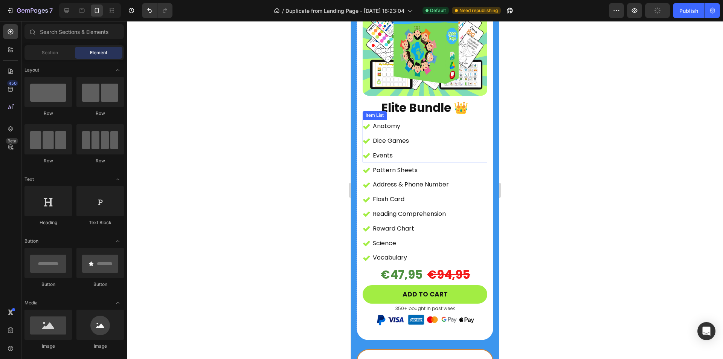
click at [461, 120] on div "Anatomy Dice Games Events" at bounding box center [424, 141] width 125 height 42
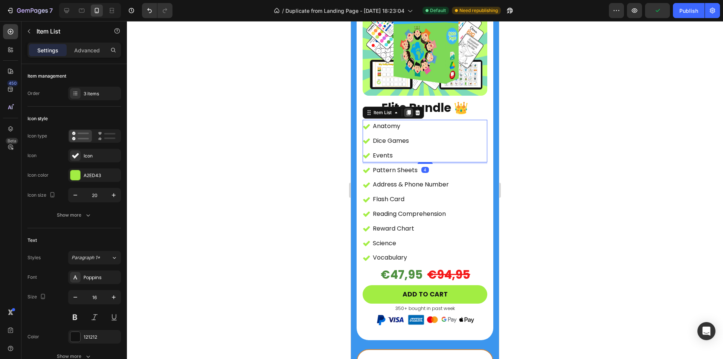
click at [409, 110] on icon at bounding box center [408, 112] width 4 height 5
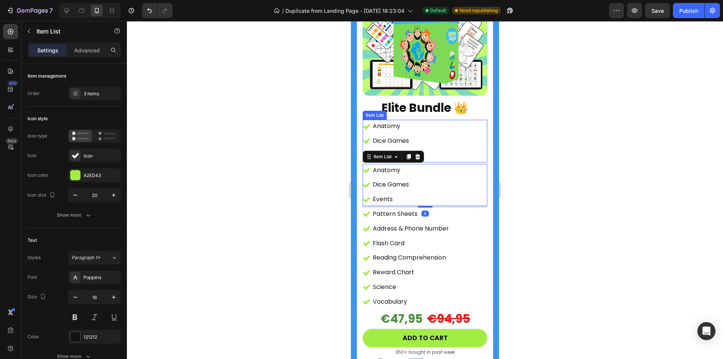
click at [474, 120] on div "Anatomy Dice Games Events" at bounding box center [424, 141] width 125 height 42
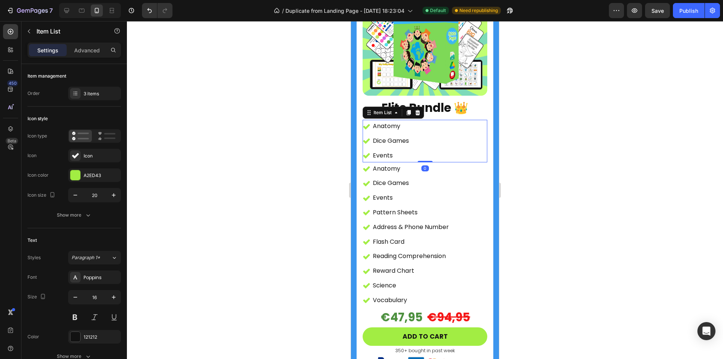
drag, startPoint x: 423, startPoint y: 146, endPoint x: 424, endPoint y: 141, distance: 4.6
click at [424, 141] on div "Anatomy Dice Games Events Item List 0" at bounding box center [424, 141] width 125 height 42
type input "100%"
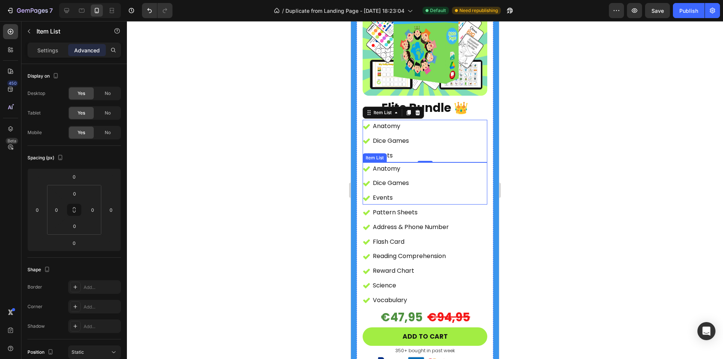
click at [437, 181] on div "Anatomy Dice Games Events" at bounding box center [424, 183] width 125 height 42
click at [448, 135] on div "Anatomy Dice Games Events" at bounding box center [424, 141] width 125 height 42
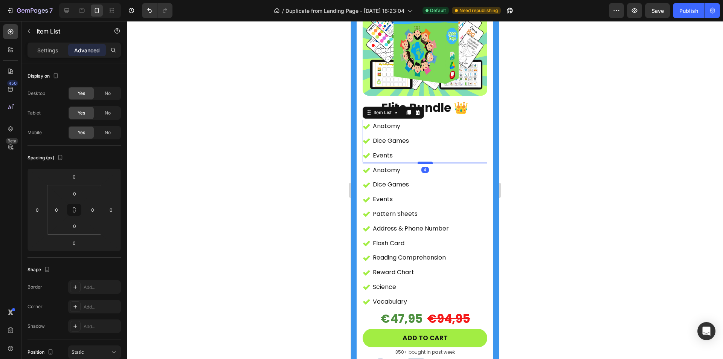
click at [422, 161] on div at bounding box center [424, 162] width 15 height 2
type input "4"
click at [562, 153] on div at bounding box center [425, 190] width 596 height 338
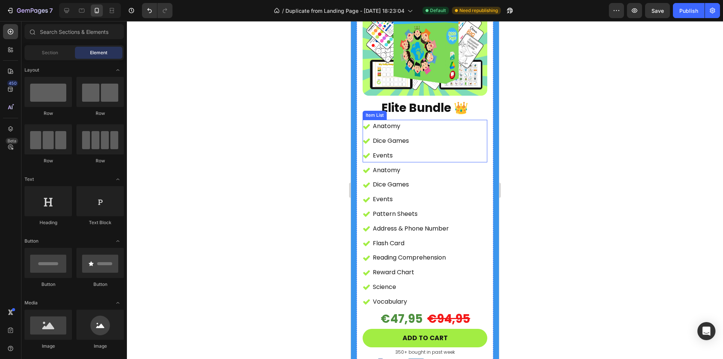
click at [472, 128] on div "Anatomy Dice Games Events" at bounding box center [424, 141] width 125 height 42
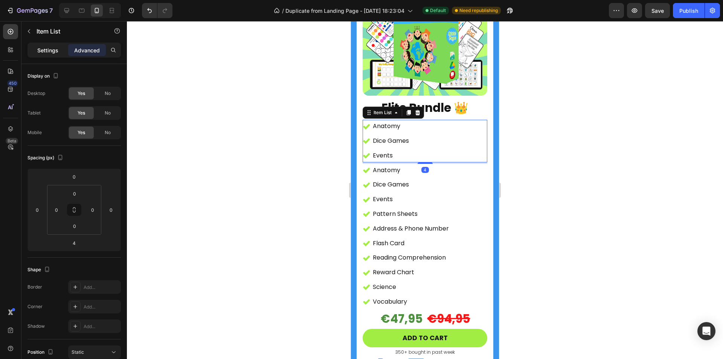
click at [44, 55] on div "Settings" at bounding box center [48, 50] width 38 height 12
type input "4"
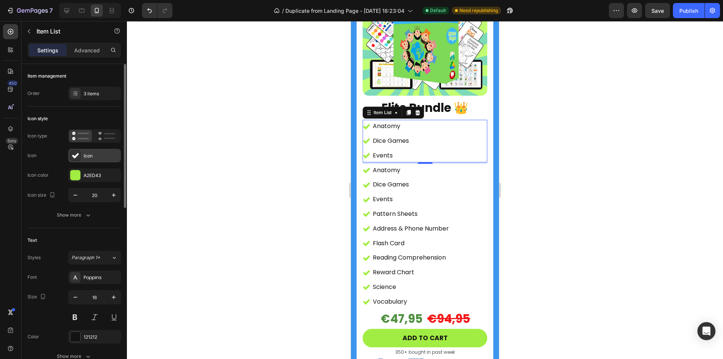
click at [71, 156] on div at bounding box center [75, 155] width 11 height 11
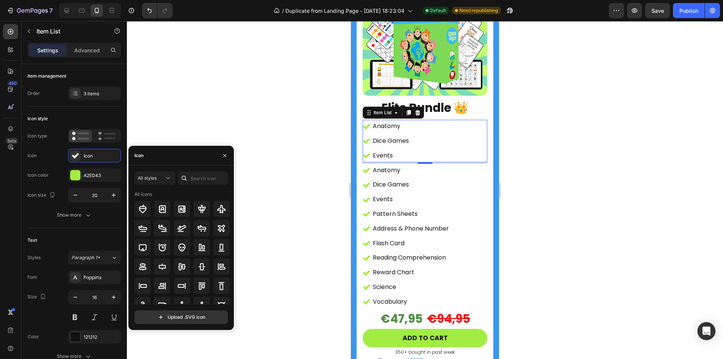
click at [188, 178] on div at bounding box center [184, 178] width 12 height 14
click at [196, 177] on input "text" at bounding box center [203, 178] width 50 height 14
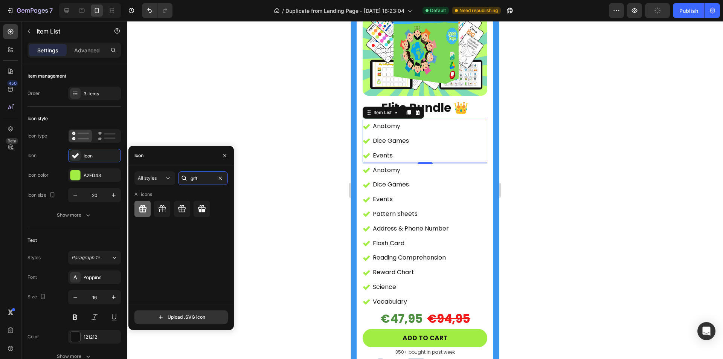
type input "gift"
click at [137, 209] on div at bounding box center [142, 209] width 16 height 16
click at [222, 156] on icon "button" at bounding box center [225, 155] width 6 height 6
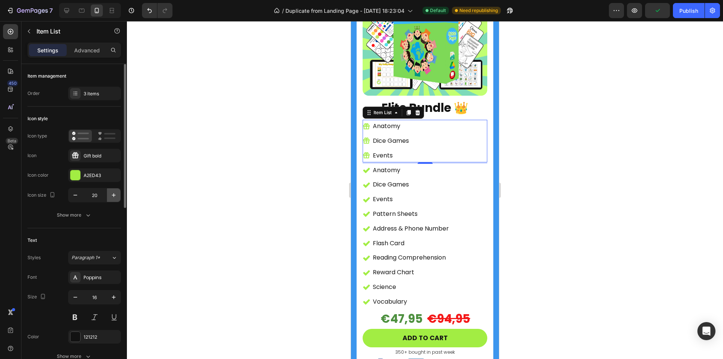
click at [116, 197] on icon "button" at bounding box center [114, 195] width 8 height 8
type input "21"
click at [405, 121] on p "Anatomy" at bounding box center [391, 126] width 36 height 11
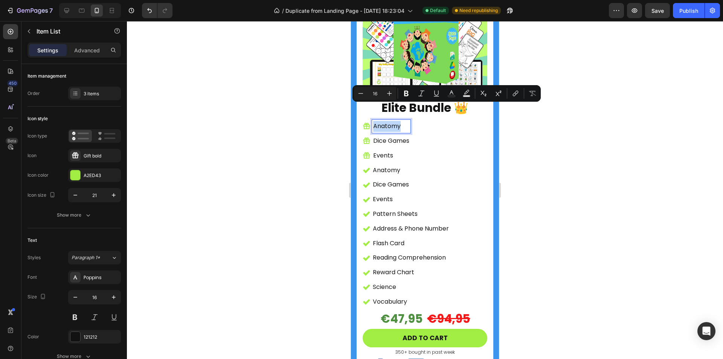
drag, startPoint x: 405, startPoint y: 109, endPoint x: 373, endPoint y: 109, distance: 32.0
click at [373, 121] on p "Anatomy" at bounding box center [391, 126] width 36 height 11
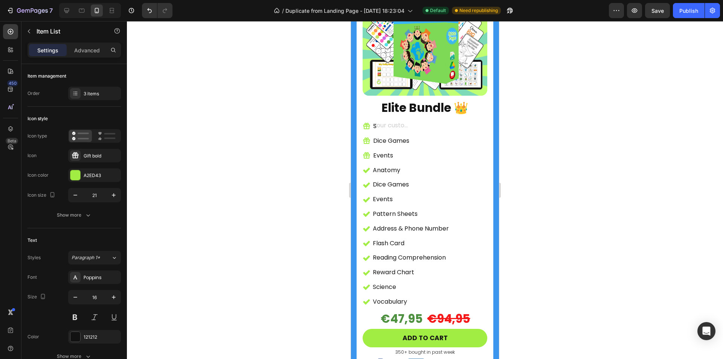
scroll to position [4874, 0]
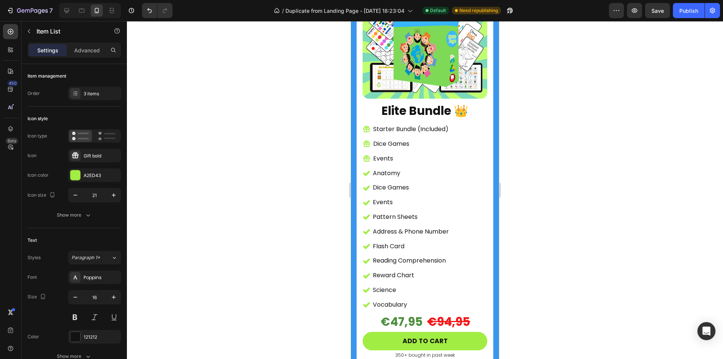
click at [428, 138] on p "Dice Games" at bounding box center [410, 143] width 75 height 11
drag, startPoint x: 418, startPoint y: 128, endPoint x: 378, endPoint y: 128, distance: 40.3
click at [377, 138] on p "Dice Games" at bounding box center [410, 143] width 75 height 11
click at [441, 138] on p "Ultimate School Bundle" at bounding box center [410, 143] width 75 height 11
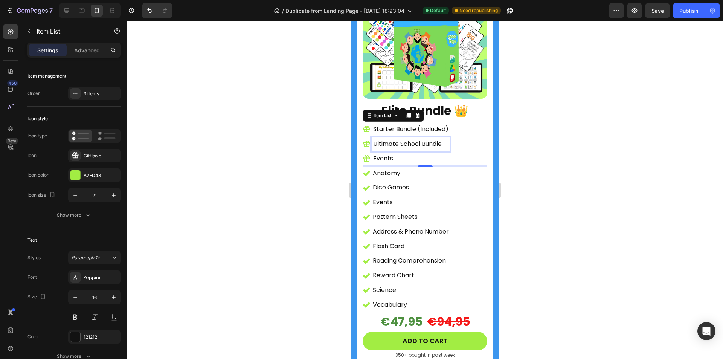
click at [443, 138] on p "Ultimate School Bundle" at bounding box center [410, 143] width 75 height 11
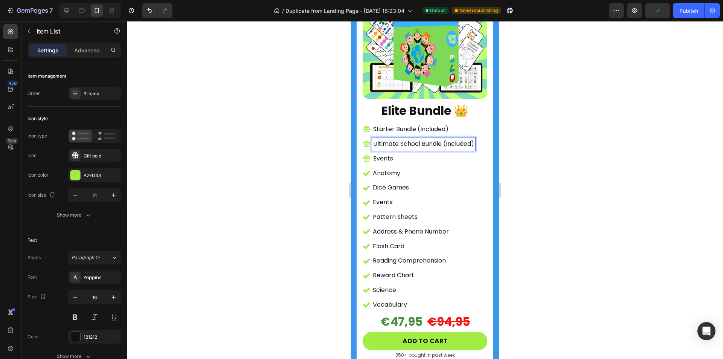
click at [398, 153] on p "Events" at bounding box center [423, 158] width 101 height 11
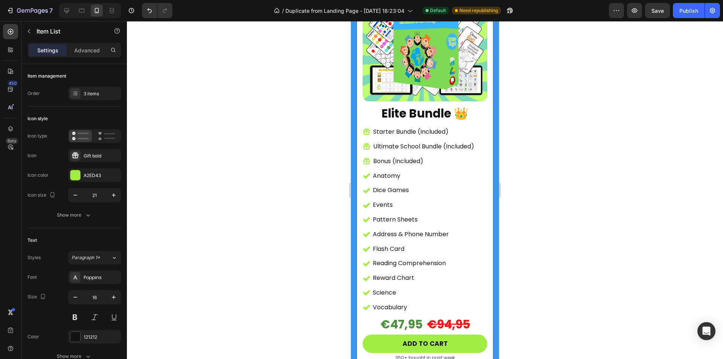
click at [484, 142] on div "(P) Images & Gallery Elite Bundle 👑 Heading Starter Bundle (Included) Ultimate …" at bounding box center [424, 176] width 137 height 425
click at [479, 140] on div "Starter Bundle (Included) Ultimate School Bundle (Included) Bonus (Included)" at bounding box center [424, 146] width 125 height 42
click at [478, 136] on div "Starter Bundle (Included) Ultimate School Bundle (Included) Bonus (Included)" at bounding box center [424, 146] width 125 height 42
drag, startPoint x: 71, startPoint y: 319, endPoint x: 235, endPoint y: 226, distance: 188.4
click at [72, 319] on button at bounding box center [75, 317] width 14 height 14
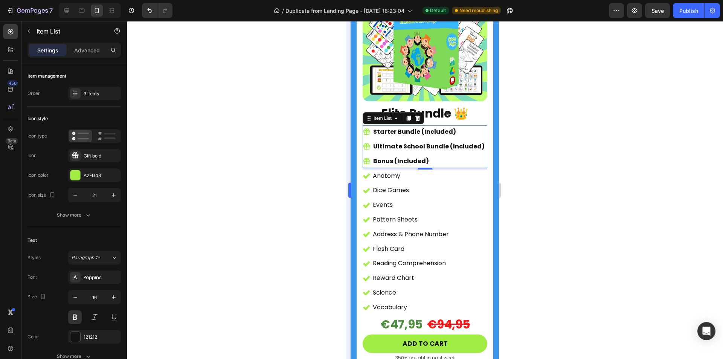
click at [294, 151] on div at bounding box center [425, 190] width 596 height 338
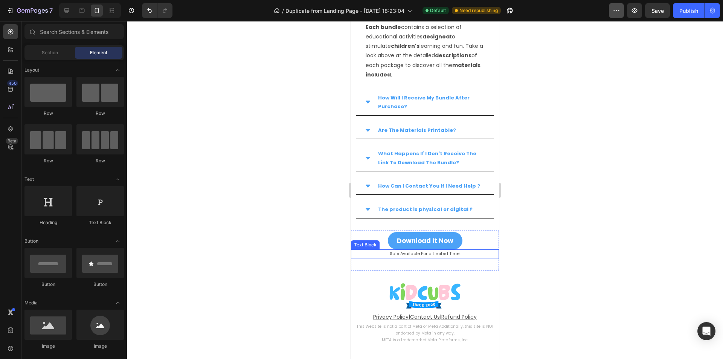
scroll to position [6038, 0]
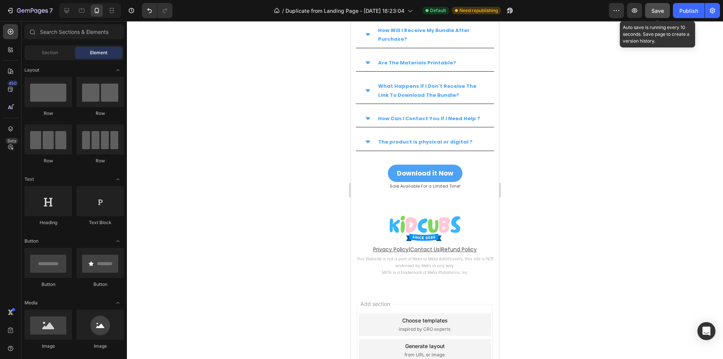
click at [652, 8] on span "Save" at bounding box center [657, 11] width 12 height 6
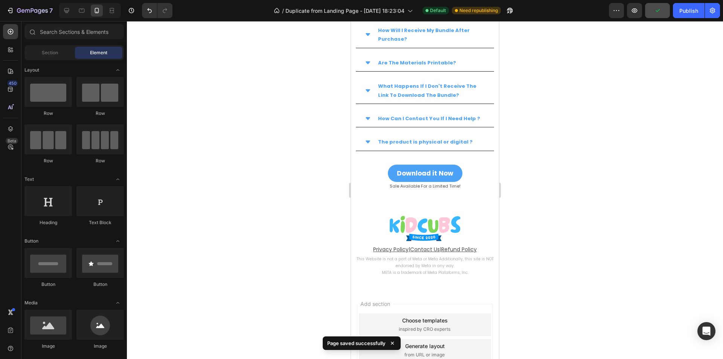
drag, startPoint x: 496, startPoint y: 340, endPoint x: 593, endPoint y: 167, distance: 197.8
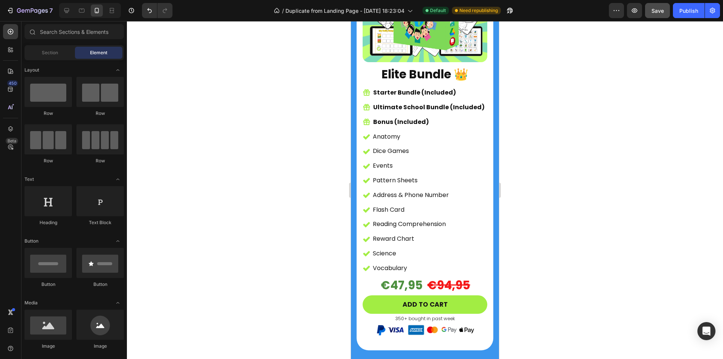
scroll to position [4928, 0]
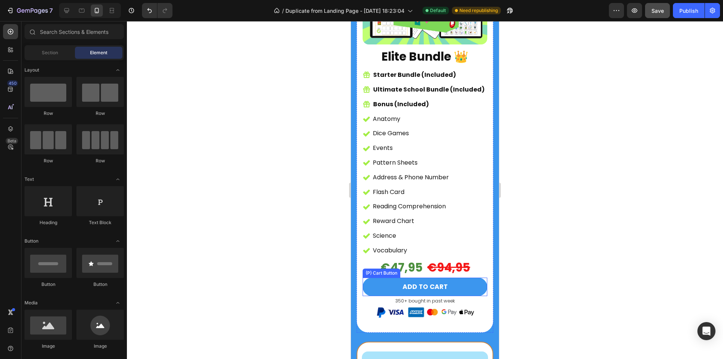
click at [455, 277] on button "ADD TO CART" at bounding box center [424, 286] width 125 height 19
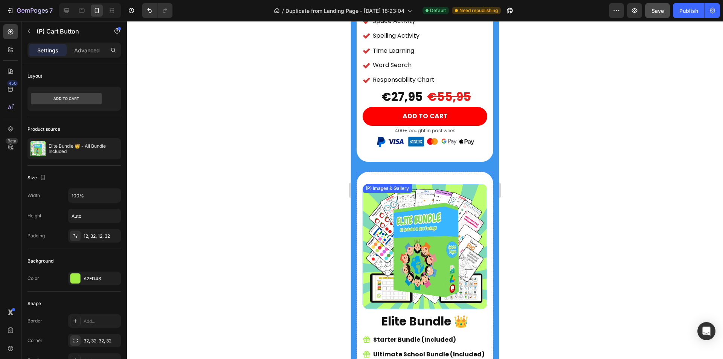
scroll to position [4514, 0]
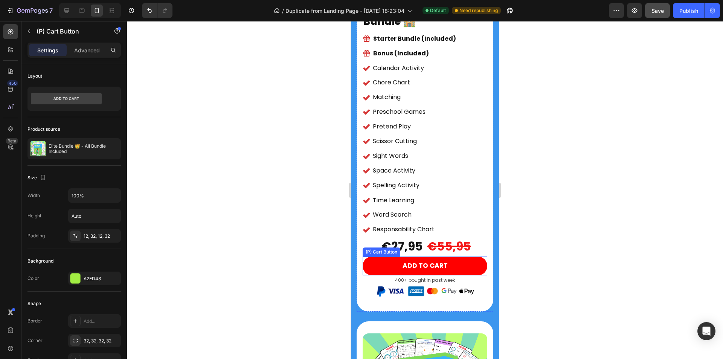
click at [451, 256] on button "ADD TO CART" at bounding box center [424, 265] width 125 height 19
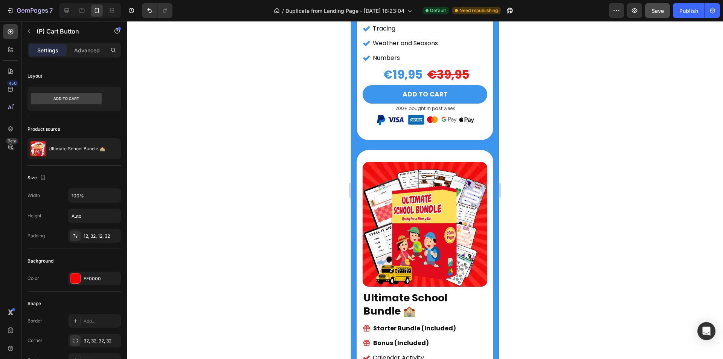
scroll to position [4063, 0]
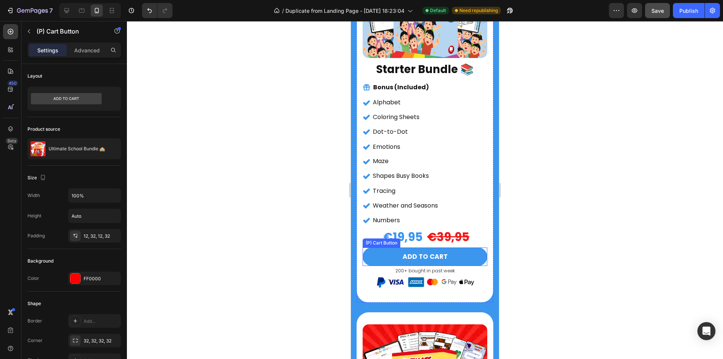
click at [456, 251] on button "ADD TO CART" at bounding box center [424, 256] width 125 height 19
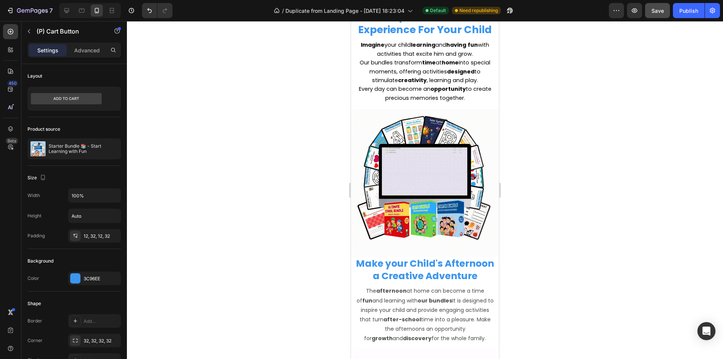
scroll to position [2031, 0]
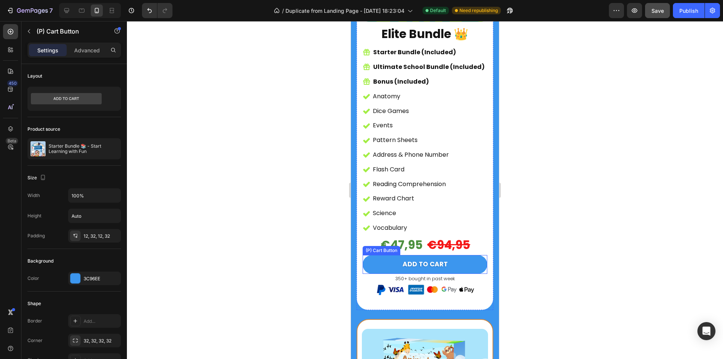
click at [444, 255] on button "ADD TO CART" at bounding box center [424, 264] width 125 height 19
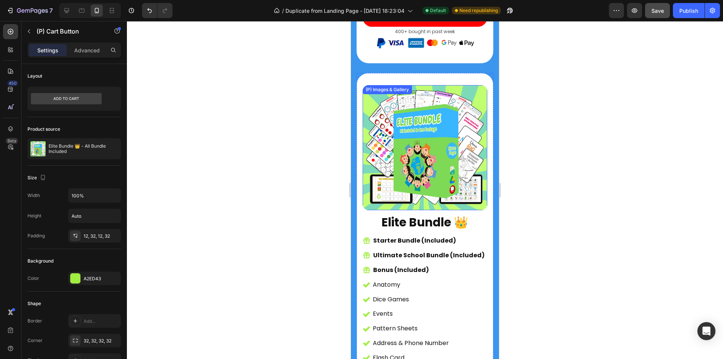
scroll to position [1692, 0]
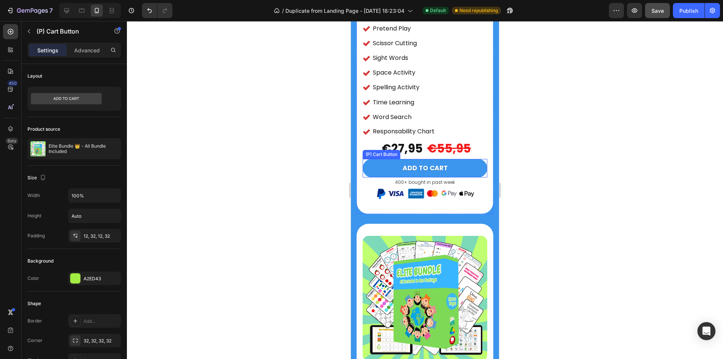
click at [453, 159] on button "ADD TO CART" at bounding box center [424, 168] width 125 height 19
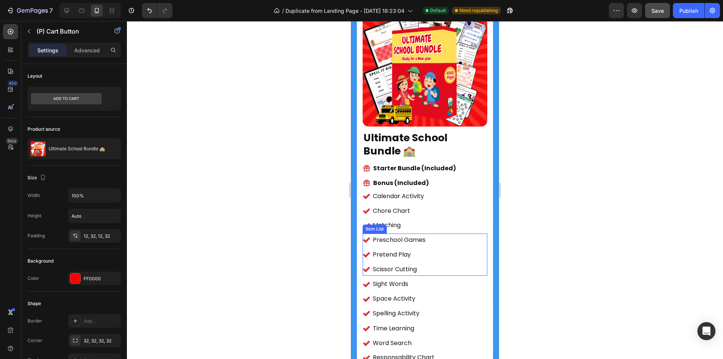
scroll to position [1316, 0]
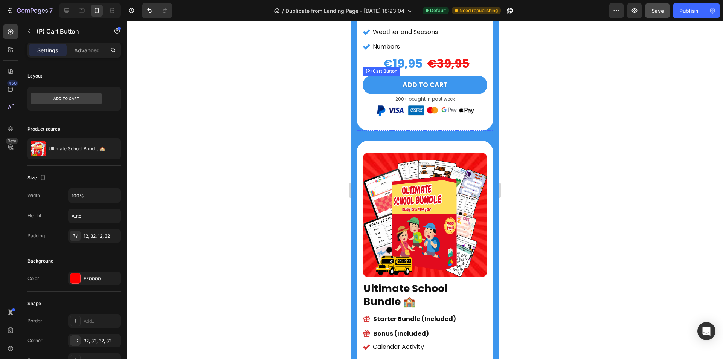
click at [453, 77] on button "ADD TO CART" at bounding box center [424, 85] width 125 height 19
click at [567, 71] on div at bounding box center [425, 190] width 596 height 338
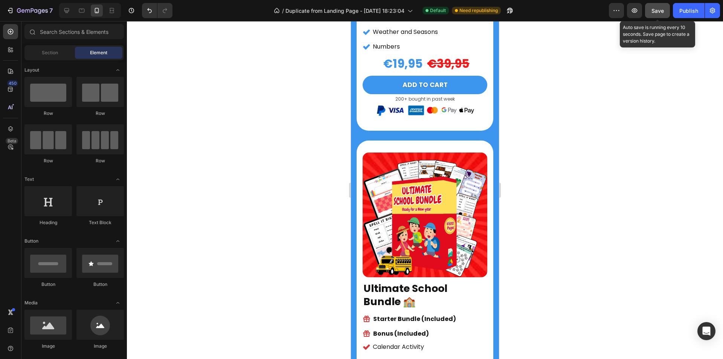
click at [656, 14] on div "Save" at bounding box center [657, 11] width 12 height 8
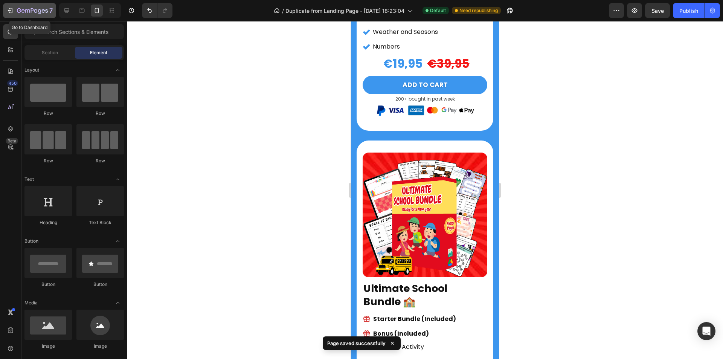
click at [11, 10] on icon "button" at bounding box center [10, 11] width 8 height 8
